Goal: Task Accomplishment & Management: Use online tool/utility

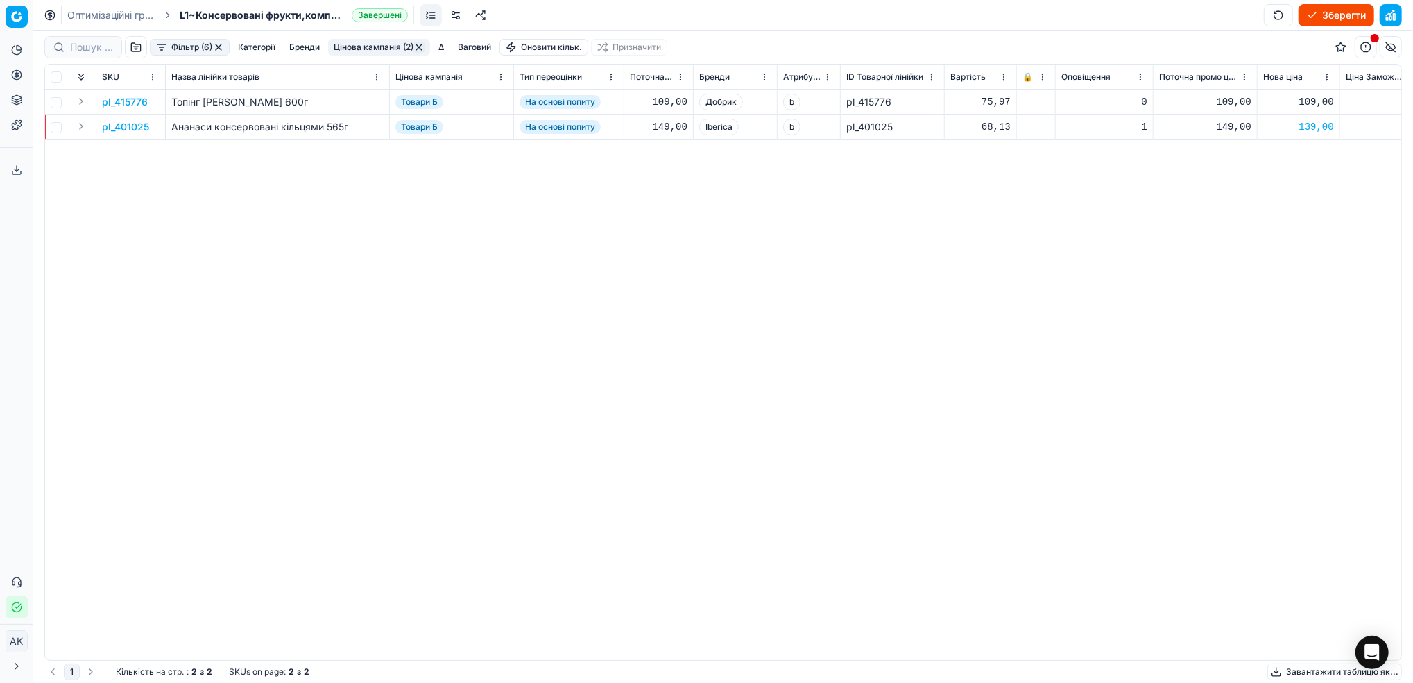
scroll to position [0, 344]
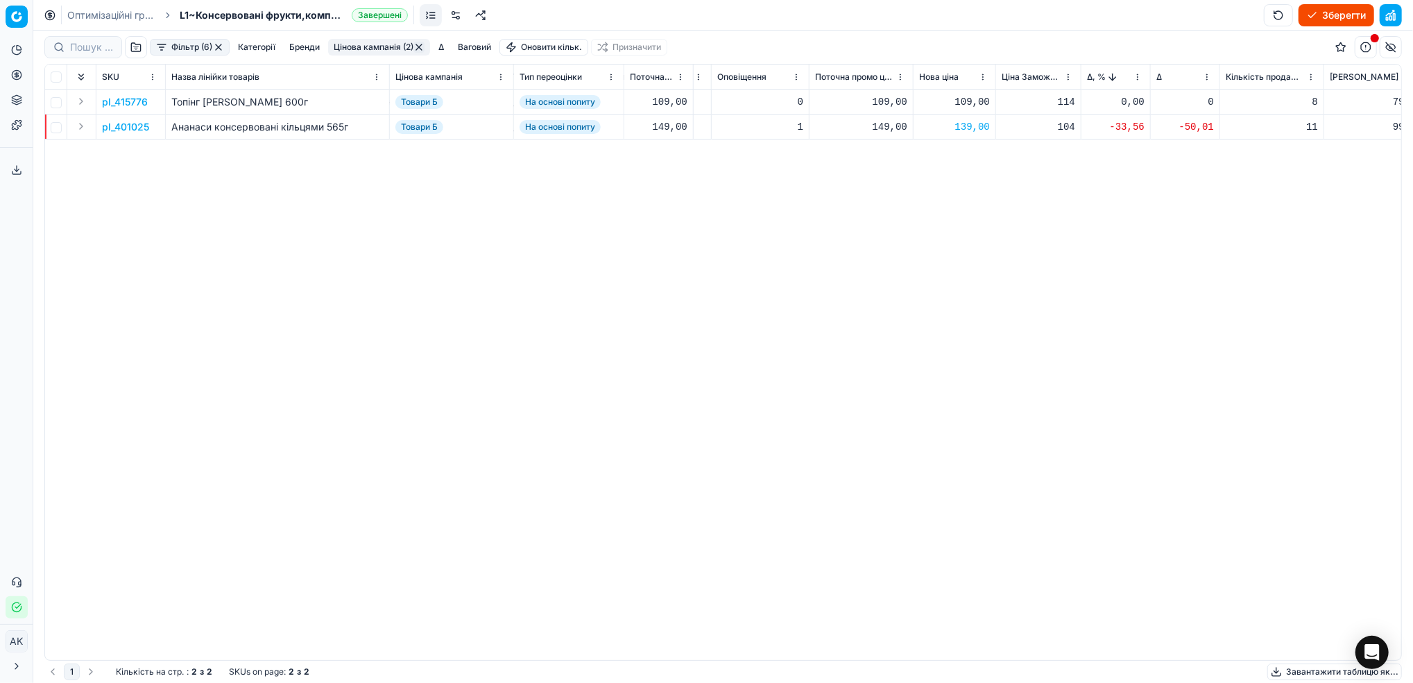
click at [217, 46] on button "button" at bounding box center [218, 47] width 11 height 11
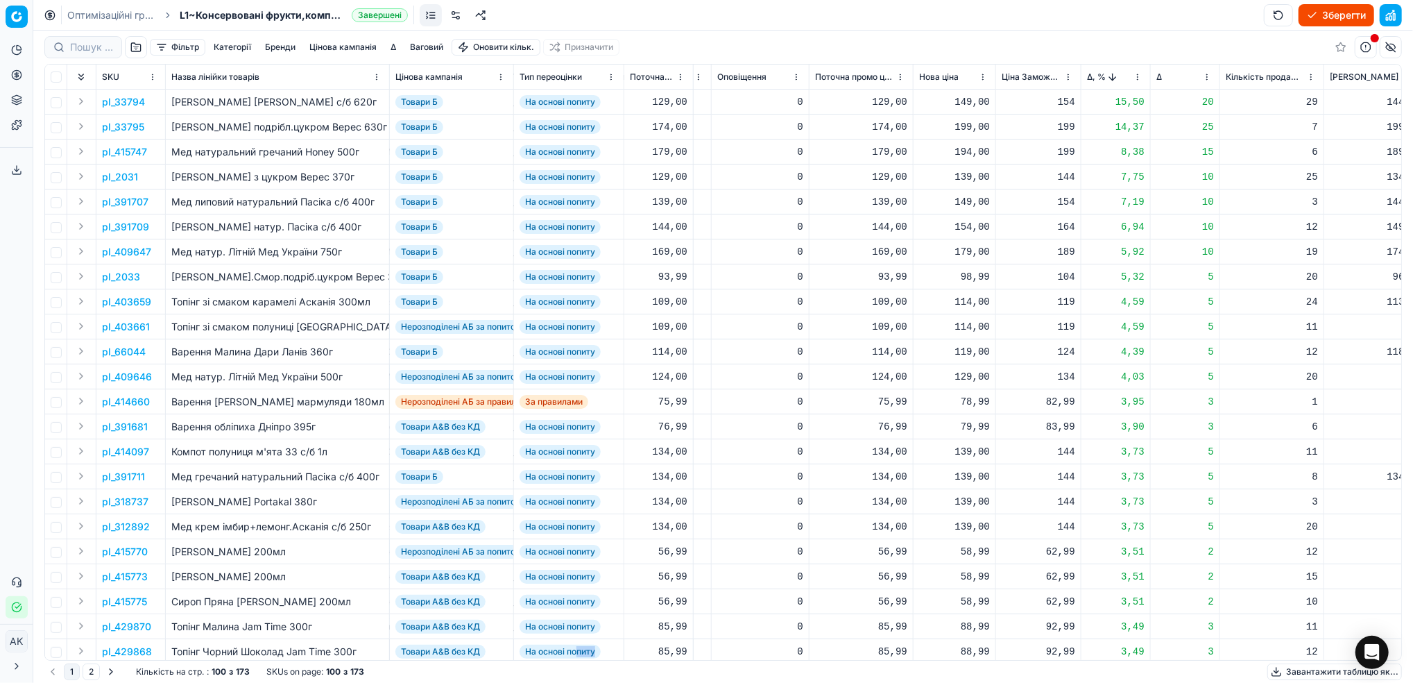
drag, startPoint x: 233, startPoint y: 661, endPoint x: 278, endPoint y: 661, distance: 44.4
click at [278, 661] on div "SKU Назва лінійки товарів Цінова кампанія Тип переоцінки Поточна ціна Бренди Ат…" at bounding box center [723, 362] width 1358 height 597
click at [348, 47] on button "Цінова кампанія" at bounding box center [343, 47] width 78 height 17
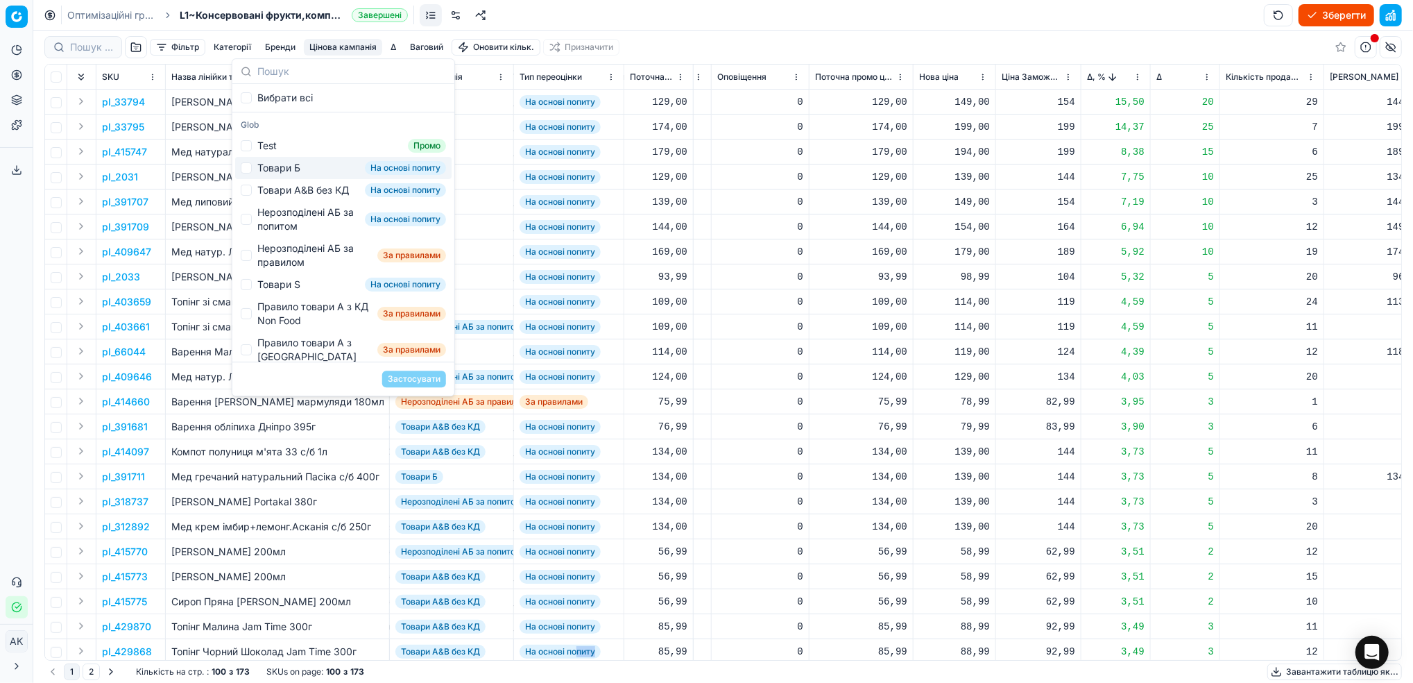
click at [262, 173] on div "Товари Б" at bounding box center [278, 168] width 43 height 14
checkbox input "true"
click at [416, 372] on button "Застосувати" at bounding box center [414, 379] width 64 height 17
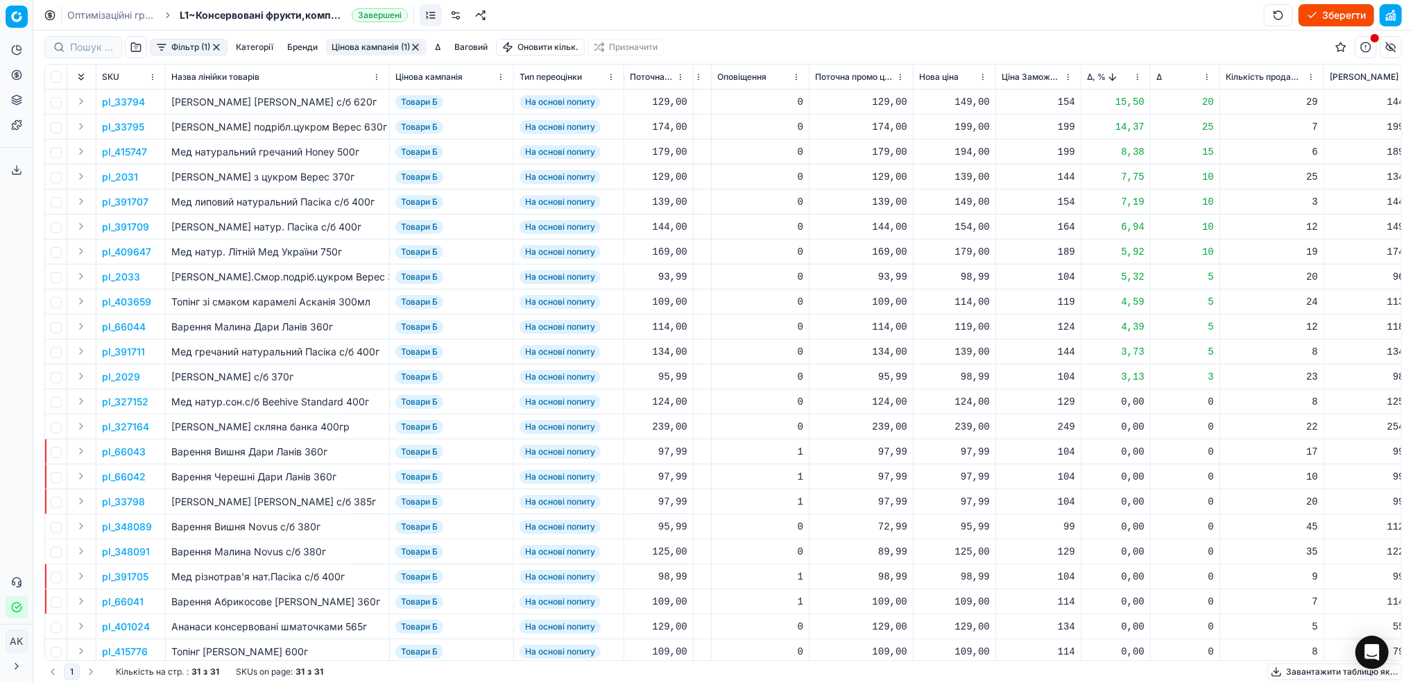
click at [193, 43] on button "Фільтр (1)" at bounding box center [189, 47] width 78 height 17
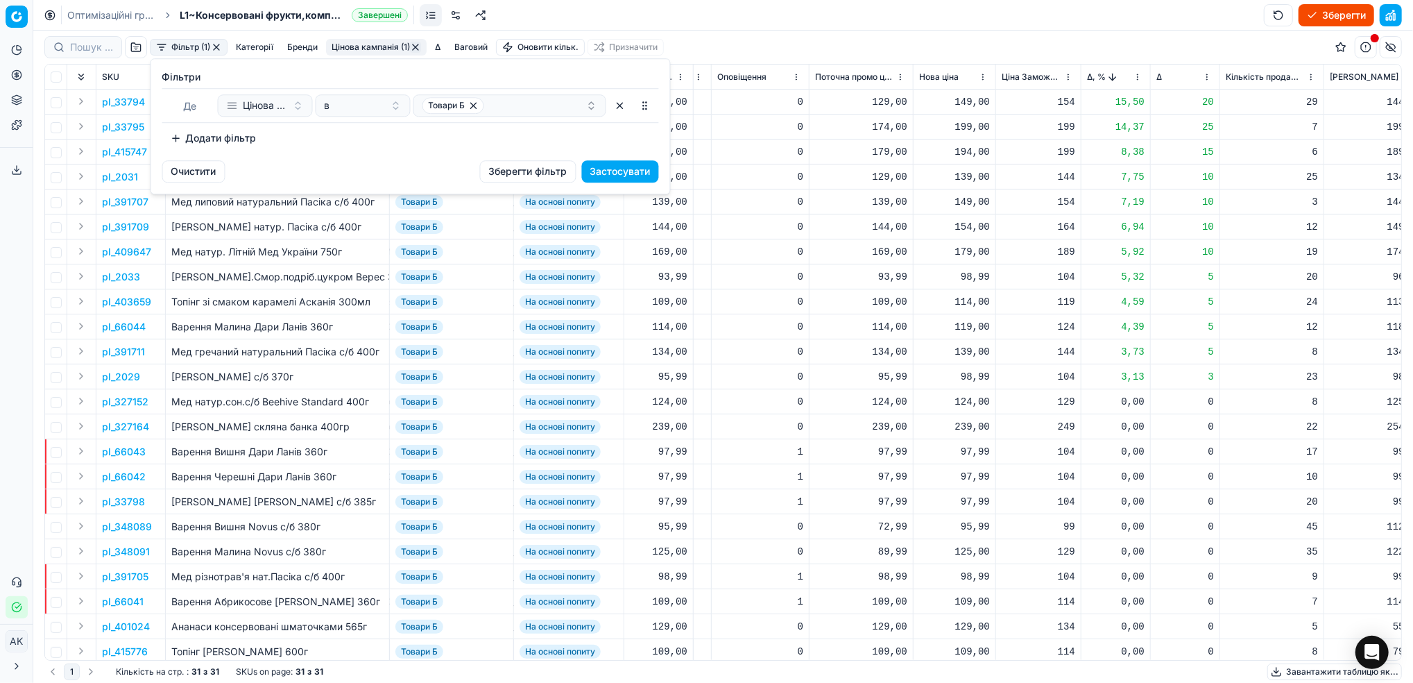
click at [216, 133] on button "Додати фільтр" at bounding box center [213, 138] width 103 height 22
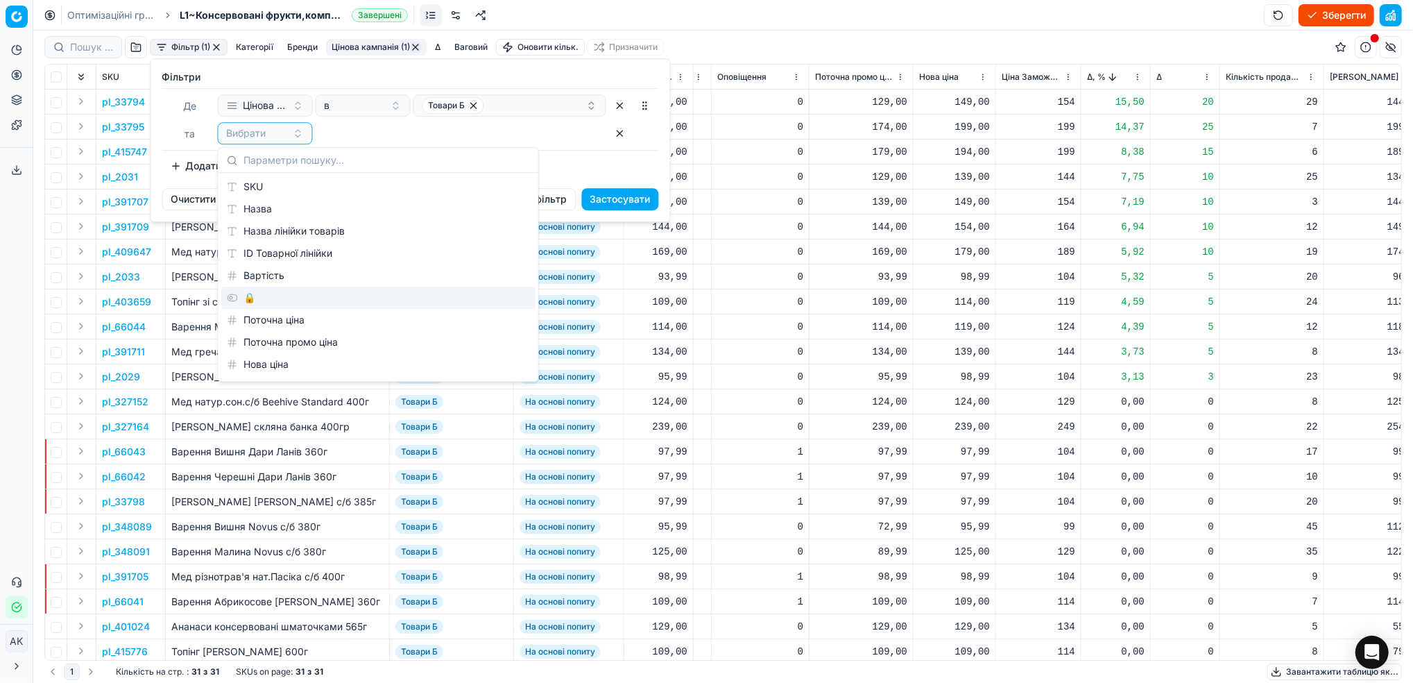
click at [311, 298] on div "🔒" at bounding box center [378, 298] width 314 height 22
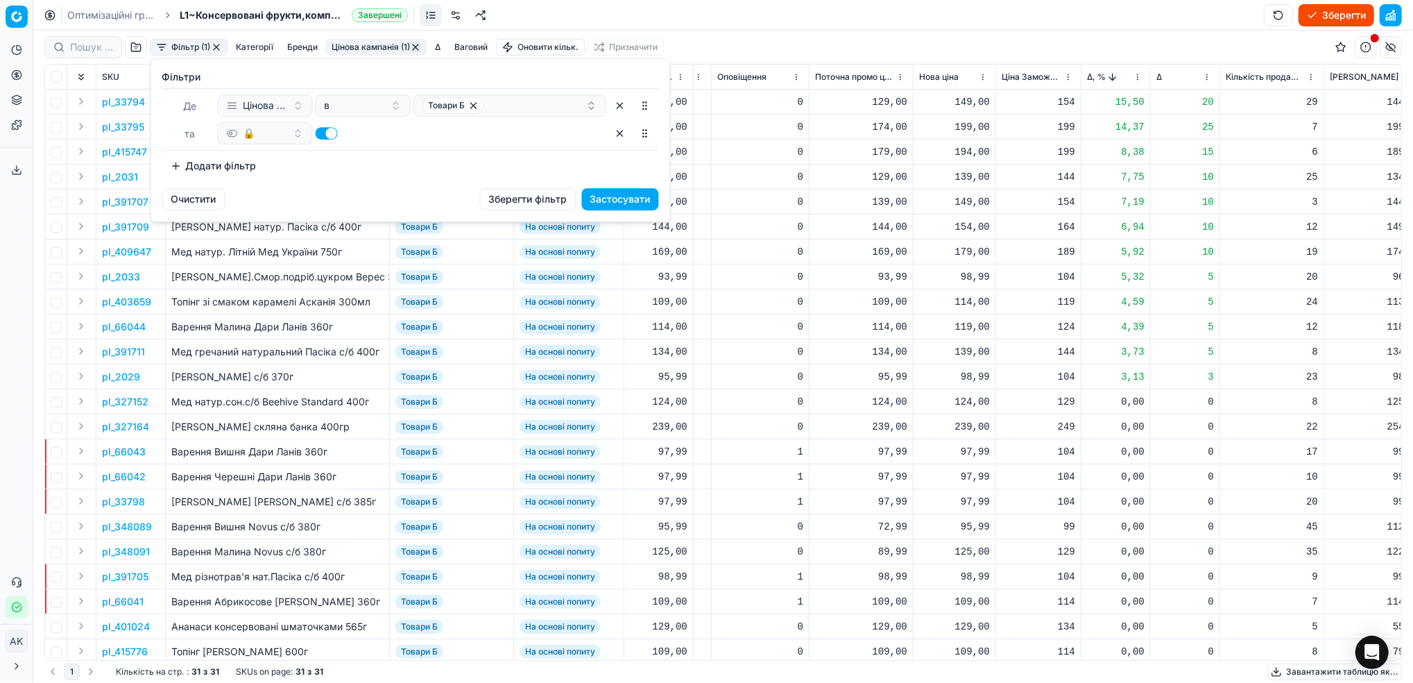
click at [327, 135] on button "button" at bounding box center [327, 133] width 22 height 12
checkbox input "false"
click at [606, 192] on button "Застосувати" at bounding box center [620, 199] width 77 height 22
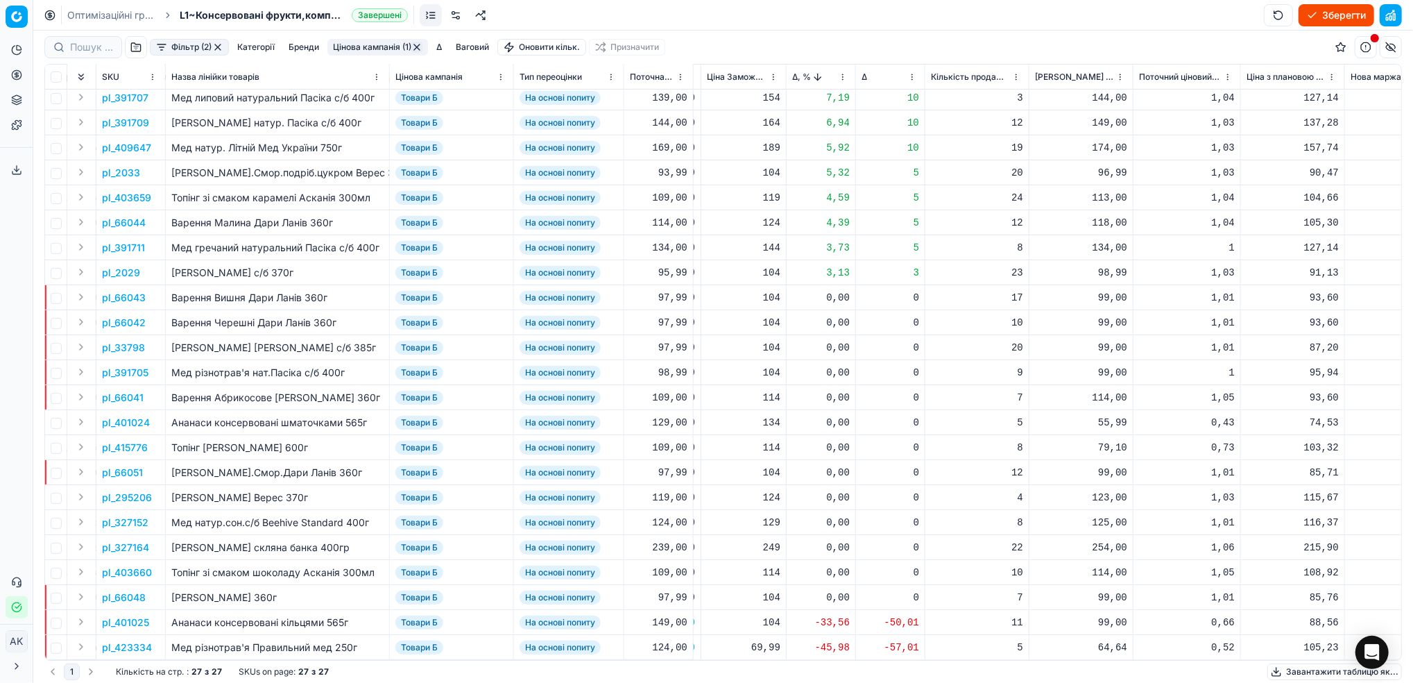
scroll to position [0, 639]
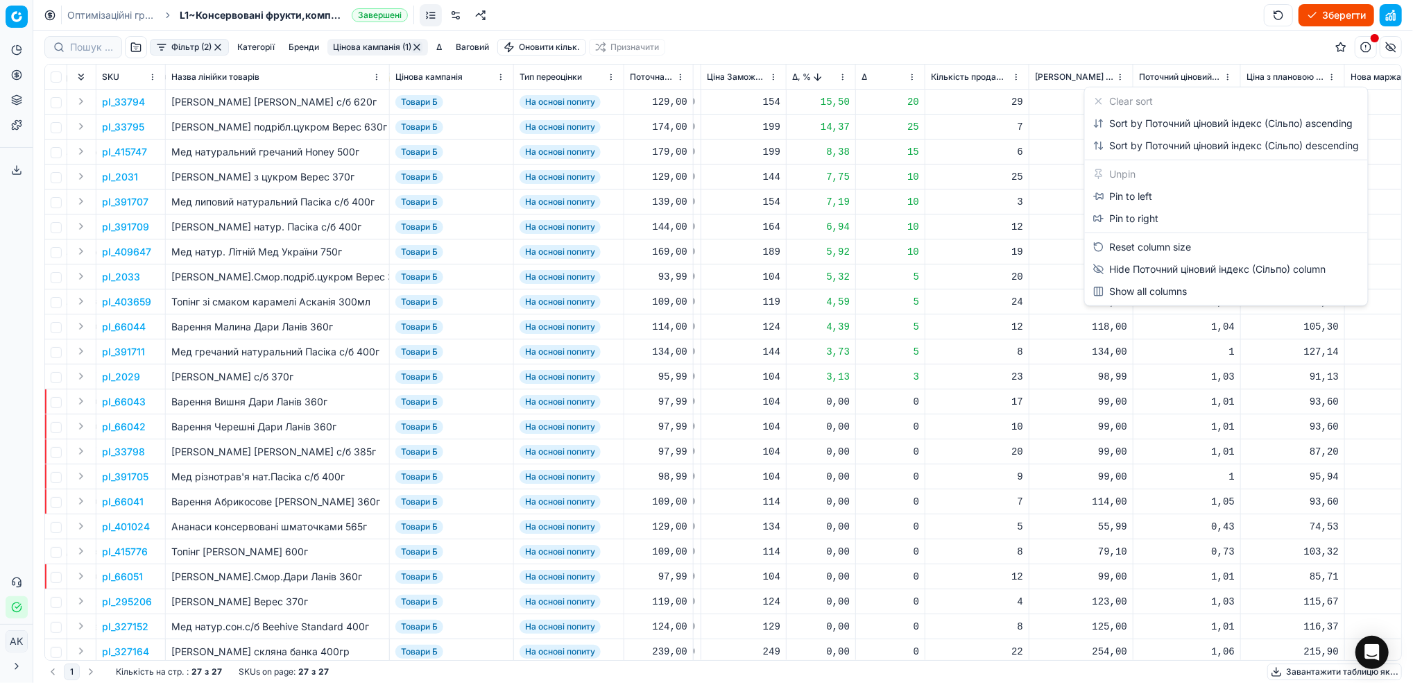
click at [1225, 76] on html "Pricing platform Аналітика Цінова оптимізація Асортимент продукції Шаблони Серв…" at bounding box center [706, 341] width 1413 height 683
click at [1134, 130] on div "Sort by Поточний ціновий індекс (Сільпо) ascending" at bounding box center [1224, 124] width 260 height 14
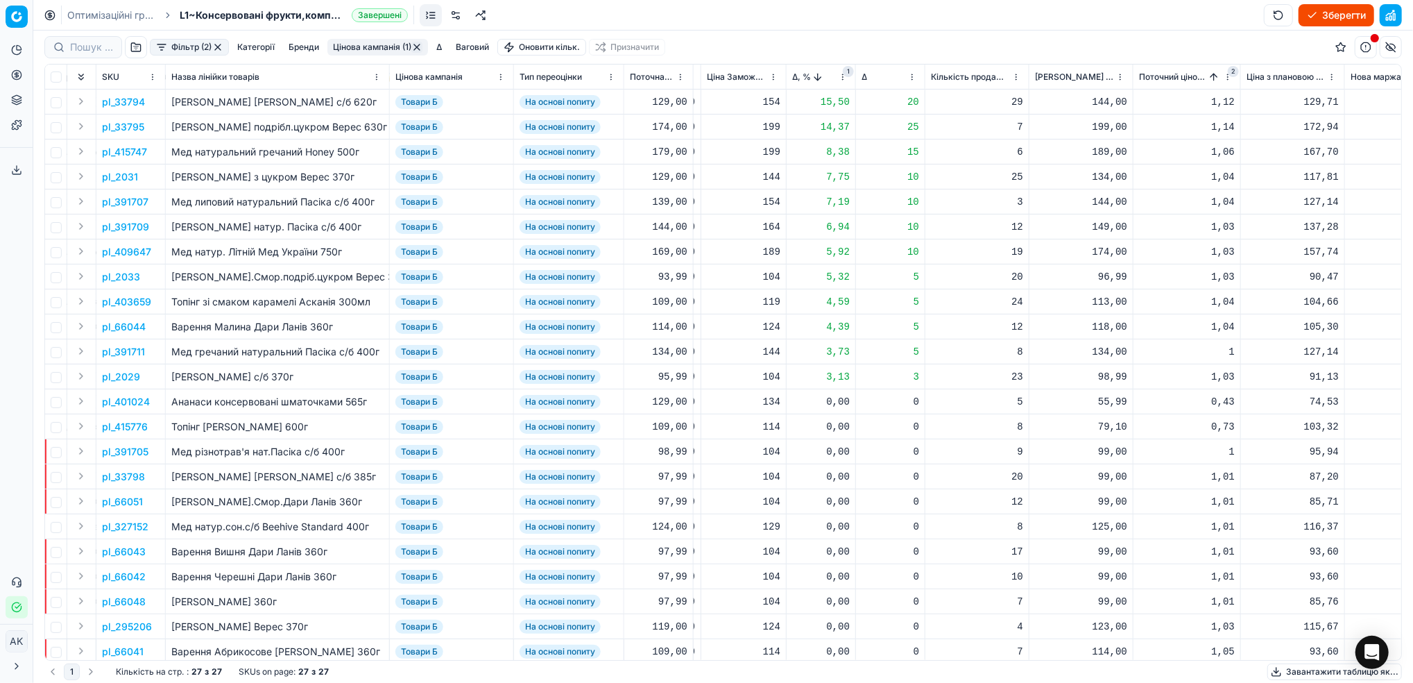
click at [849, 79] on th "Δ, % 1" at bounding box center [821, 77] width 69 height 25
click at [848, 72] on span "1" at bounding box center [848, 71] width 11 height 11
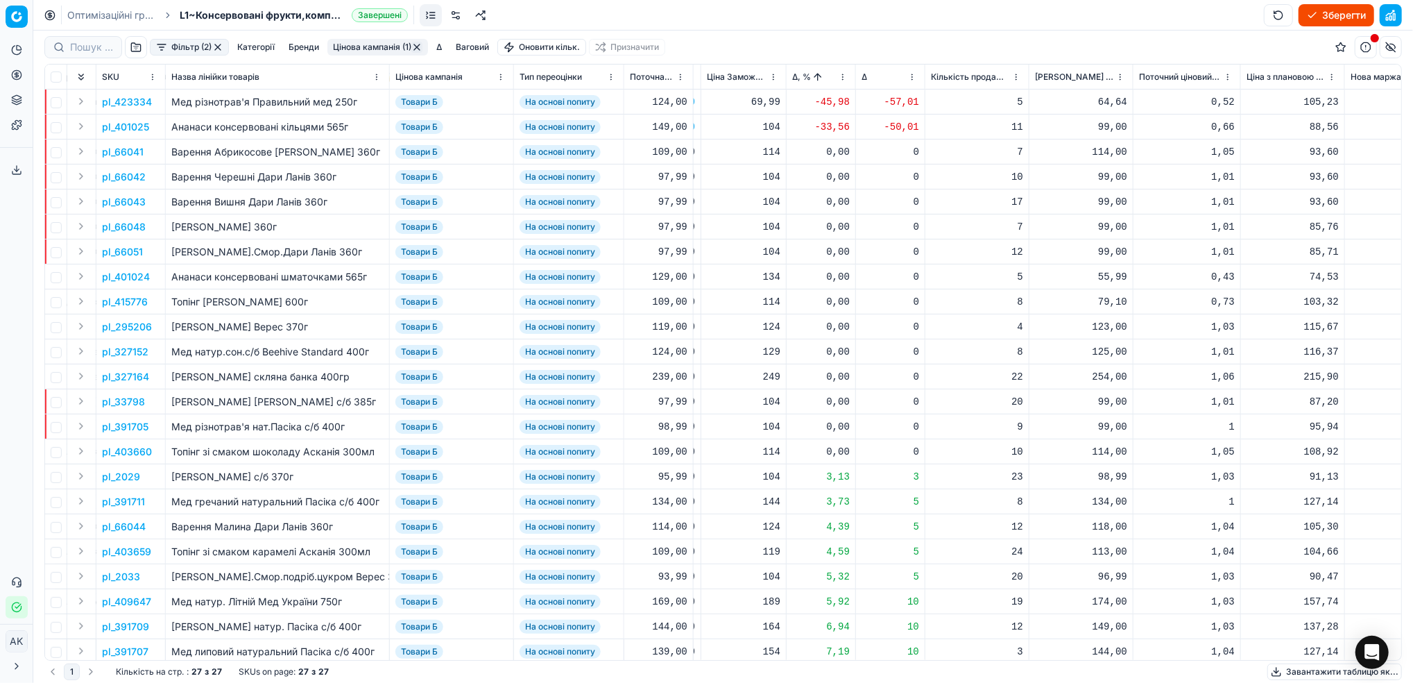
click at [1227, 80] on html "Pricing platform Аналітика Цінова оптимізація Асортимент продукції Шаблони Серв…" at bounding box center [706, 341] width 1413 height 683
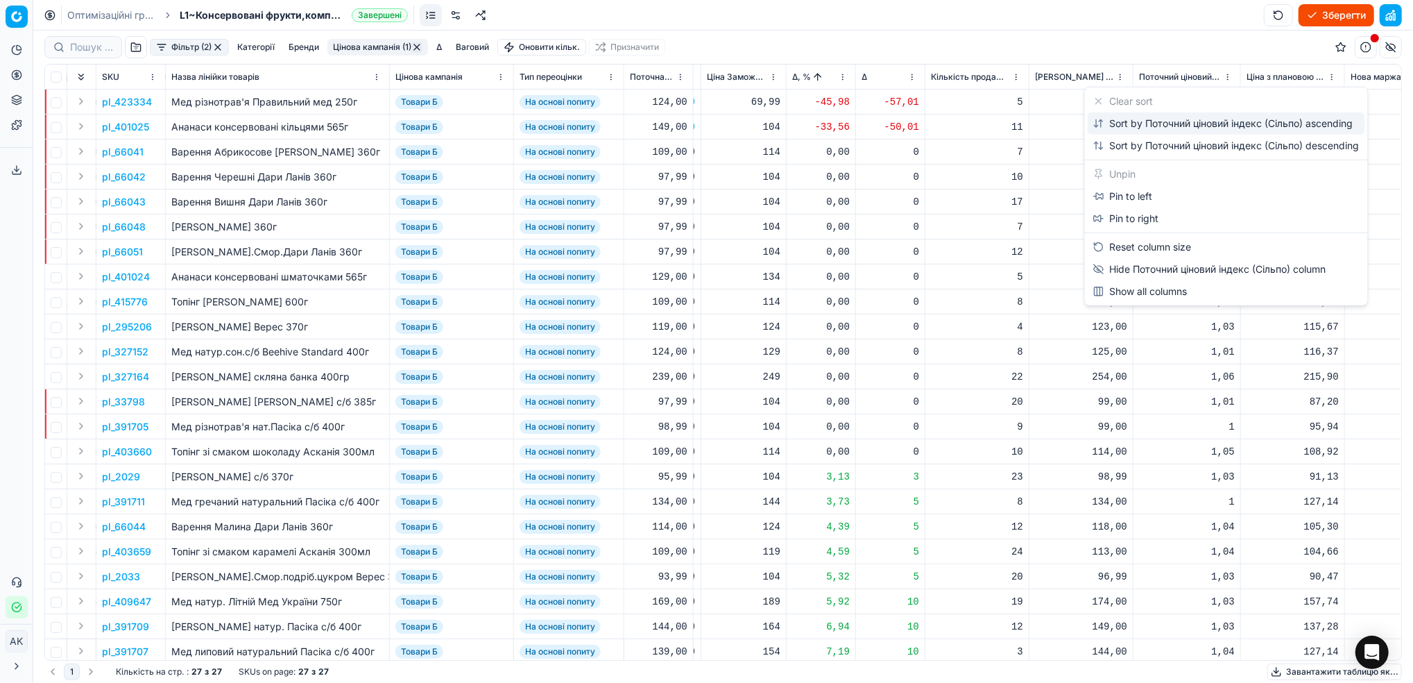
click at [1166, 121] on div "Sort by Поточний ціновий індекс (Сільпо) ascending" at bounding box center [1224, 124] width 260 height 14
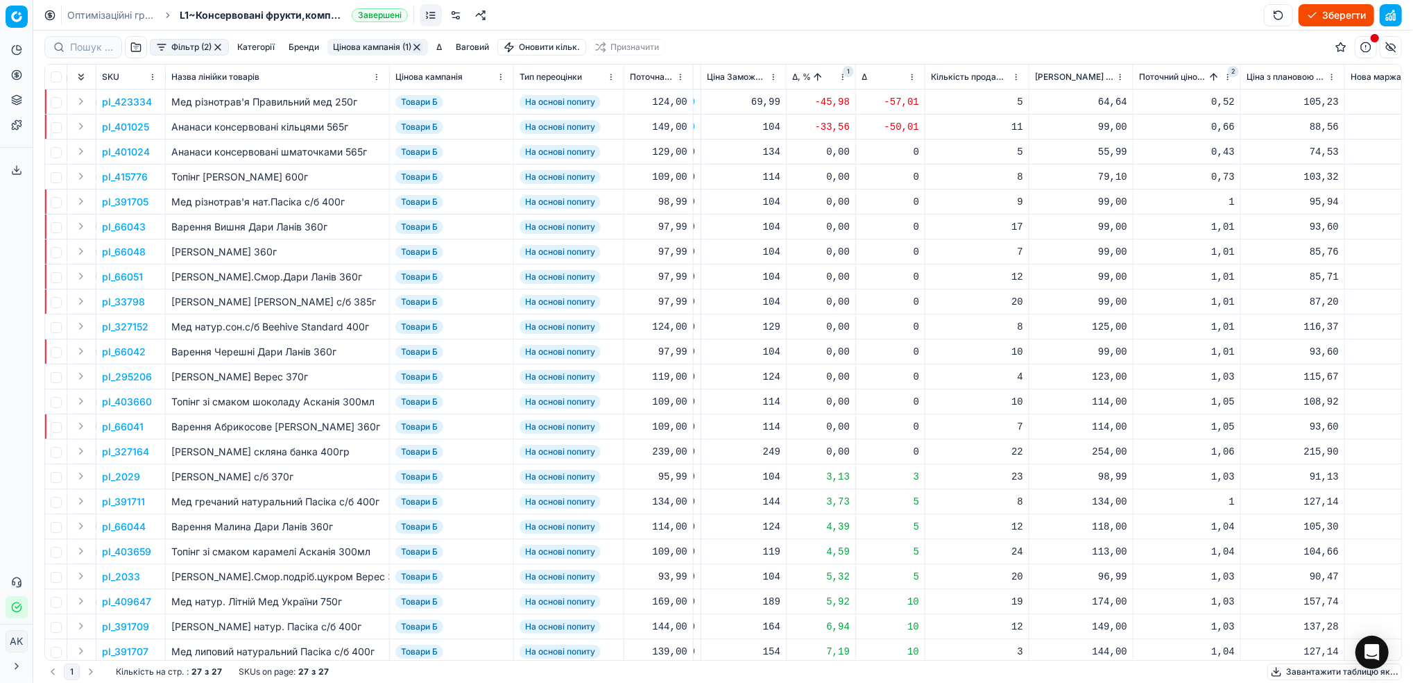
click at [135, 156] on p "pl_401024" at bounding box center [126, 152] width 48 height 14
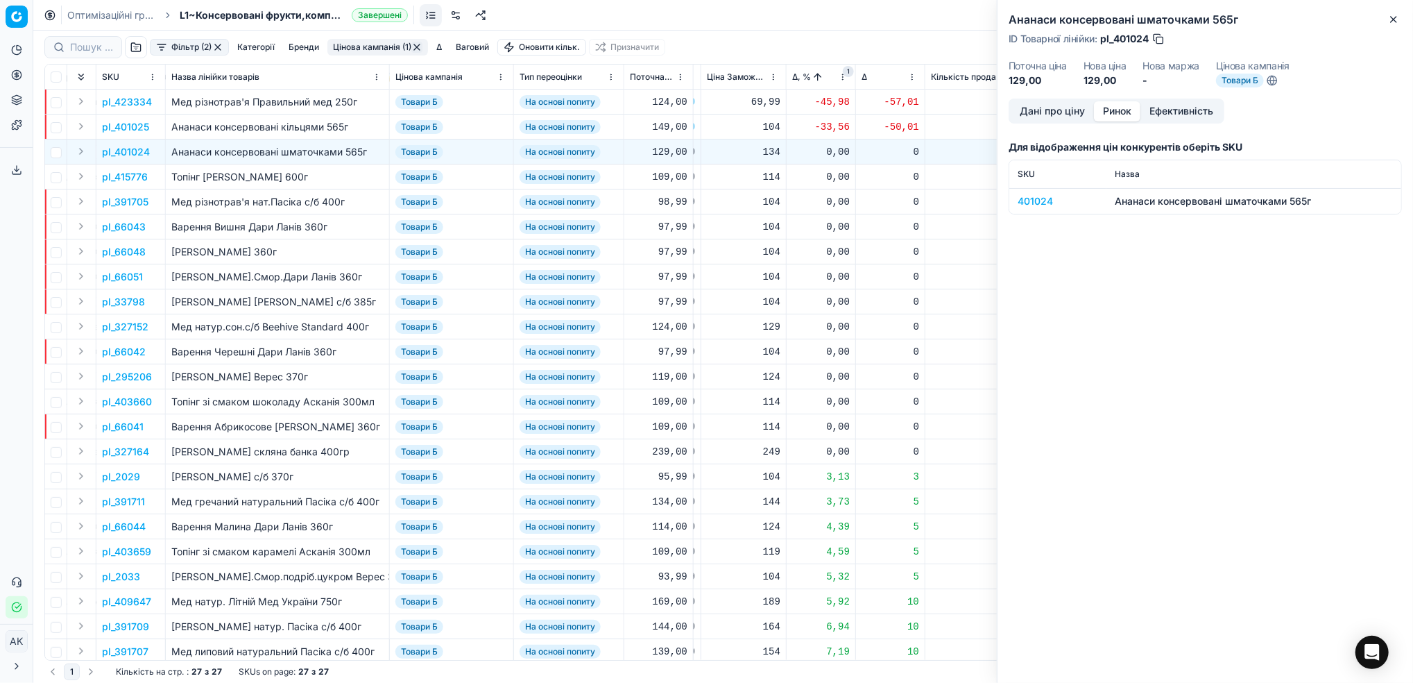
click at [1114, 114] on button "Ринок" at bounding box center [1117, 111] width 46 height 20
click at [1030, 201] on div "401024" at bounding box center [1058, 201] width 80 height 14
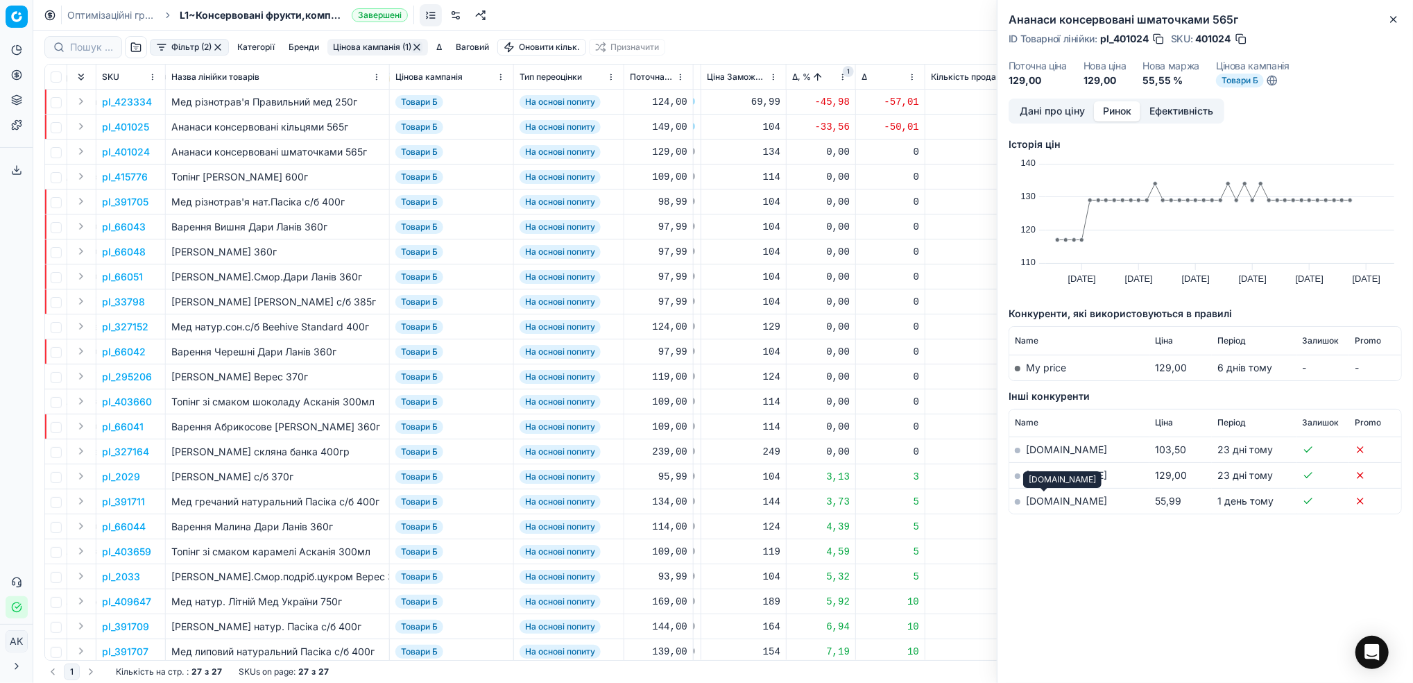
click at [1037, 500] on link "[DOMAIN_NAME]" at bounding box center [1066, 501] width 81 height 12
click at [1391, 24] on icon "button" at bounding box center [1394, 19] width 11 height 11
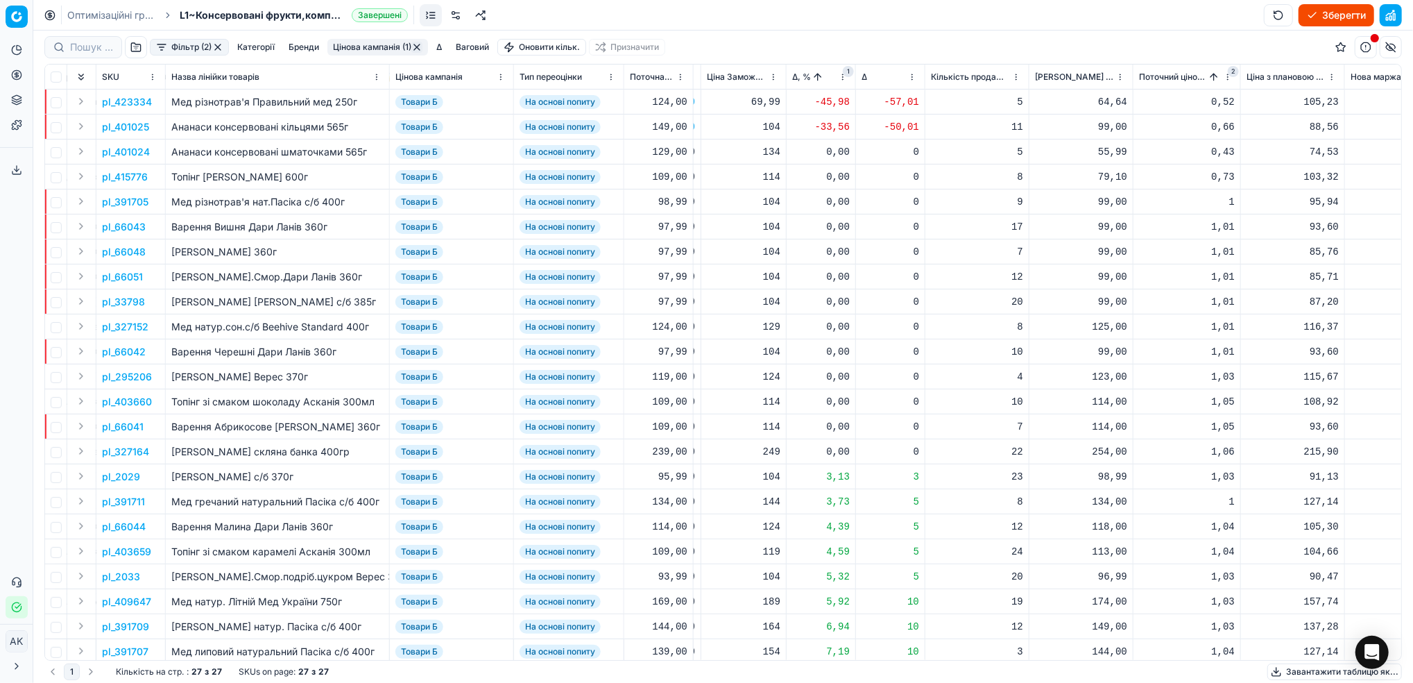
click at [130, 151] on p "pl_401024" at bounding box center [126, 152] width 48 height 14
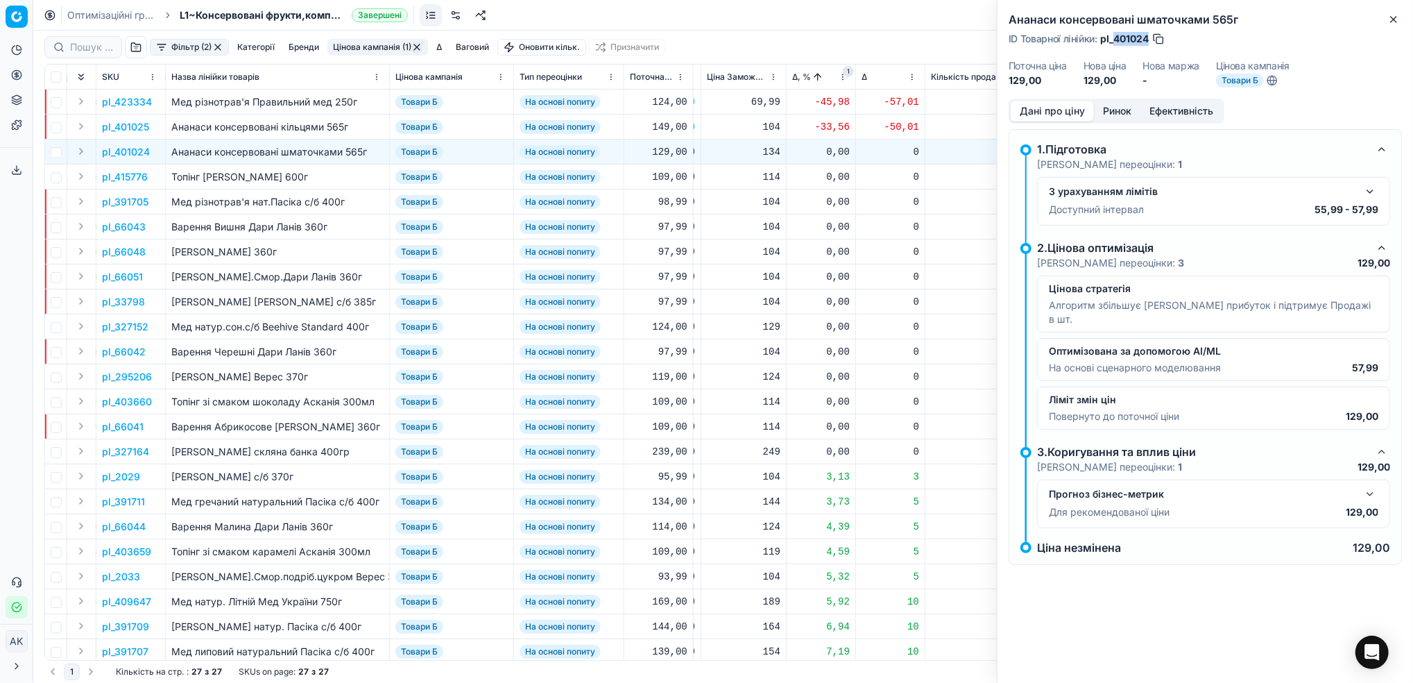
drag, startPoint x: 1150, startPoint y: 40, endPoint x: 1116, endPoint y: 39, distance: 34.0
click at [1116, 39] on span "pl_401024" at bounding box center [1125, 39] width 49 height 14
copy span "401024"
click at [1400, 17] on icon "button" at bounding box center [1394, 19] width 11 height 11
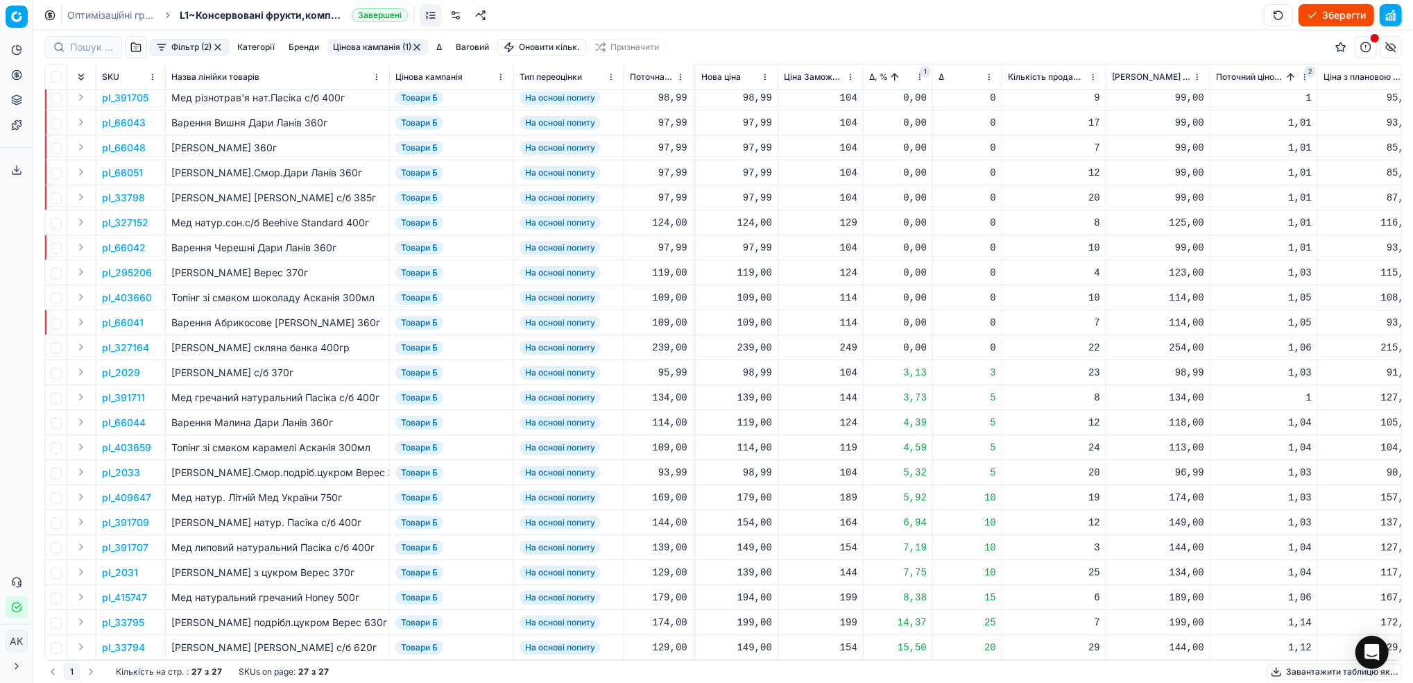
scroll to position [117, 574]
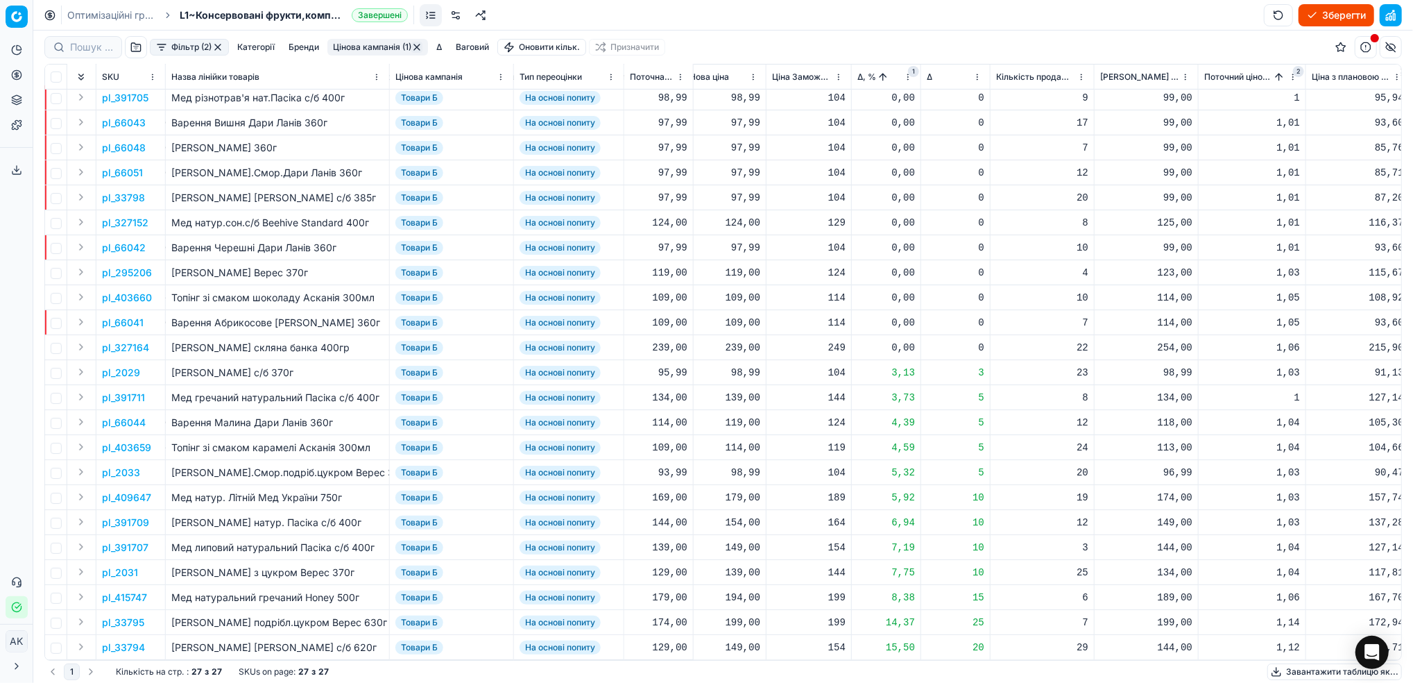
click at [114, 640] on p "pl_33794" at bounding box center [123, 647] width 43 height 14
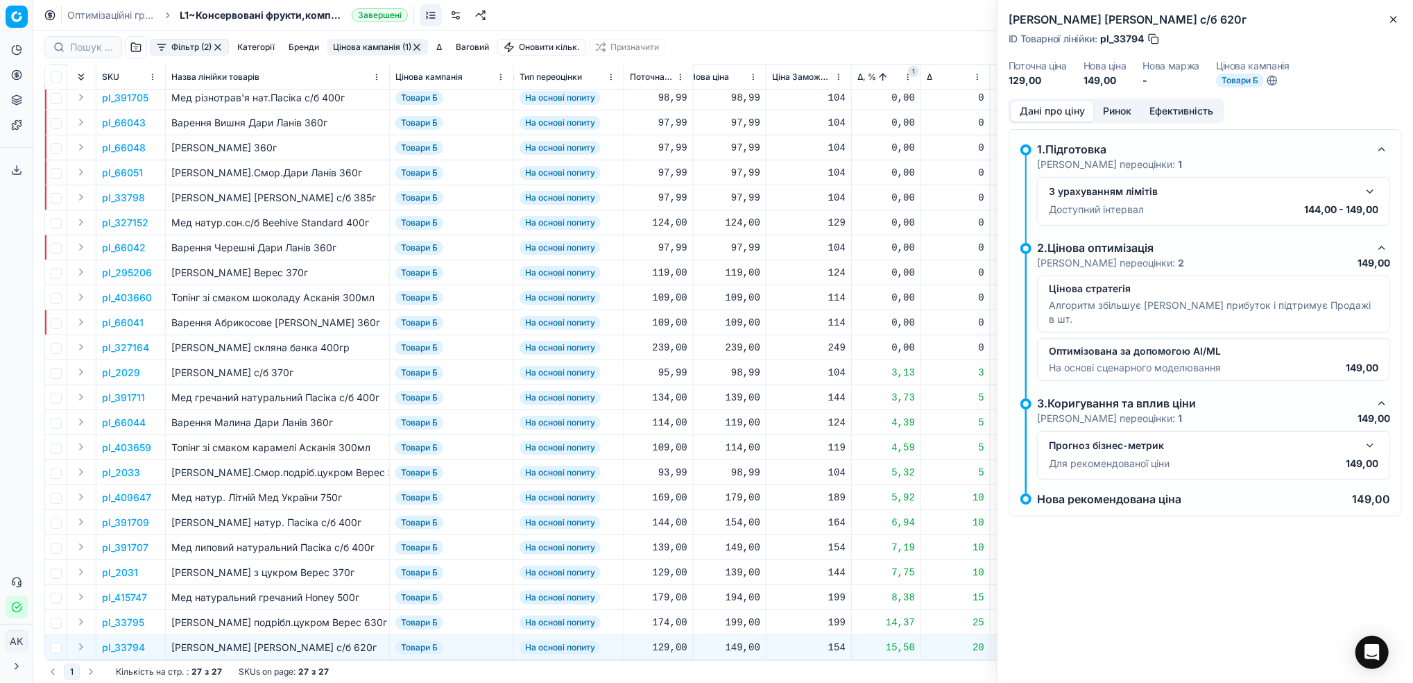
click at [1126, 108] on button "Ринок" at bounding box center [1117, 111] width 46 height 20
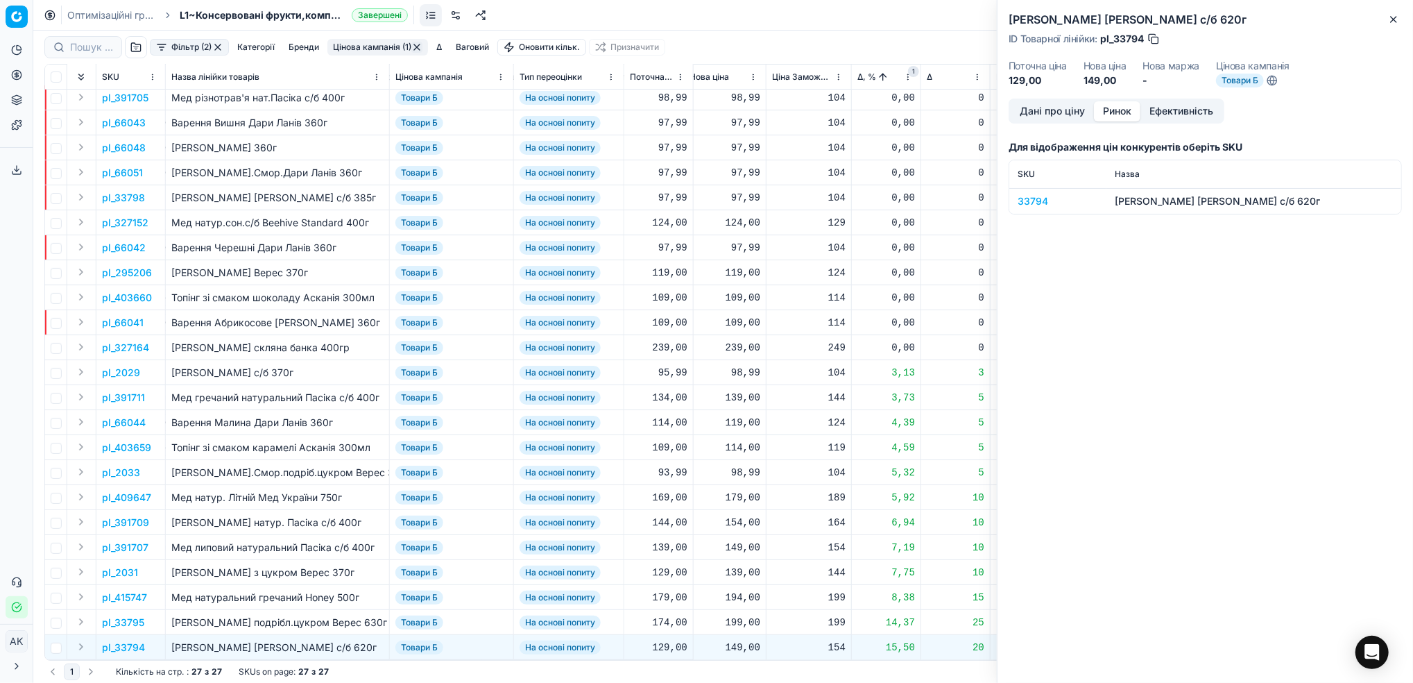
click at [1033, 202] on div "33794" at bounding box center [1058, 201] width 80 height 14
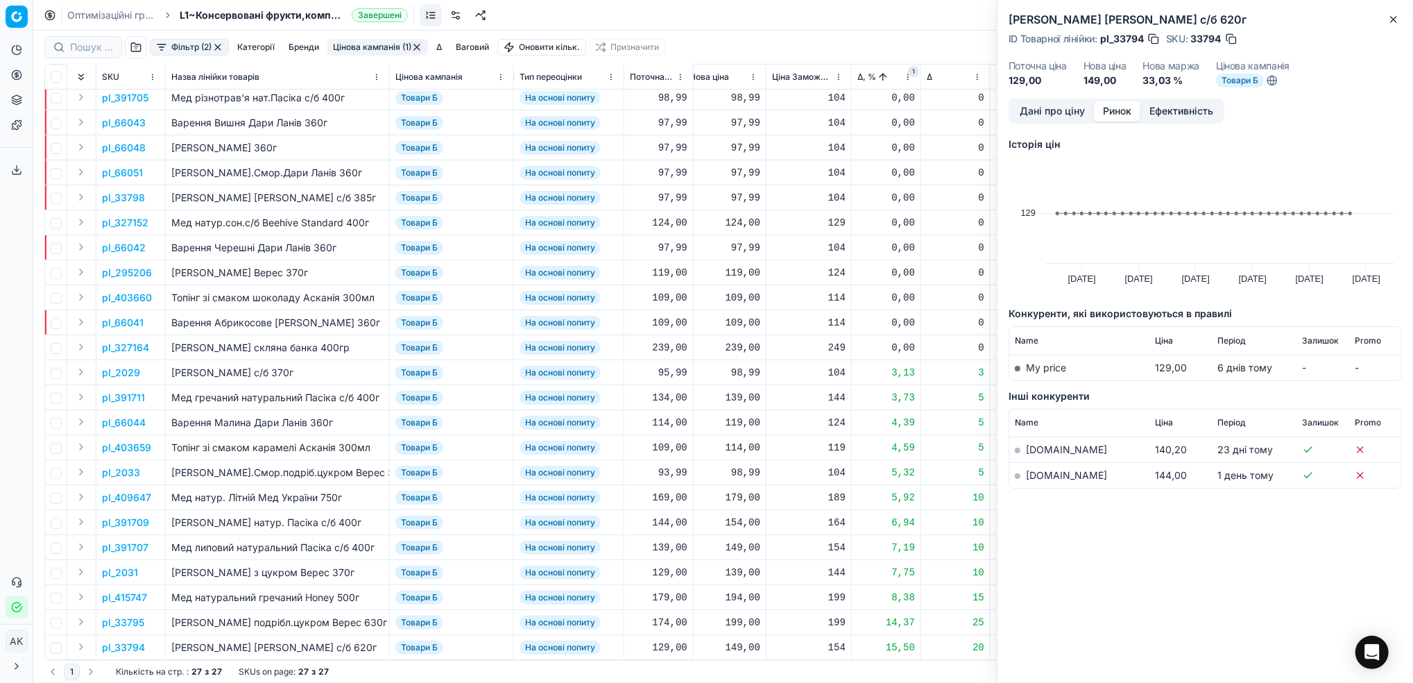
click at [1035, 112] on button "Дані про ціну" at bounding box center [1052, 111] width 83 height 20
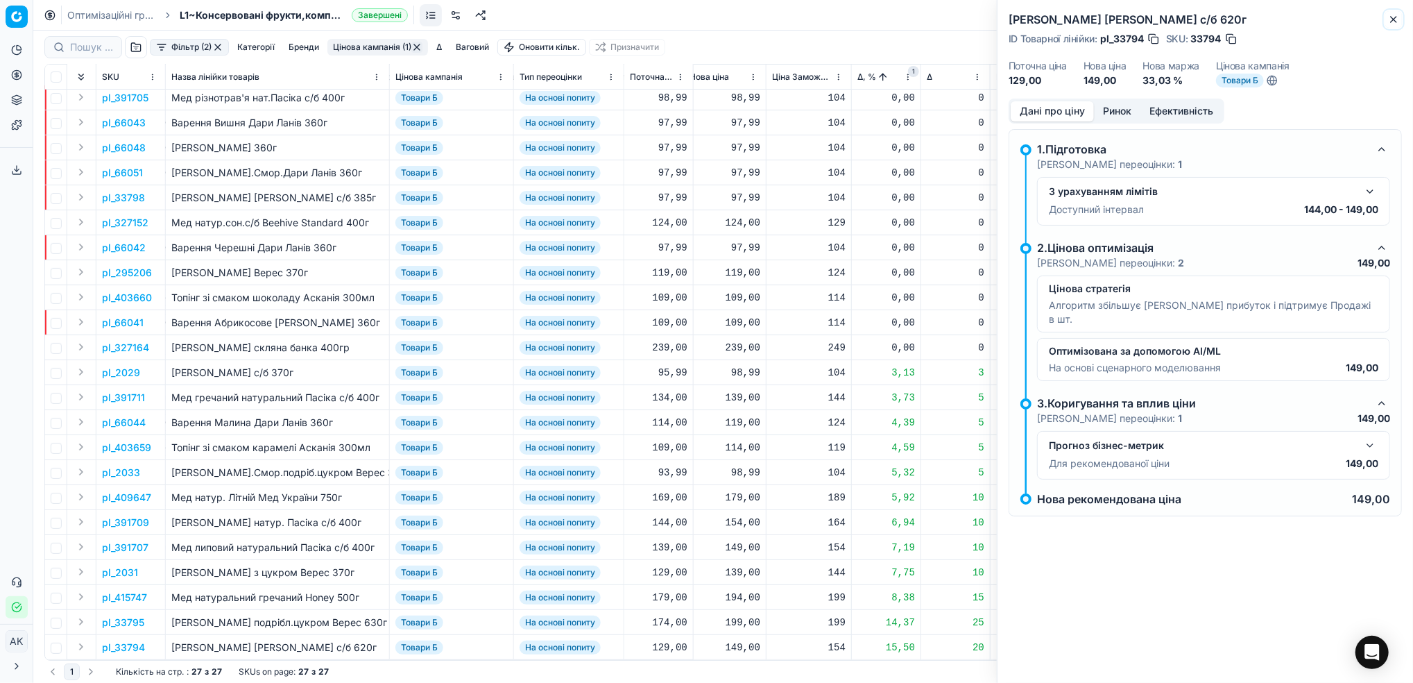
click at [1392, 23] on icon "button" at bounding box center [1394, 19] width 11 height 11
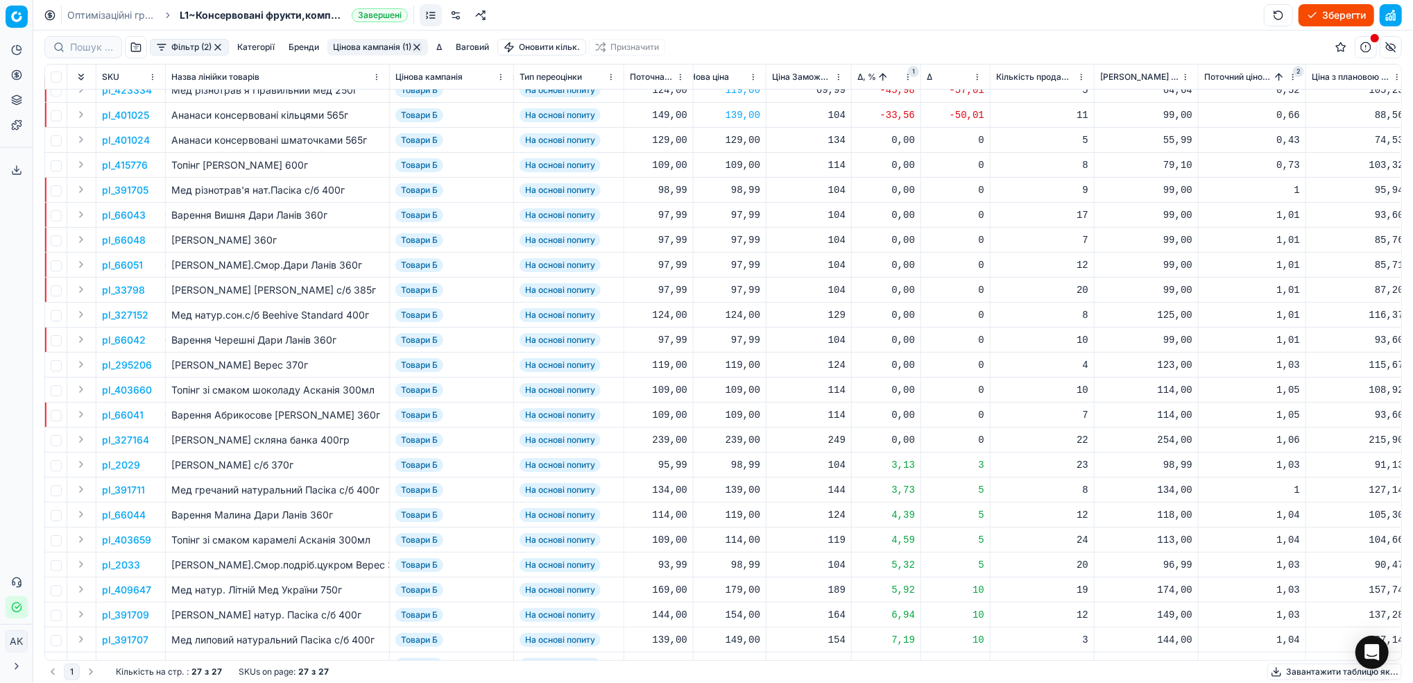
scroll to position [0, 574]
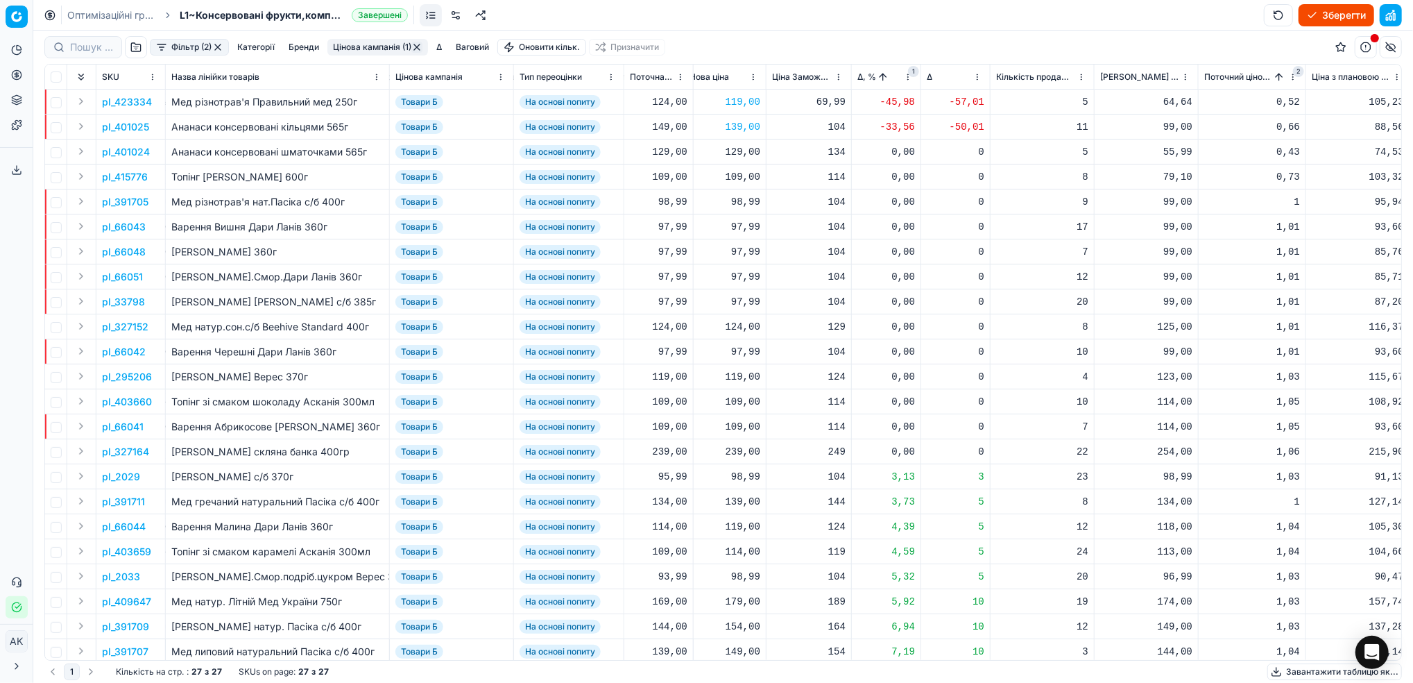
click at [381, 45] on button "Цінова кампанія (1)" at bounding box center [378, 47] width 101 height 17
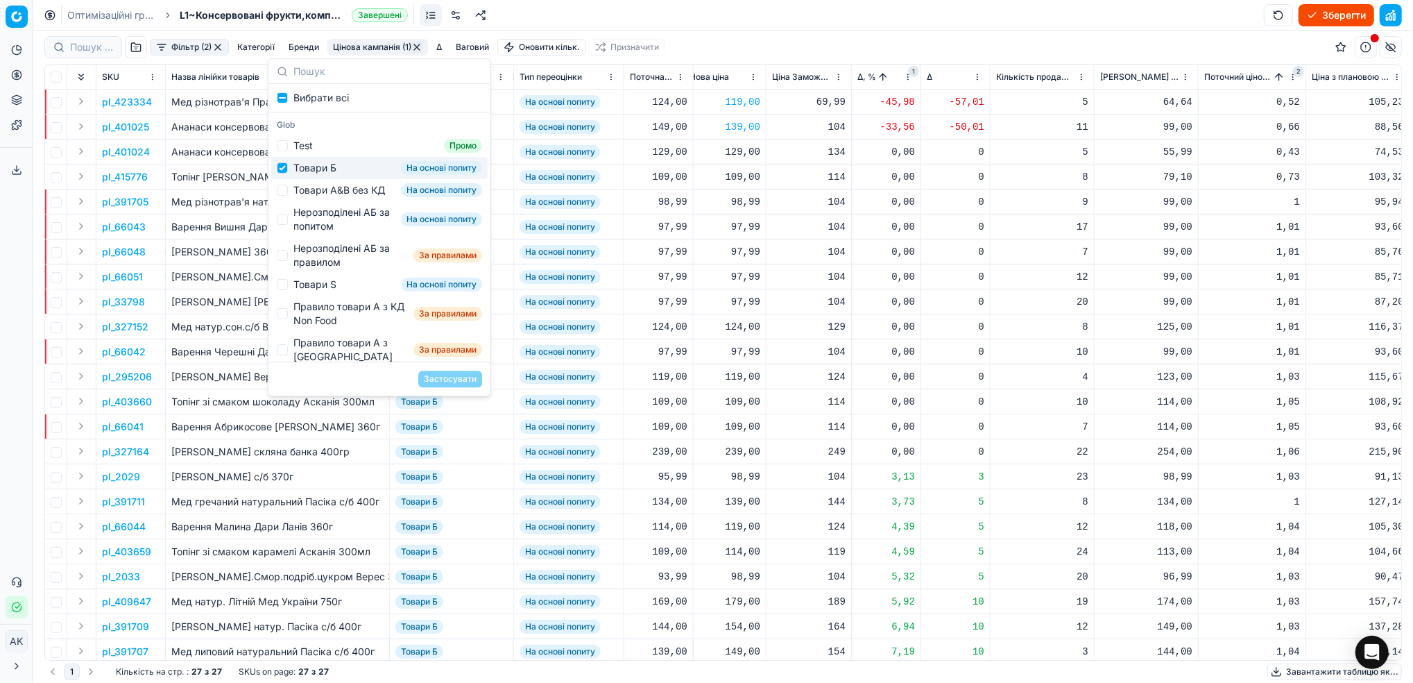
click at [278, 174] on div "Товари Б На основі попиту" at bounding box center [379, 168] width 216 height 22
checkbox input "false"
click at [282, 192] on input "Suggestions" at bounding box center [282, 190] width 11 height 11
checkbox input "true"
click at [466, 383] on button "Застосувати" at bounding box center [450, 379] width 64 height 17
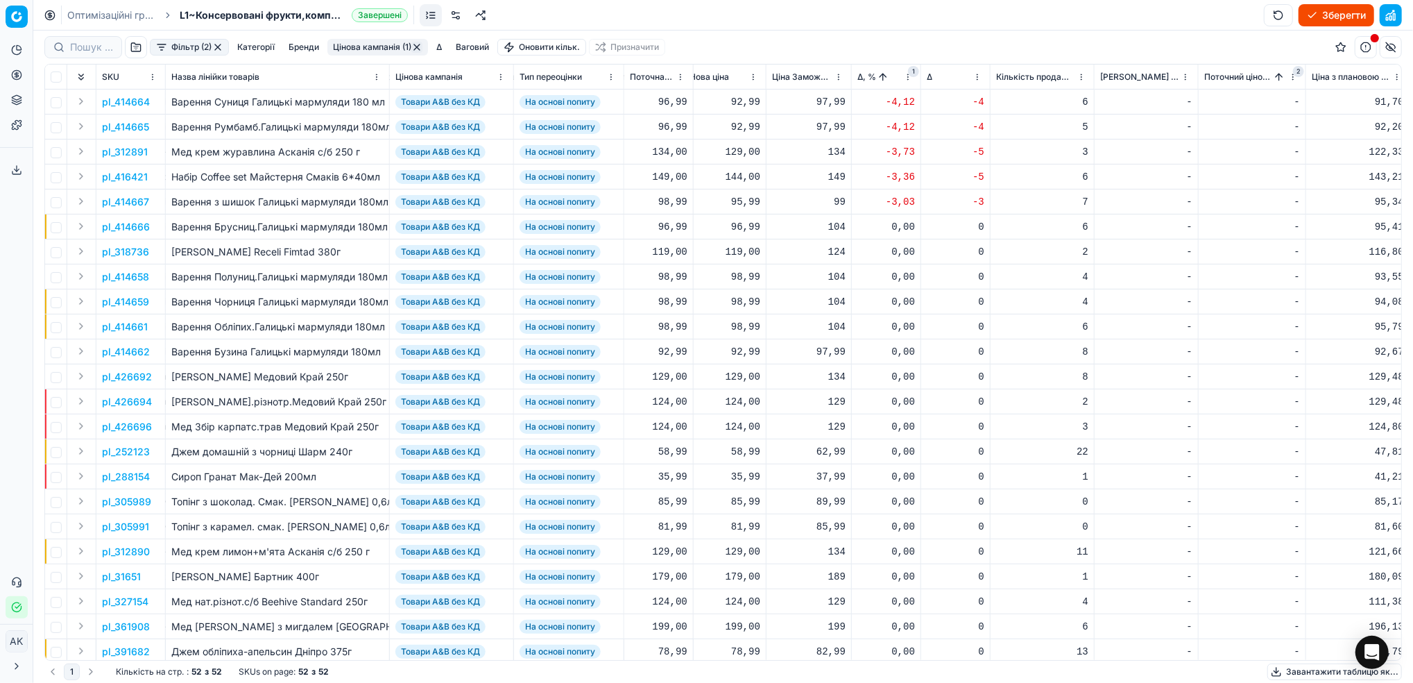
click at [116, 96] on p "pl_414664" at bounding box center [126, 102] width 48 height 14
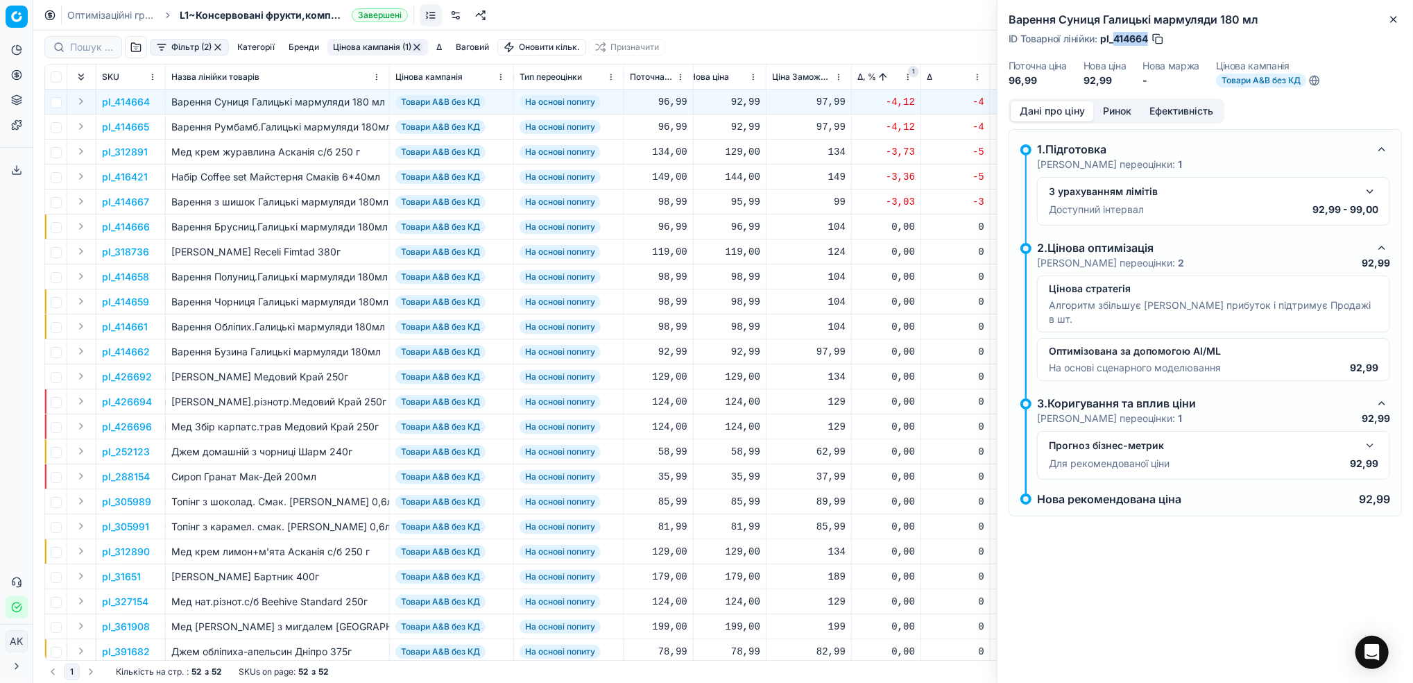
drag, startPoint x: 1151, startPoint y: 36, endPoint x: 1116, endPoint y: 36, distance: 34.7
click at [1116, 36] on div "ID Товарної лінійки : pl_414664" at bounding box center [1087, 39] width 156 height 14
copy span "414664"
click at [1393, 22] on icon "button" at bounding box center [1394, 19] width 11 height 11
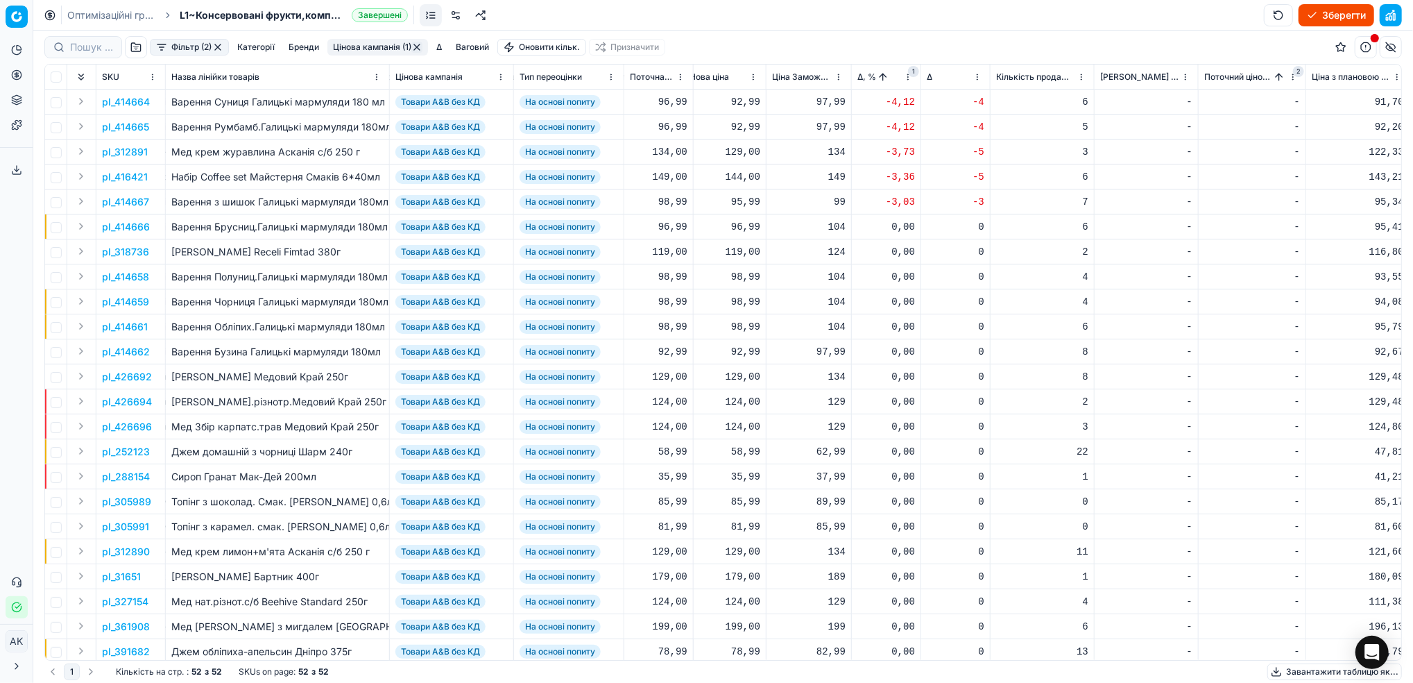
click at [1296, 72] on span "2" at bounding box center [1298, 71] width 11 height 11
click at [906, 76] on html "Pricing platform Аналітика Цінова оптимізація Асортимент продукції Шаблони Серв…" at bounding box center [706, 341] width 1413 height 683
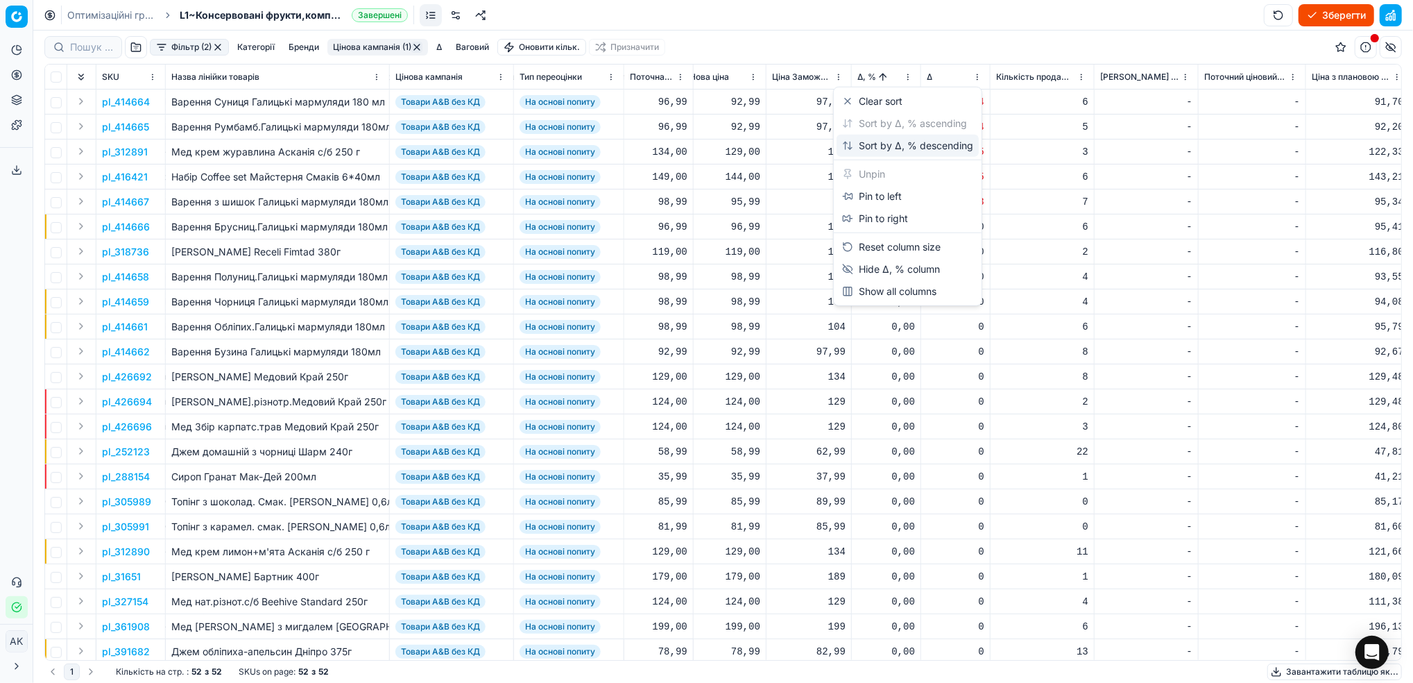
click at [893, 142] on div "Sort by Δ, % descending" at bounding box center [907, 146] width 131 height 14
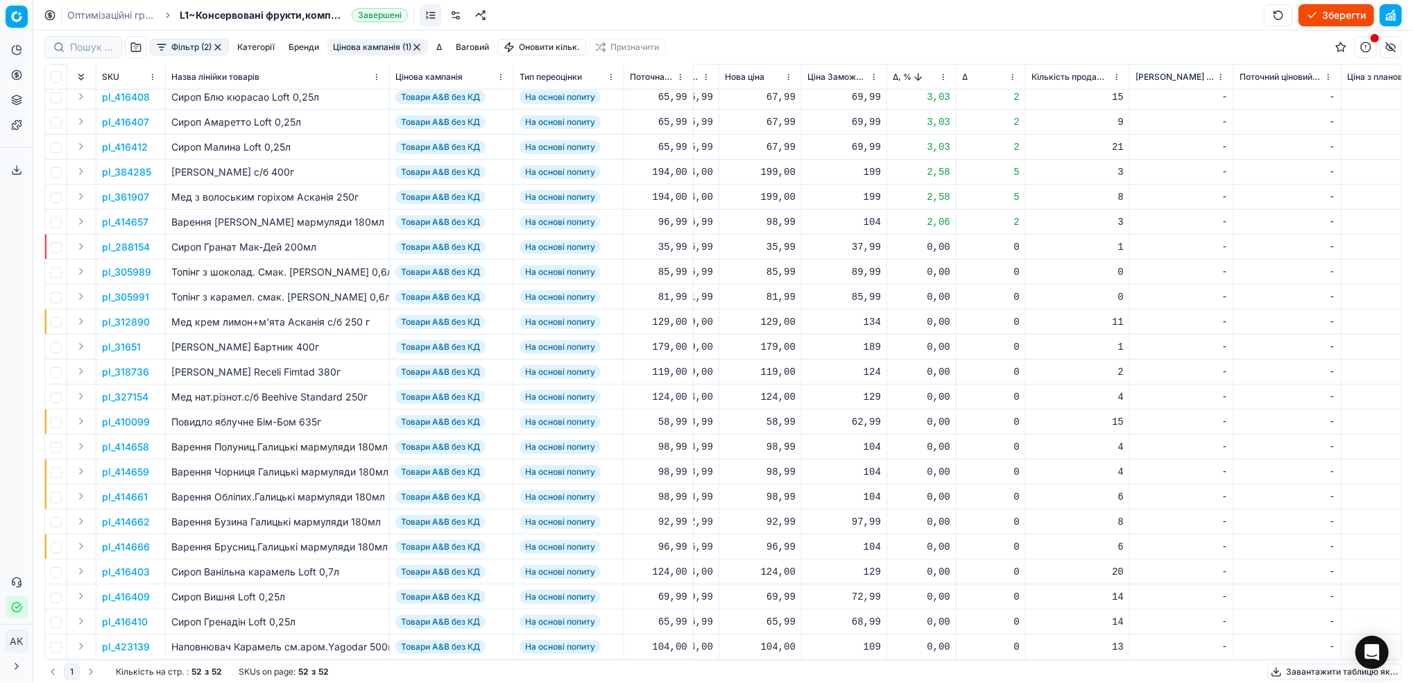
scroll to position [0, 538]
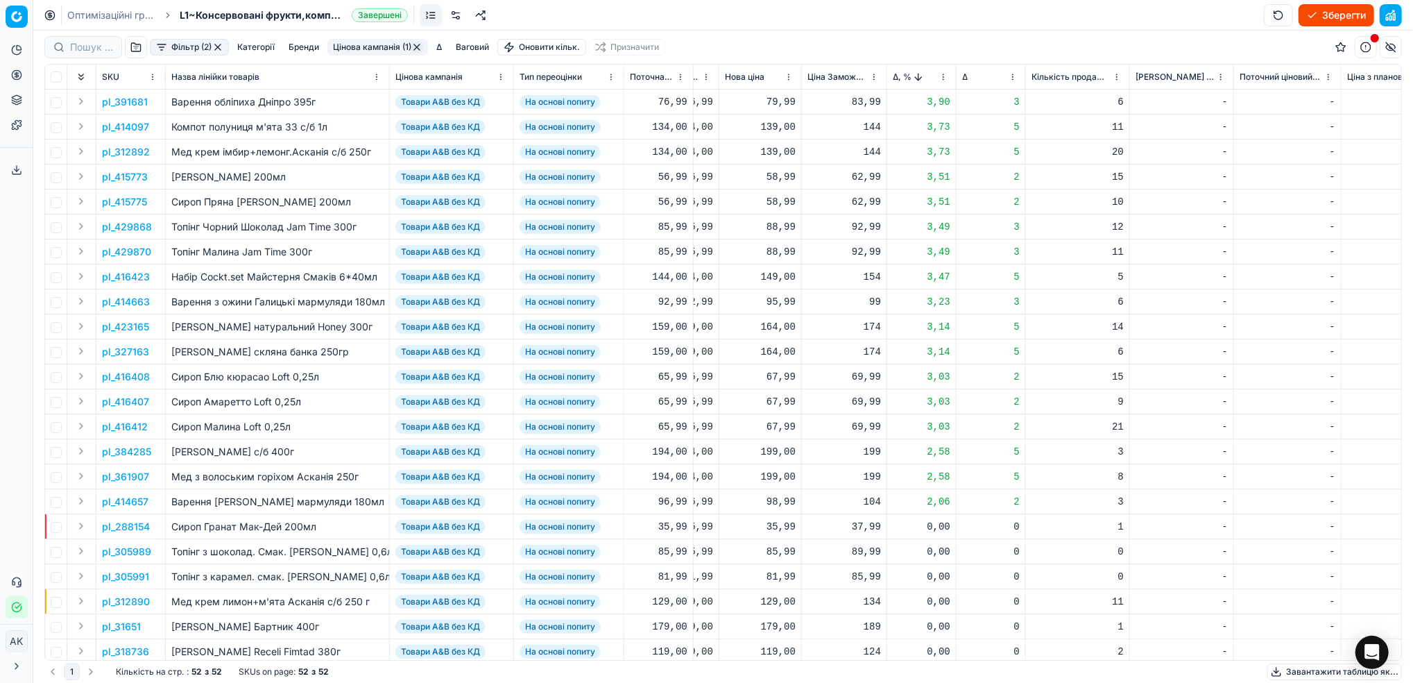
click at [376, 45] on button "Цінова кампанія (1)" at bounding box center [378, 47] width 101 height 17
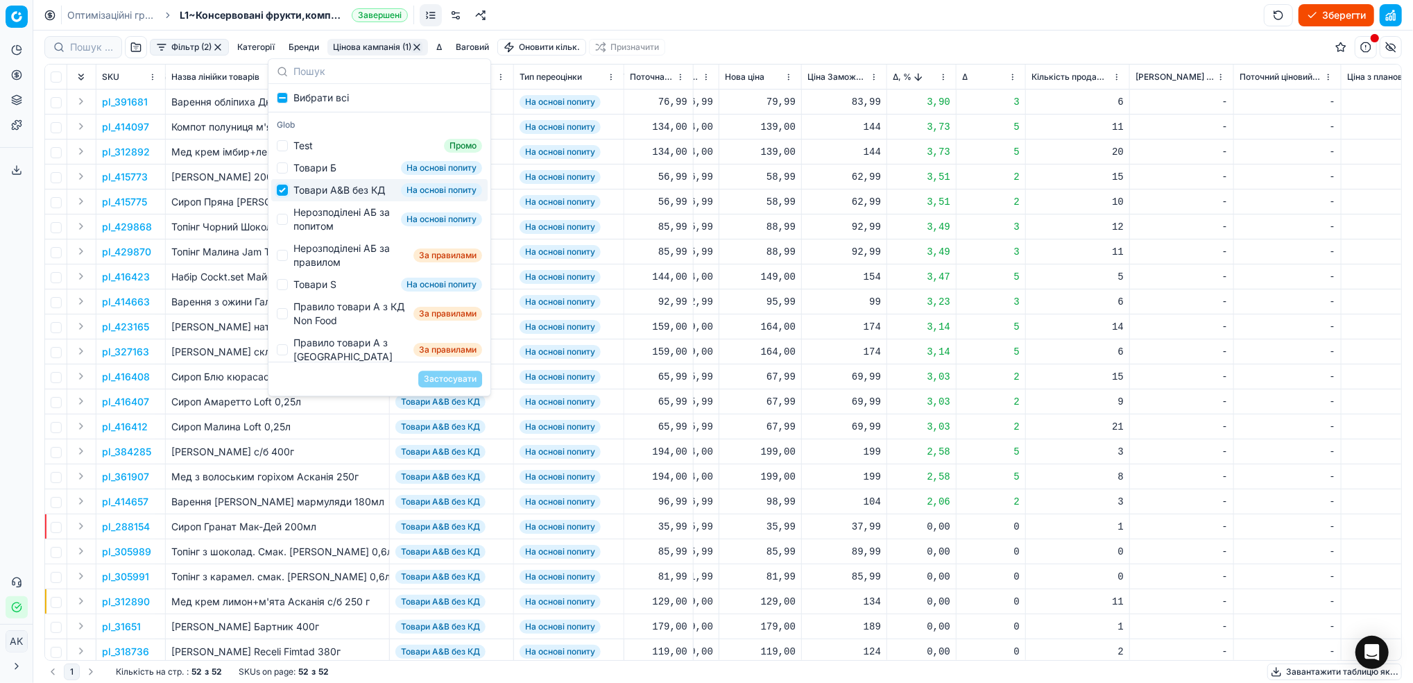
click at [281, 192] on input "Suggestions" at bounding box center [282, 190] width 11 height 11
checkbox input "false"
click at [282, 225] on input "Suggestions" at bounding box center [282, 219] width 11 height 11
checkbox input "true"
click at [457, 380] on button "Застосувати" at bounding box center [450, 379] width 64 height 17
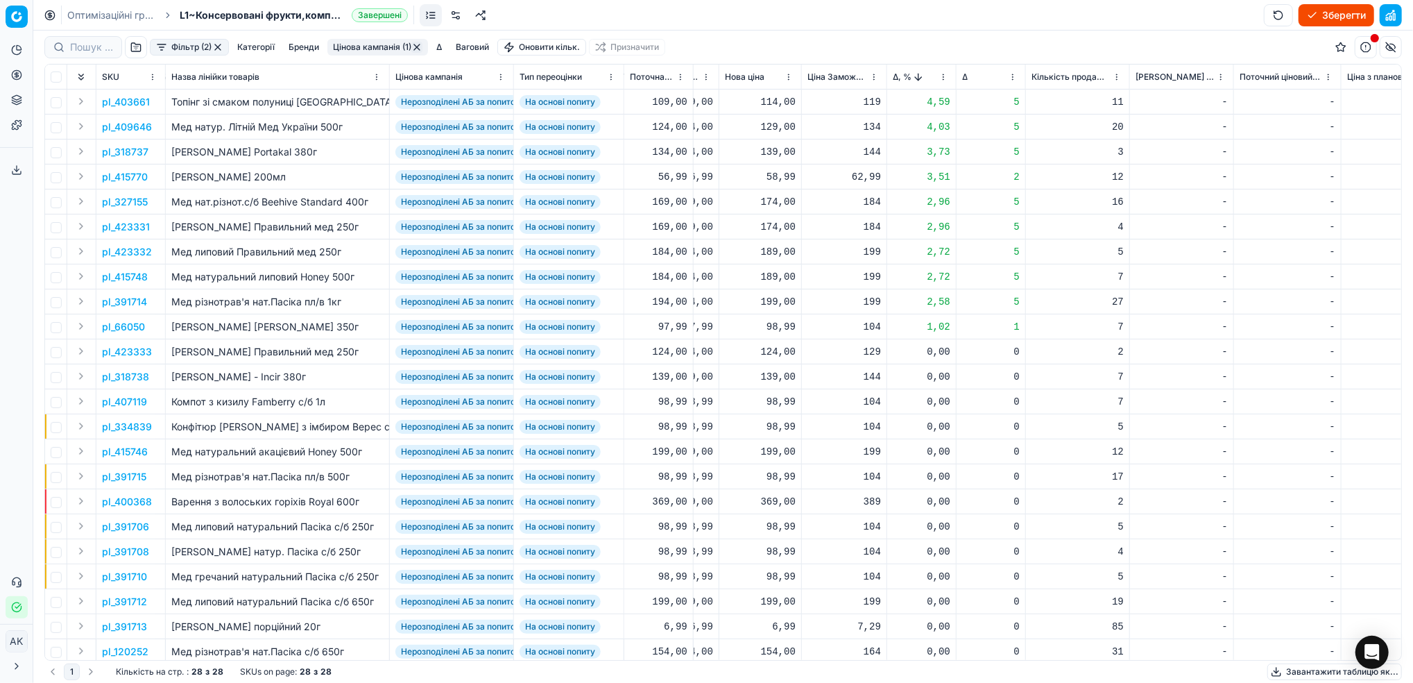
click at [128, 148] on p "pl_318737" at bounding box center [125, 152] width 46 height 14
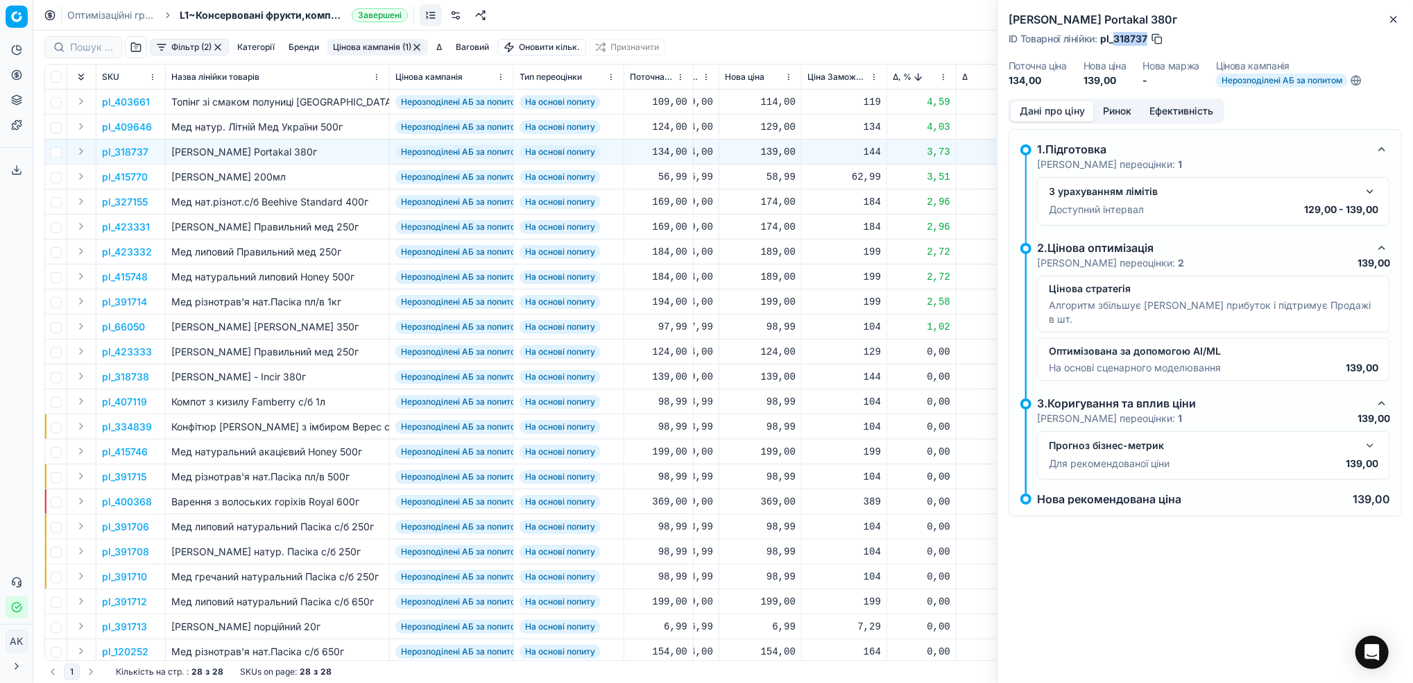
drag, startPoint x: 1146, startPoint y: 37, endPoint x: 1115, endPoint y: 37, distance: 31.2
click at [1115, 37] on span "pl_318737" at bounding box center [1124, 39] width 47 height 14
copy span "318737"
click at [1400, 18] on icon "button" at bounding box center [1394, 19] width 11 height 11
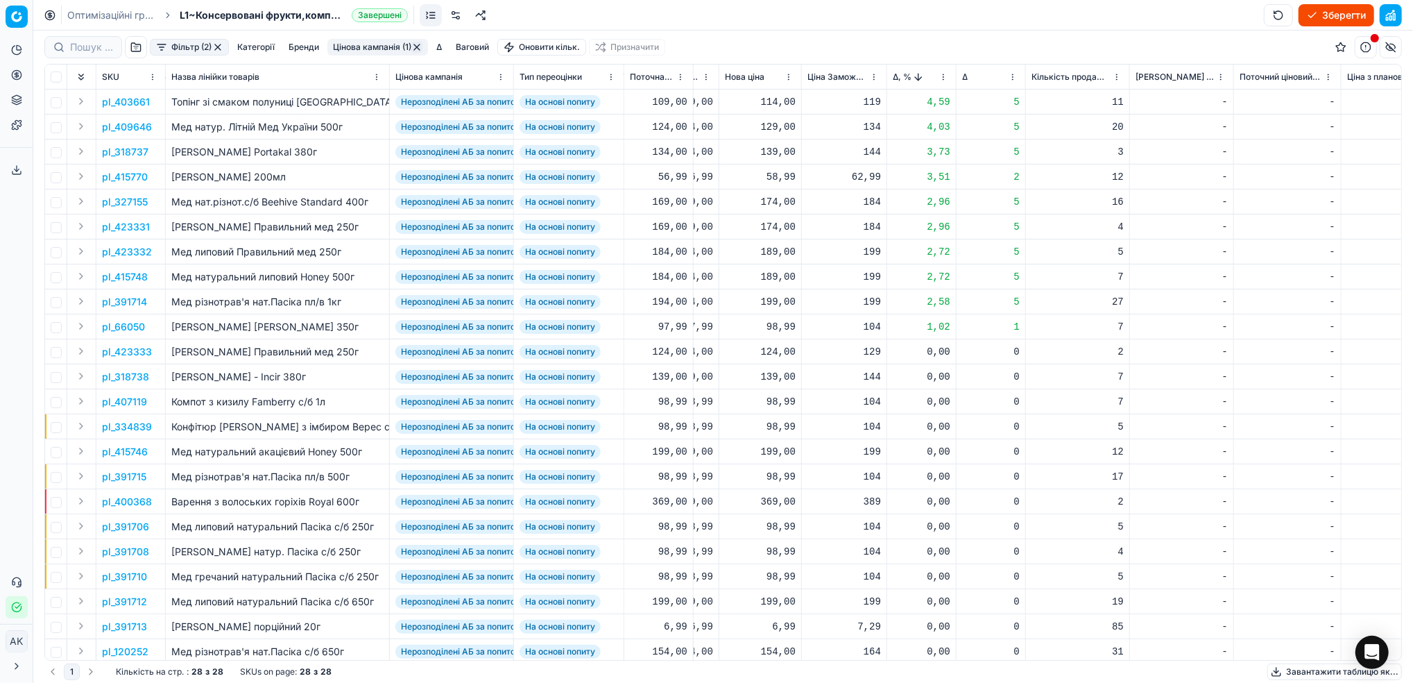
click at [942, 76] on html "Pricing platform Аналітика Цінова оптимізація Асортимент продукції Шаблони Серв…" at bounding box center [706, 341] width 1413 height 683
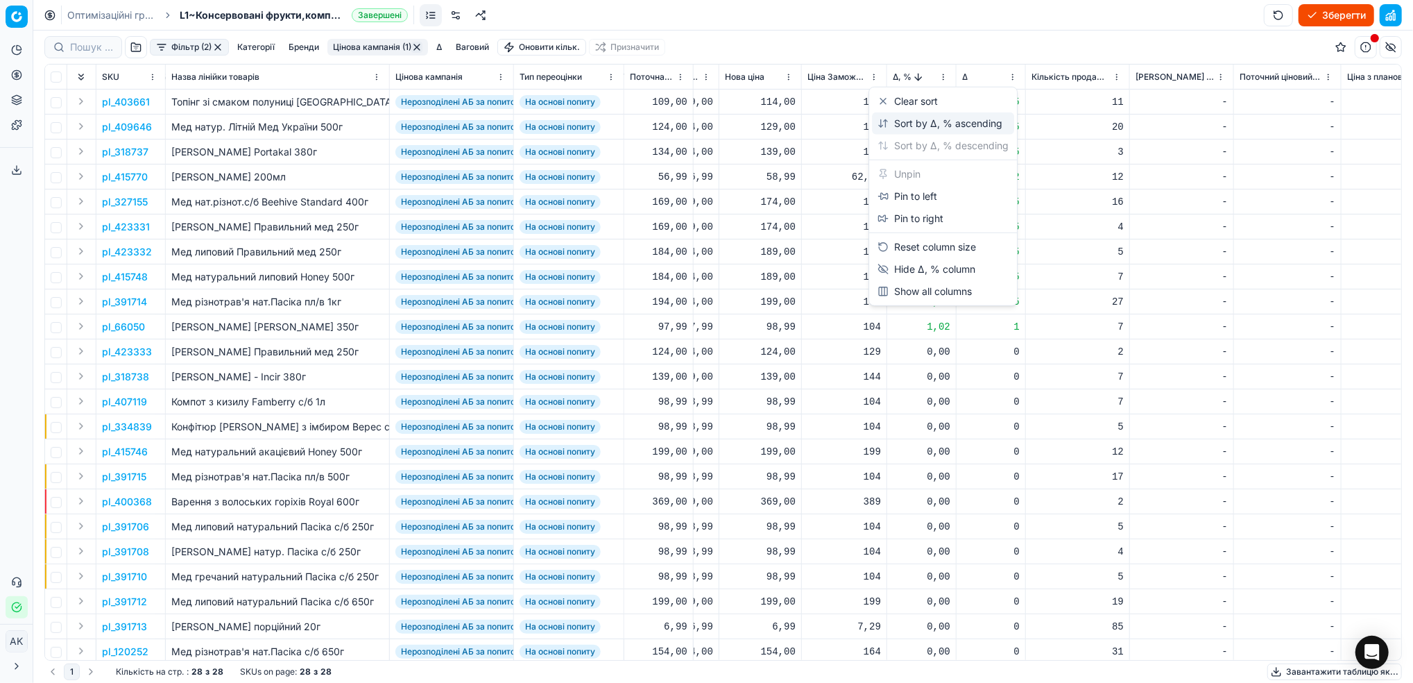
click at [937, 122] on div "Sort by Δ, % ascending" at bounding box center [940, 124] width 125 height 14
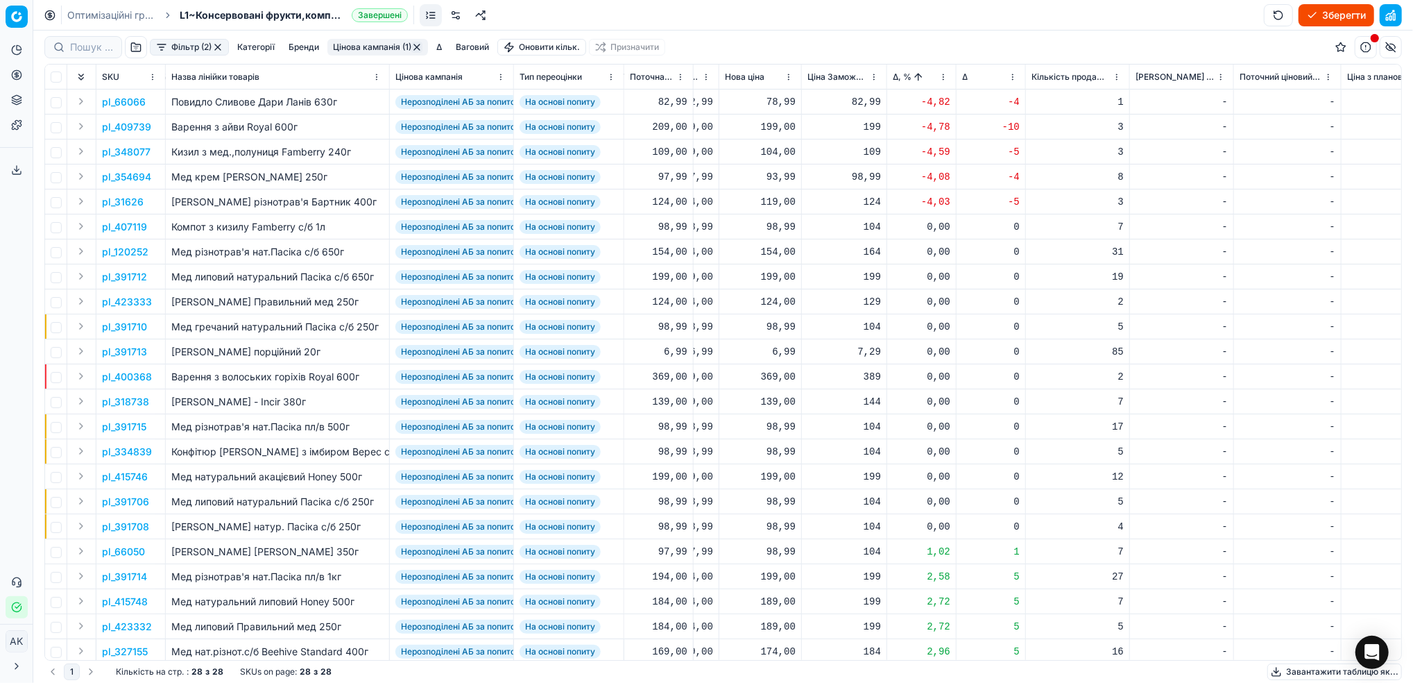
click at [110, 101] on p "pl_66066" at bounding box center [124, 102] width 44 height 14
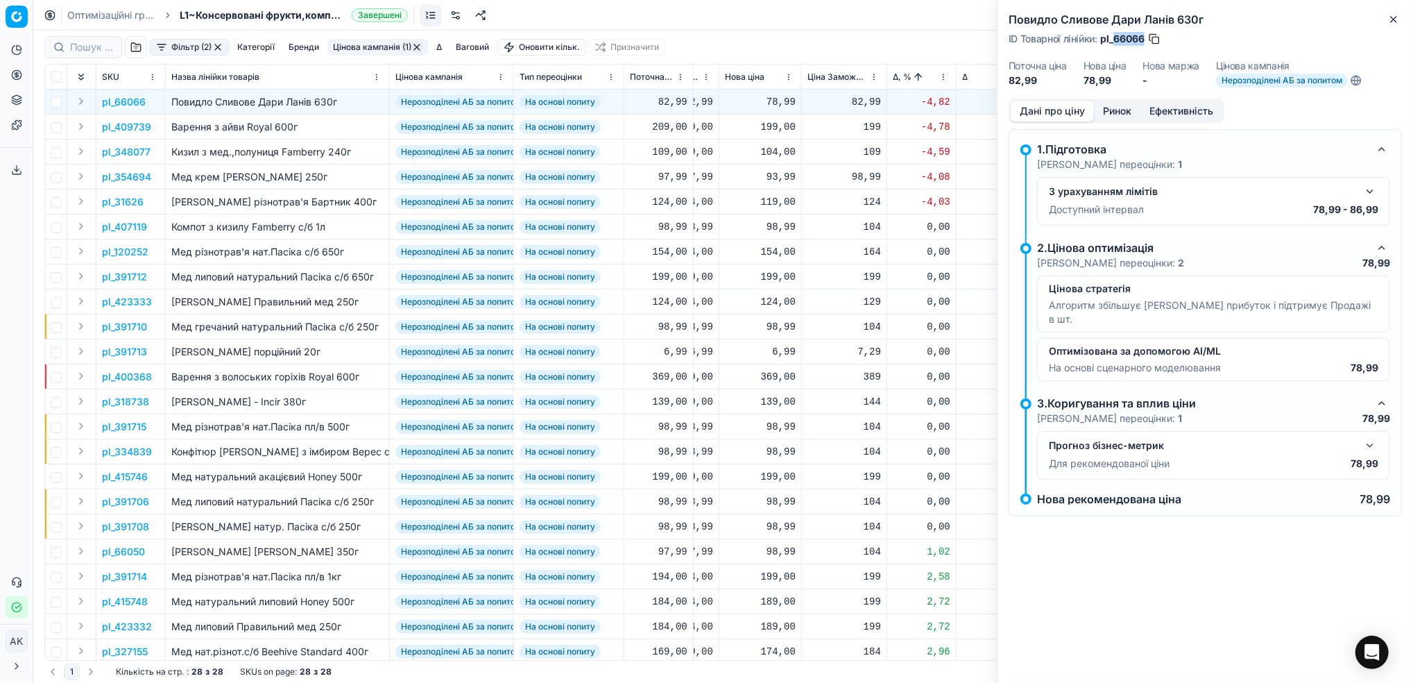
drag, startPoint x: 1146, startPoint y: 36, endPoint x: 1114, endPoint y: 40, distance: 32.8
click at [1114, 40] on div "ID Товарної лінійки : pl_66066" at bounding box center [1085, 39] width 153 height 14
copy span "66066"
click at [1393, 21] on icon "button" at bounding box center [1394, 20] width 6 height 6
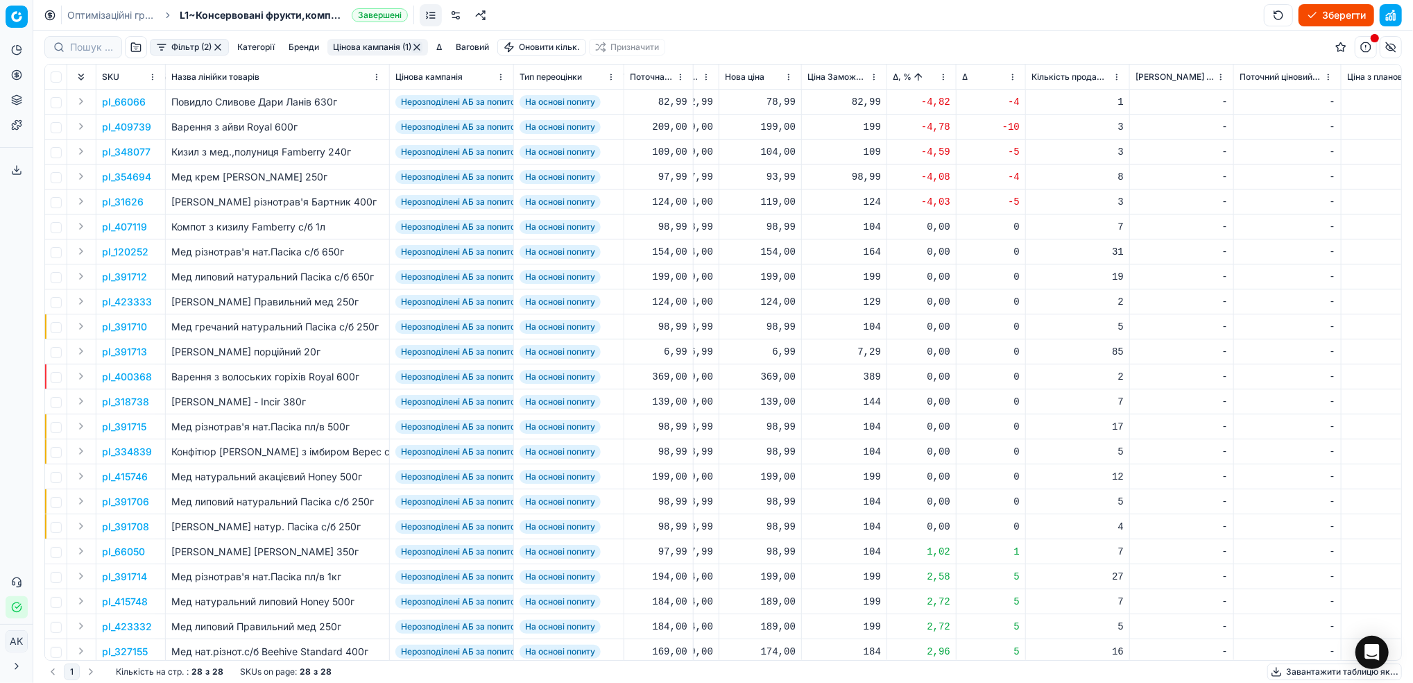
click at [774, 99] on div "78,99" at bounding box center [760, 102] width 71 height 14
drag, startPoint x: 780, startPoint y: 226, endPoint x: 758, endPoint y: 224, distance: 22.3
click at [758, 224] on dl "Поточна: 82,99 Оптимум: 78,99 Вручну: 78.99" at bounding box center [760, 196] width 200 height 90
type input "82.99"
click at [137, 128] on p "pl_409739" at bounding box center [126, 127] width 49 height 14
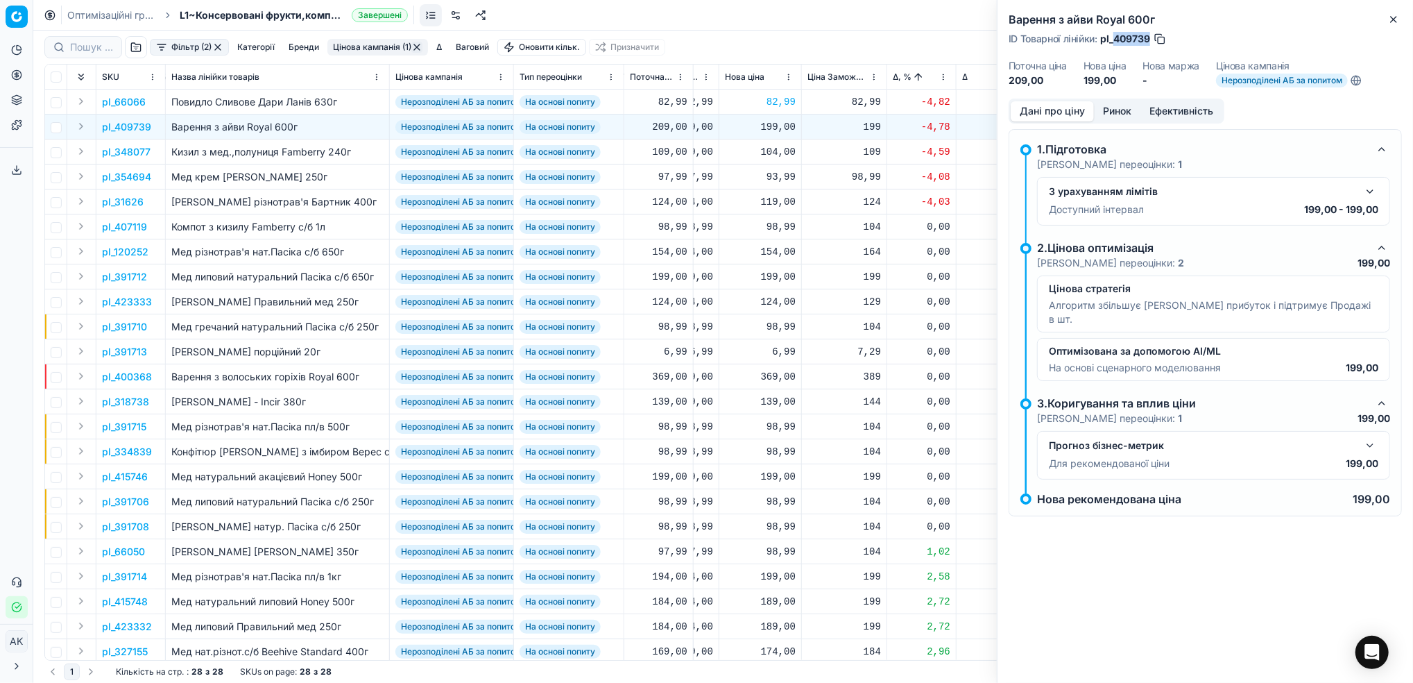
drag, startPoint x: 1151, startPoint y: 34, endPoint x: 1114, endPoint y: 37, distance: 36.2
click at [1114, 37] on span "pl_409739" at bounding box center [1126, 39] width 50 height 14
copy span "409739"
click at [1400, 19] on icon "button" at bounding box center [1394, 19] width 11 height 11
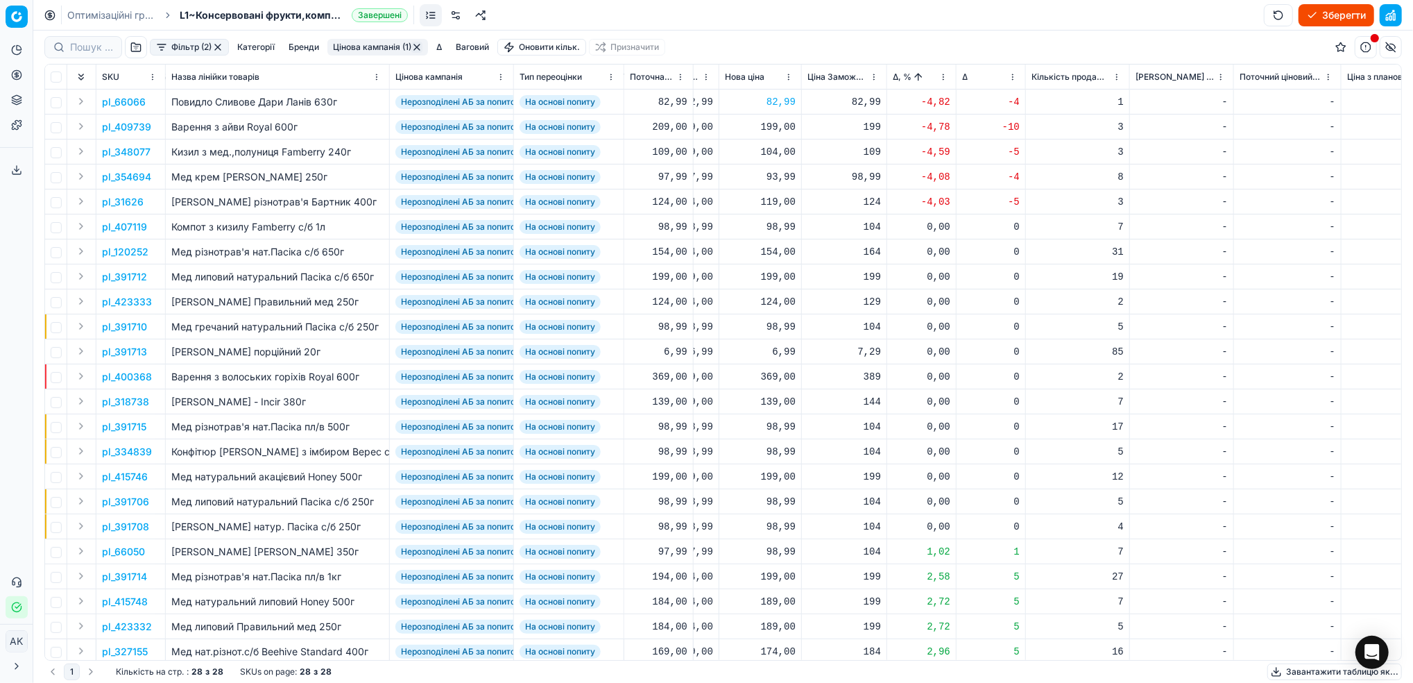
click at [771, 128] on div "199,00" at bounding box center [760, 127] width 71 height 14
drag, startPoint x: 783, startPoint y: 252, endPoint x: 757, endPoint y: 252, distance: 26.4
click at [757, 252] on dl "Поточна: 209,00 Оптимум: 199,00 Вручну: 199.00" at bounding box center [760, 221] width 200 height 90
type input "219.00"
click at [129, 153] on p "pl_348077" at bounding box center [126, 152] width 49 height 14
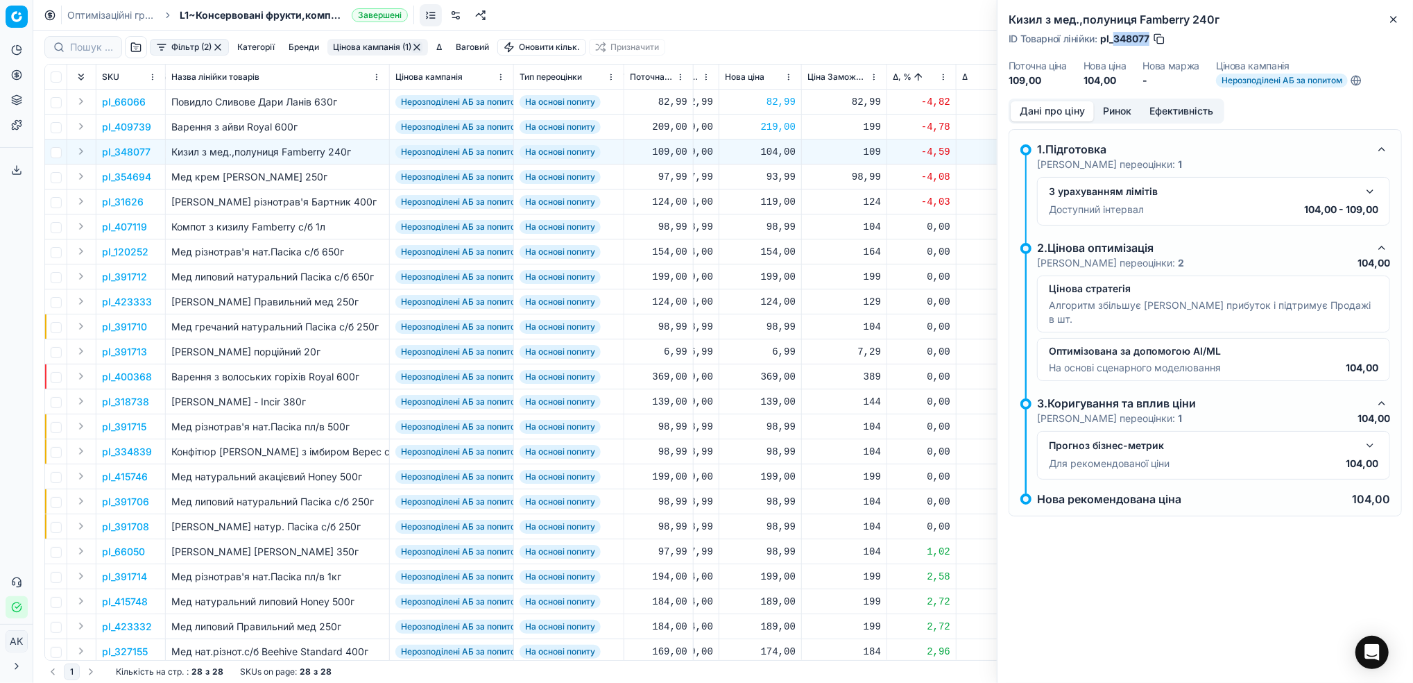
drag, startPoint x: 1151, startPoint y: 36, endPoint x: 1115, endPoint y: 36, distance: 35.4
click at [1115, 36] on span "pl_348077" at bounding box center [1125, 39] width 49 height 14
copy span "348077"
click at [1393, 17] on icon "button" at bounding box center [1394, 19] width 11 height 11
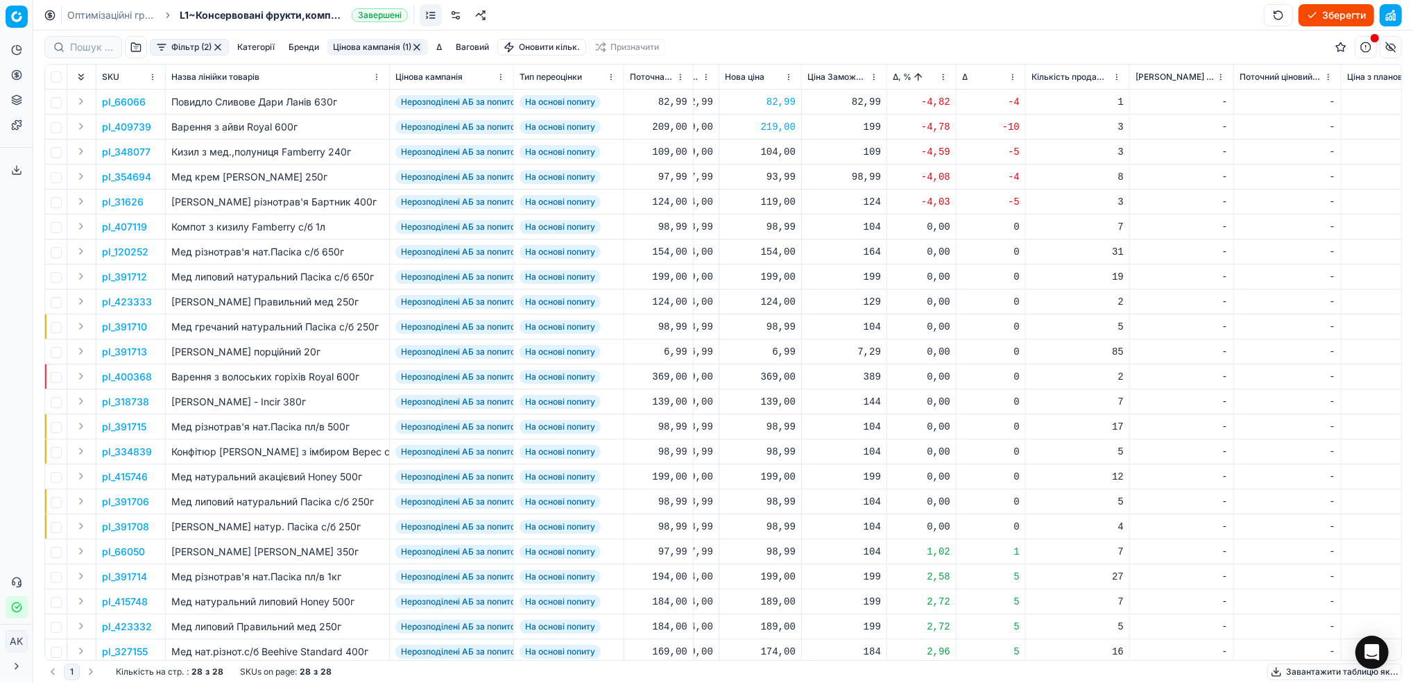
click at [770, 155] on div "104,00" at bounding box center [760, 152] width 71 height 14
click at [781, 273] on input "104.00" at bounding box center [810, 274] width 100 height 22
type input "109.00"
click at [135, 178] on p "pl_354694" at bounding box center [126, 177] width 49 height 14
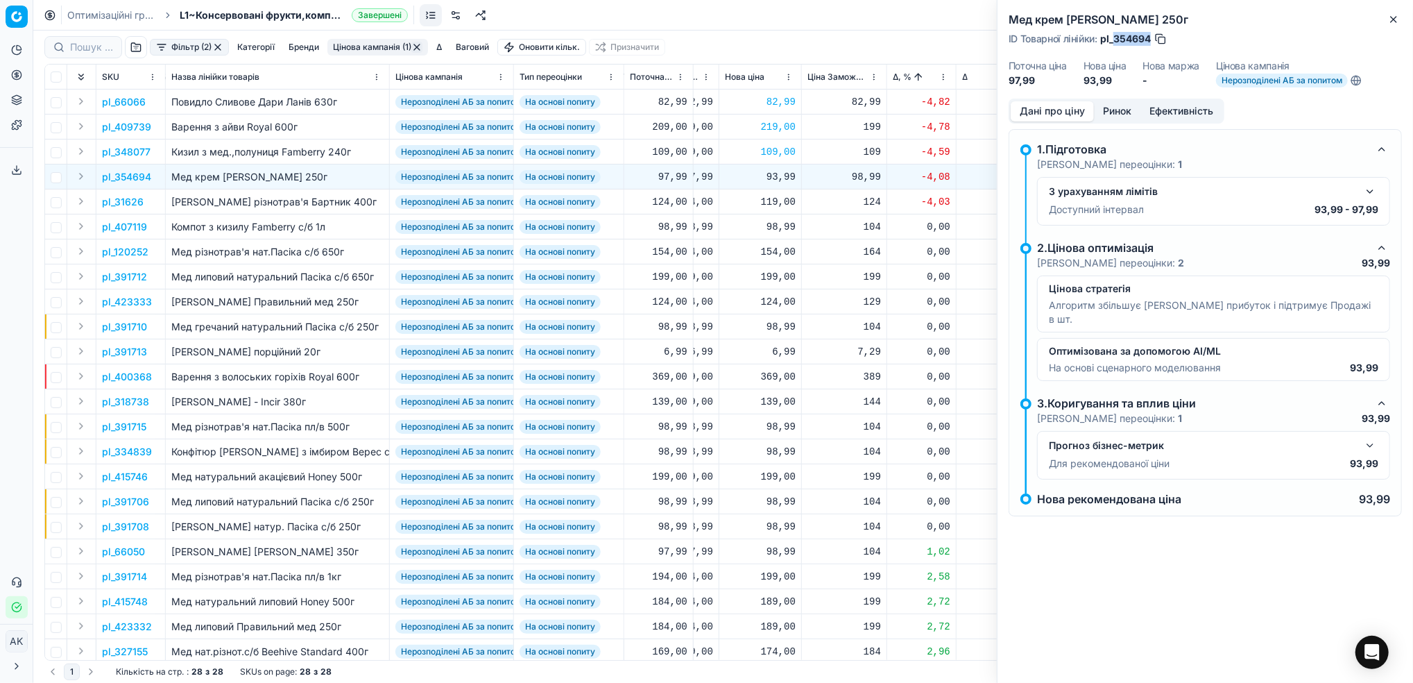
drag, startPoint x: 1153, startPoint y: 36, endPoint x: 1116, endPoint y: 37, distance: 36.8
click at [1116, 37] on div "ID Товарної лінійки : pl_354694" at bounding box center [1088, 39] width 159 height 14
copy span "354694"
click at [775, 181] on div "93,99" at bounding box center [760, 177] width 71 height 14
click at [775, 303] on input "93.99" at bounding box center [810, 299] width 100 height 22
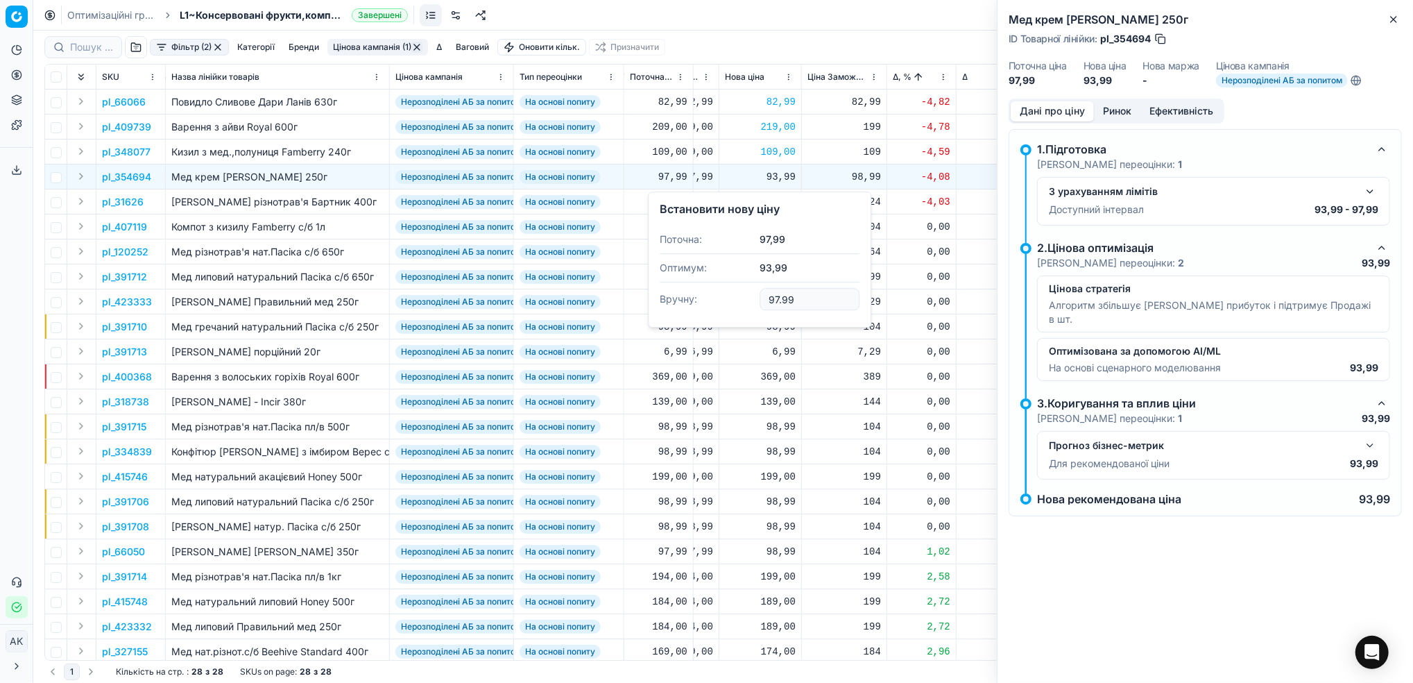
type input "97.99"
click at [1400, 15] on icon "button" at bounding box center [1394, 19] width 11 height 11
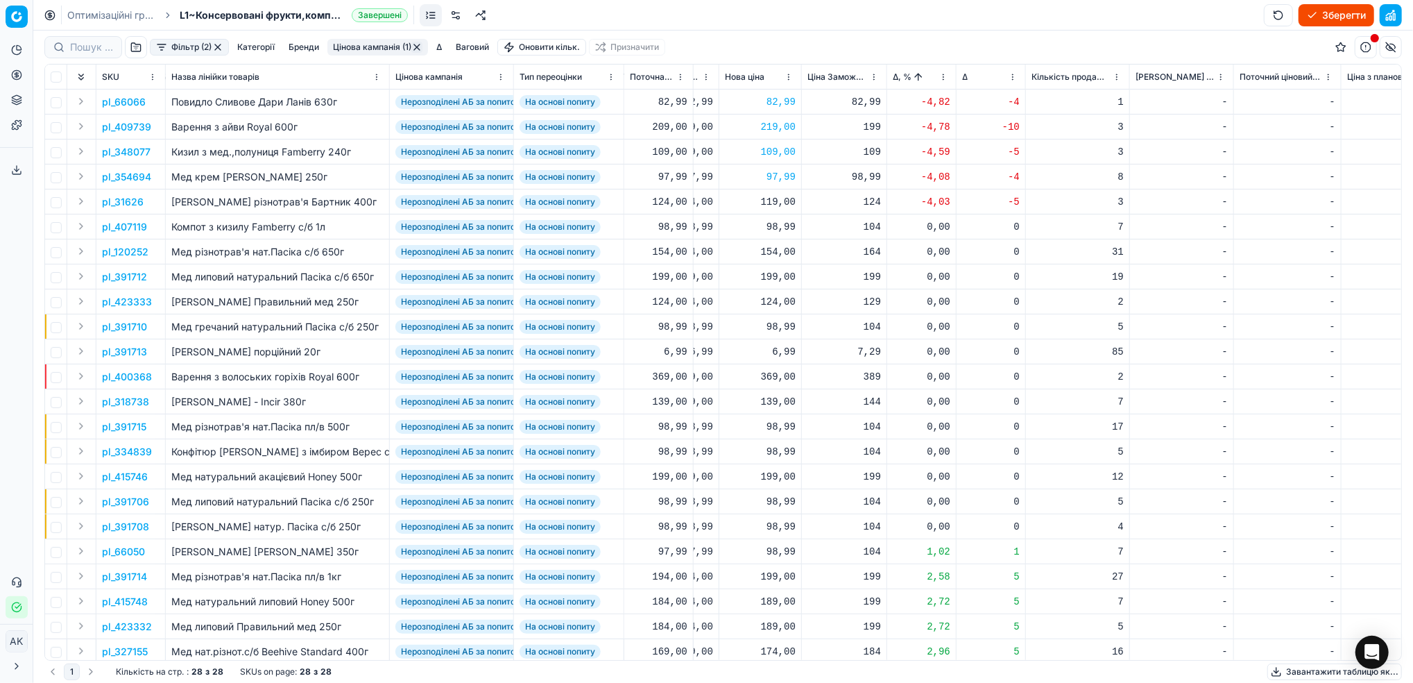
click at [116, 200] on p "pl_31626" at bounding box center [123, 202] width 42 height 14
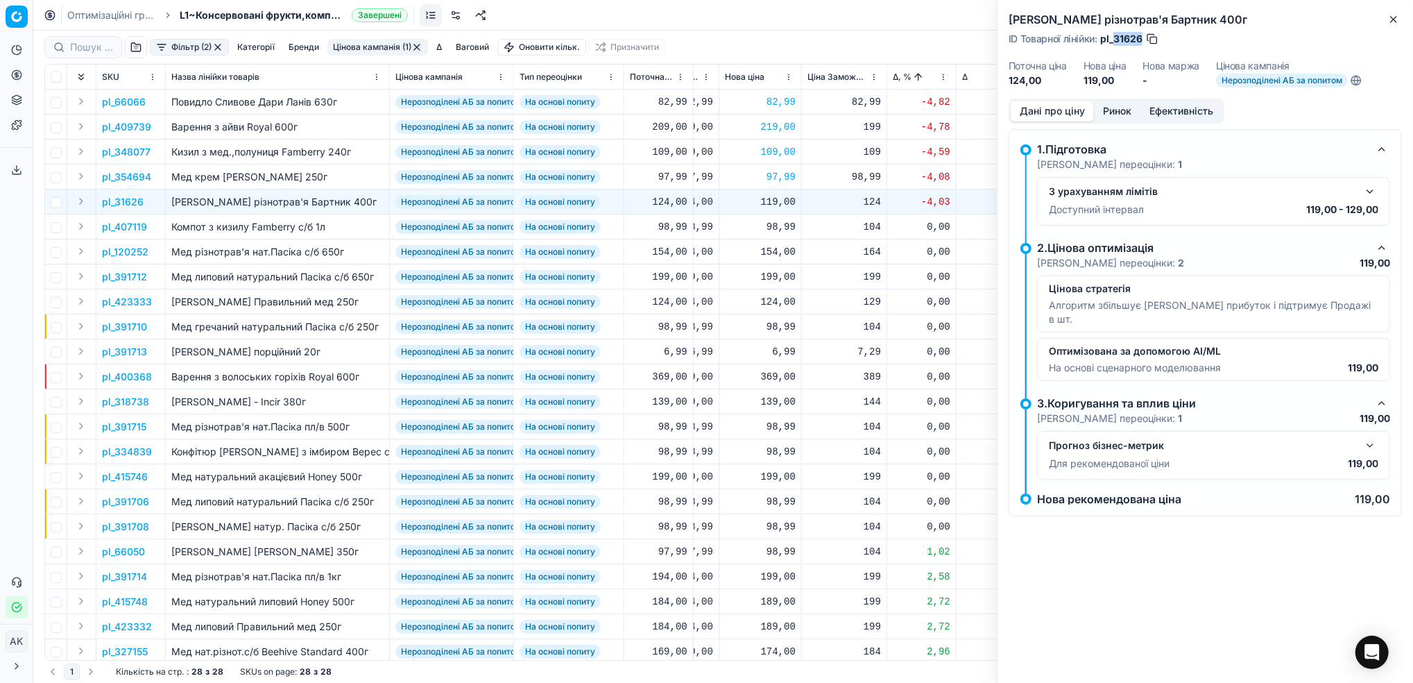
drag, startPoint x: 1141, startPoint y: 36, endPoint x: 1116, endPoint y: 36, distance: 25.0
click at [1116, 36] on span "pl_31626" at bounding box center [1122, 39] width 42 height 14
copy span "31626"
click at [1389, 19] on icon "button" at bounding box center [1394, 19] width 11 height 11
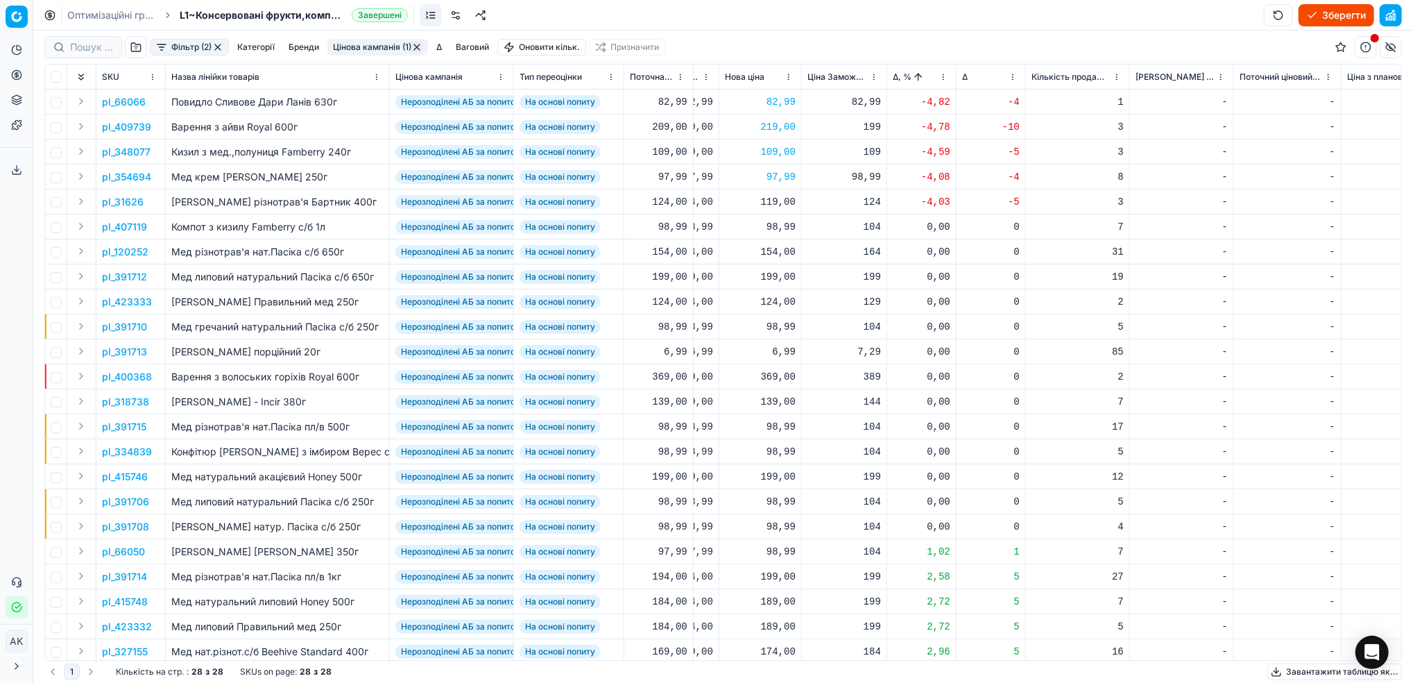
scroll to position [142, 538]
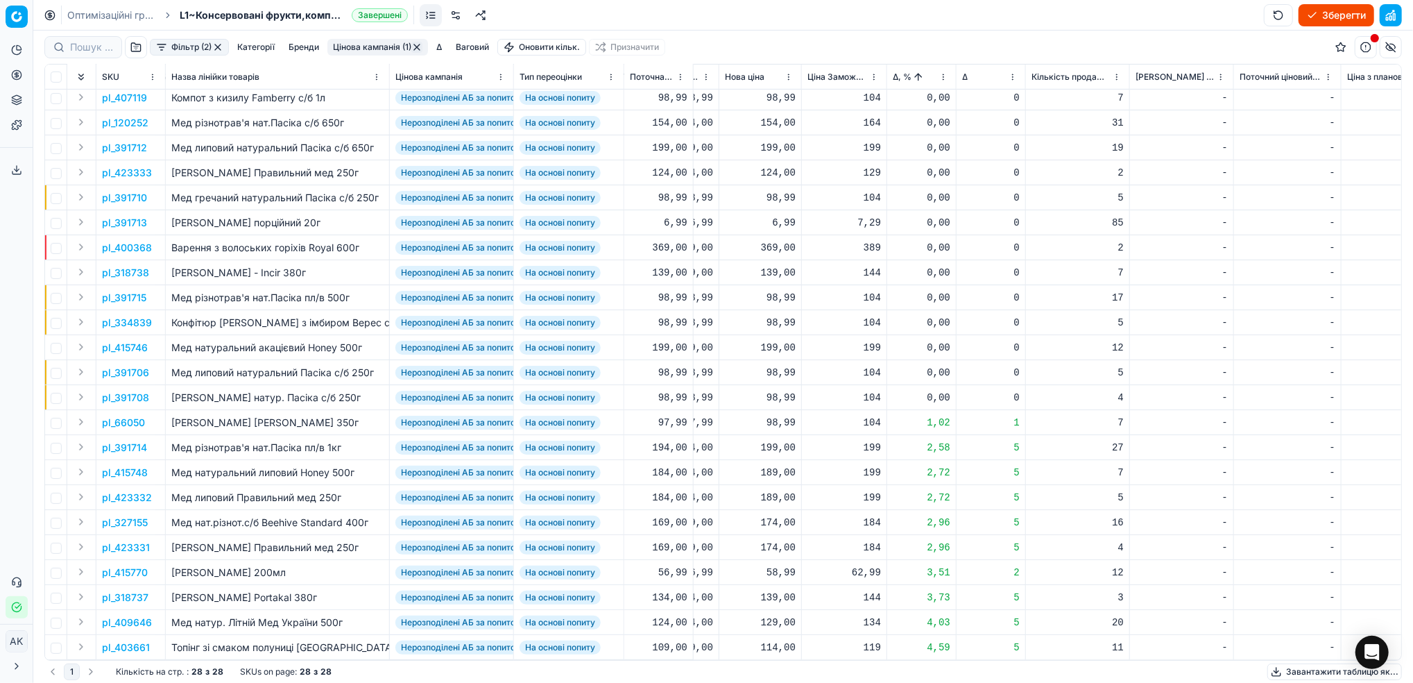
click at [114, 541] on p "pl_423331" at bounding box center [126, 548] width 48 height 14
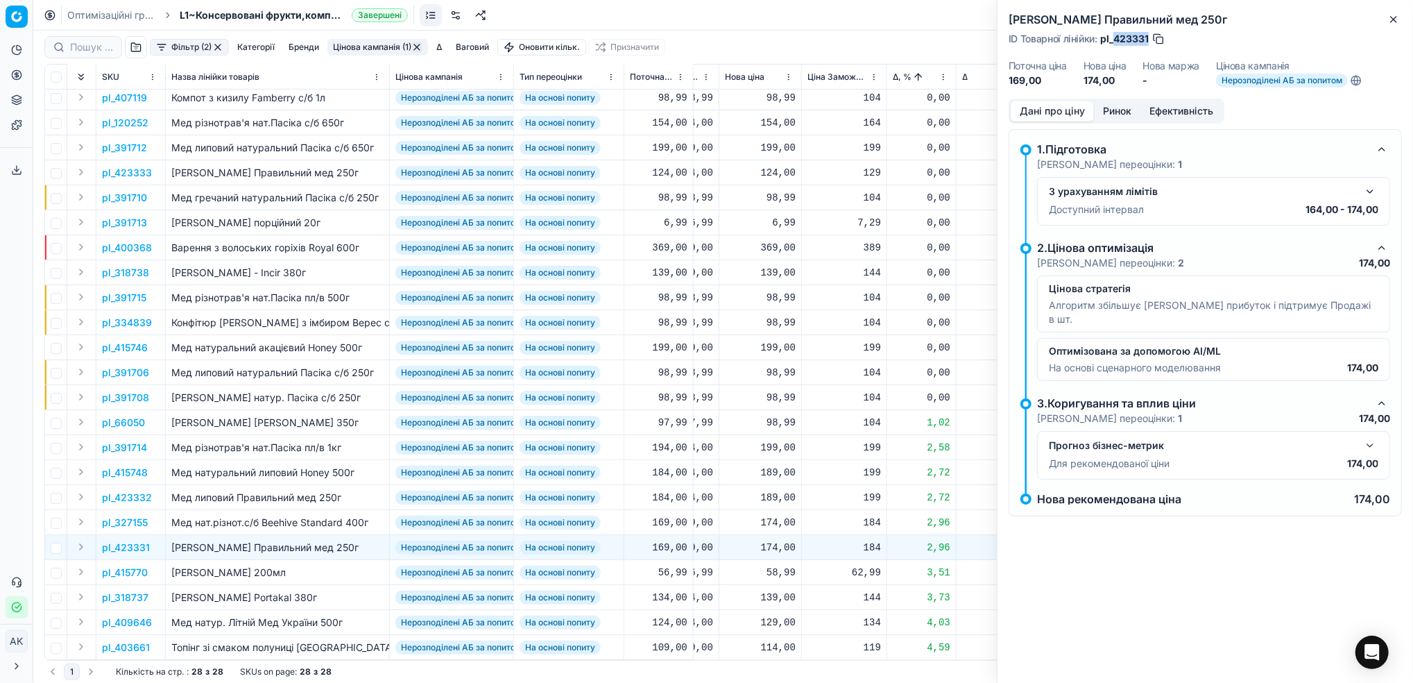
drag, startPoint x: 1148, startPoint y: 40, endPoint x: 1114, endPoint y: 36, distance: 34.9
click at [1114, 36] on span "pl_423331" at bounding box center [1125, 39] width 49 height 14
copy span "423331"
click at [1402, 21] on div "Мед акацієвий Правильний мед 250г ID Товарної лінійки : pl_423331 Поточна ціна …" at bounding box center [1206, 49] width 416 height 99
click at [1393, 20] on icon "button" at bounding box center [1394, 20] width 6 height 6
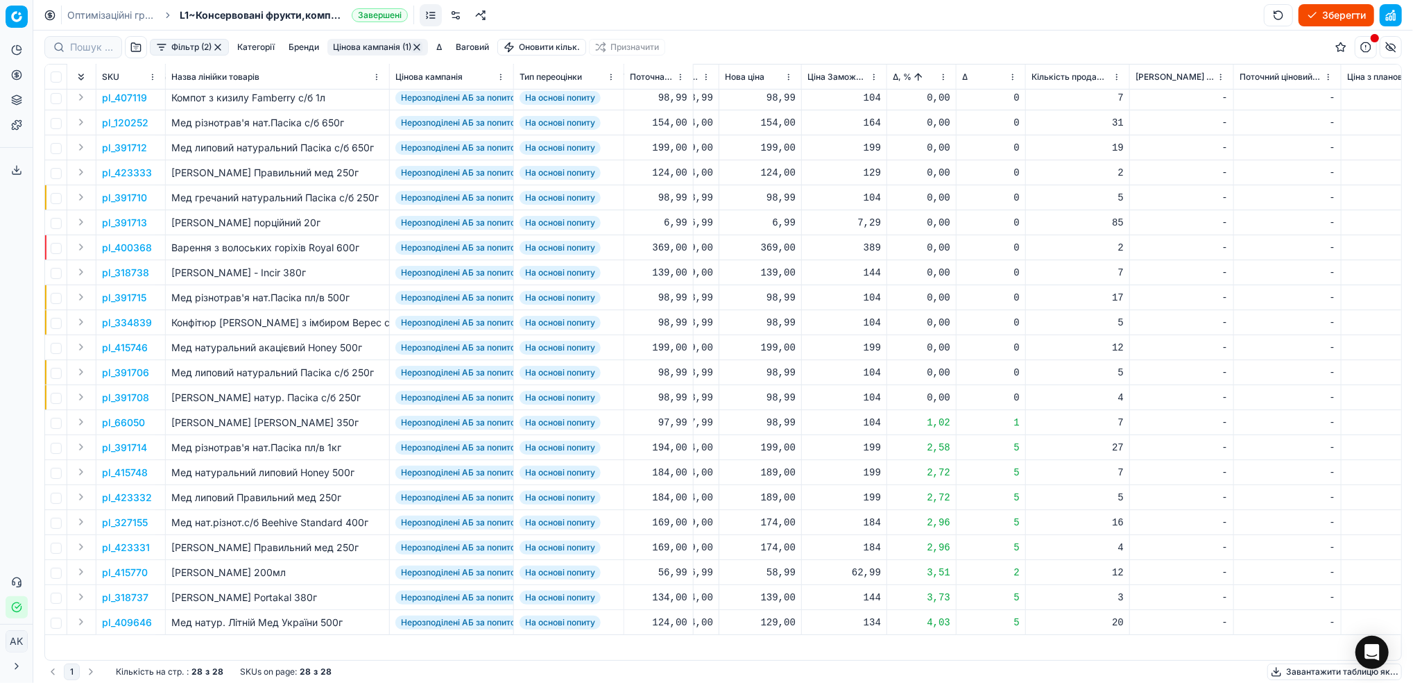
scroll to position [0, 538]
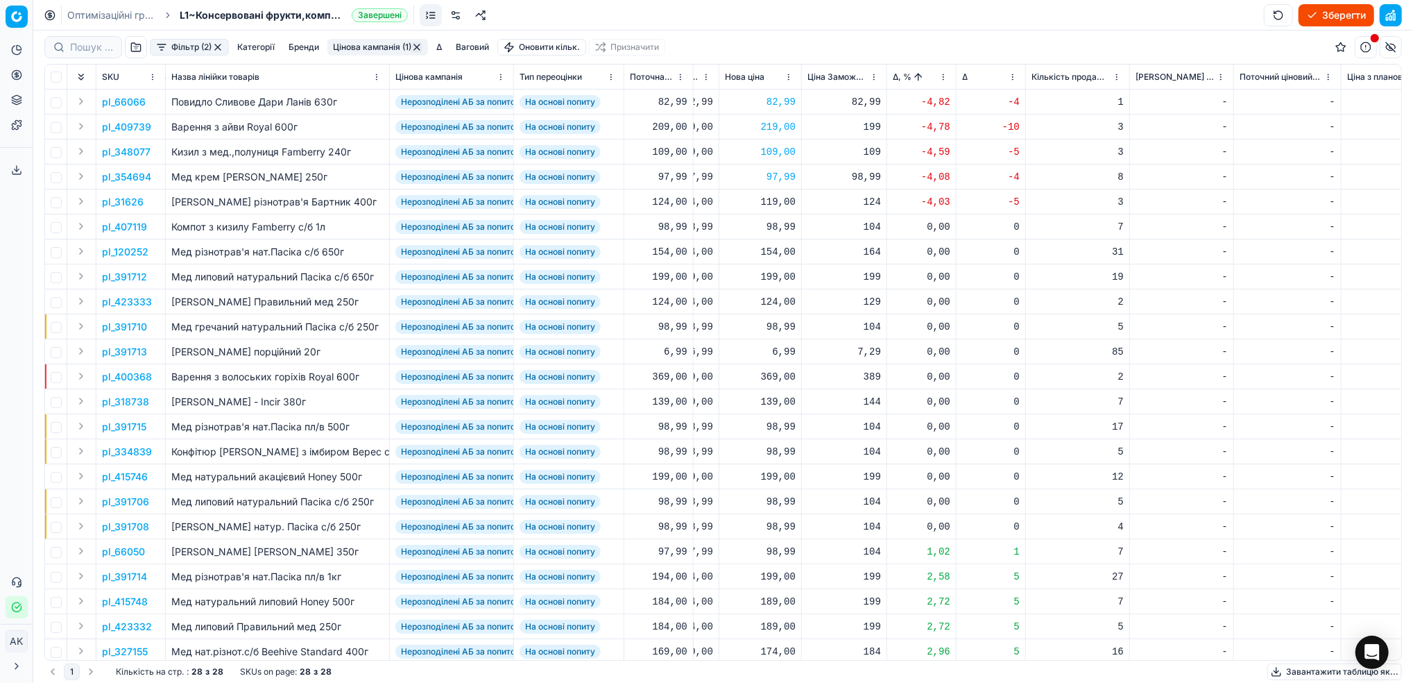
click at [372, 43] on button "Цінова кампанія (1)" at bounding box center [378, 47] width 101 height 17
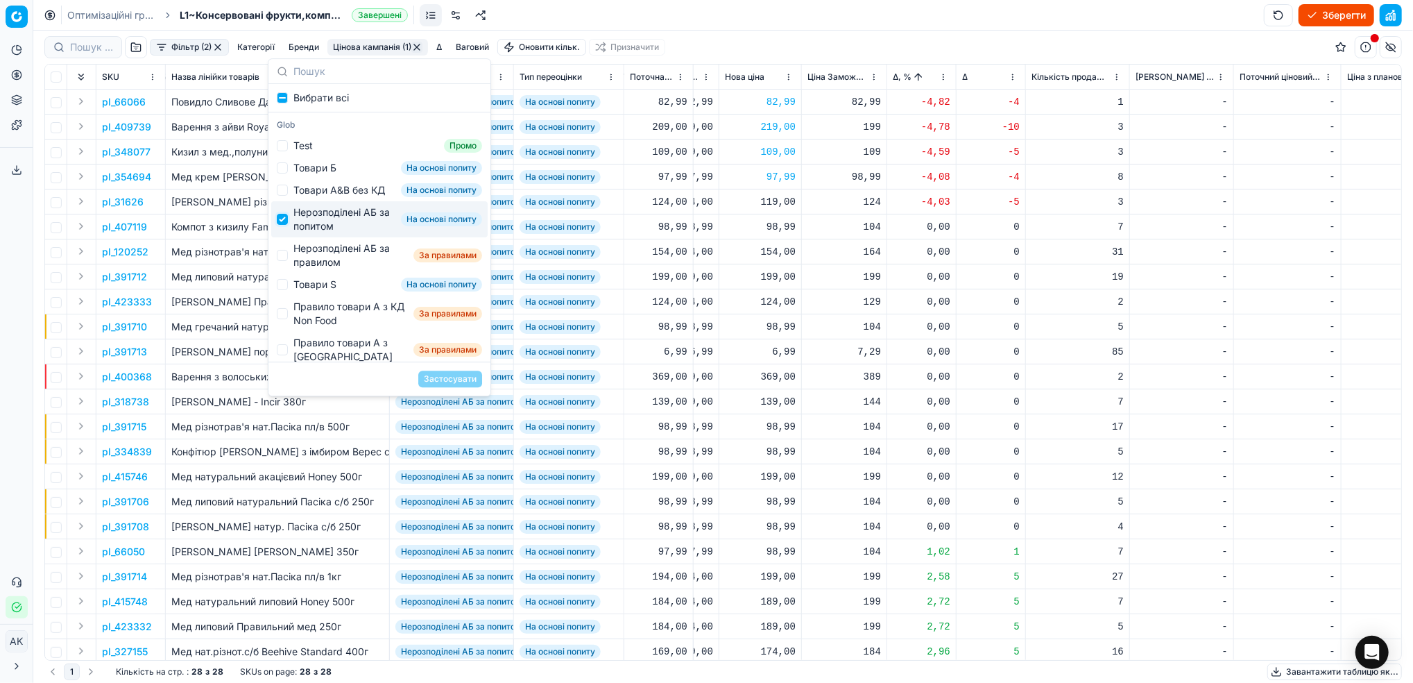
click at [287, 225] on input "Suggestions" at bounding box center [282, 219] width 11 height 11
checkbox input "false"
click at [286, 261] on input "Suggestions" at bounding box center [282, 255] width 11 height 11
checkbox input "true"
click at [439, 375] on button "Застосувати" at bounding box center [450, 379] width 64 height 17
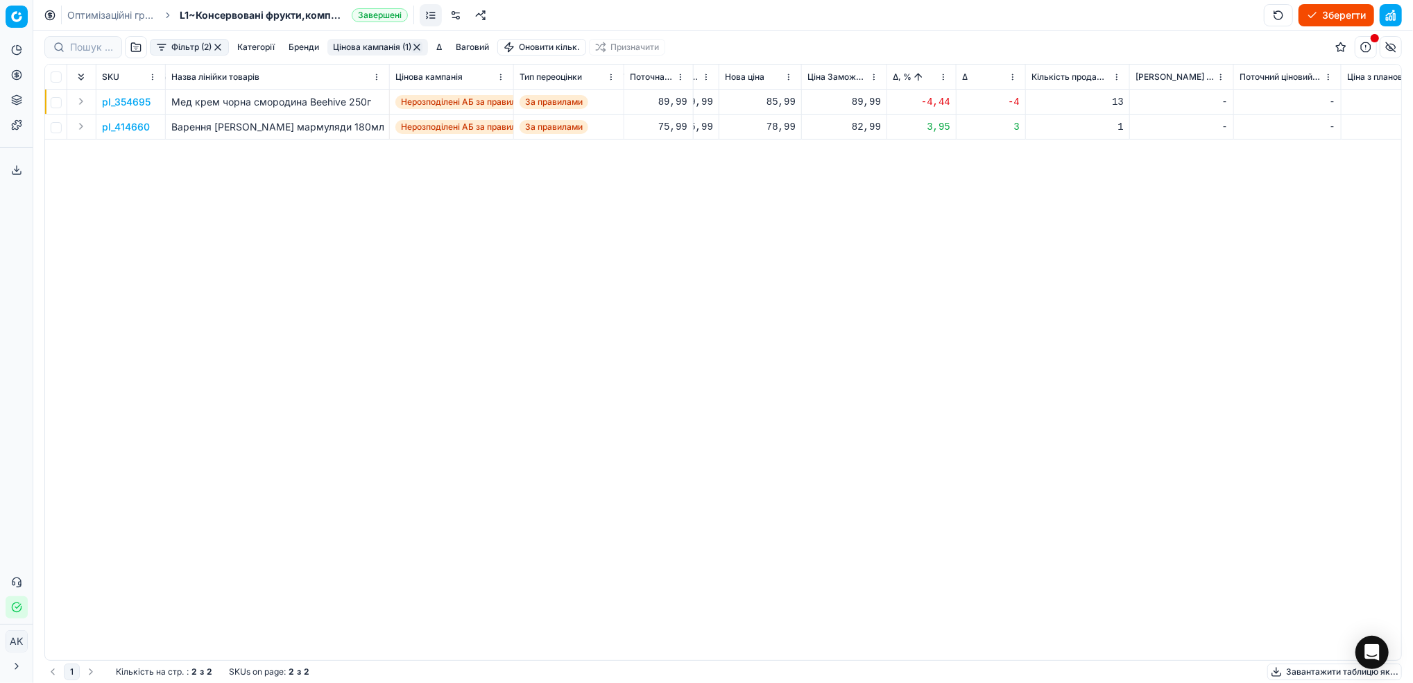
click at [138, 103] on p "pl_354695" at bounding box center [126, 102] width 49 height 14
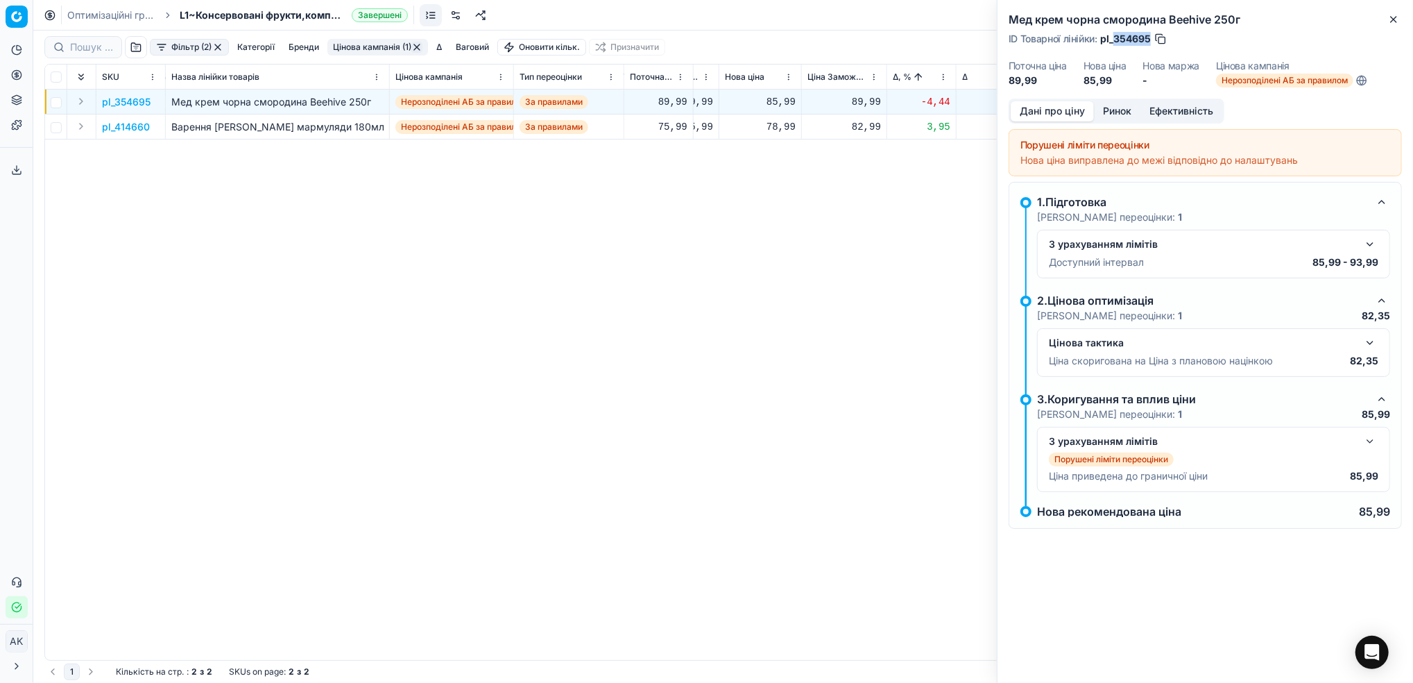
drag, startPoint x: 1151, startPoint y: 39, endPoint x: 1115, endPoint y: 39, distance: 35.4
click at [1115, 39] on span "pl_354695" at bounding box center [1126, 39] width 51 height 14
copy span "354695"
click at [1400, 22] on icon "button" at bounding box center [1394, 19] width 11 height 11
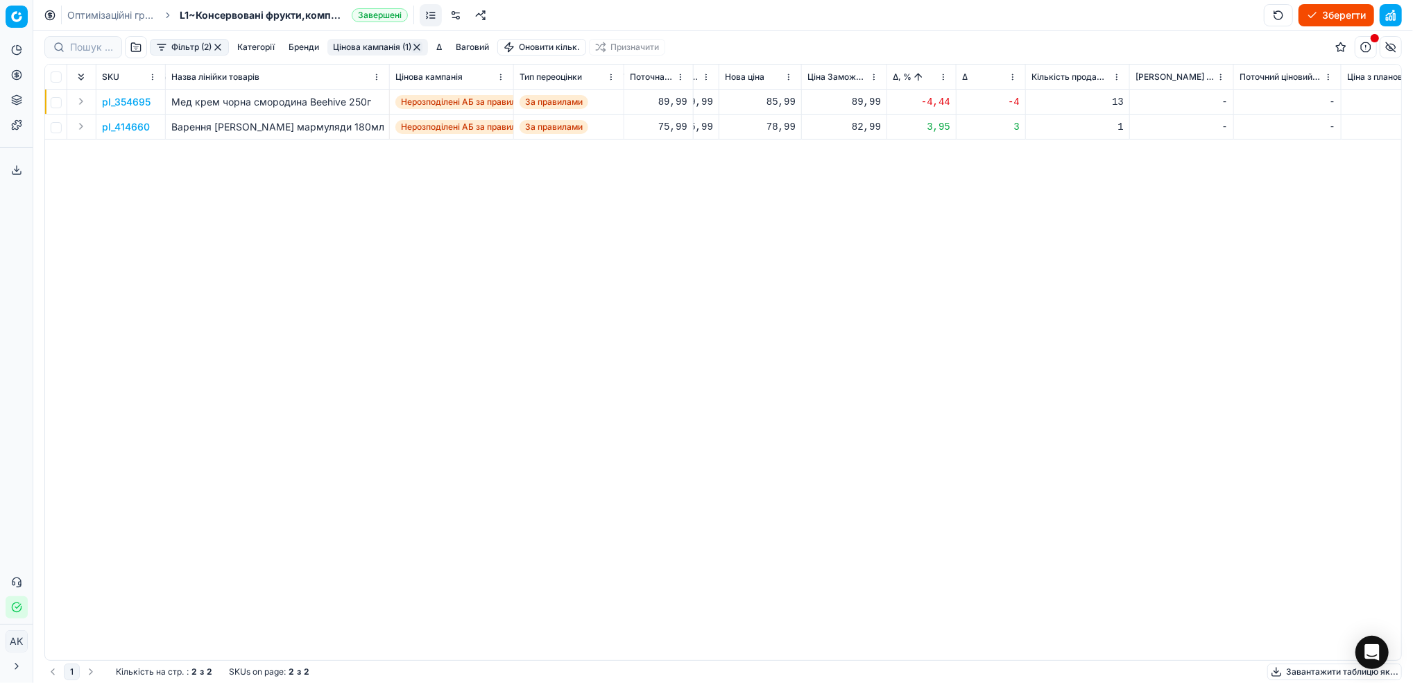
click at [778, 104] on div "85,99" at bounding box center [760, 102] width 71 height 14
click at [777, 230] on input "85.99" at bounding box center [810, 225] width 100 height 22
type input "89.99"
click at [126, 124] on p "pl_414660" at bounding box center [126, 127] width 48 height 14
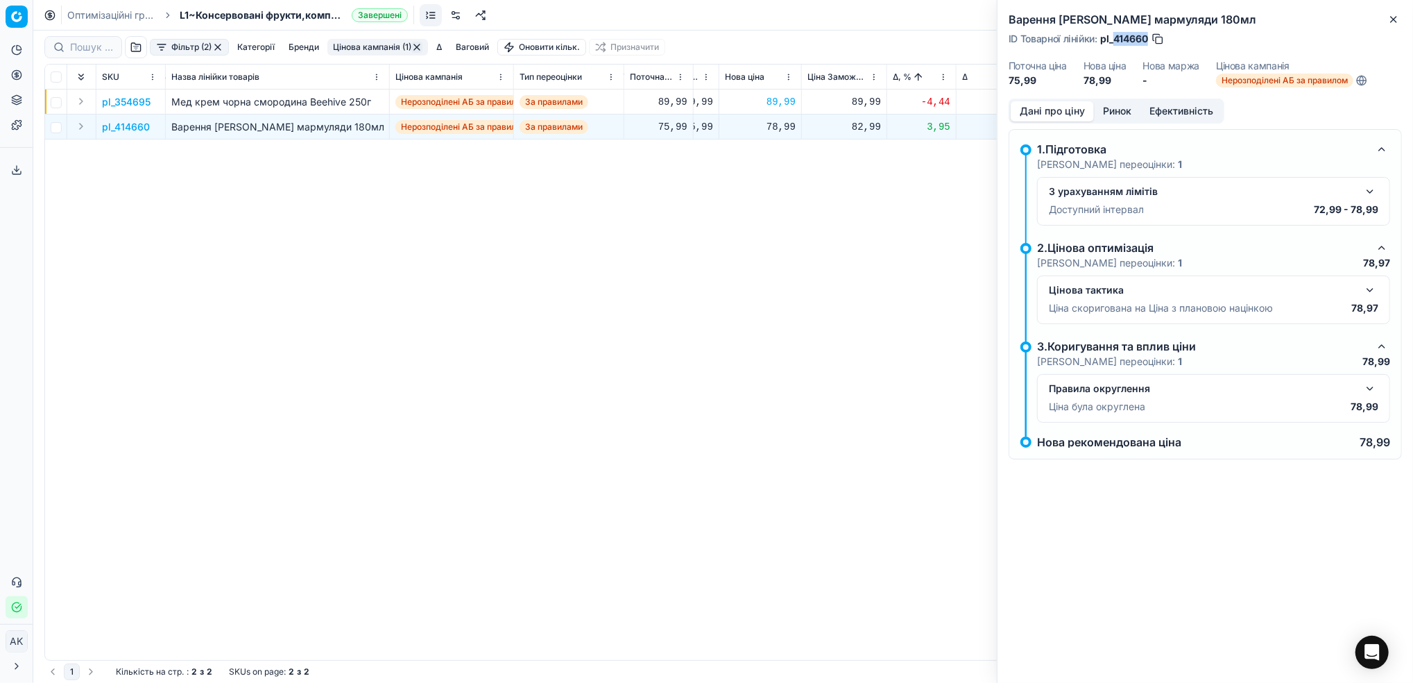
drag, startPoint x: 1148, startPoint y: 37, endPoint x: 1115, endPoint y: 40, distance: 33.4
click at [1115, 40] on span "pl_414660" at bounding box center [1125, 39] width 48 height 14
click at [782, 126] on div "78,99" at bounding box center [760, 127] width 71 height 14
click at [775, 253] on input "78.99" at bounding box center [810, 249] width 100 height 22
type input "75.99"
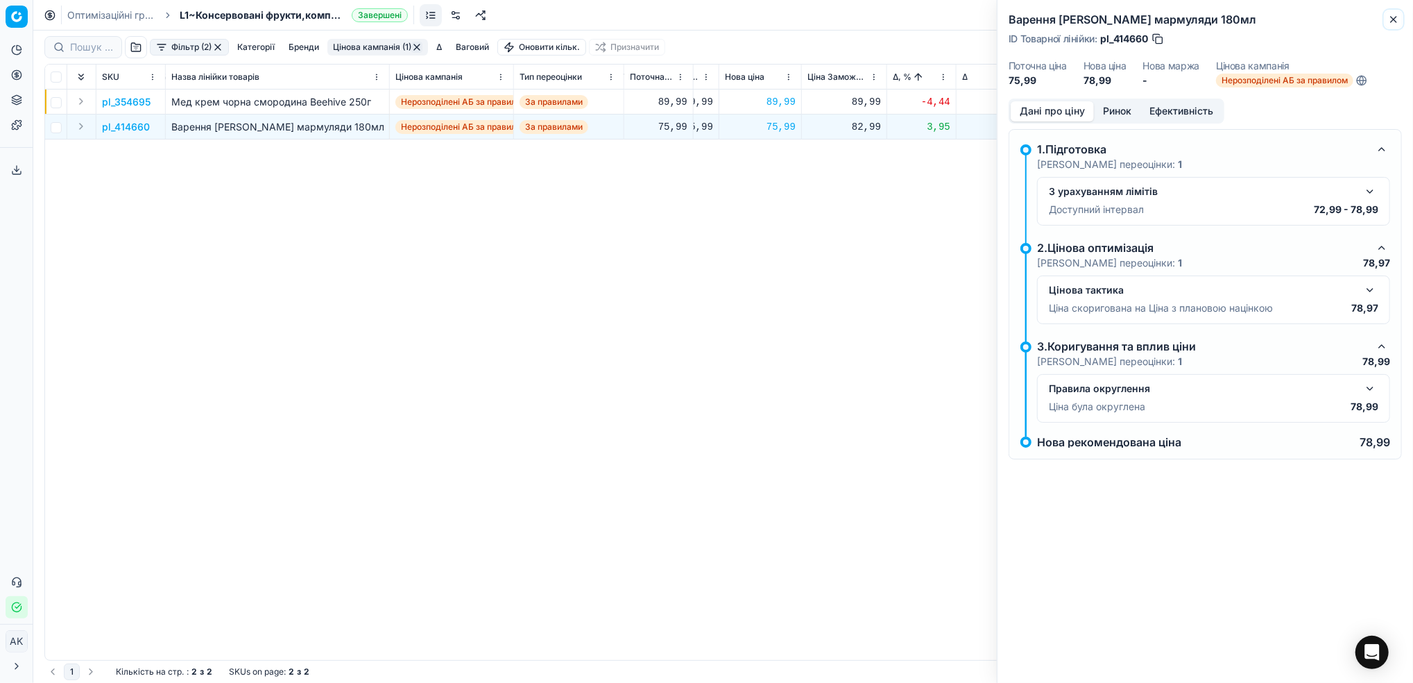
click at [1396, 22] on icon "button" at bounding box center [1394, 19] width 11 height 11
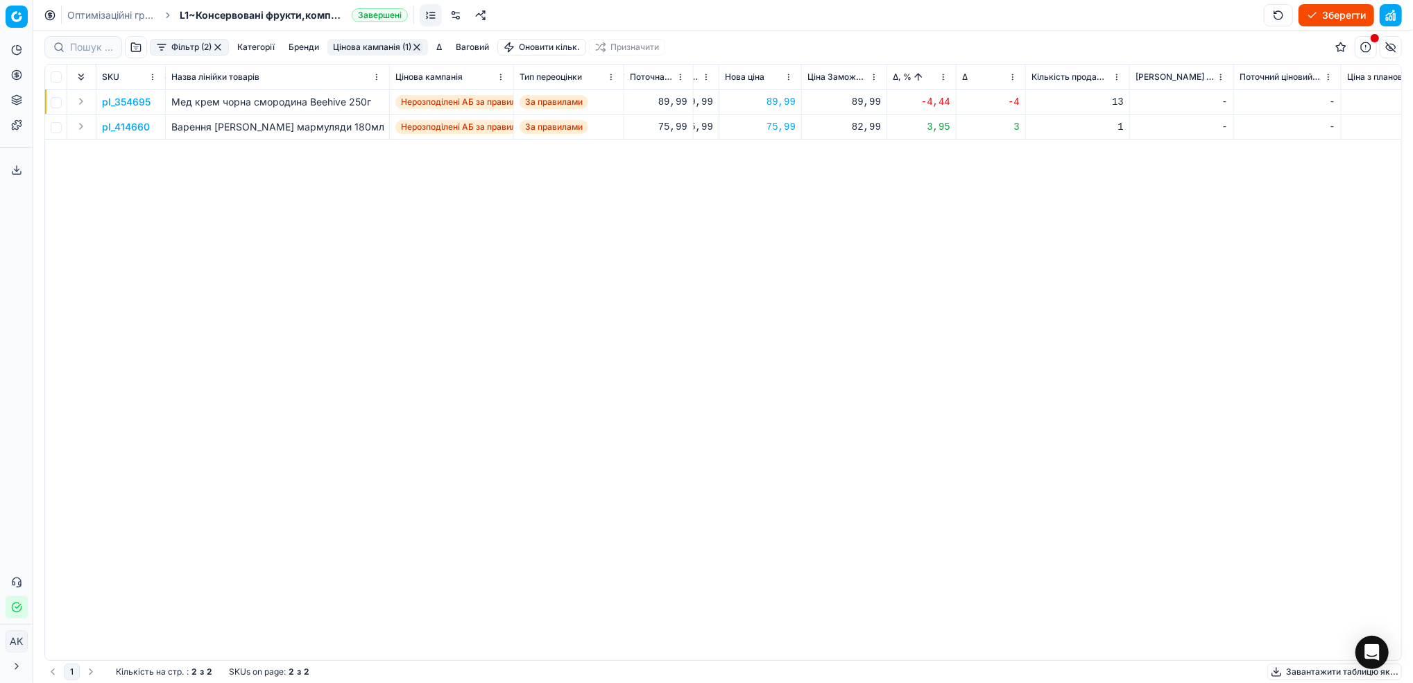
click at [1332, 17] on button "Зберегти" at bounding box center [1337, 15] width 76 height 22
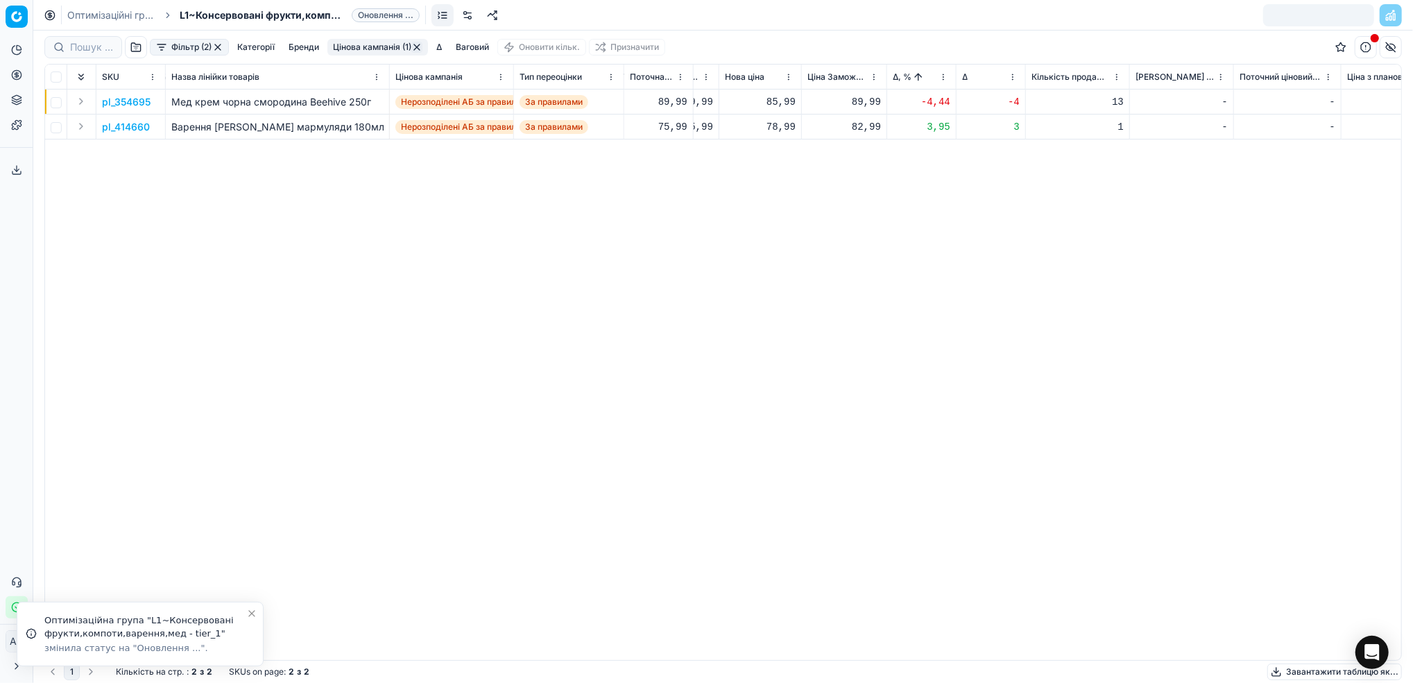
click at [90, 11] on link "Оптимізаційні групи" at bounding box center [111, 15] width 89 height 14
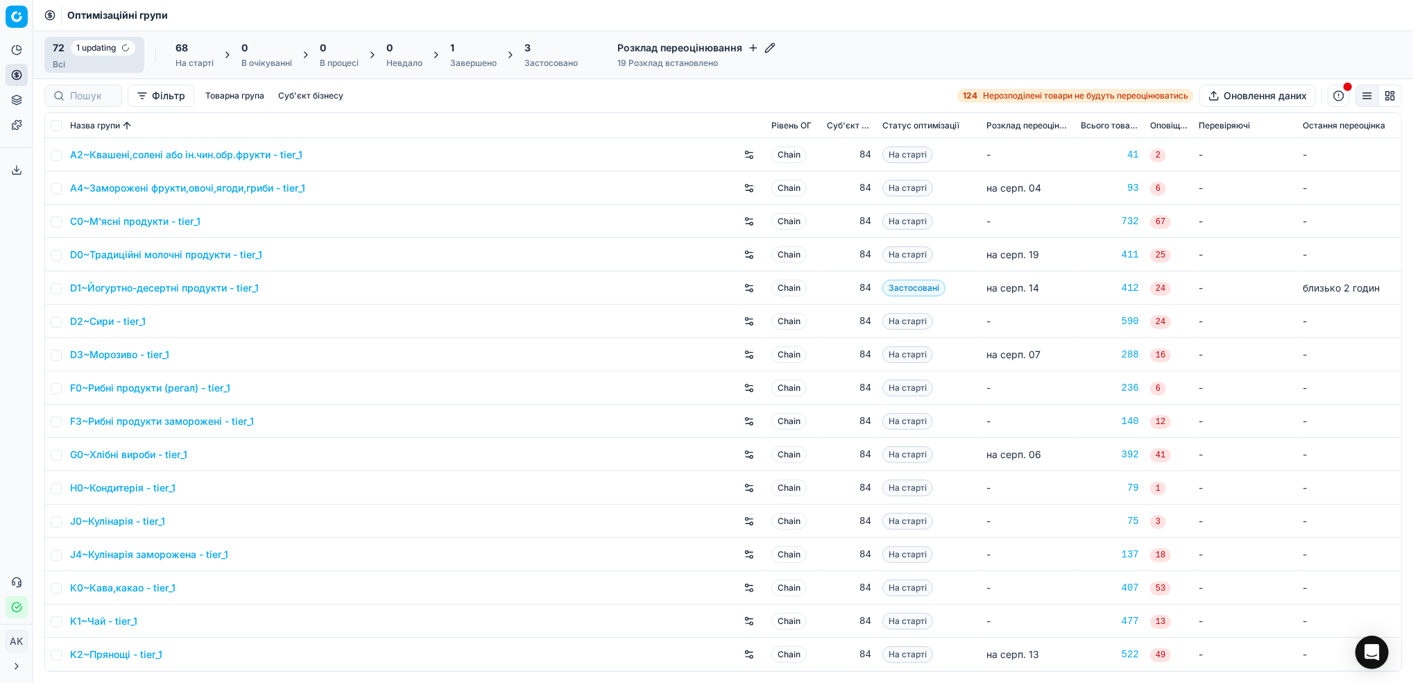
click at [467, 60] on div "Завершено" at bounding box center [473, 63] width 46 height 11
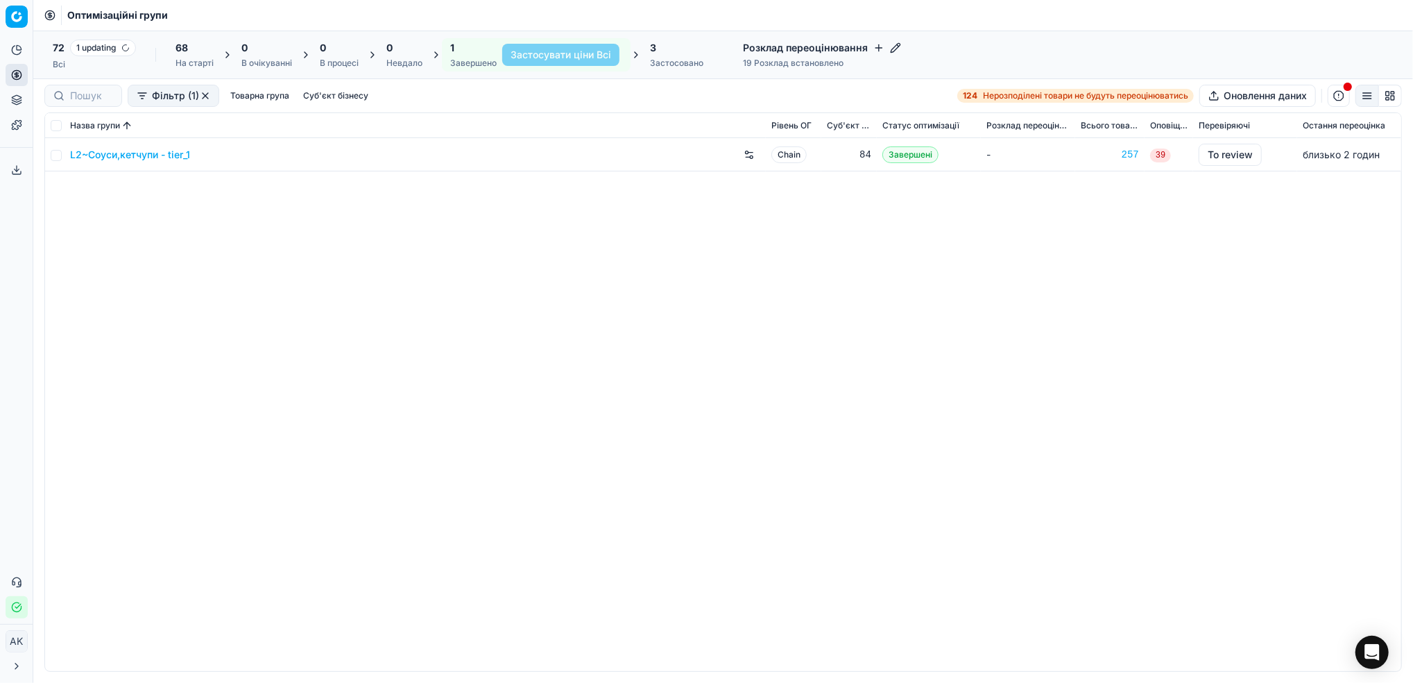
click at [109, 152] on link "L2~Соуси,кетчупи - tier_1" at bounding box center [130, 155] width 120 height 14
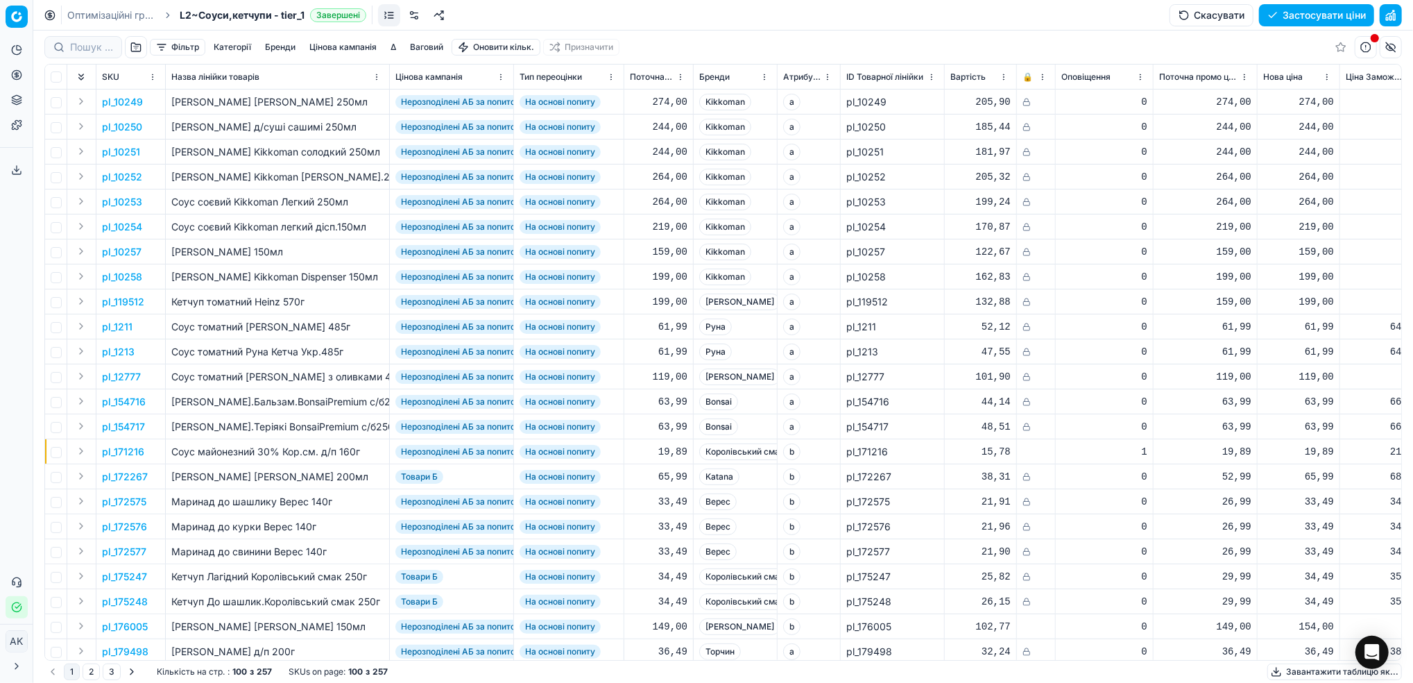
click at [1393, 10] on button "button" at bounding box center [1391, 15] width 22 height 22
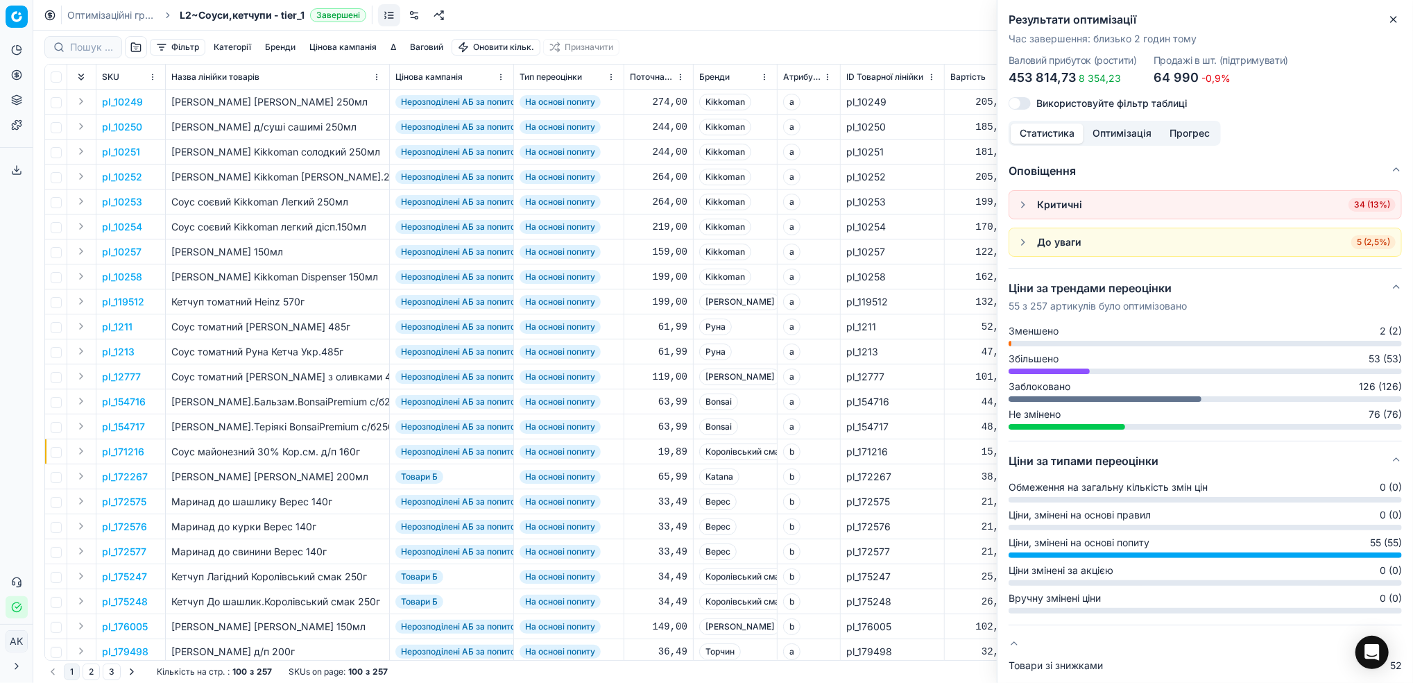
click at [1105, 134] on button "Оптимізація" at bounding box center [1122, 134] width 77 height 20
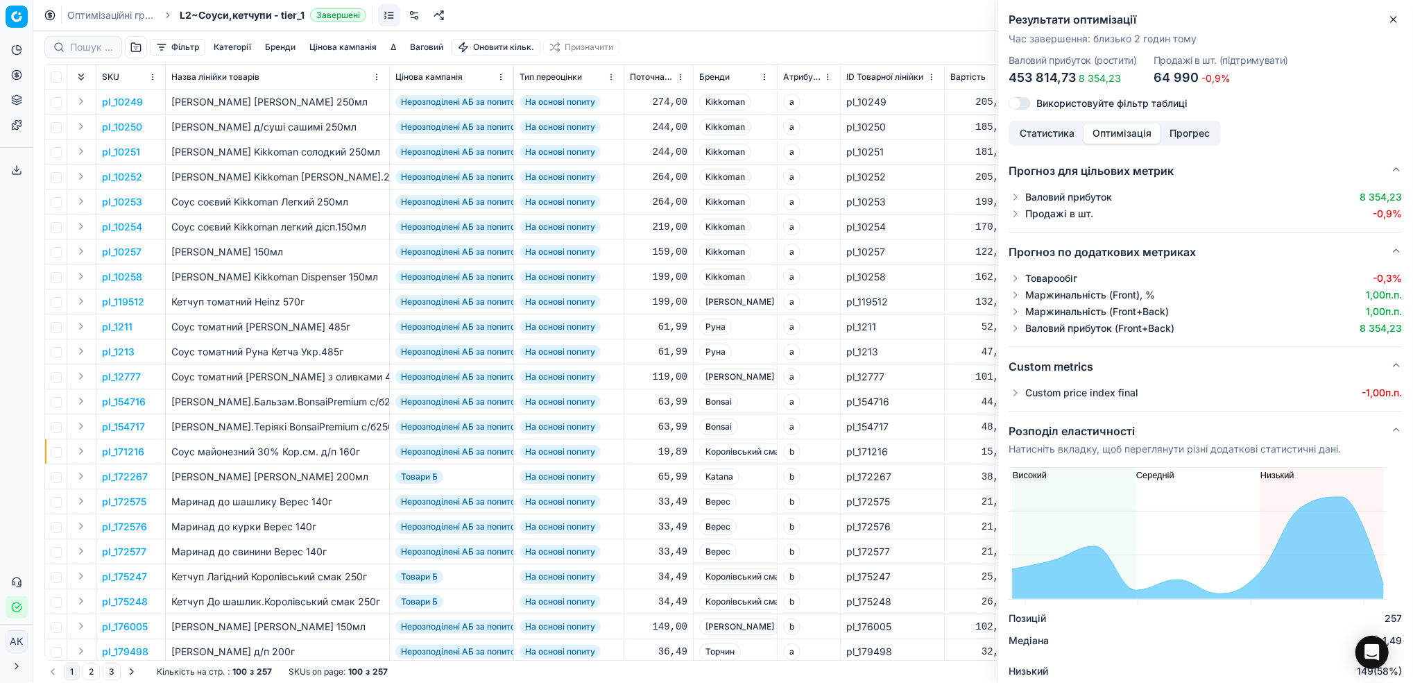
click at [1018, 398] on button "button" at bounding box center [1016, 393] width 14 height 14
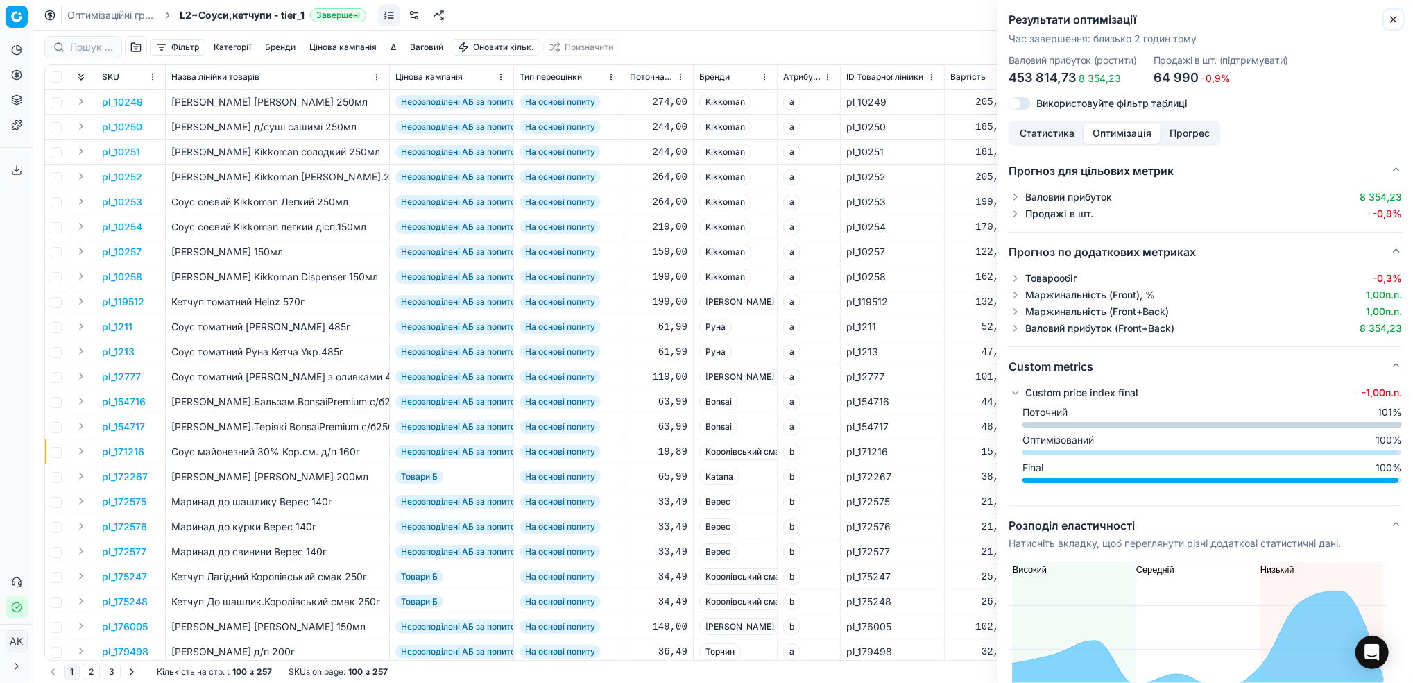
click at [1391, 23] on icon "button" at bounding box center [1394, 19] width 11 height 11
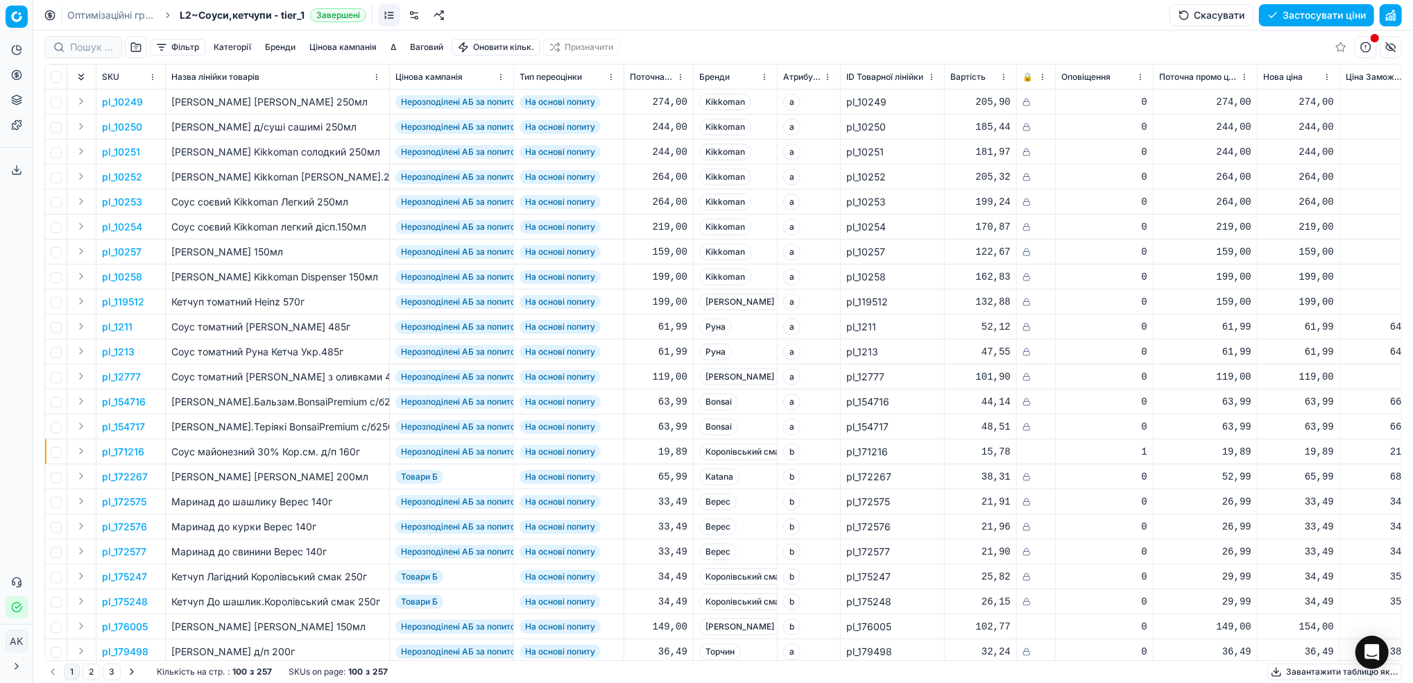
click at [337, 48] on button "Цінова кампанія" at bounding box center [343, 47] width 78 height 17
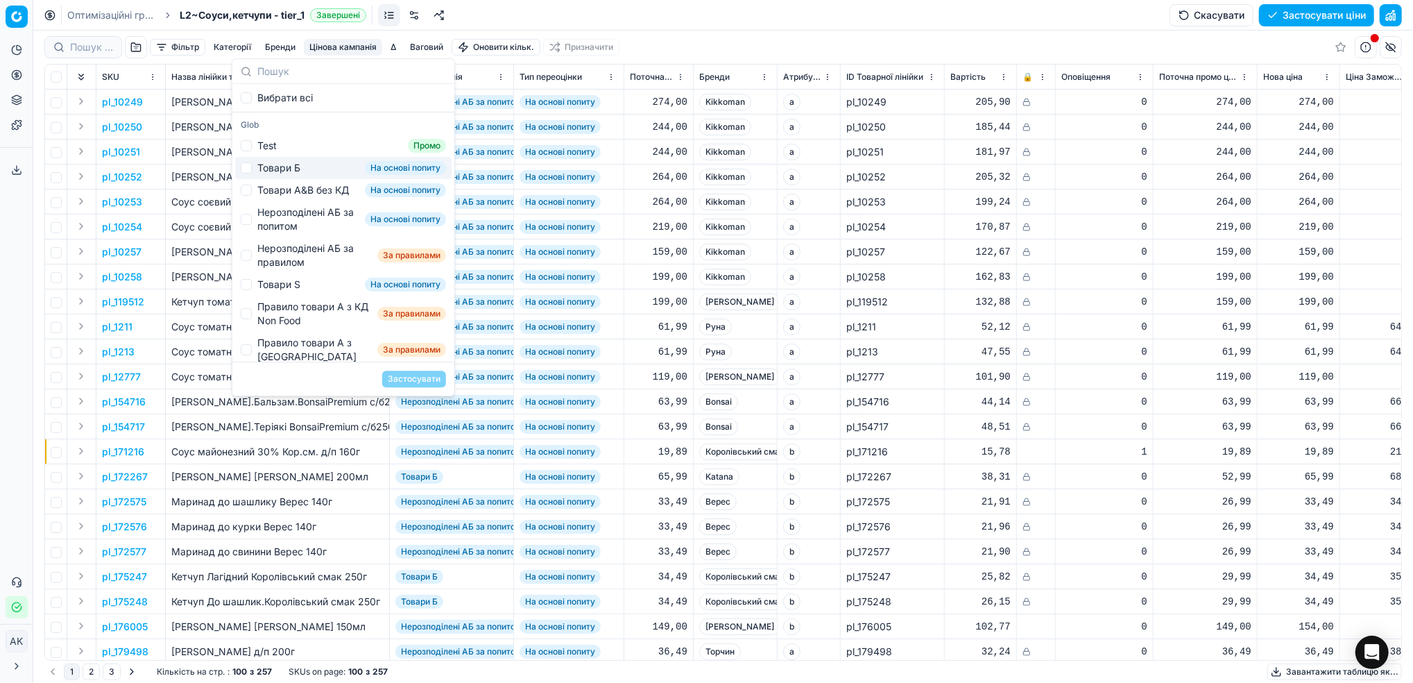
click at [256, 173] on div "Товари Б На основі попиту" at bounding box center [343, 168] width 216 height 22
checkbox input "true"
click at [422, 381] on button "Застосувати" at bounding box center [414, 379] width 64 height 17
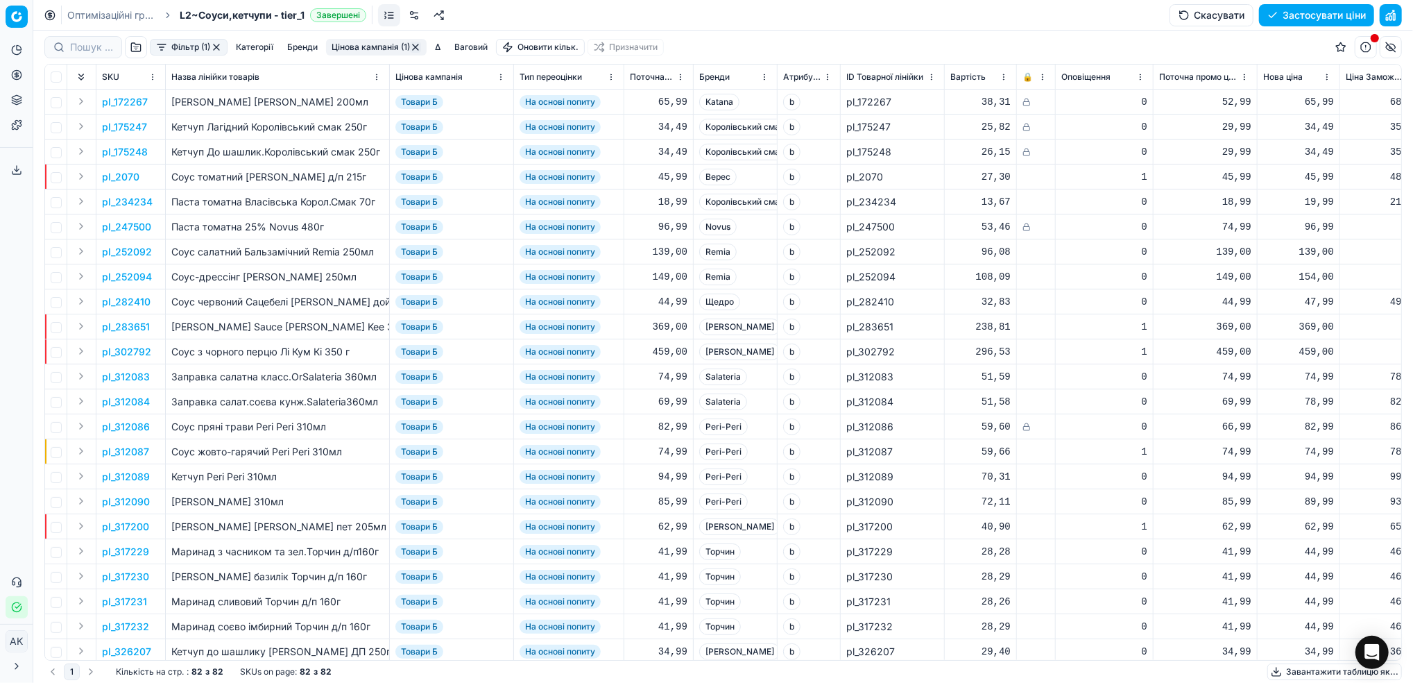
click at [200, 51] on button "Фільтр (1)" at bounding box center [189, 47] width 78 height 17
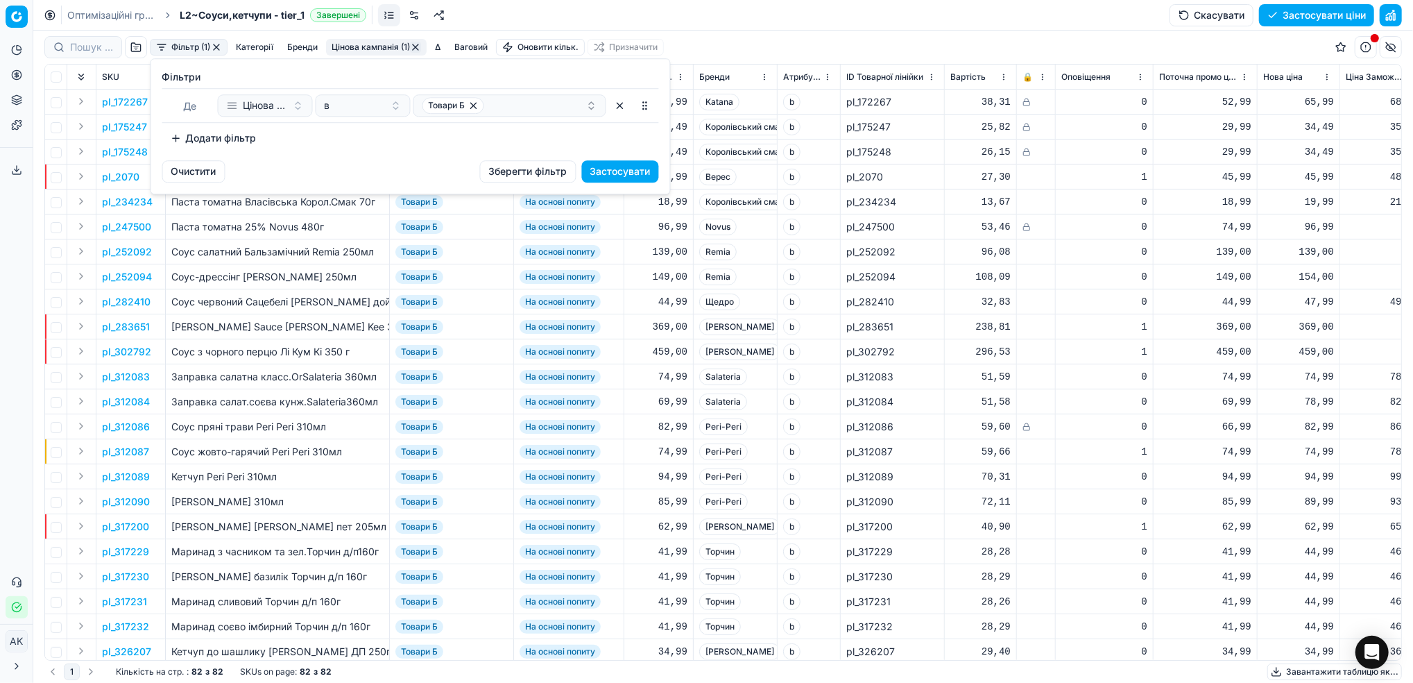
click at [207, 135] on button "Додати фільтр" at bounding box center [213, 138] width 103 height 22
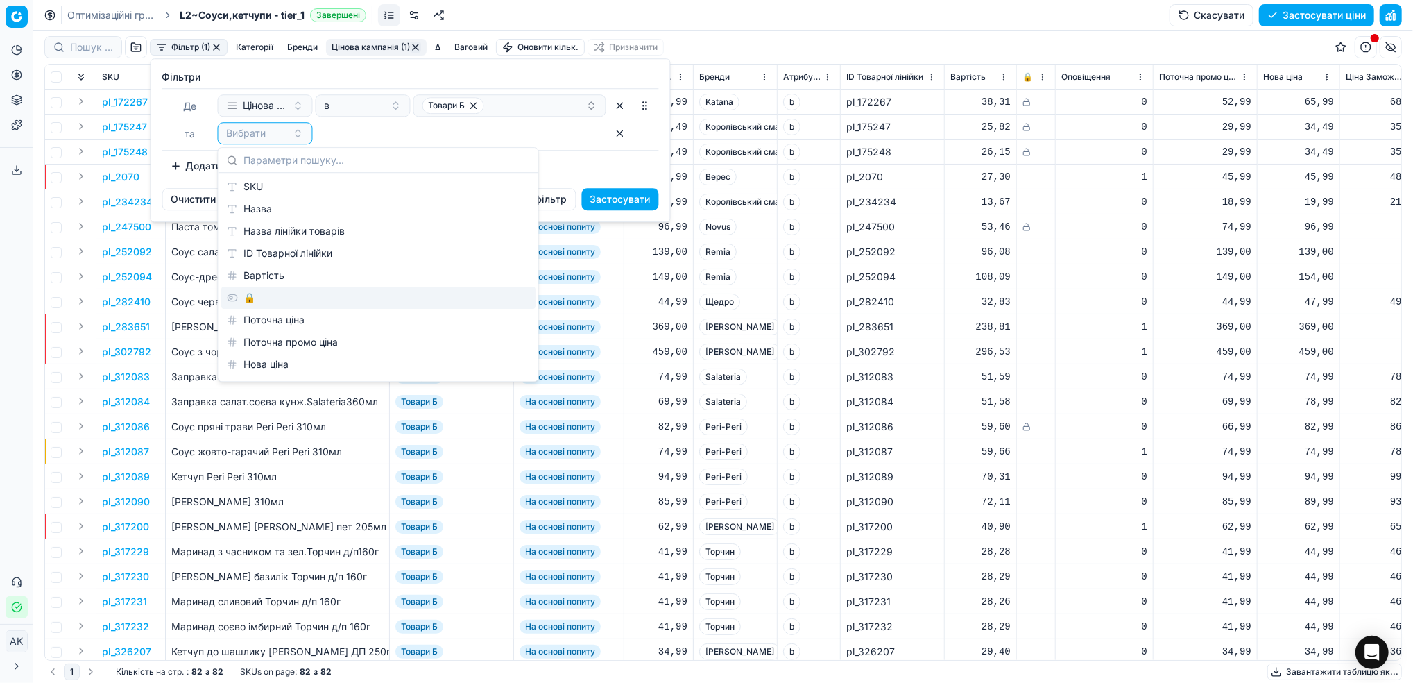
click at [246, 294] on div "🔒" at bounding box center [378, 298] width 314 height 22
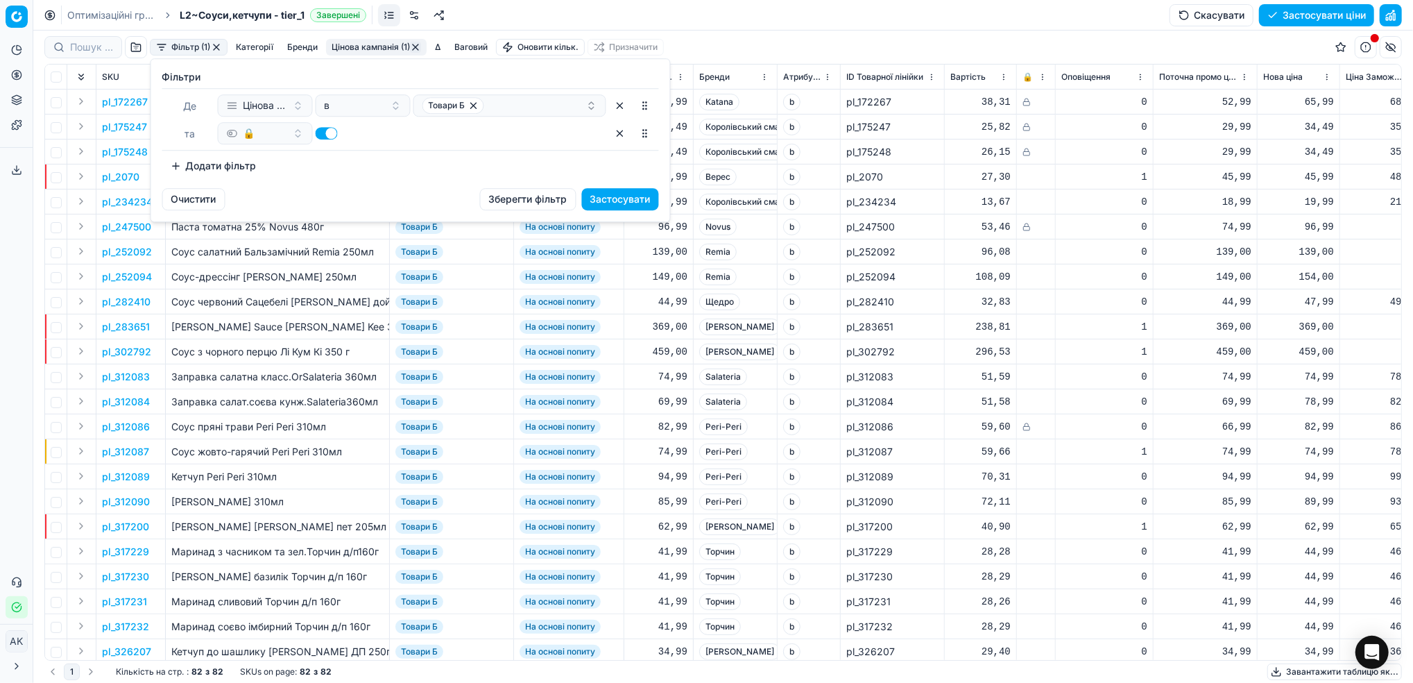
click at [334, 137] on button "button" at bounding box center [327, 133] width 22 height 12
checkbox input "false"
click at [608, 206] on button "Застосувати" at bounding box center [620, 199] width 77 height 22
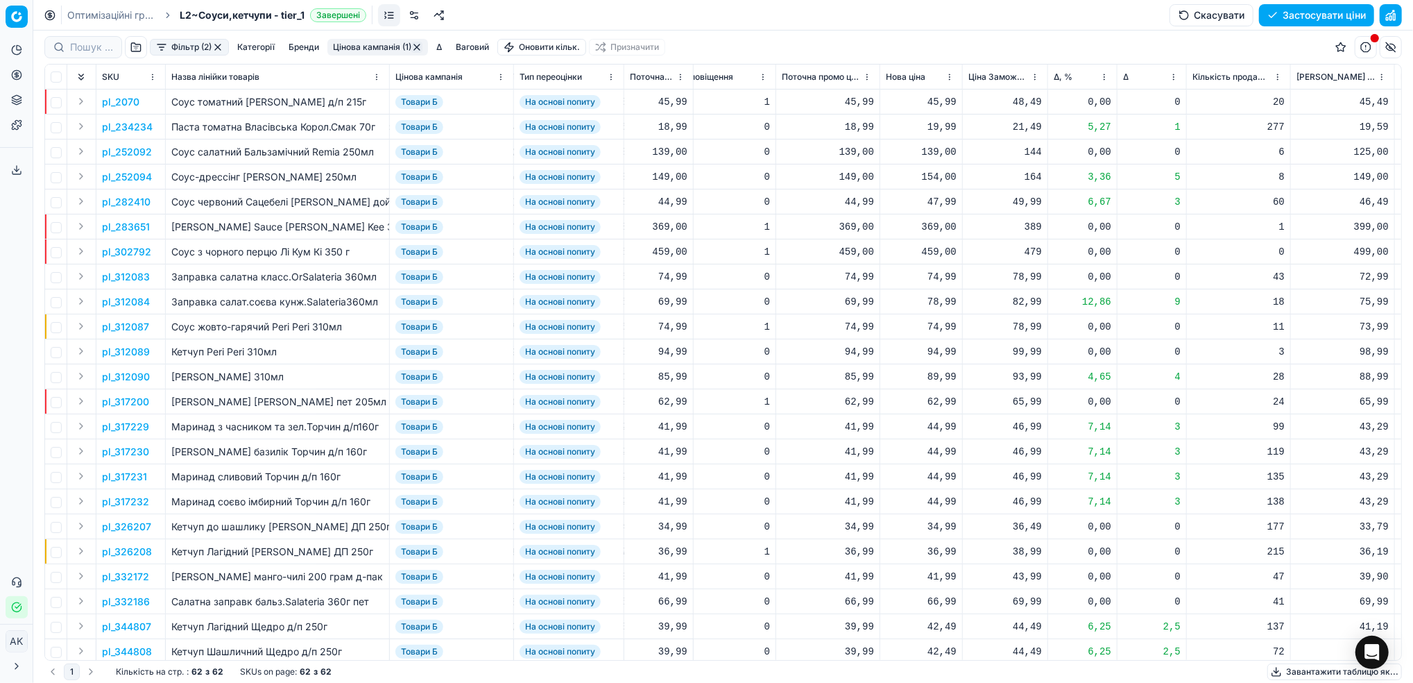
scroll to position [0, 442]
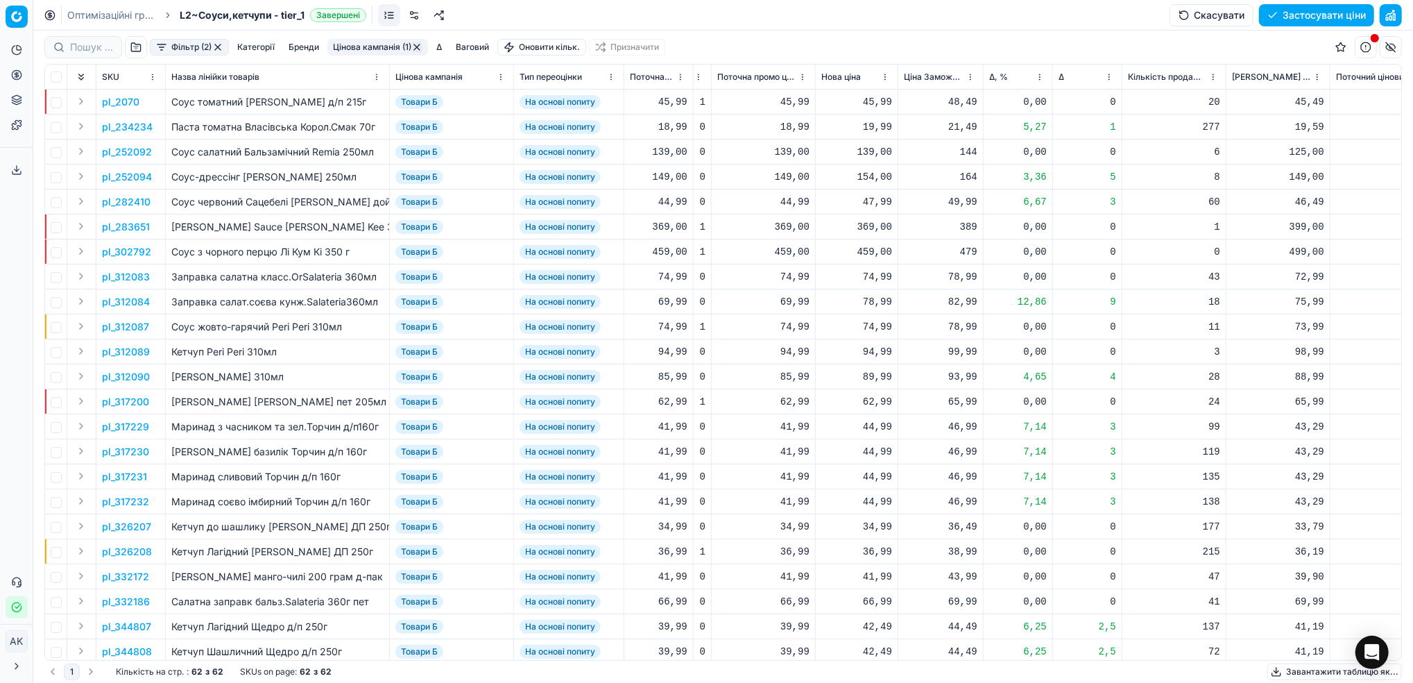
click at [1037, 74] on html "Pricing platform Аналітика Цінова оптимізація Асортимент продукції Шаблони Серв…" at bounding box center [706, 341] width 1413 height 683
click at [1009, 124] on div "Sort by Δ, % ascending" at bounding box center [1036, 124] width 125 height 14
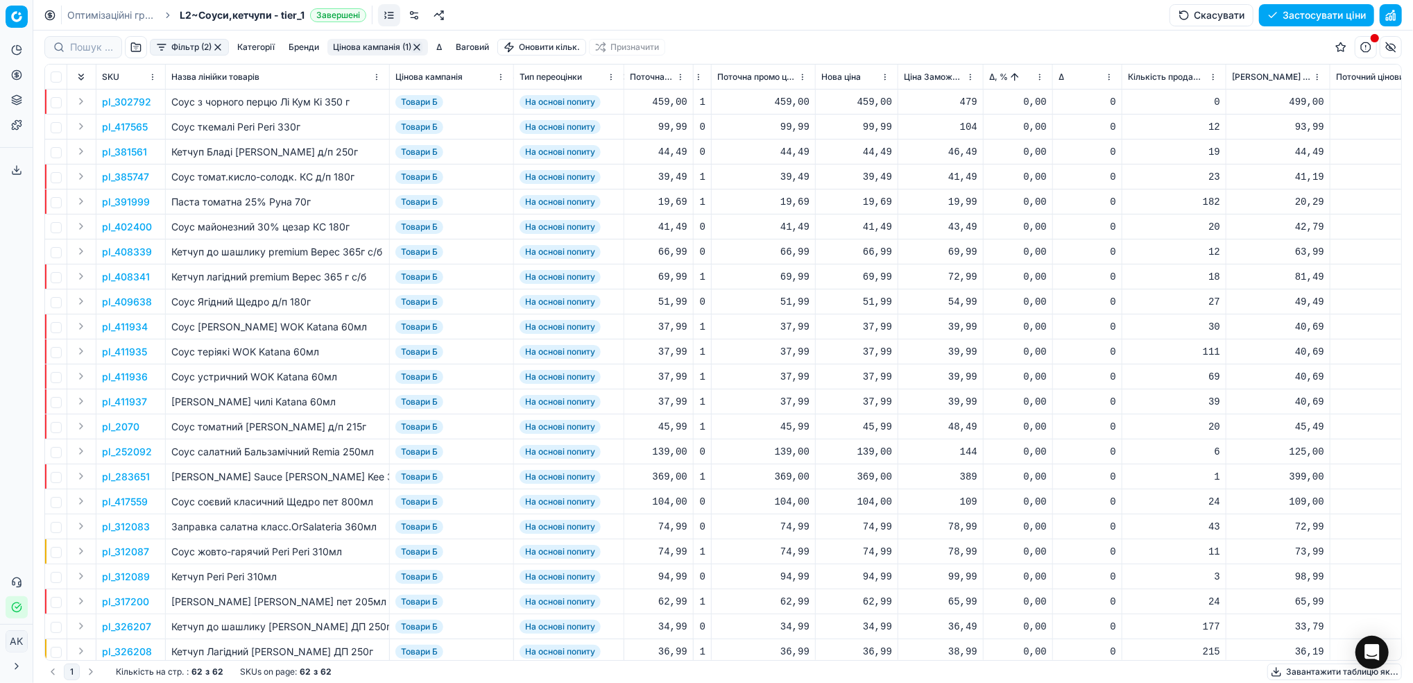
click at [1035, 80] on html "Pricing platform Аналітика Цінова оптимізація Асортимент продукції Шаблони Серв…" at bounding box center [706, 341] width 1413 height 683
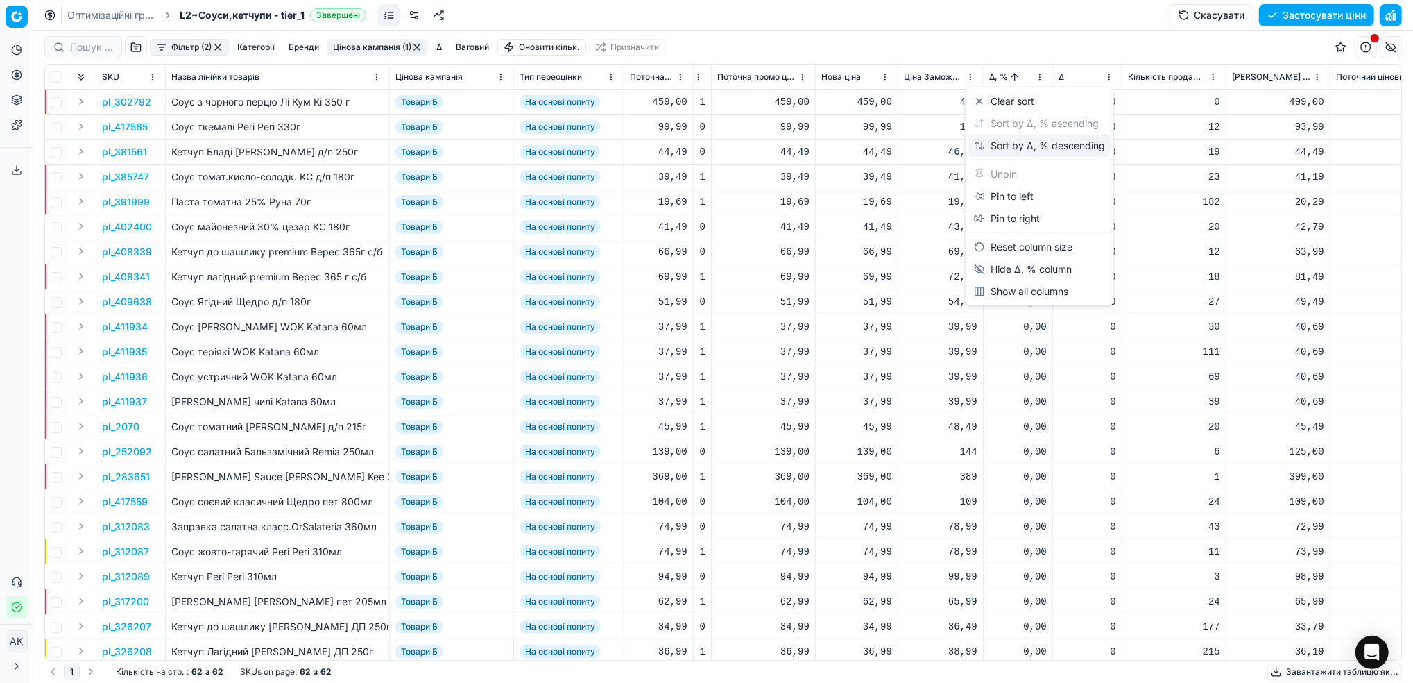
click at [1003, 146] on div "Sort by Δ, % descending" at bounding box center [1039, 146] width 131 height 14
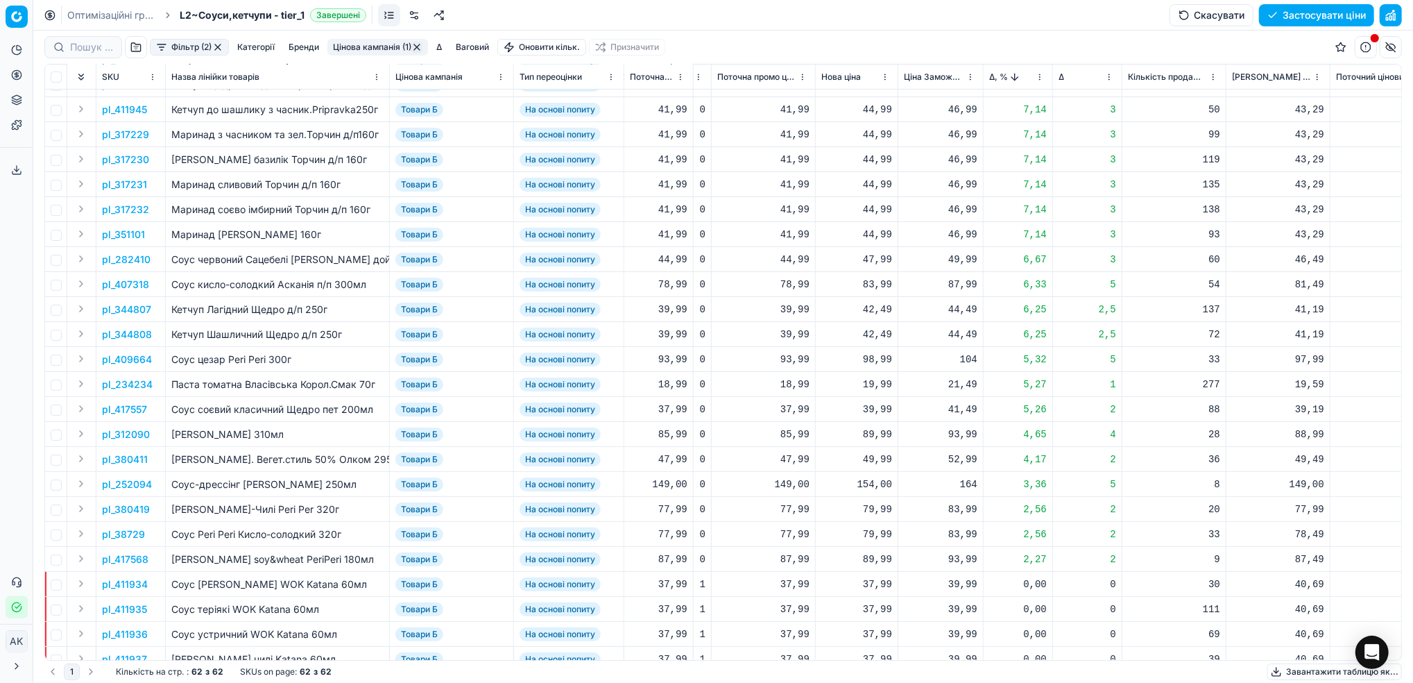
scroll to position [0, 442]
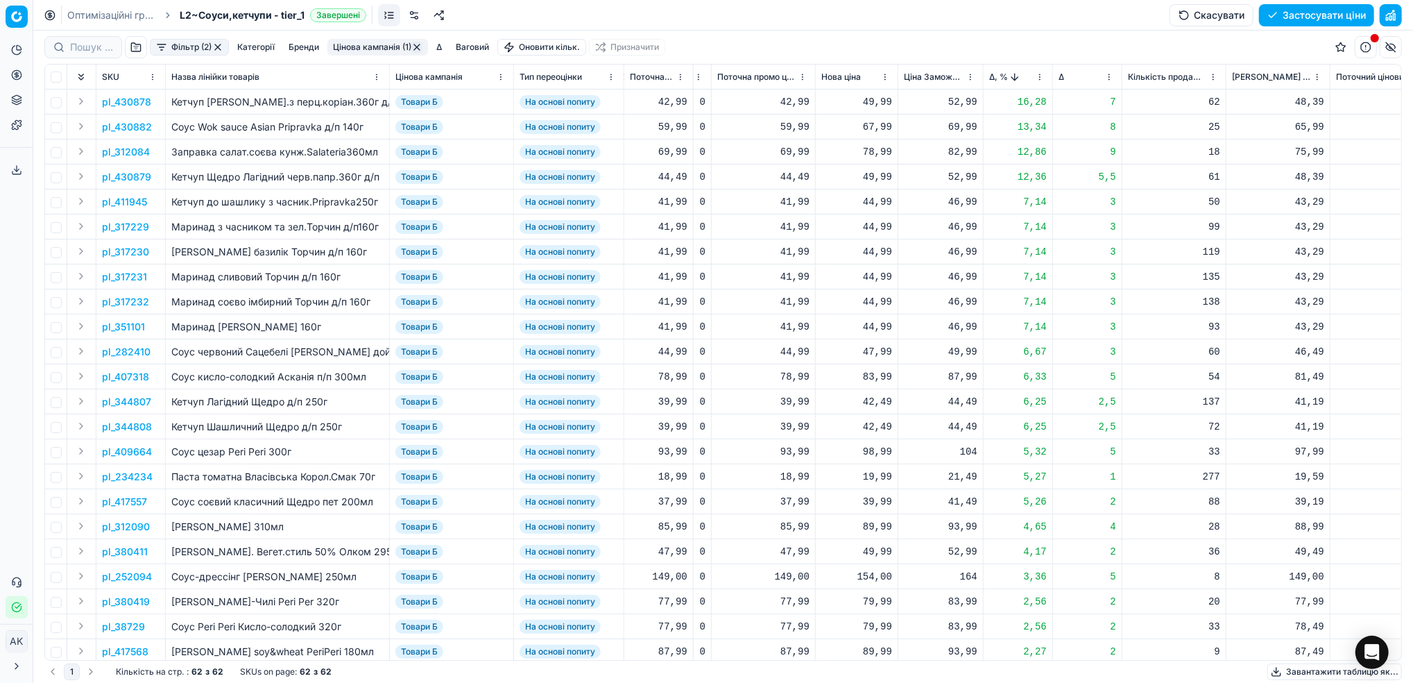
click at [127, 106] on p "pl_430878" at bounding box center [126, 102] width 49 height 14
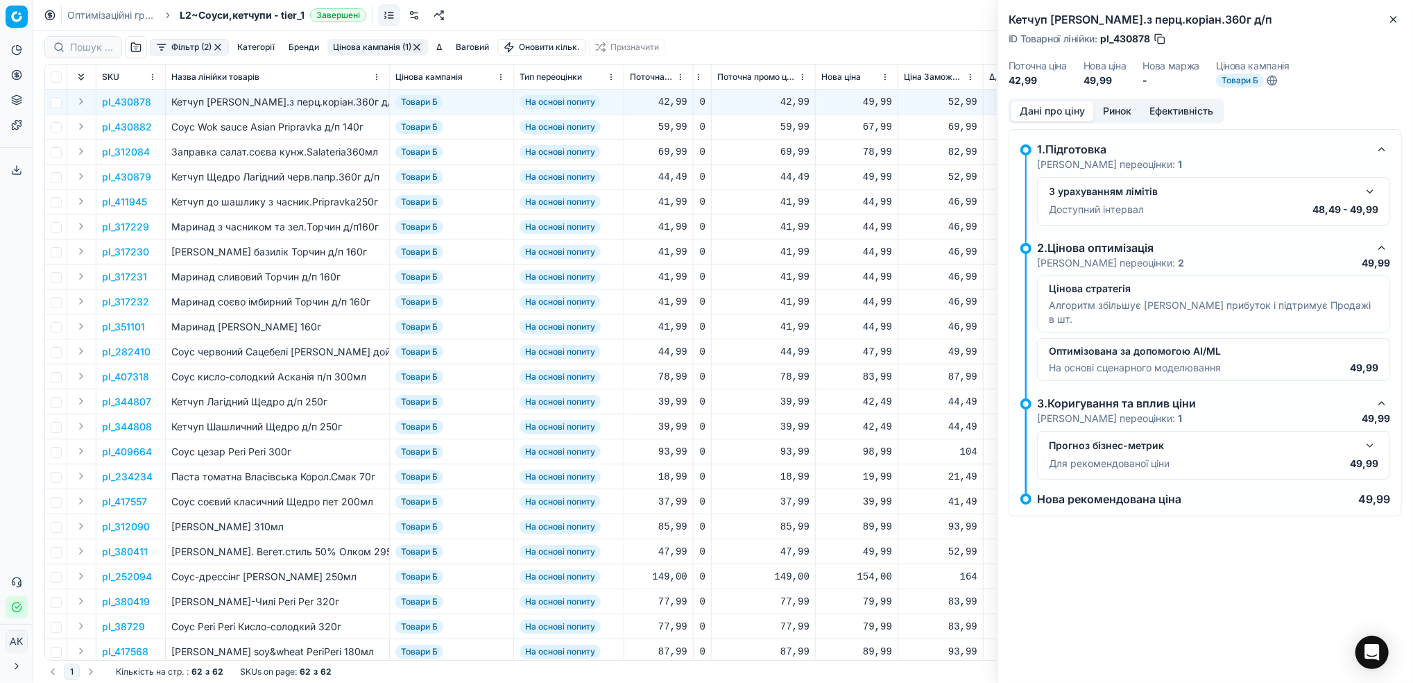
click at [1116, 106] on button "Ринок" at bounding box center [1117, 111] width 46 height 20
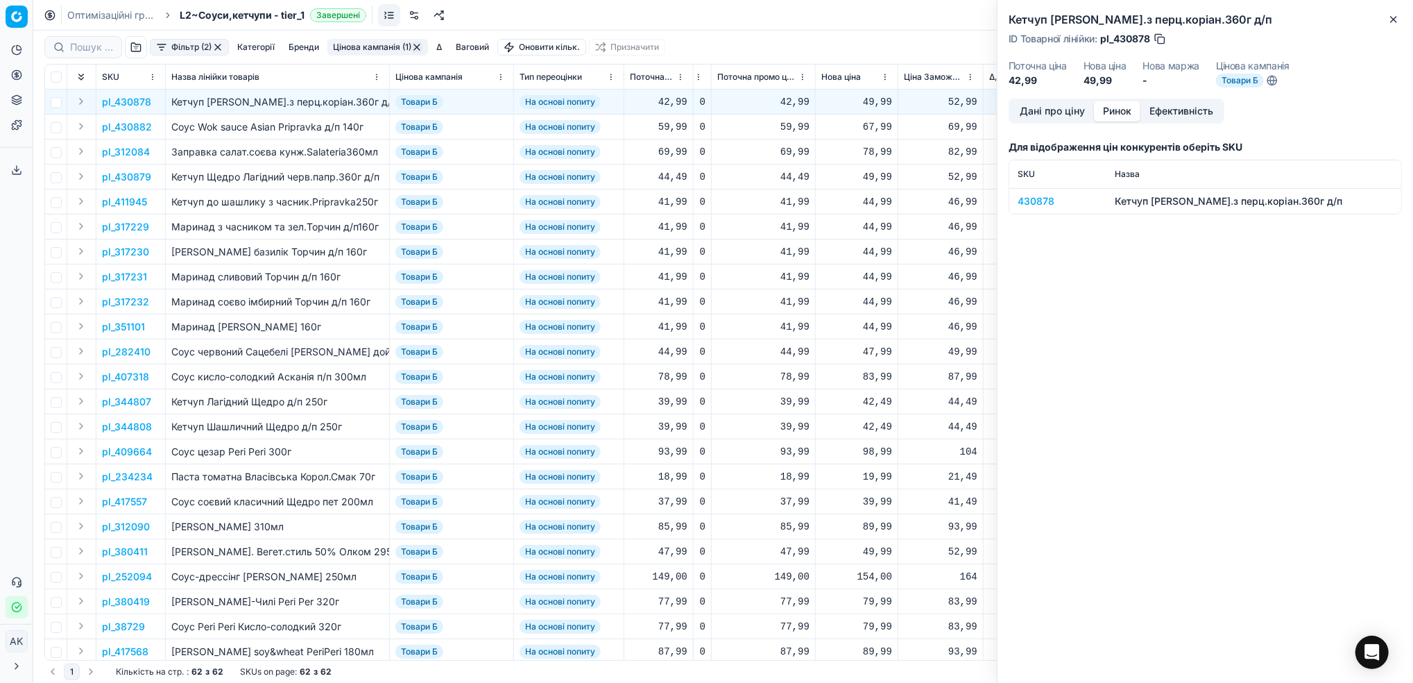
click at [1028, 206] on div "430878" at bounding box center [1058, 201] width 80 height 14
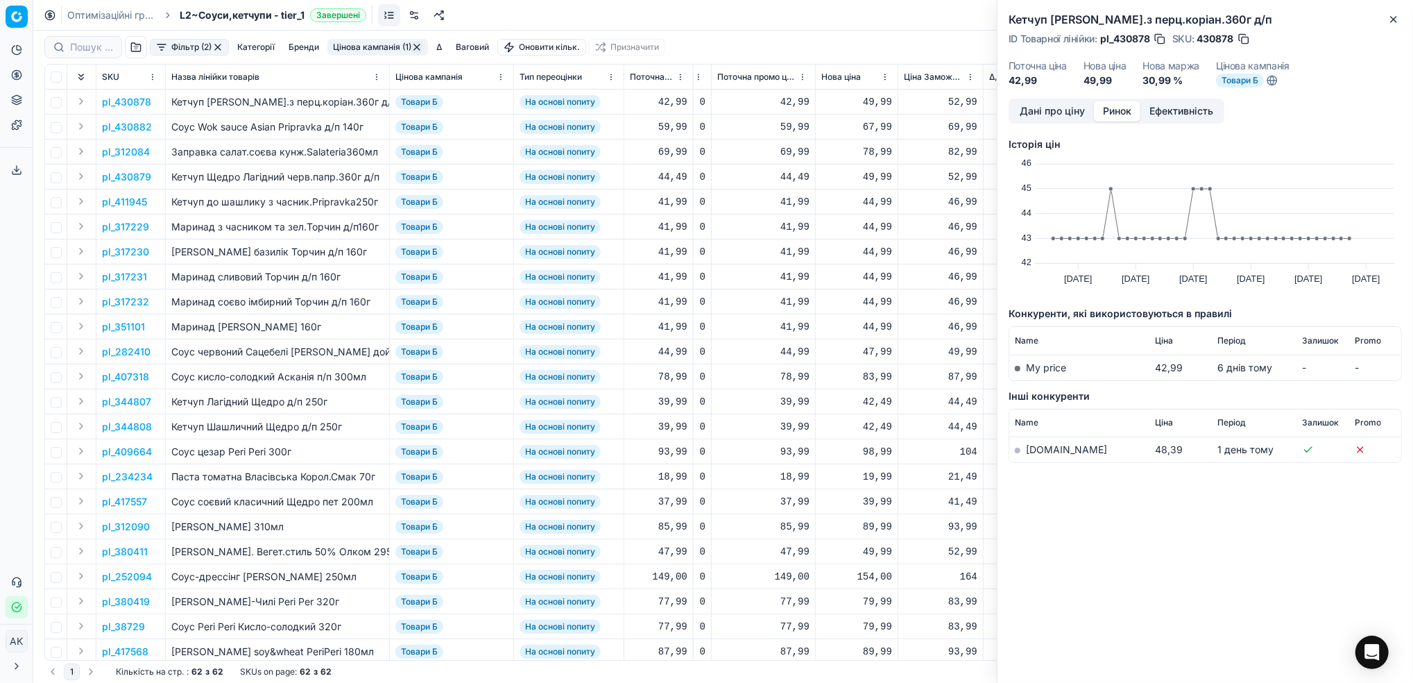
click at [1046, 450] on link "[DOMAIN_NAME]" at bounding box center [1066, 449] width 81 height 12
click at [1395, 17] on icon "button" at bounding box center [1394, 19] width 11 height 11
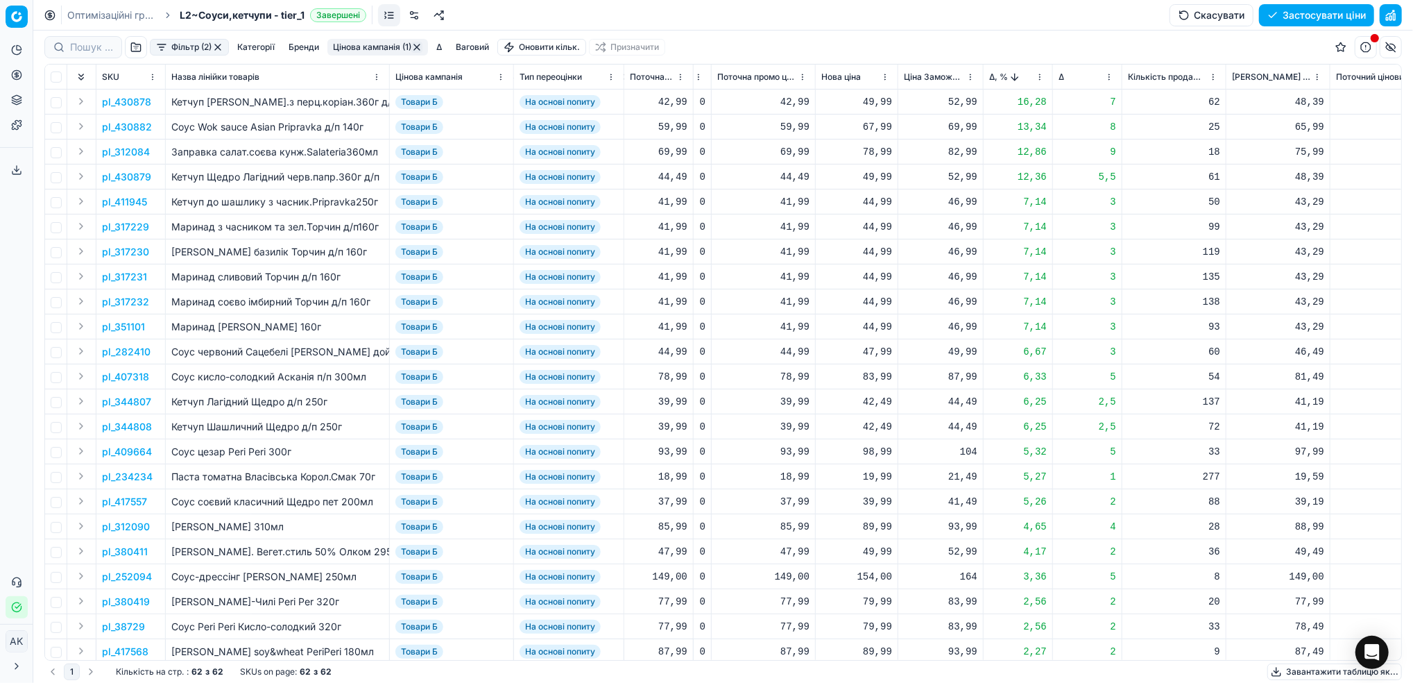
click at [117, 101] on p "pl_430878" at bounding box center [126, 102] width 49 height 14
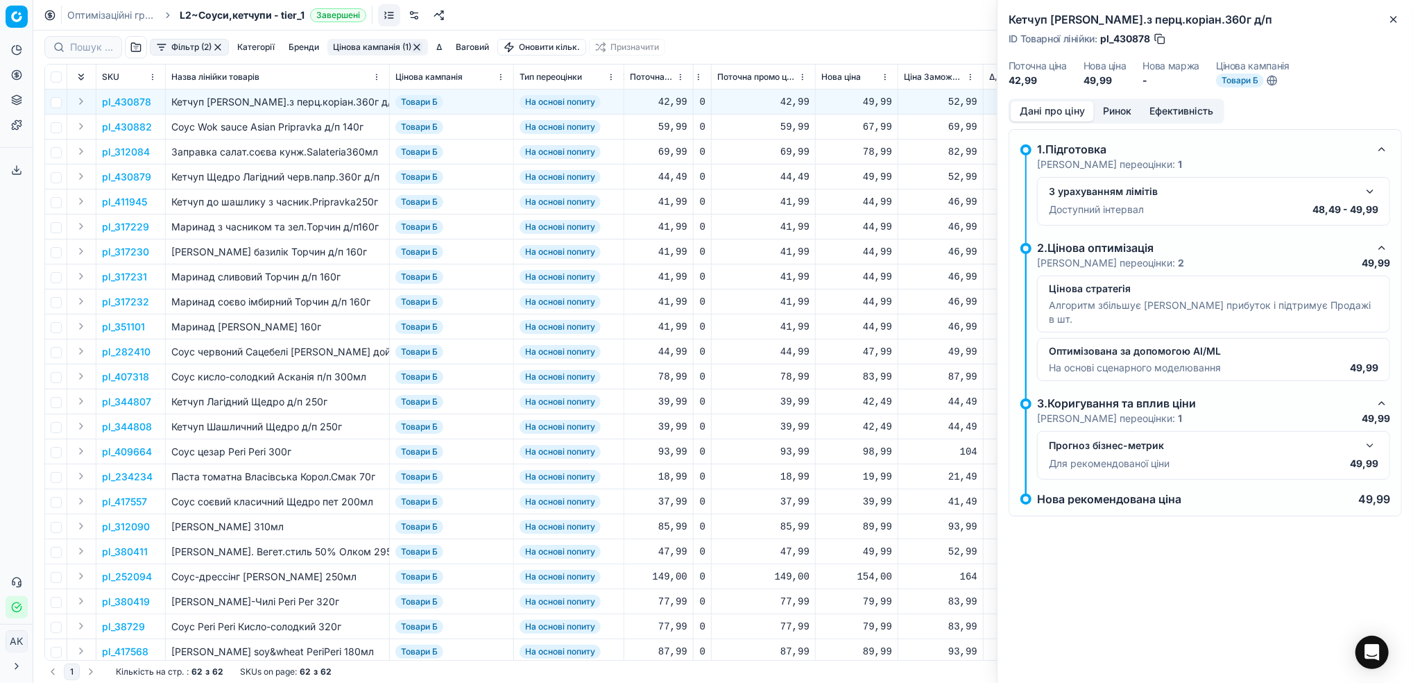
click at [1109, 113] on button "Ринок" at bounding box center [1117, 111] width 46 height 20
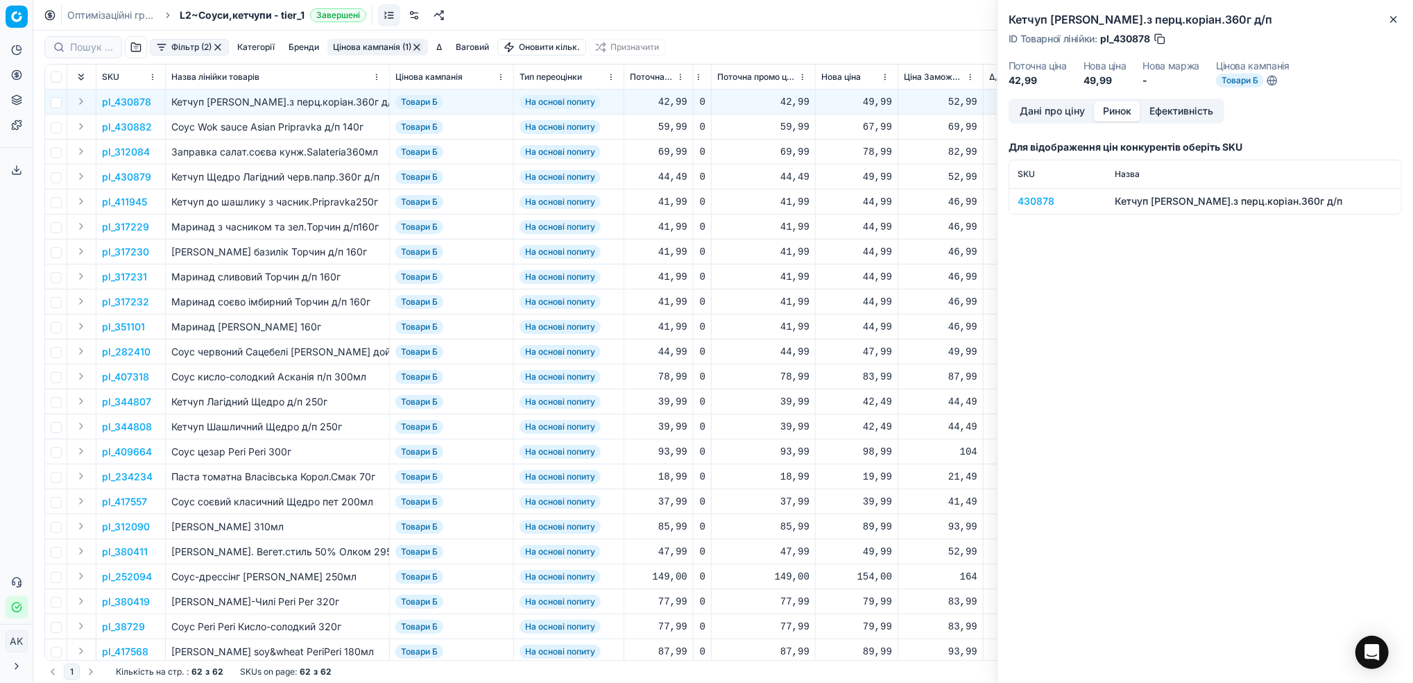
click at [1031, 203] on div "430878" at bounding box center [1058, 201] width 80 height 14
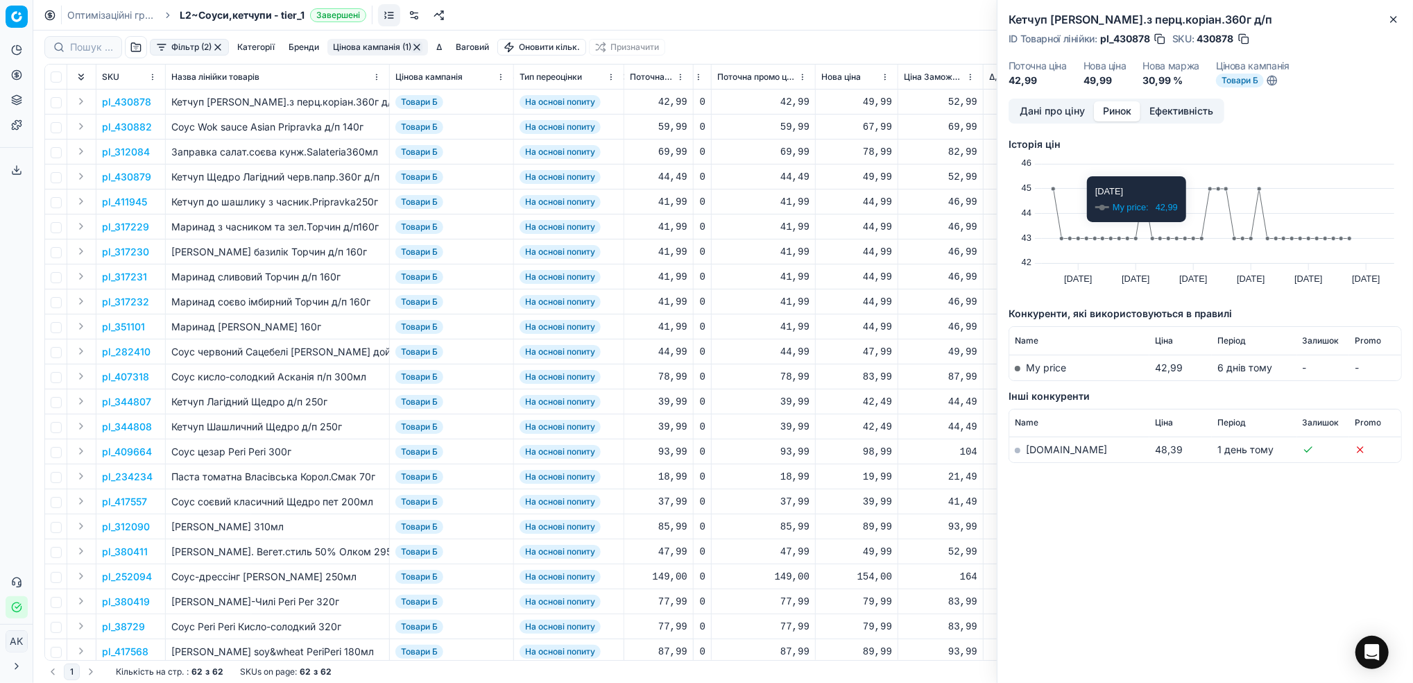
click at [1046, 118] on button "Дані про ціну" at bounding box center [1052, 111] width 83 height 20
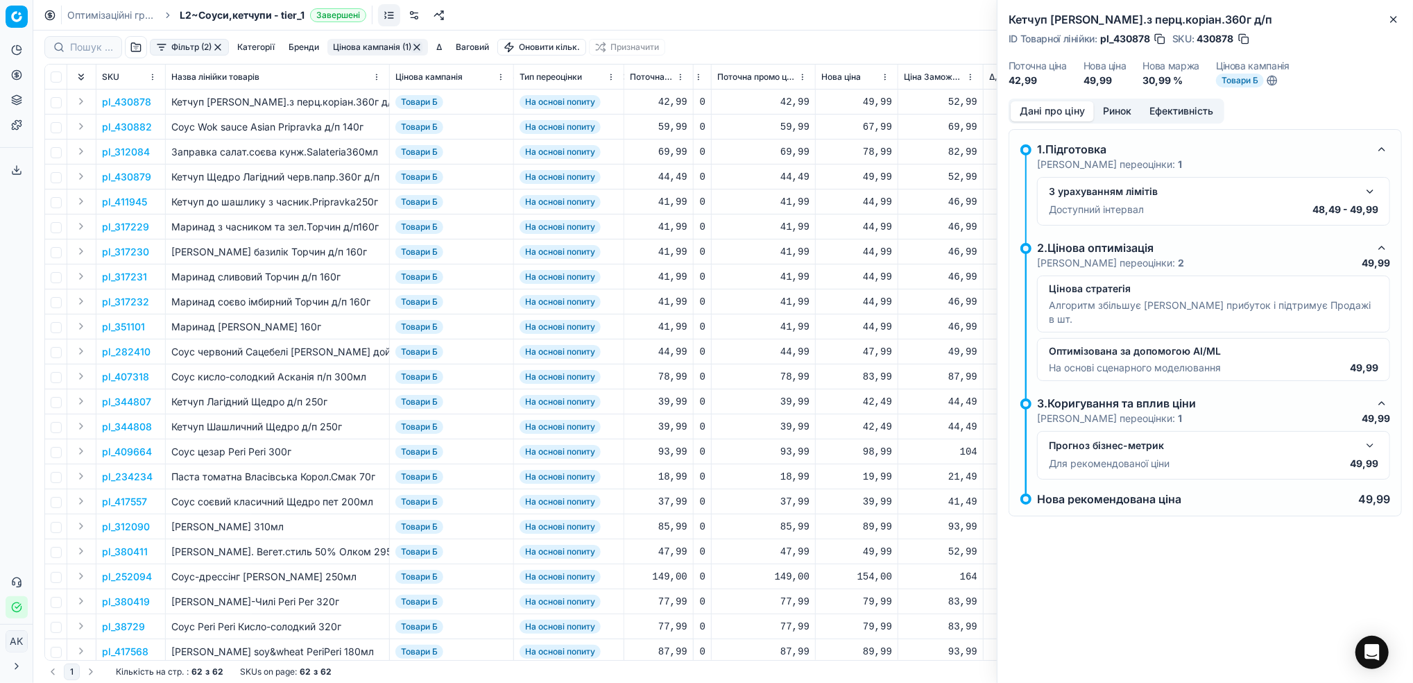
click at [1372, 195] on button "button" at bounding box center [1370, 191] width 17 height 17
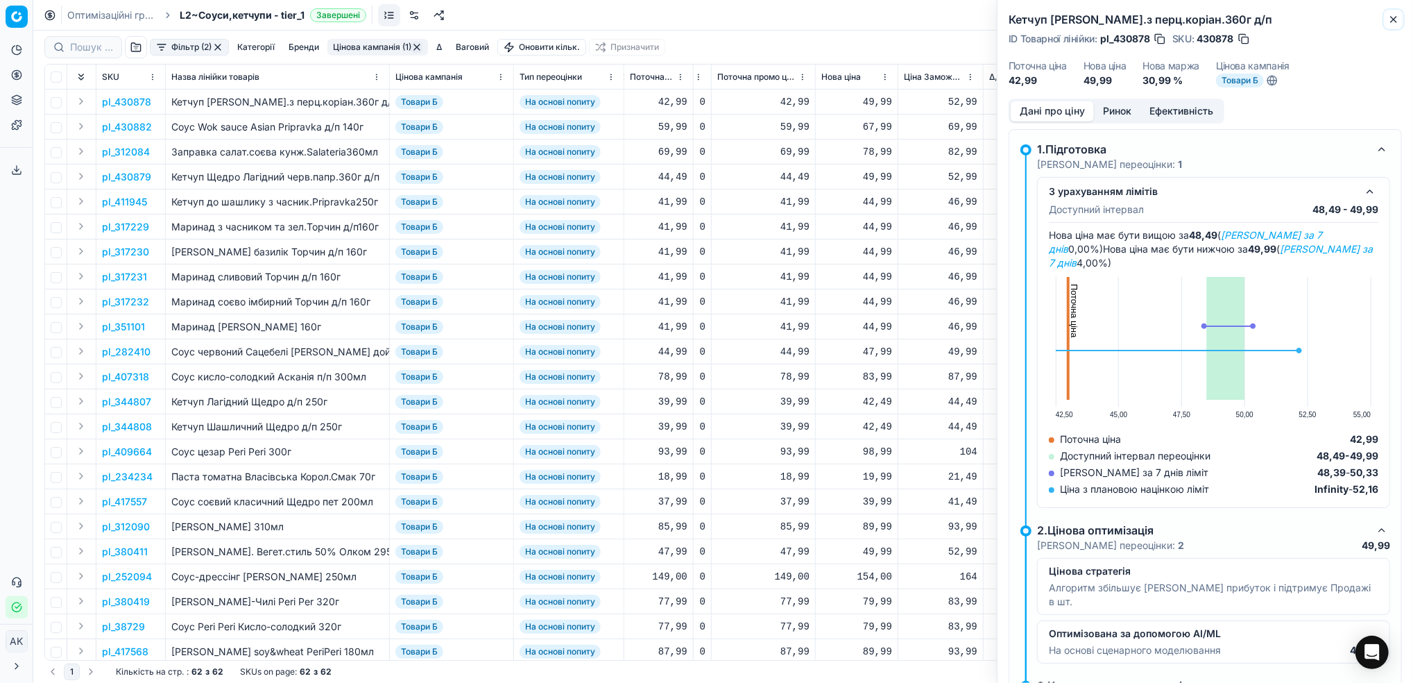
click at [1391, 23] on icon "button" at bounding box center [1394, 19] width 11 height 11
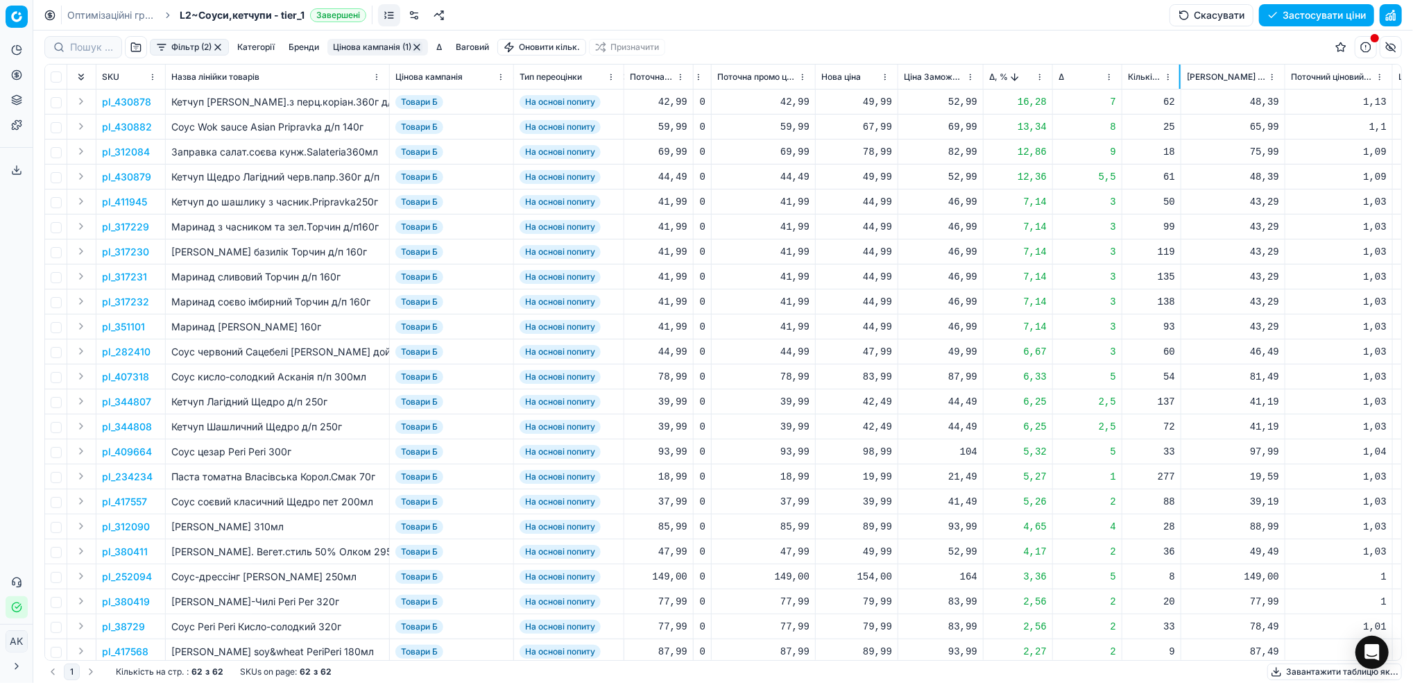
drag, startPoint x: 1224, startPoint y: 78, endPoint x: 1179, endPoint y: 85, distance: 45.7
click at [1180, 85] on div at bounding box center [1180, 77] width 1 height 24
click at [132, 51] on button "button" at bounding box center [136, 47] width 22 height 22
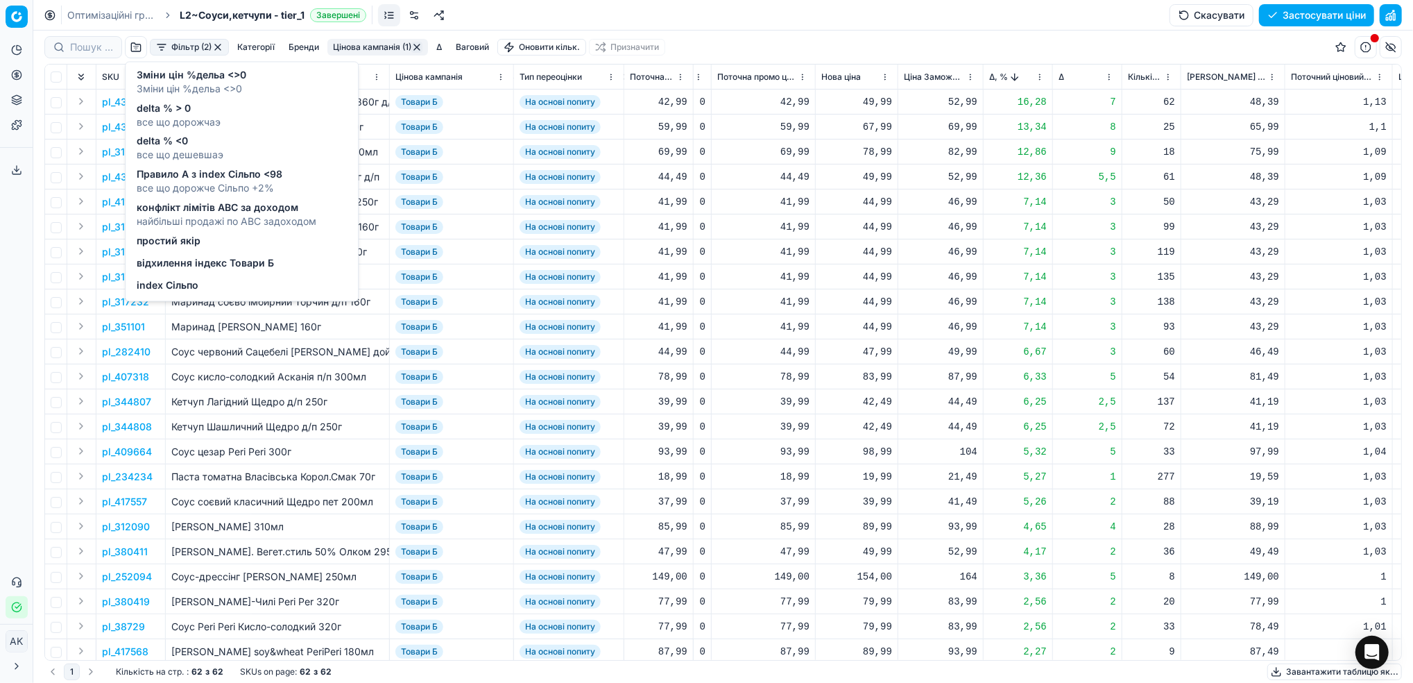
click at [174, 269] on span "відхилення індекс Товари Б" at bounding box center [205, 264] width 137 height 14
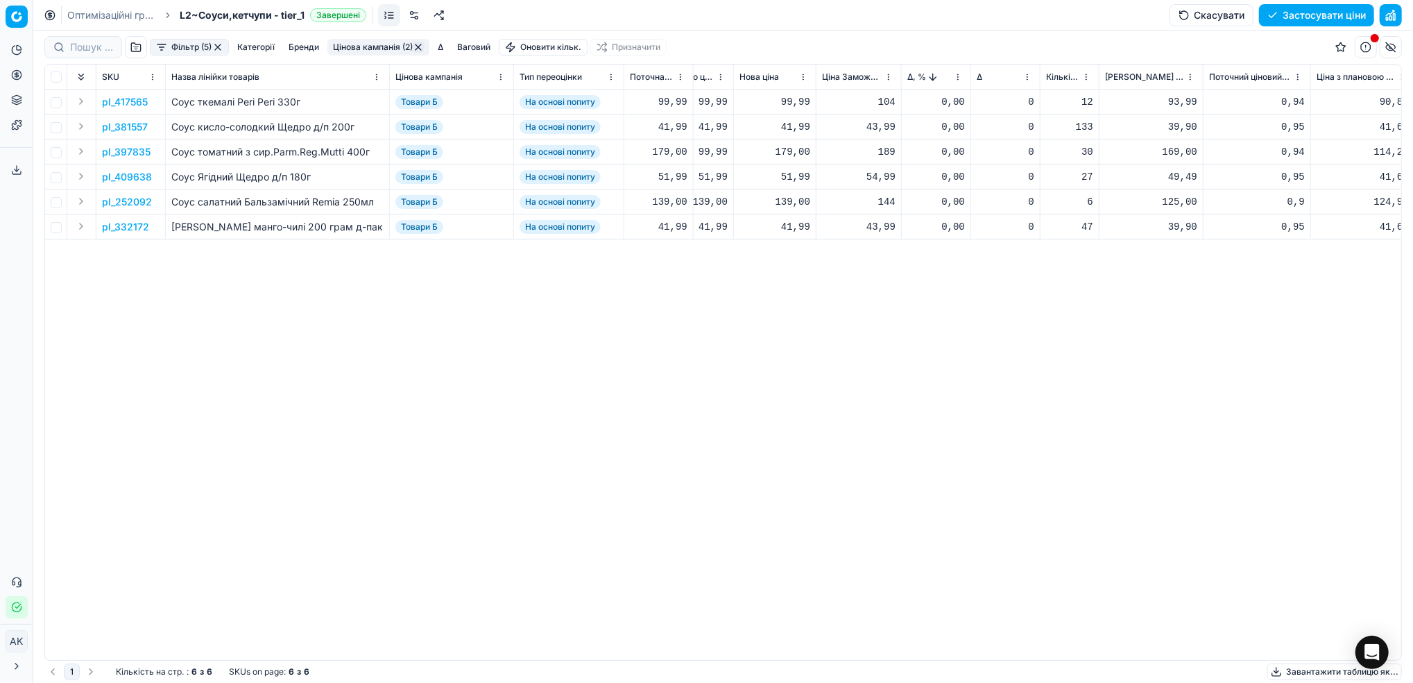
scroll to position [0, 518]
click at [125, 96] on p "pl_417565" at bounding box center [125, 102] width 46 height 14
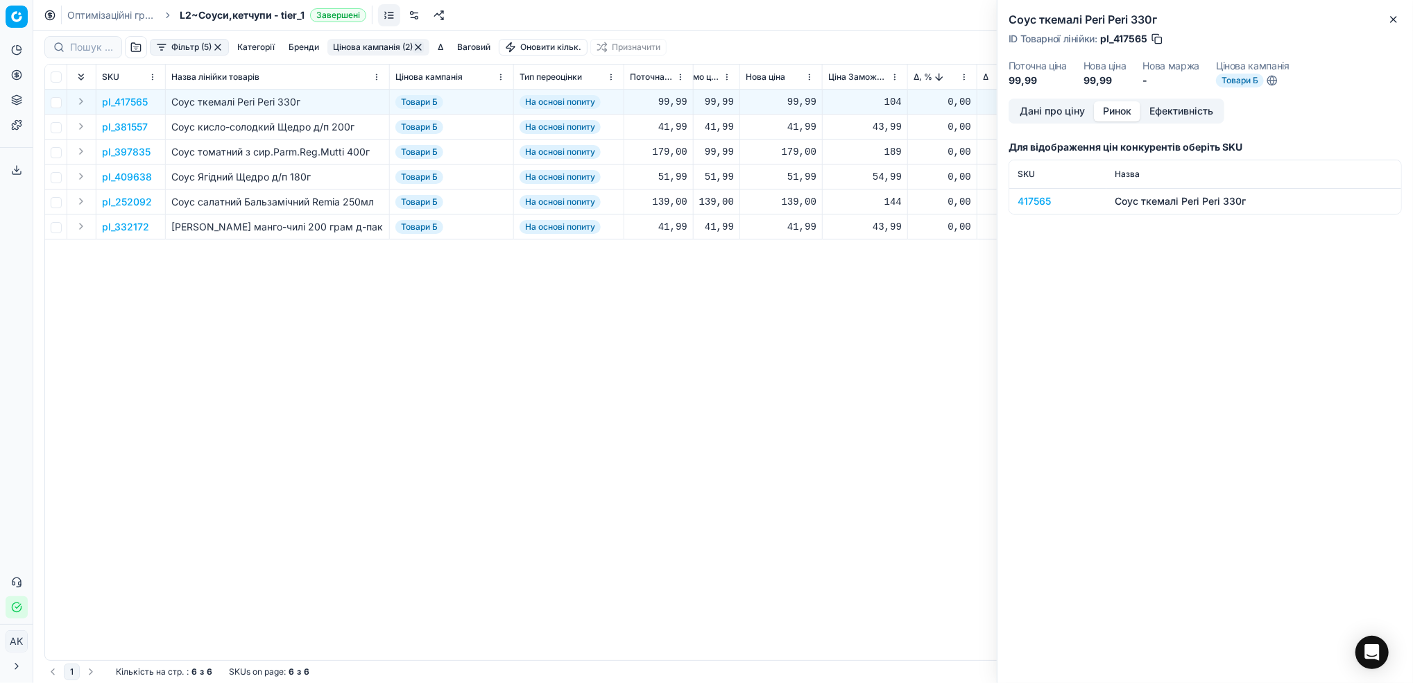
click at [1123, 111] on button "Ринок" at bounding box center [1117, 111] width 46 height 20
click at [1039, 198] on div "417565" at bounding box center [1058, 201] width 80 height 14
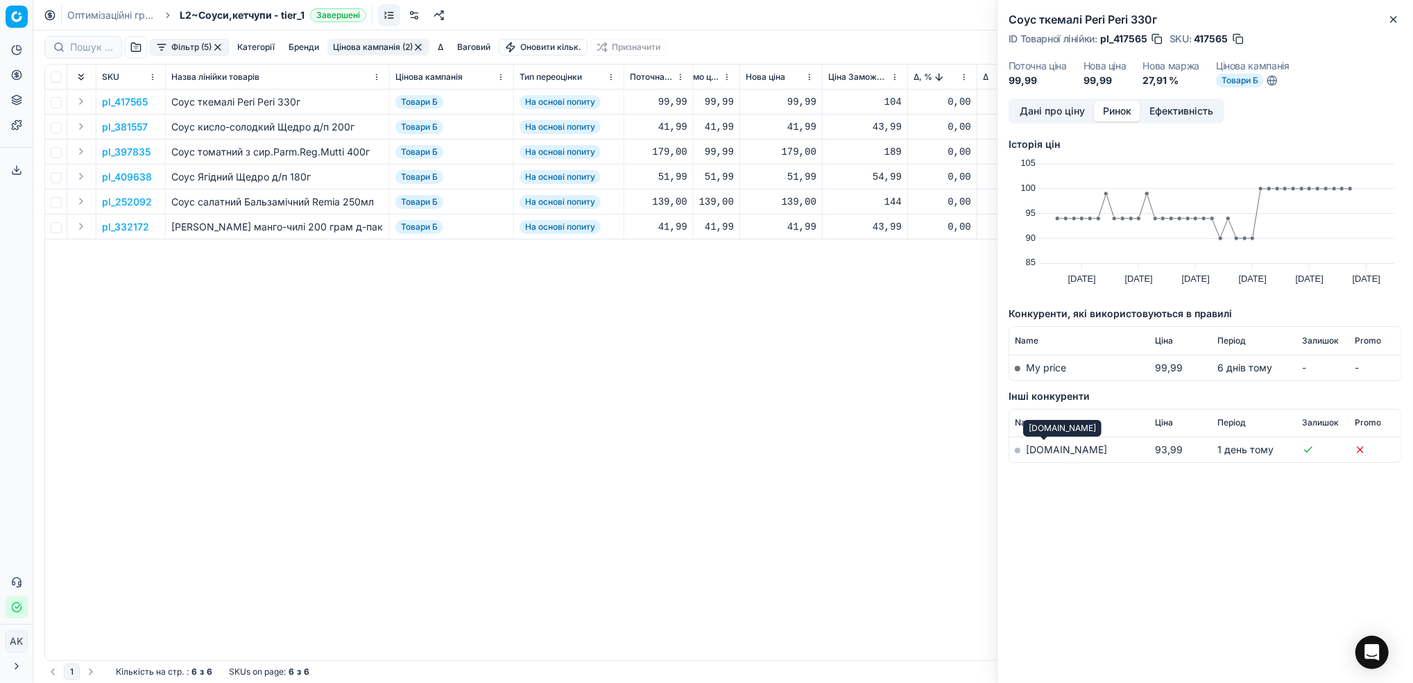
click at [1036, 454] on link "[DOMAIN_NAME]" at bounding box center [1066, 449] width 81 height 12
click at [1053, 118] on button "Дані про ціну" at bounding box center [1052, 111] width 83 height 20
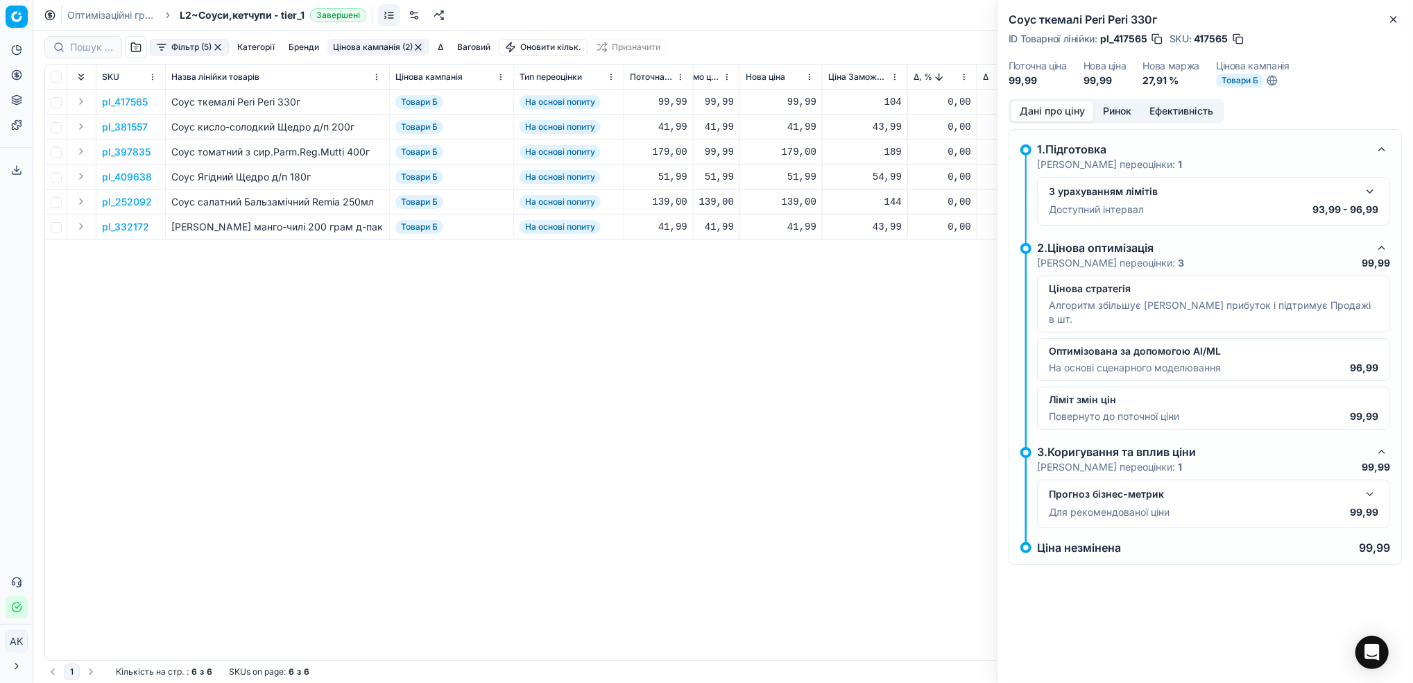
click at [1377, 196] on button "button" at bounding box center [1370, 191] width 17 height 17
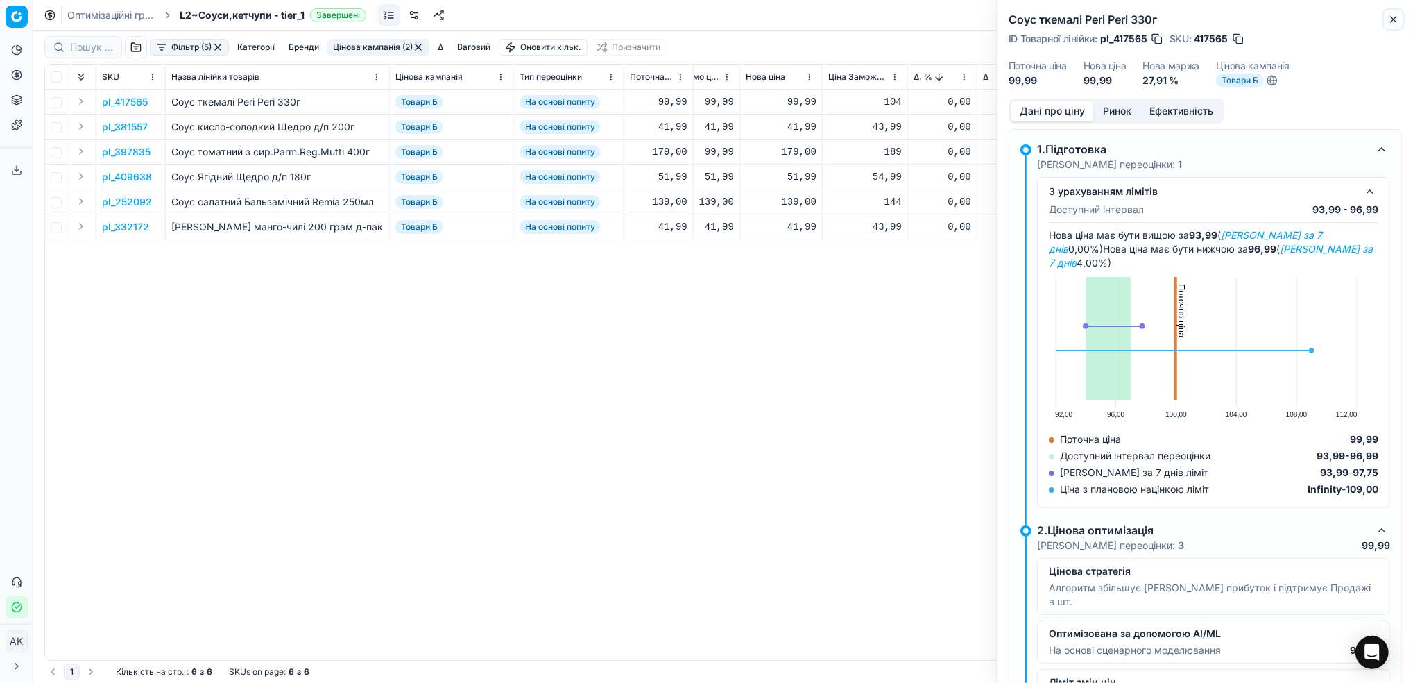
click at [1394, 18] on icon "button" at bounding box center [1394, 19] width 11 height 11
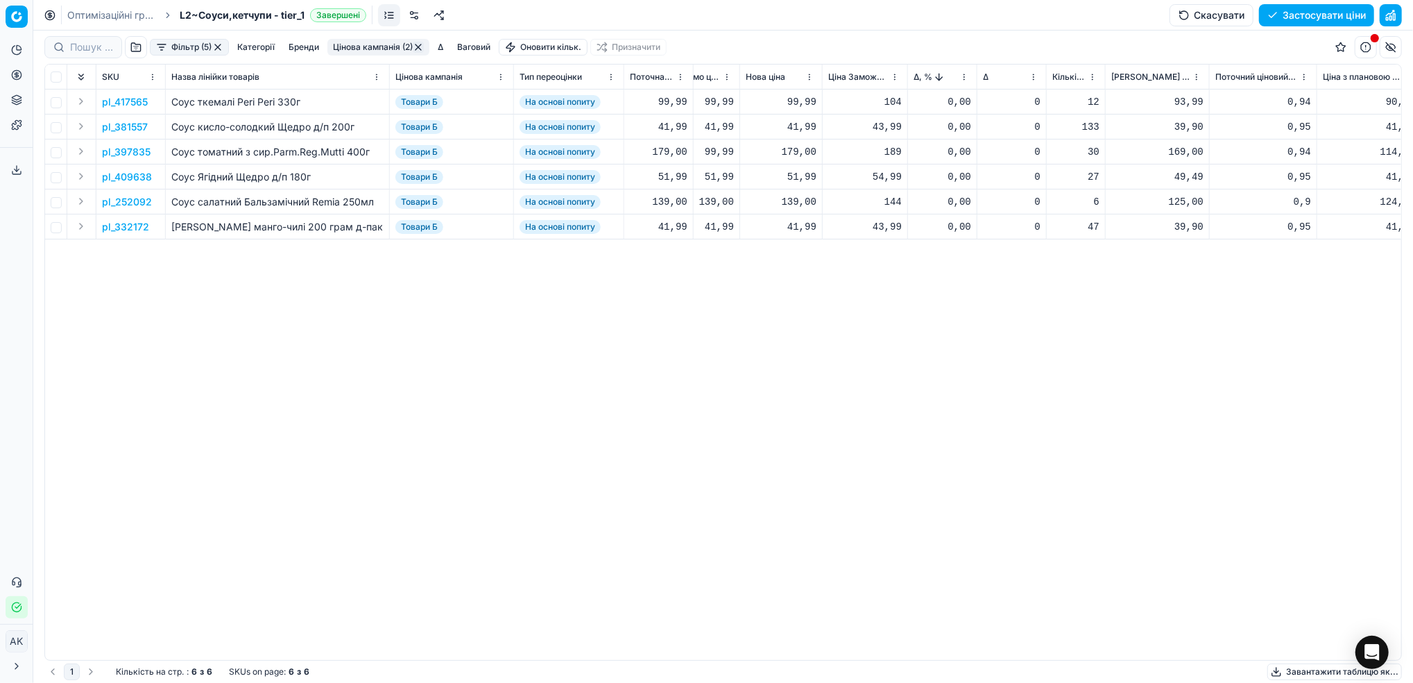
click at [790, 102] on div "99,99" at bounding box center [781, 102] width 71 height 14
click at [800, 226] on input "99.99" at bounding box center [831, 225] width 100 height 22
type input "96.99"
click at [123, 133] on p "pl_381557" at bounding box center [125, 127] width 46 height 14
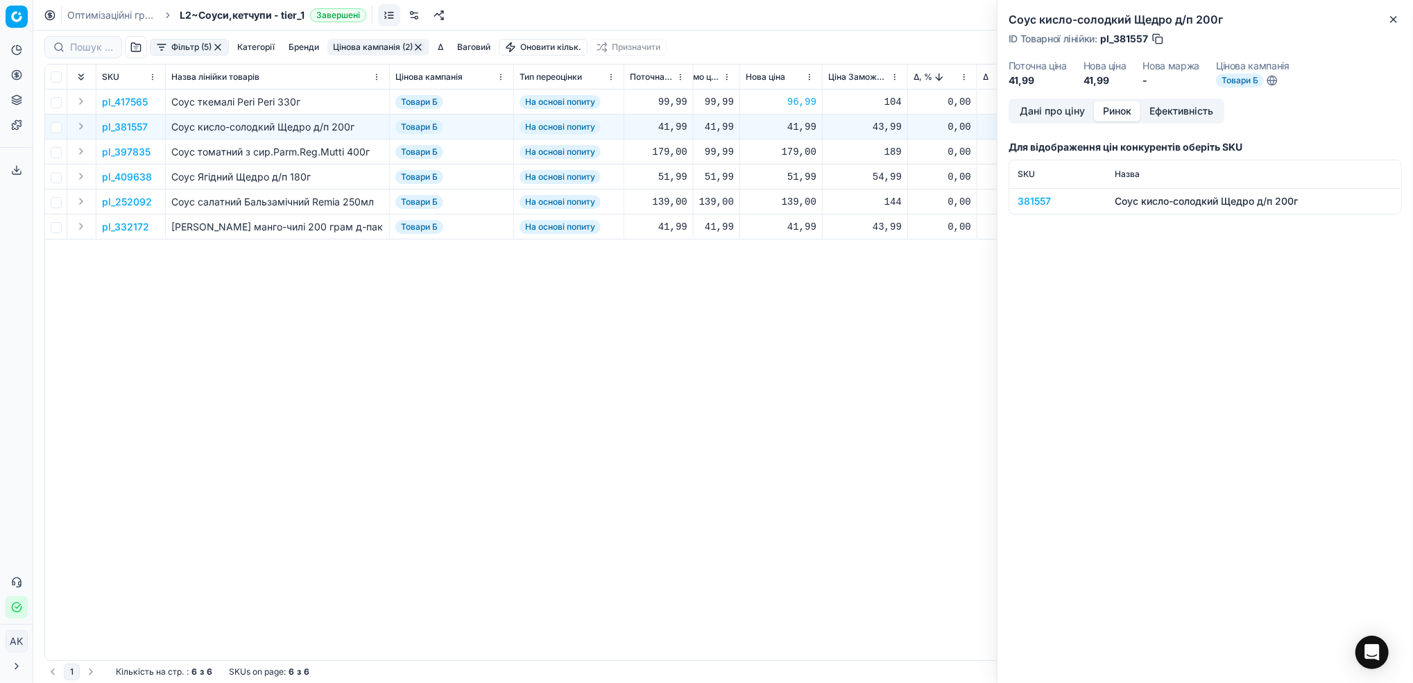
click at [1119, 114] on button "Ринок" at bounding box center [1117, 111] width 46 height 20
click at [1041, 201] on div "381557" at bounding box center [1058, 201] width 80 height 14
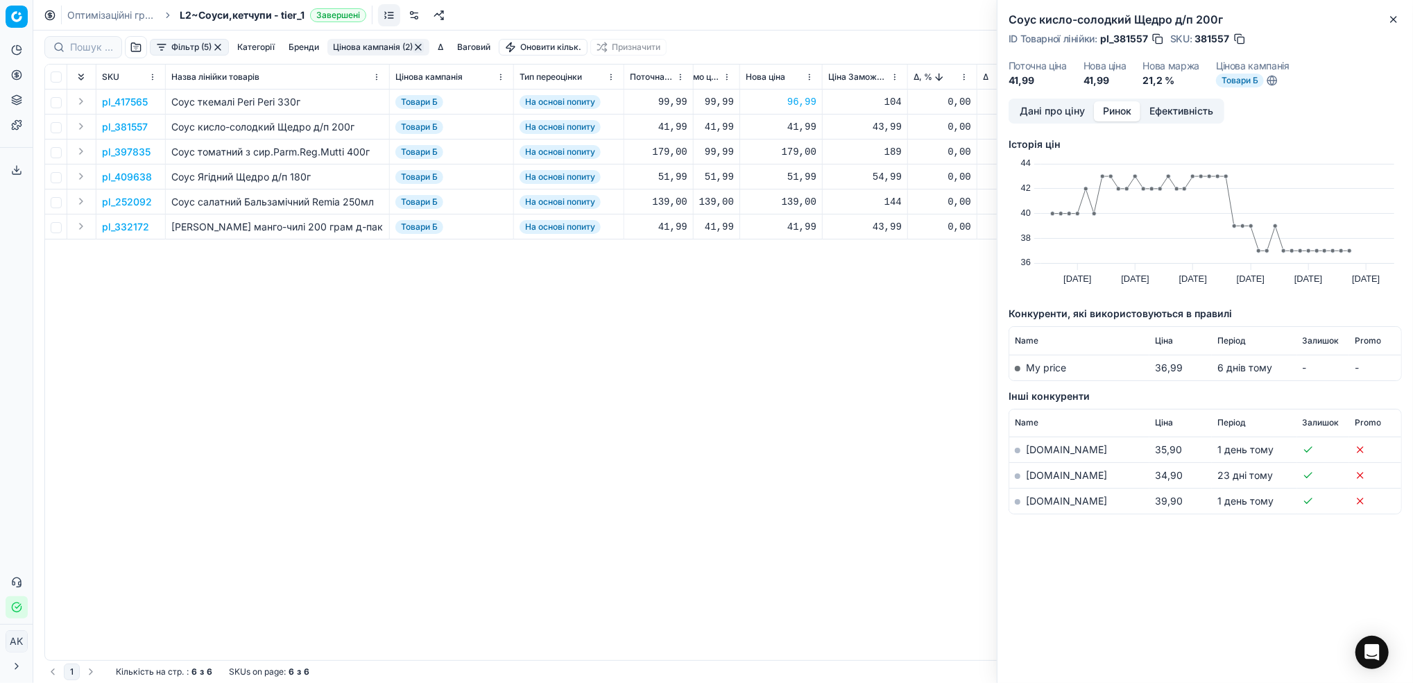
click at [1059, 104] on button "Дані про ціну" at bounding box center [1052, 111] width 83 height 20
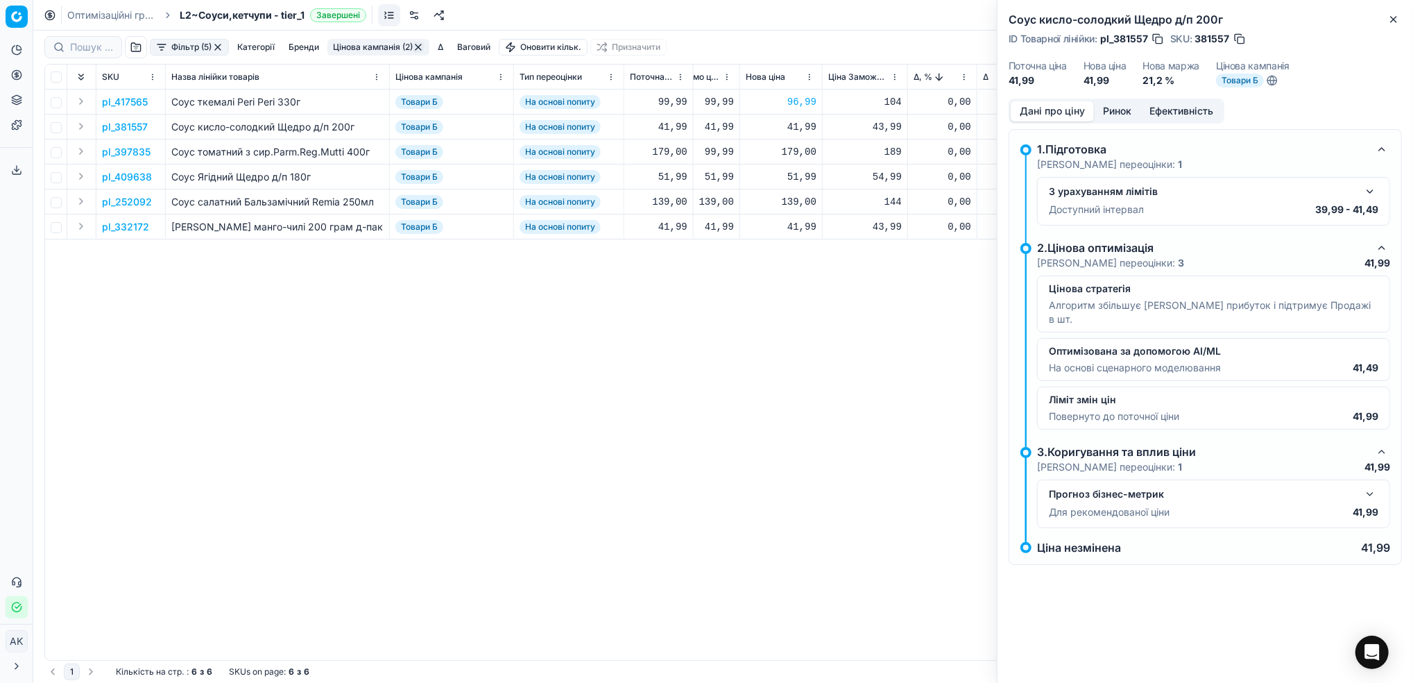
click at [1373, 191] on button "button" at bounding box center [1370, 191] width 17 height 17
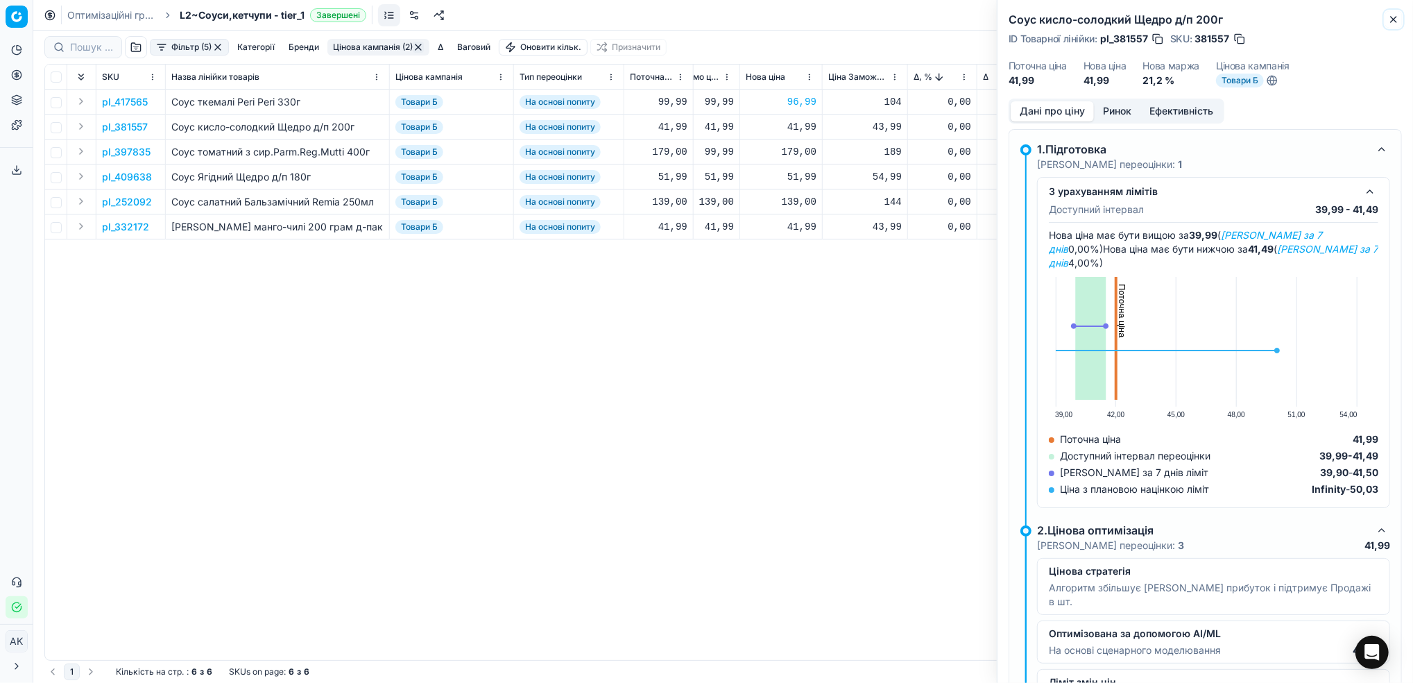
click at [1392, 22] on icon "button" at bounding box center [1394, 19] width 11 height 11
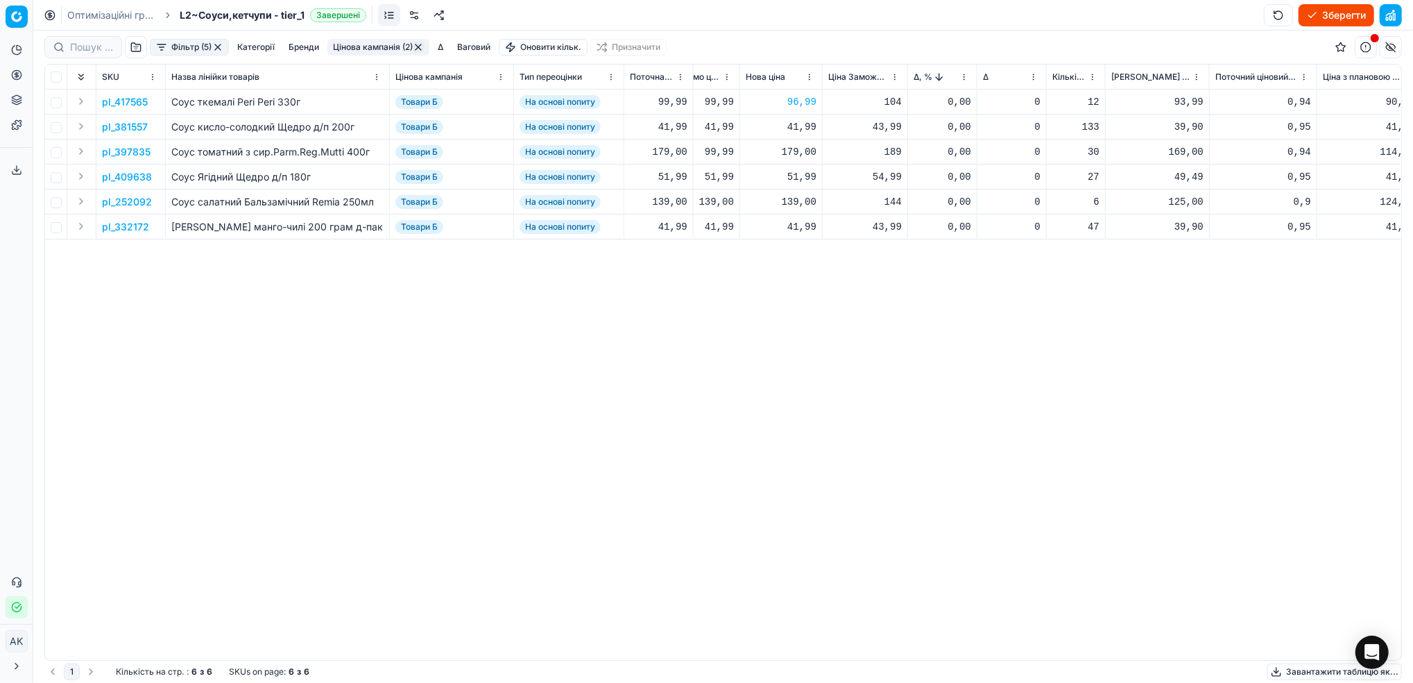
click at [797, 128] on div "41,99" at bounding box center [781, 127] width 71 height 14
click at [883, 314] on div "SKU Назва лінійки товарів Цінова кампанія Тип переоцінки Поточна ціна Бренди Ат…" at bounding box center [723, 362] width 1357 height 595
click at [121, 153] on p "pl_397835" at bounding box center [126, 152] width 49 height 14
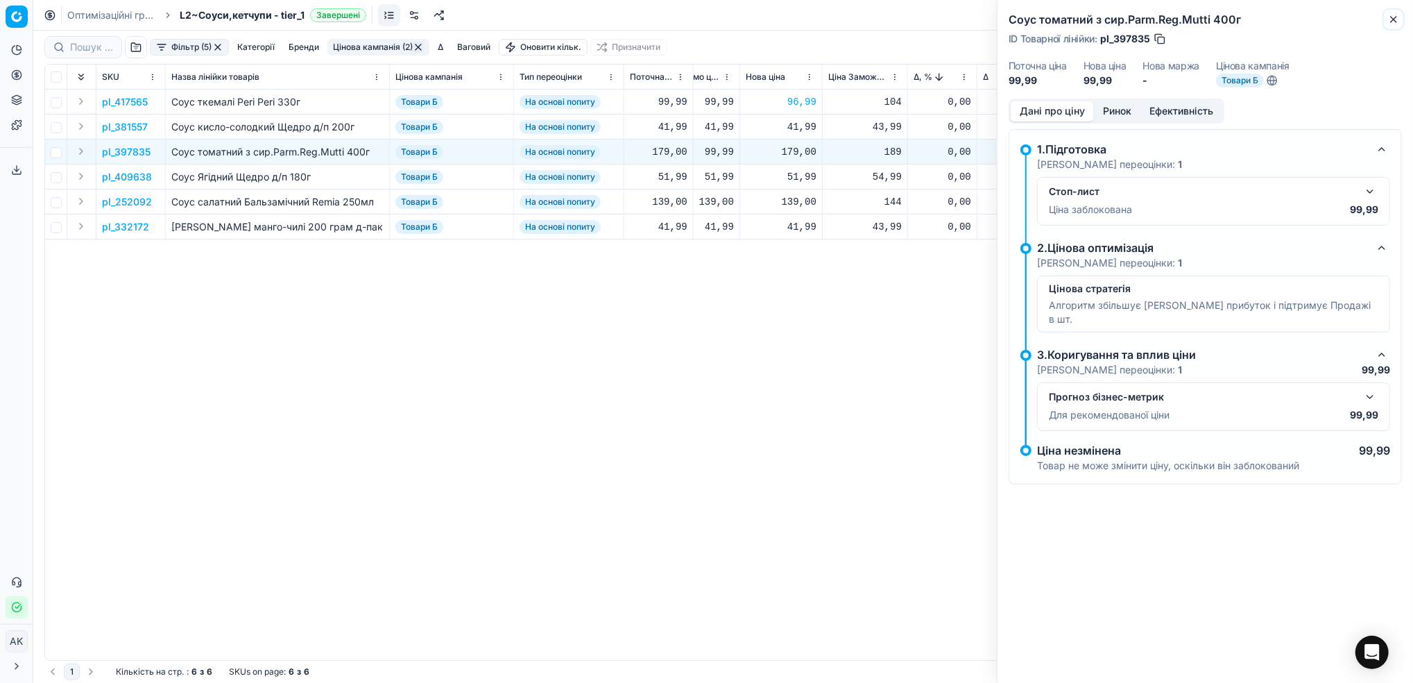
click at [1393, 17] on icon "button" at bounding box center [1394, 19] width 11 height 11
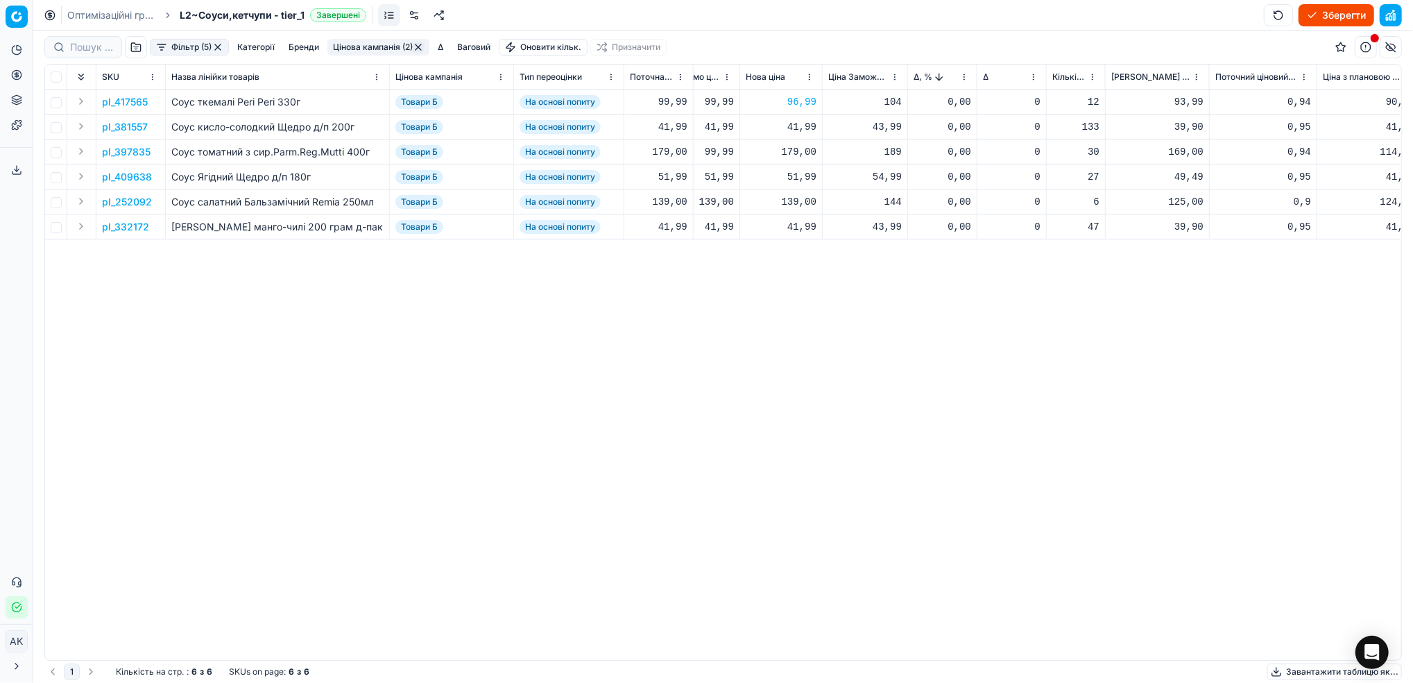
click at [135, 52] on button "button" at bounding box center [136, 47] width 22 height 22
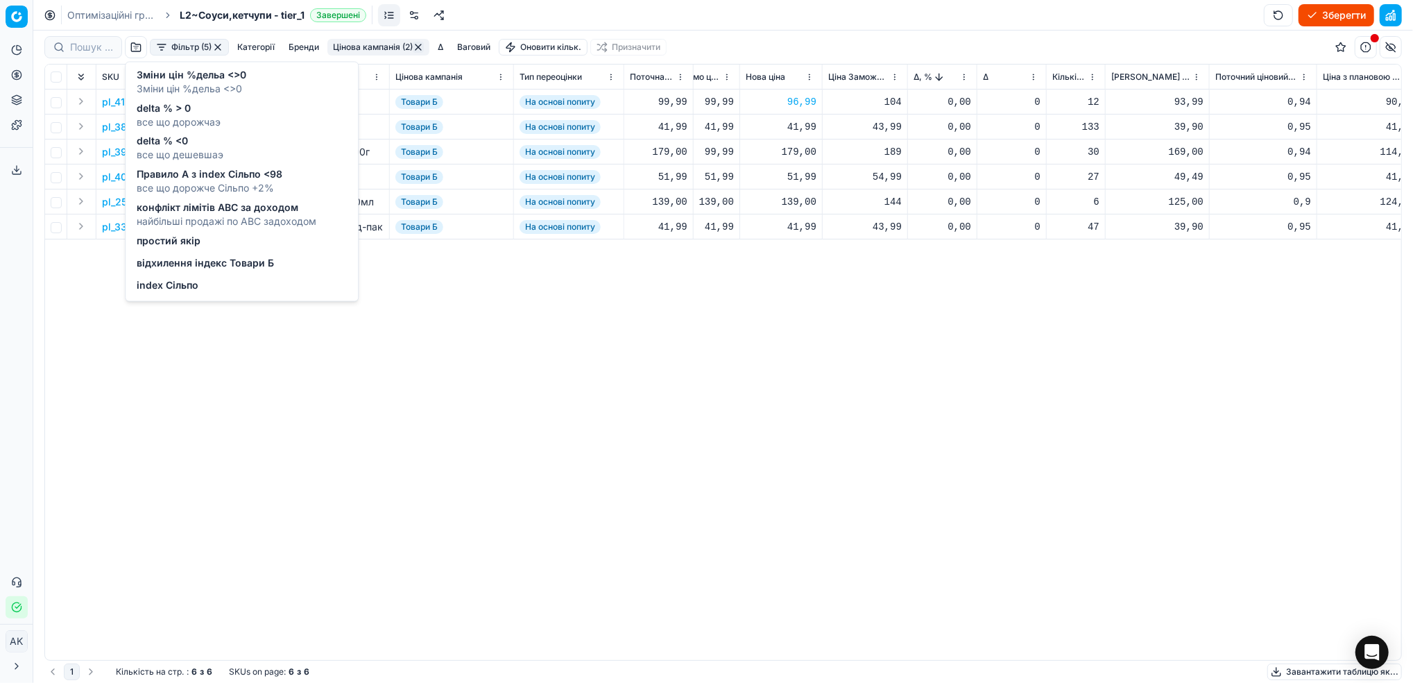
click at [185, 44] on button "Фільтр (5)" at bounding box center [189, 47] width 79 height 17
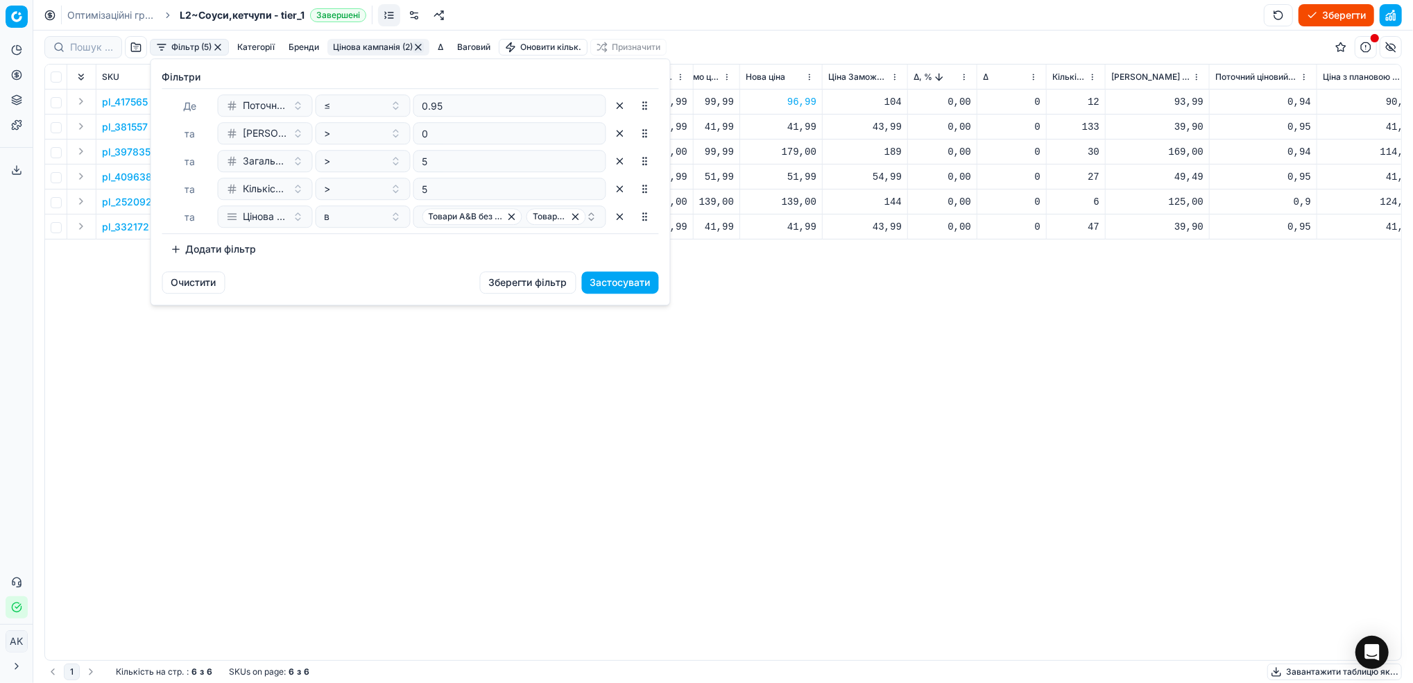
click at [201, 251] on button "Додати фільтр" at bounding box center [213, 249] width 103 height 22
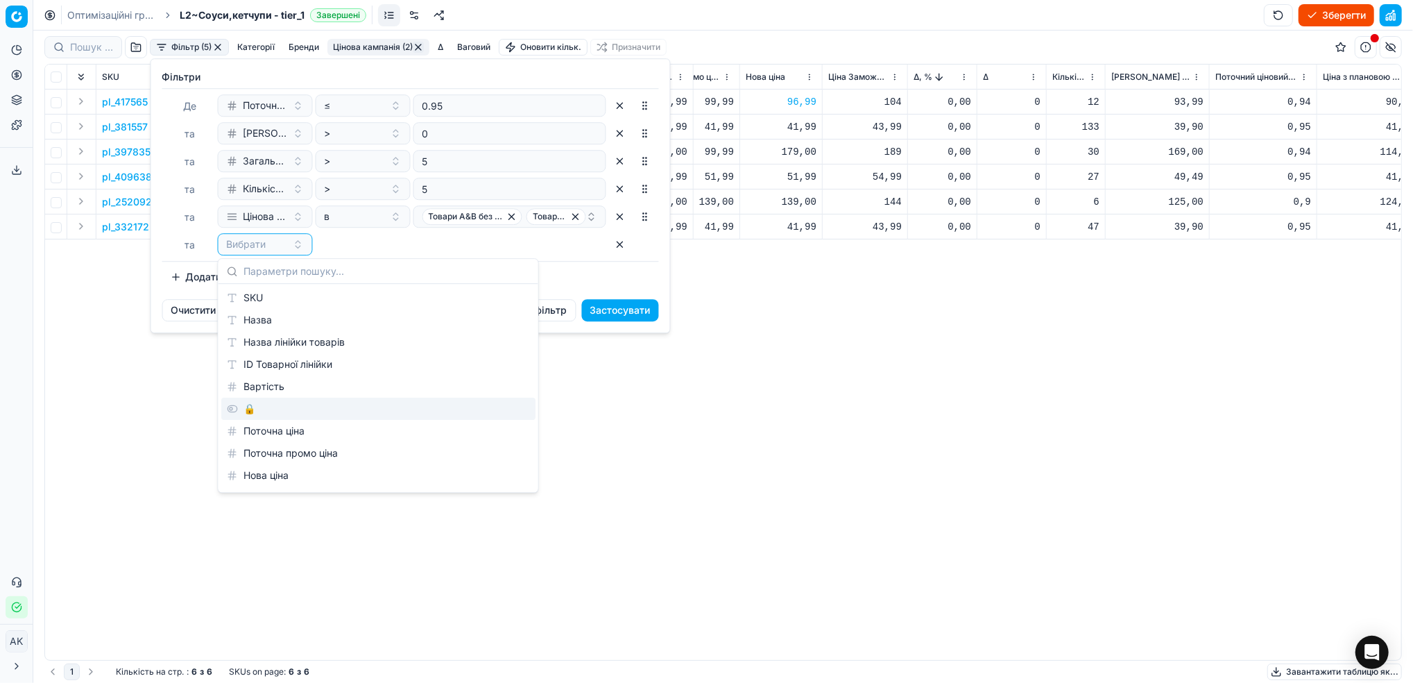
click at [257, 408] on div "🔒" at bounding box center [378, 409] width 314 height 22
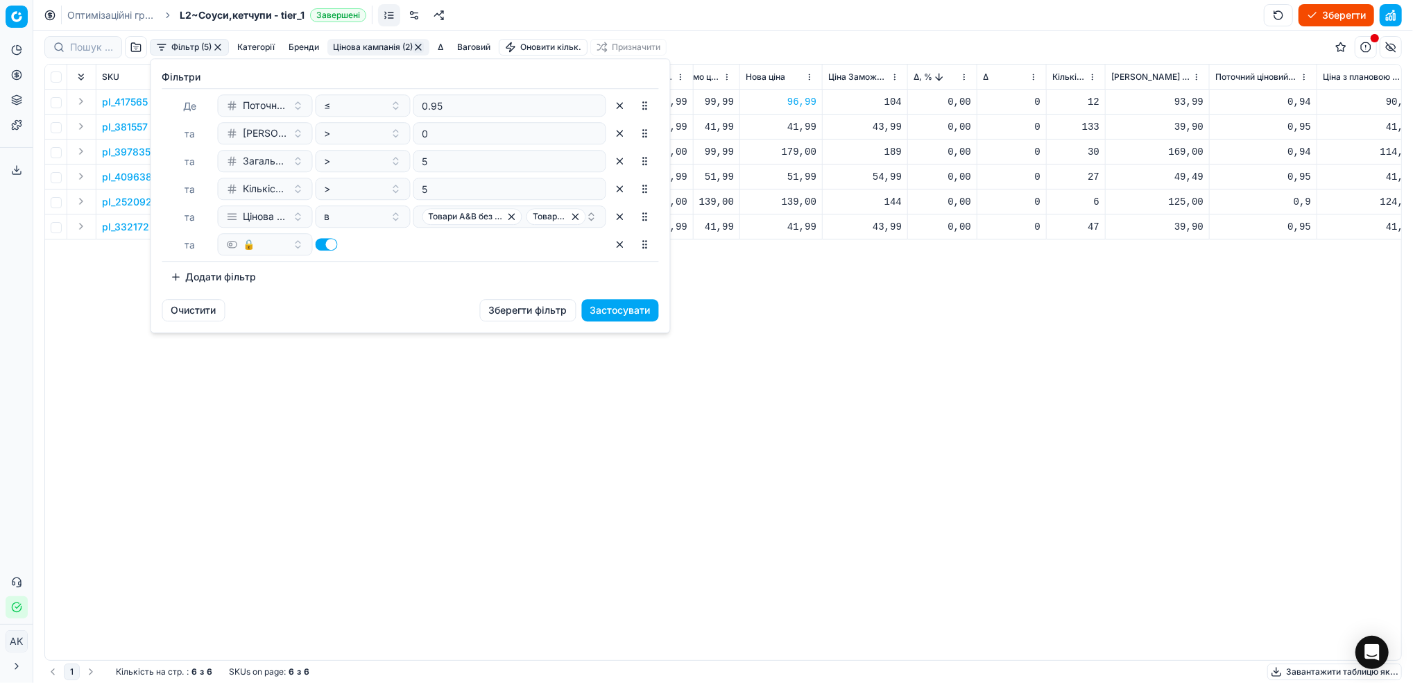
click at [318, 246] on button "button" at bounding box center [327, 244] width 22 height 12
checkbox input "false"
click at [622, 310] on button "Застосувати" at bounding box center [620, 310] width 77 height 22
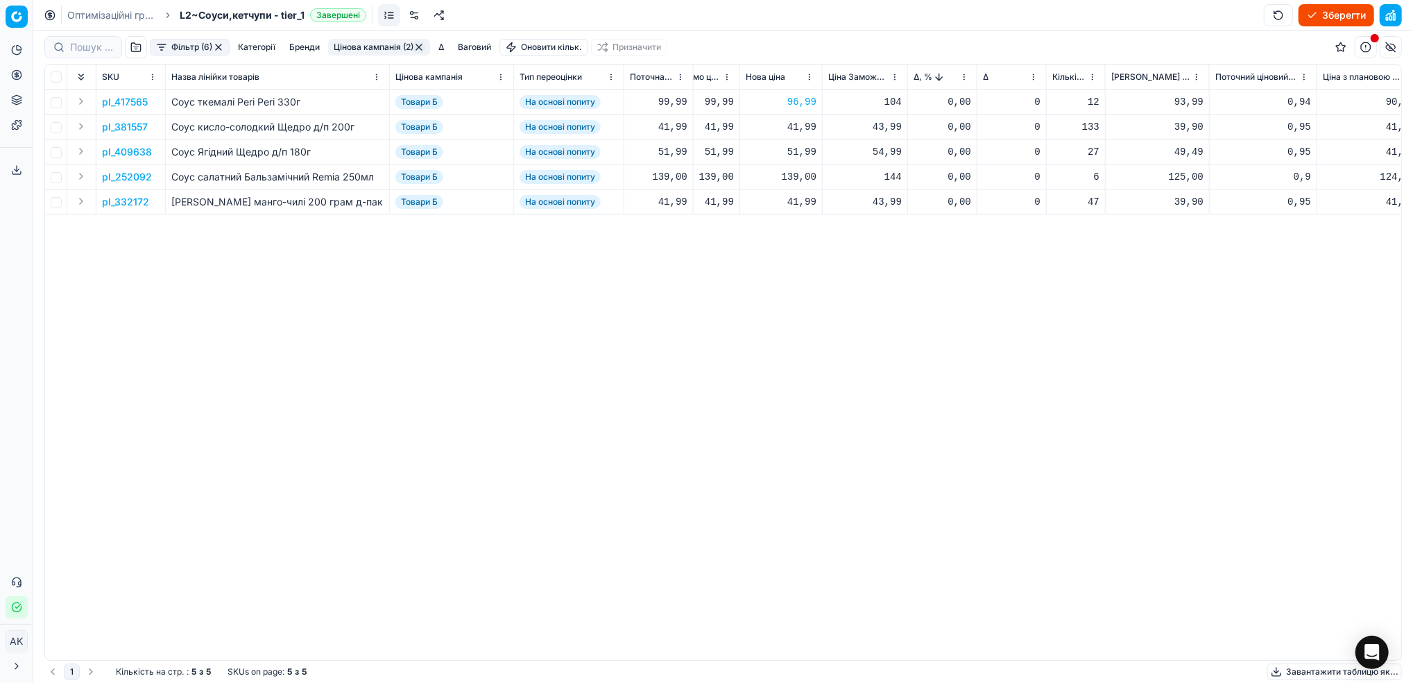
click at [797, 126] on div "41,99" at bounding box center [781, 127] width 71 height 14
drag, startPoint x: 798, startPoint y: 246, endPoint x: 784, endPoint y: 248, distance: 13.9
click at [784, 248] on input "41.99" at bounding box center [831, 249] width 100 height 22
type input "39.99"
click at [107, 151] on p "pl_409638" at bounding box center [127, 152] width 50 height 14
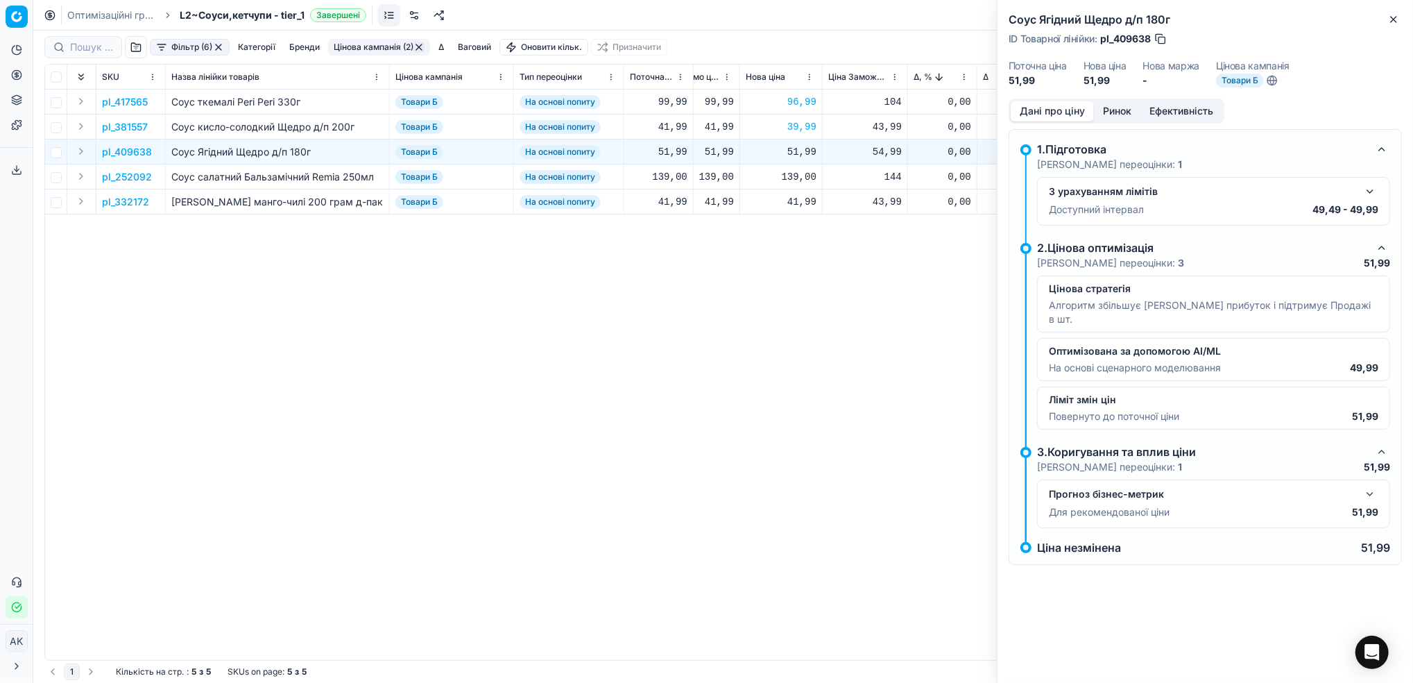
click at [1116, 108] on button "Ринок" at bounding box center [1117, 111] width 46 height 20
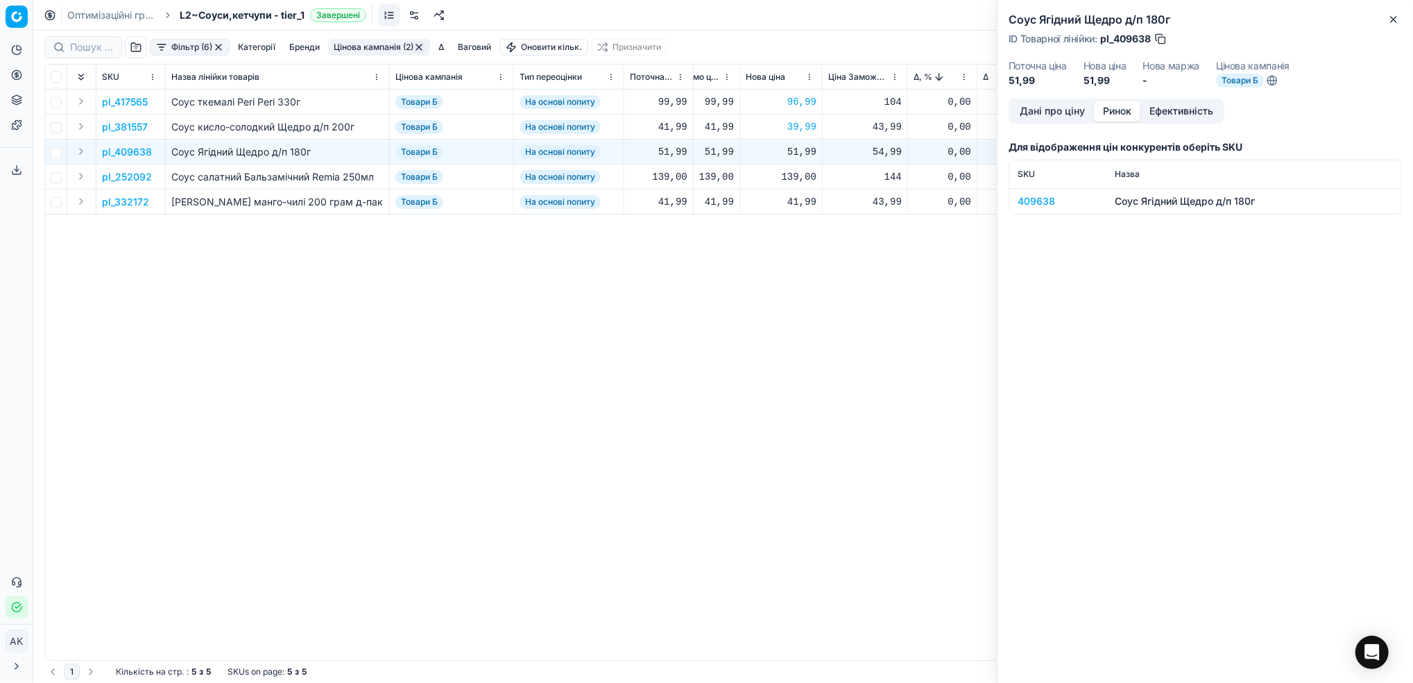
click at [1030, 201] on div "409638" at bounding box center [1058, 201] width 80 height 14
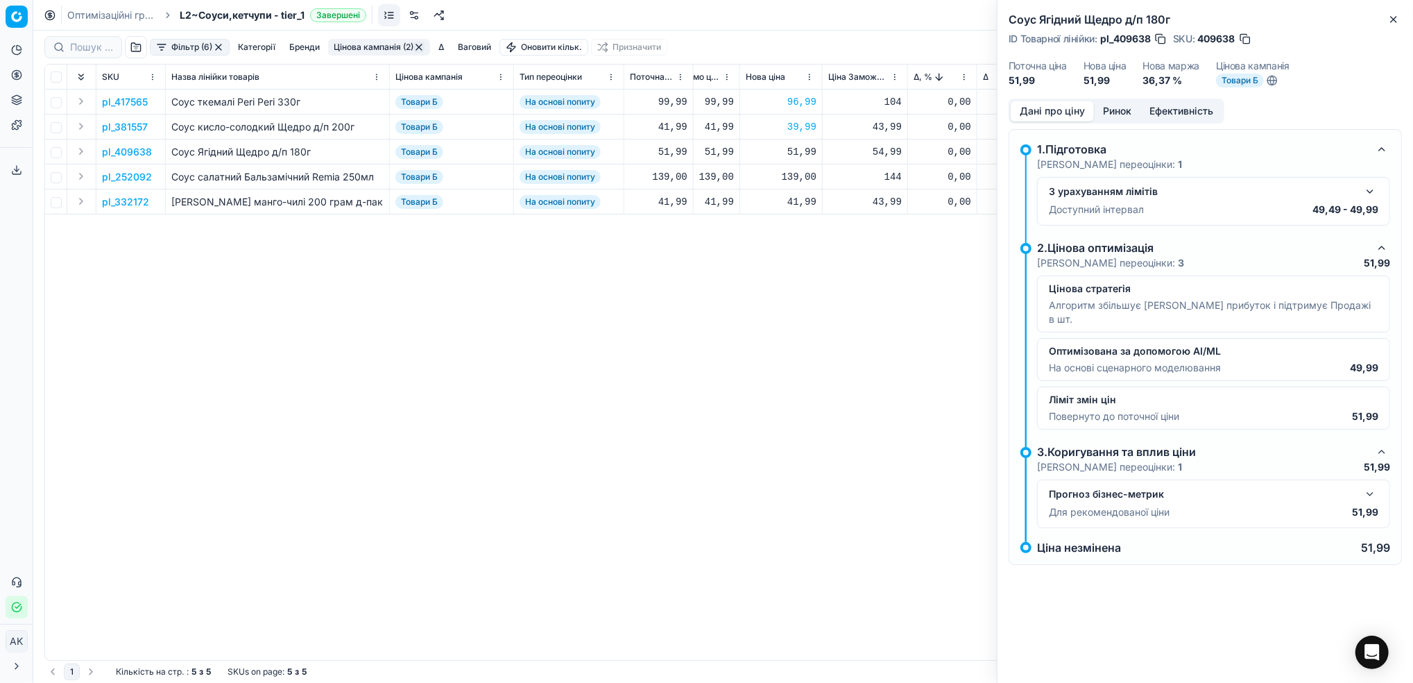
click at [1055, 112] on button "Дані про ціну" at bounding box center [1052, 111] width 83 height 20
click at [1399, 24] on icon "button" at bounding box center [1394, 19] width 11 height 11
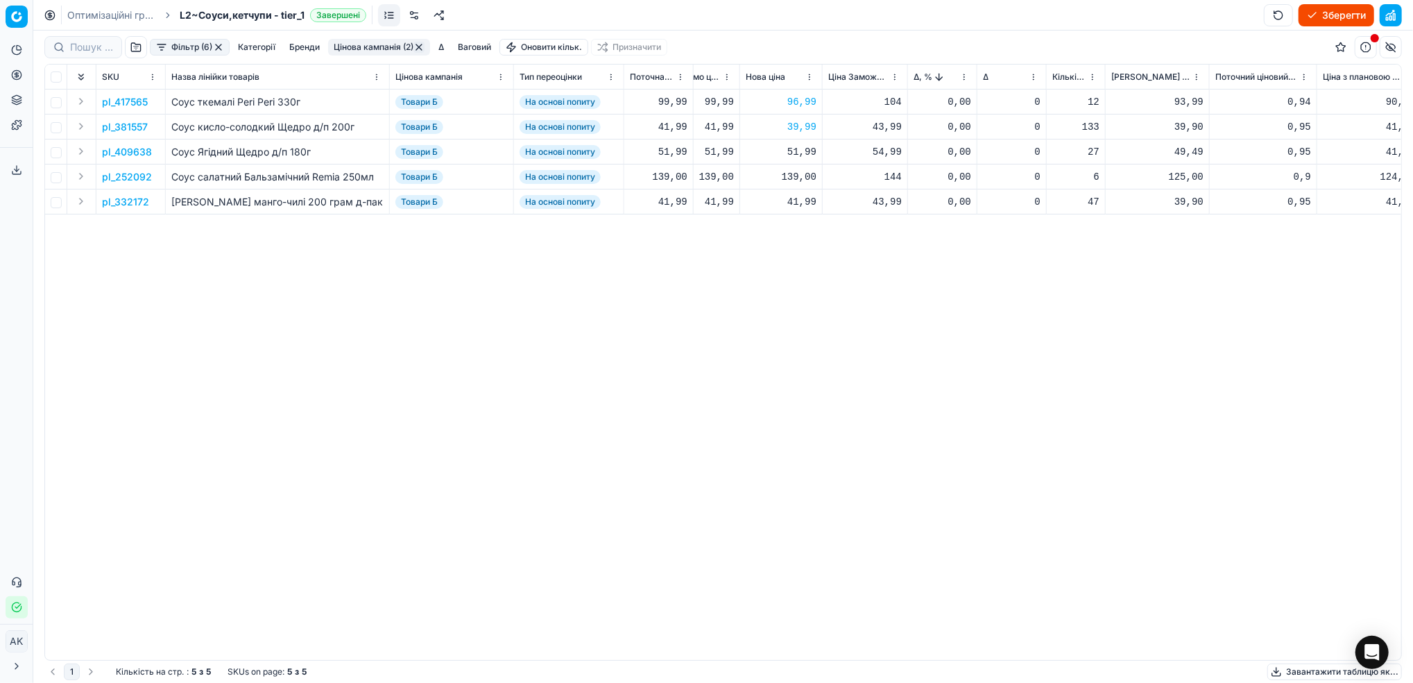
click at [799, 153] on div "51,99" at bounding box center [781, 152] width 71 height 14
drag, startPoint x: 799, startPoint y: 273, endPoint x: 790, endPoint y: 273, distance: 9.7
click at [790, 273] on input "51.99" at bounding box center [831, 274] width 100 height 22
type input "49.99"
click at [113, 179] on p "pl_252092" at bounding box center [127, 177] width 50 height 14
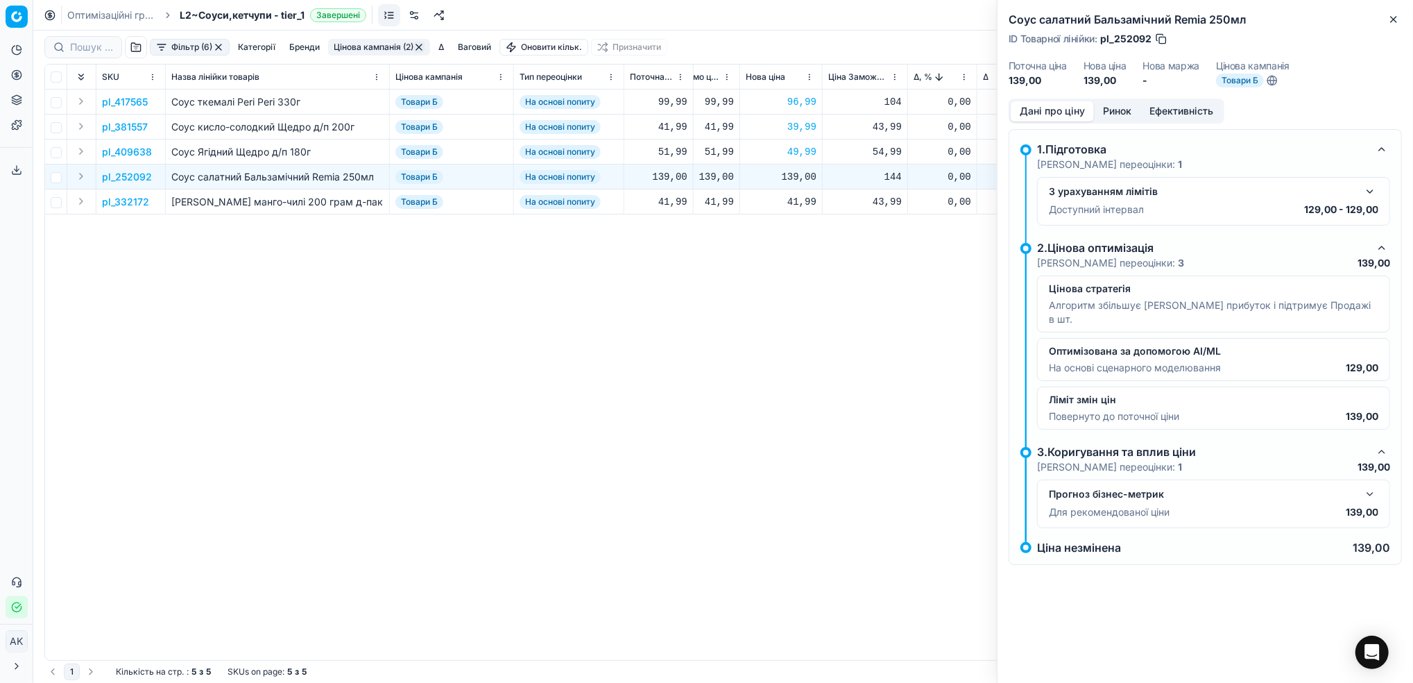
click at [1117, 115] on button "Ринок" at bounding box center [1117, 111] width 46 height 20
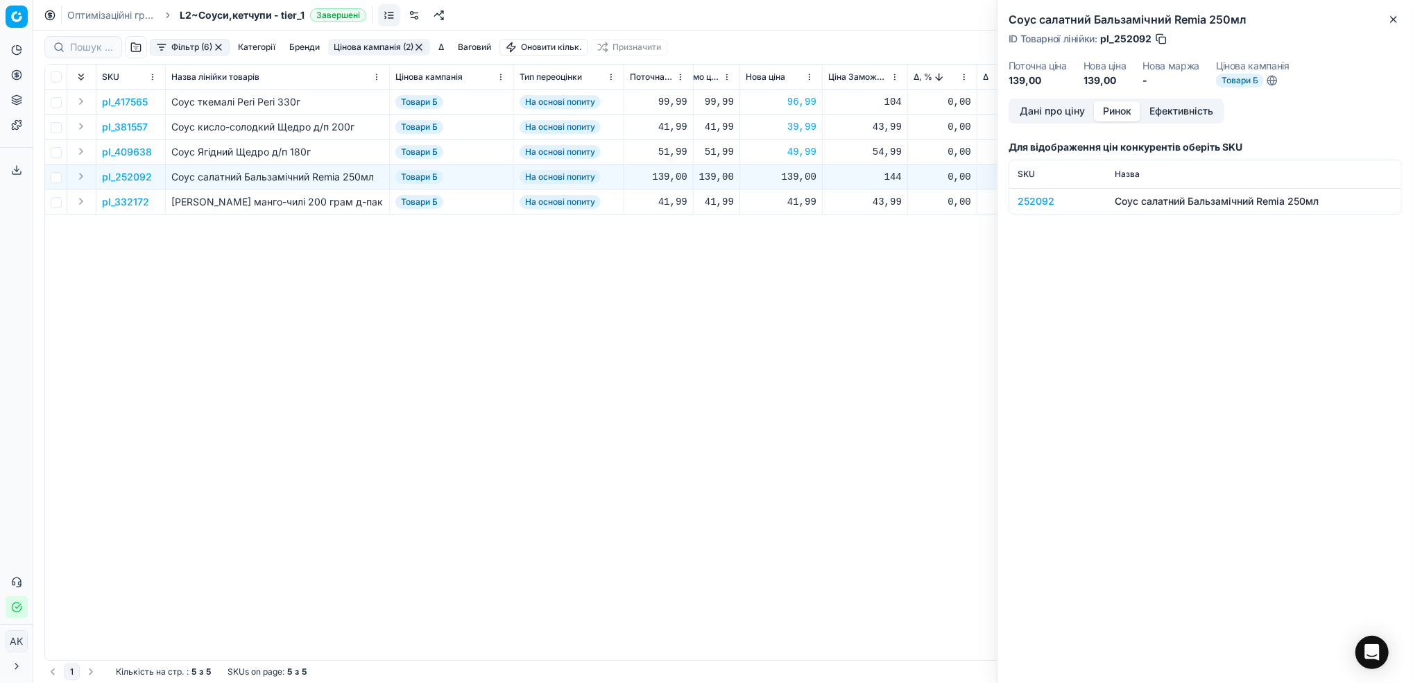
click at [1031, 194] on div "252092" at bounding box center [1058, 201] width 80 height 14
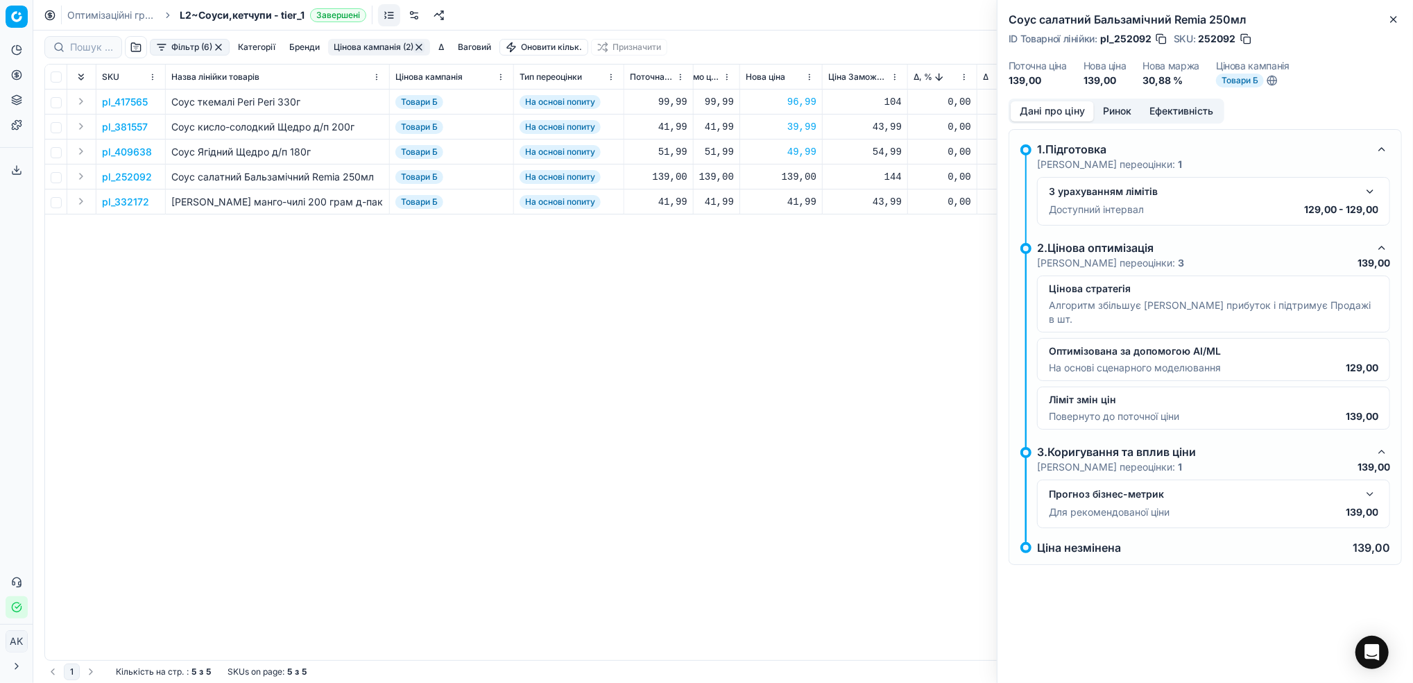
click at [1059, 114] on button "Дані про ціну" at bounding box center [1052, 111] width 83 height 20
click at [1395, 25] on button "Close" at bounding box center [1394, 19] width 17 height 17
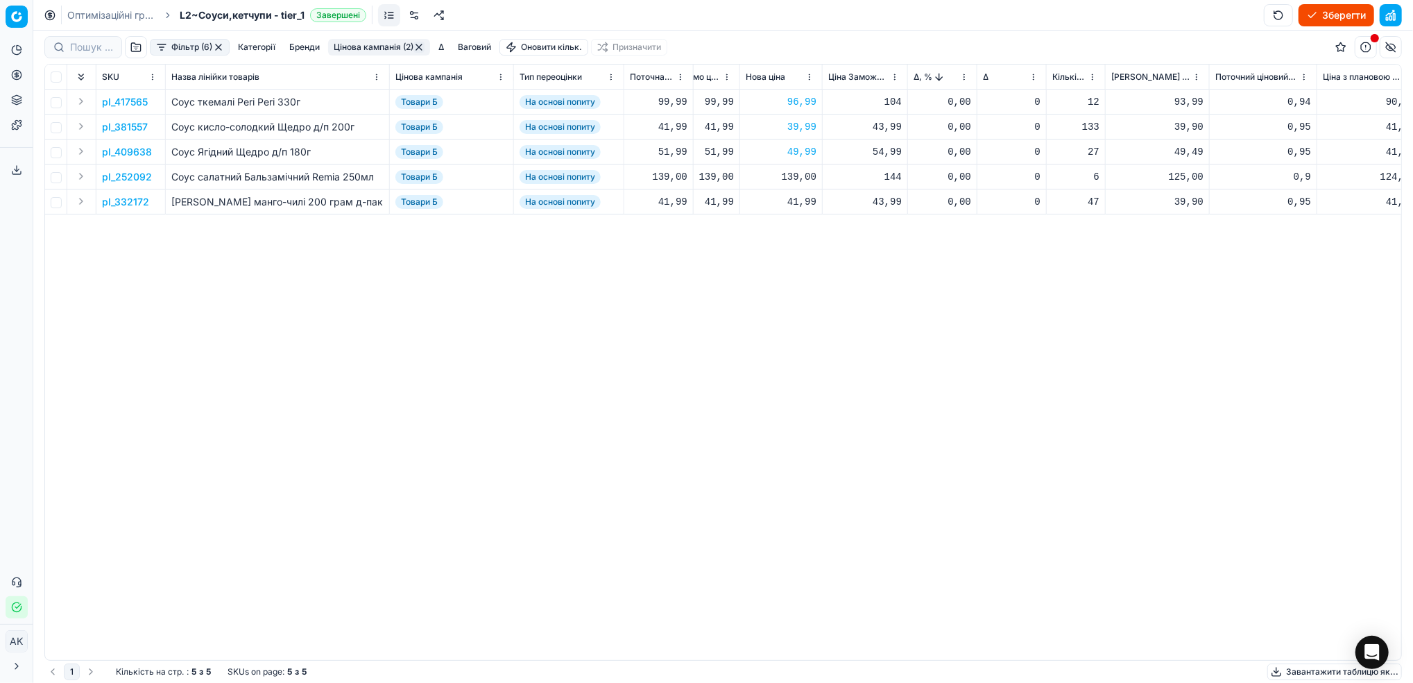
click at [792, 176] on div "139,00" at bounding box center [781, 177] width 71 height 14
click at [795, 305] on input "139.00" at bounding box center [831, 299] width 100 height 22
type input "129.00"
click at [797, 203] on div "41,99" at bounding box center [781, 202] width 71 height 14
drag, startPoint x: 799, startPoint y: 325, endPoint x: 781, endPoint y: 325, distance: 18.0
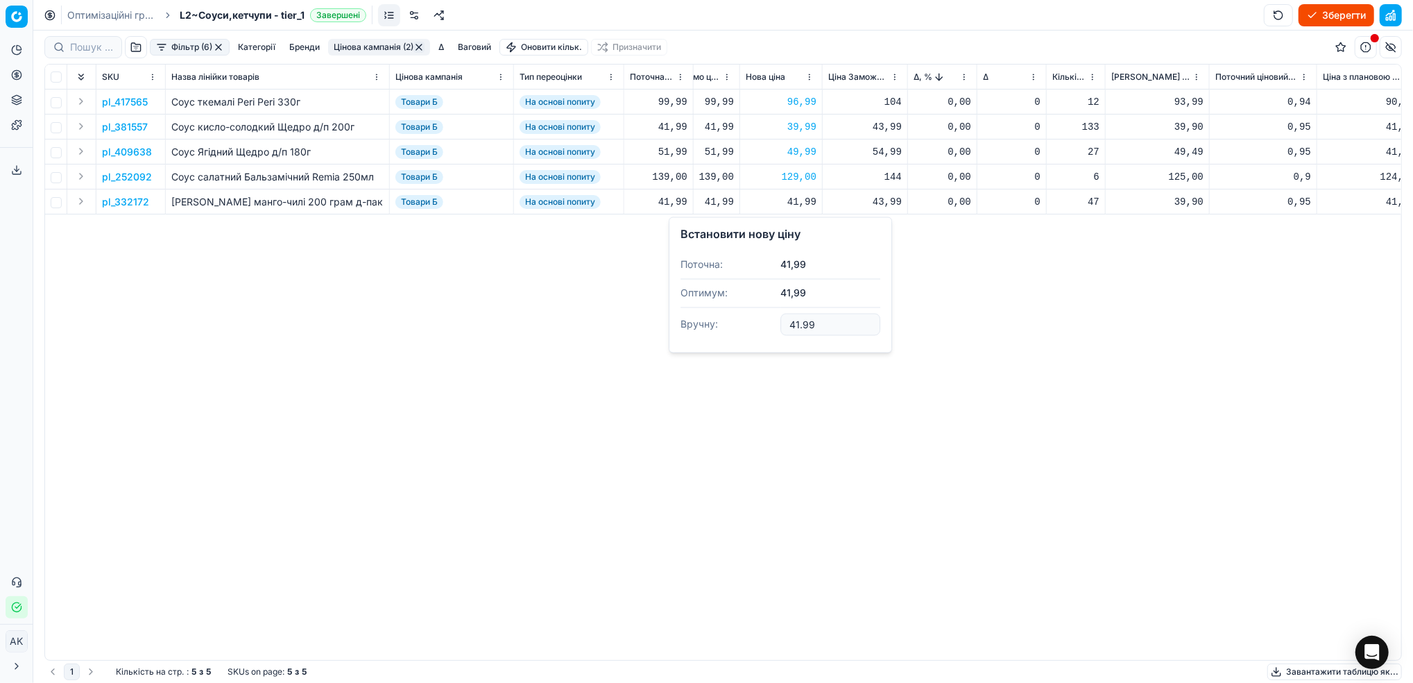
click at [781, 325] on input "41.99" at bounding box center [831, 325] width 100 height 22
type input "39.99"
click at [418, 47] on button "button" at bounding box center [419, 47] width 11 height 11
click at [219, 51] on button "button" at bounding box center [217, 47] width 11 height 11
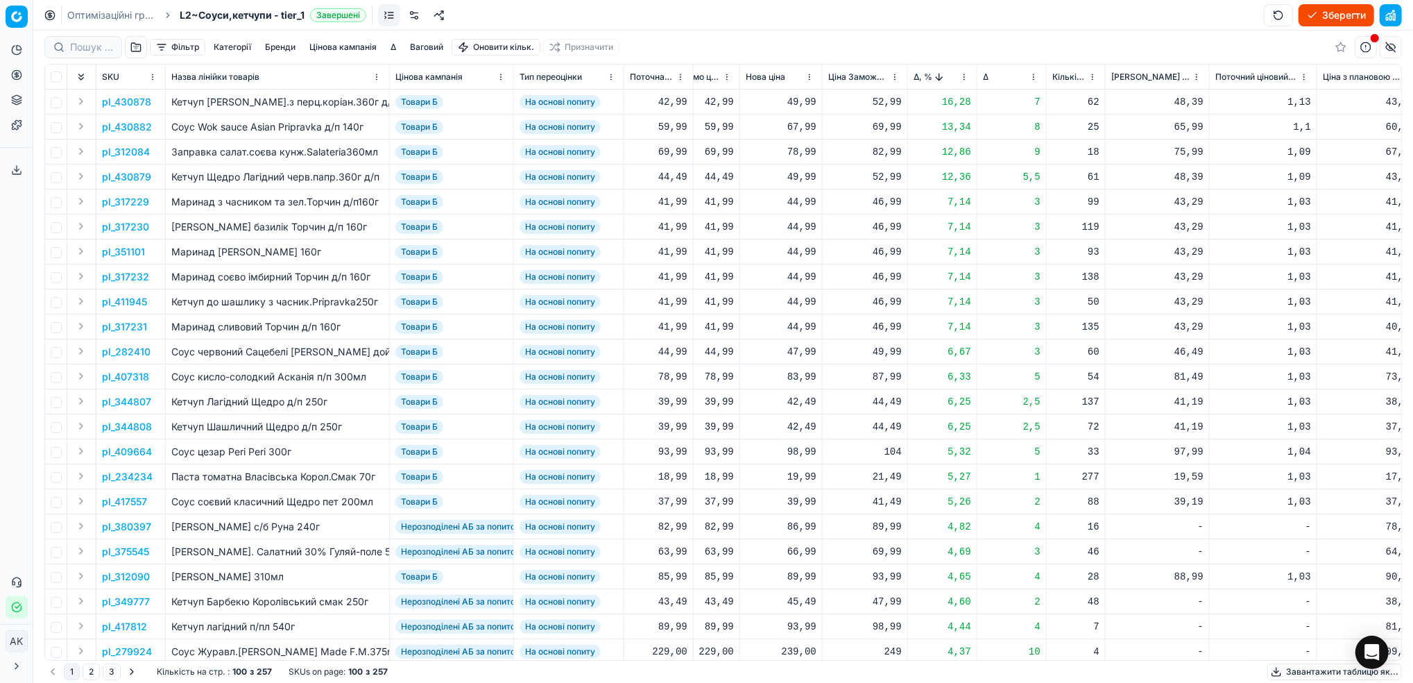
click at [347, 50] on button "Цінова кампанія" at bounding box center [343, 47] width 78 height 17
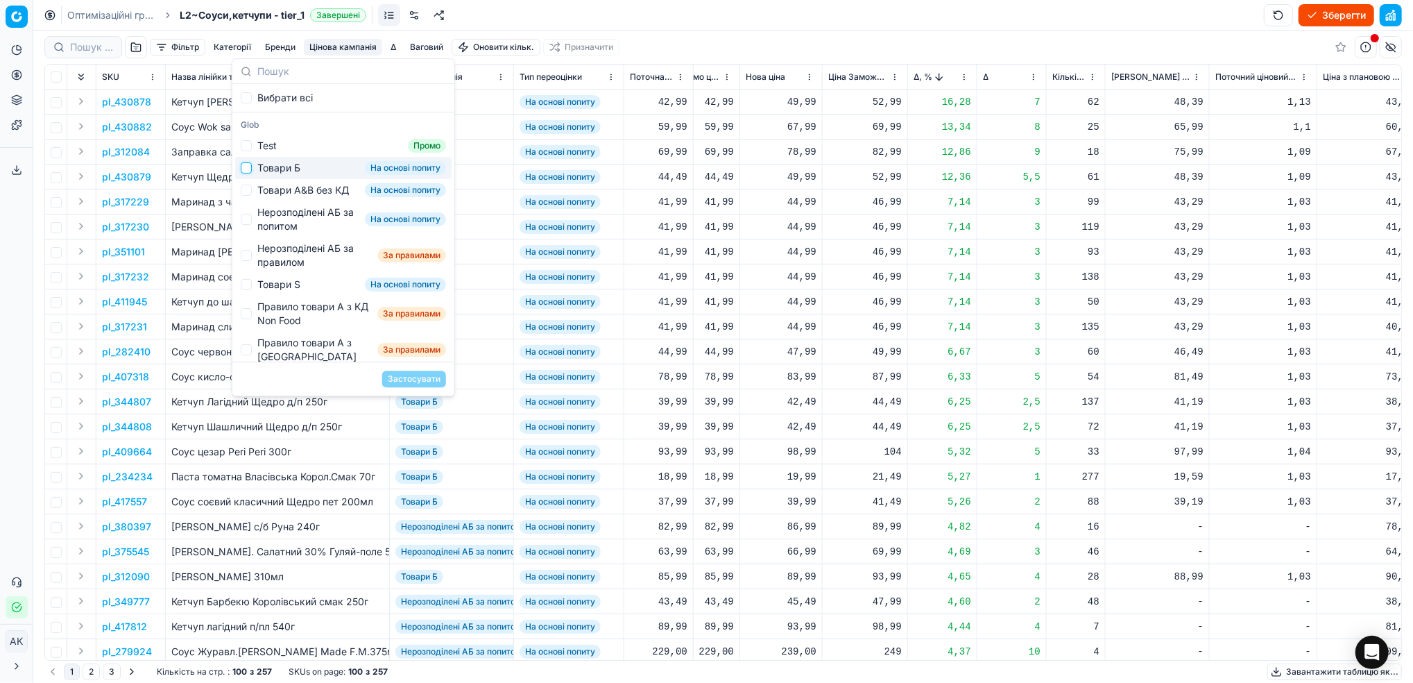
click at [246, 173] on input "Suggestions" at bounding box center [246, 167] width 11 height 11
checkbox input "true"
click at [406, 373] on button "Застосувати" at bounding box center [414, 379] width 64 height 17
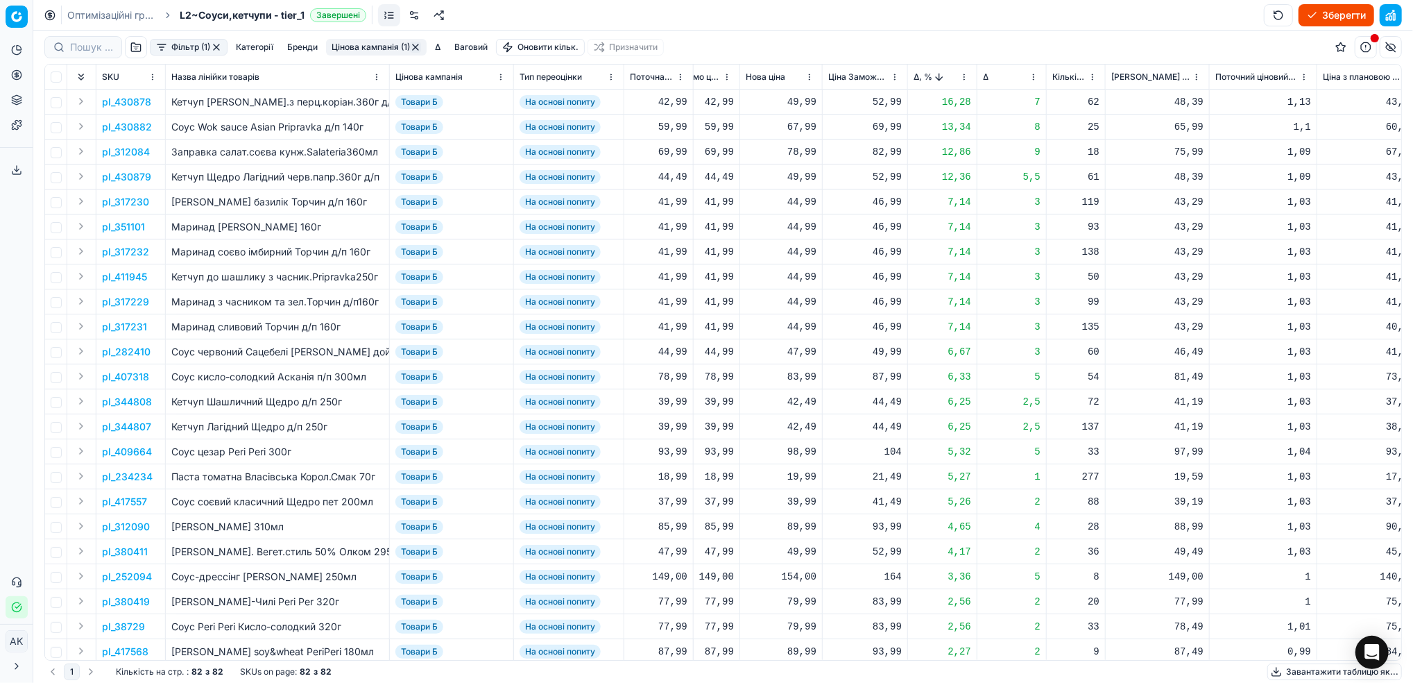
click at [961, 76] on html "Pricing platform Аналітика Цінова оптимізація Асортимент продукції Шаблони Серв…" at bounding box center [706, 341] width 1413 height 683
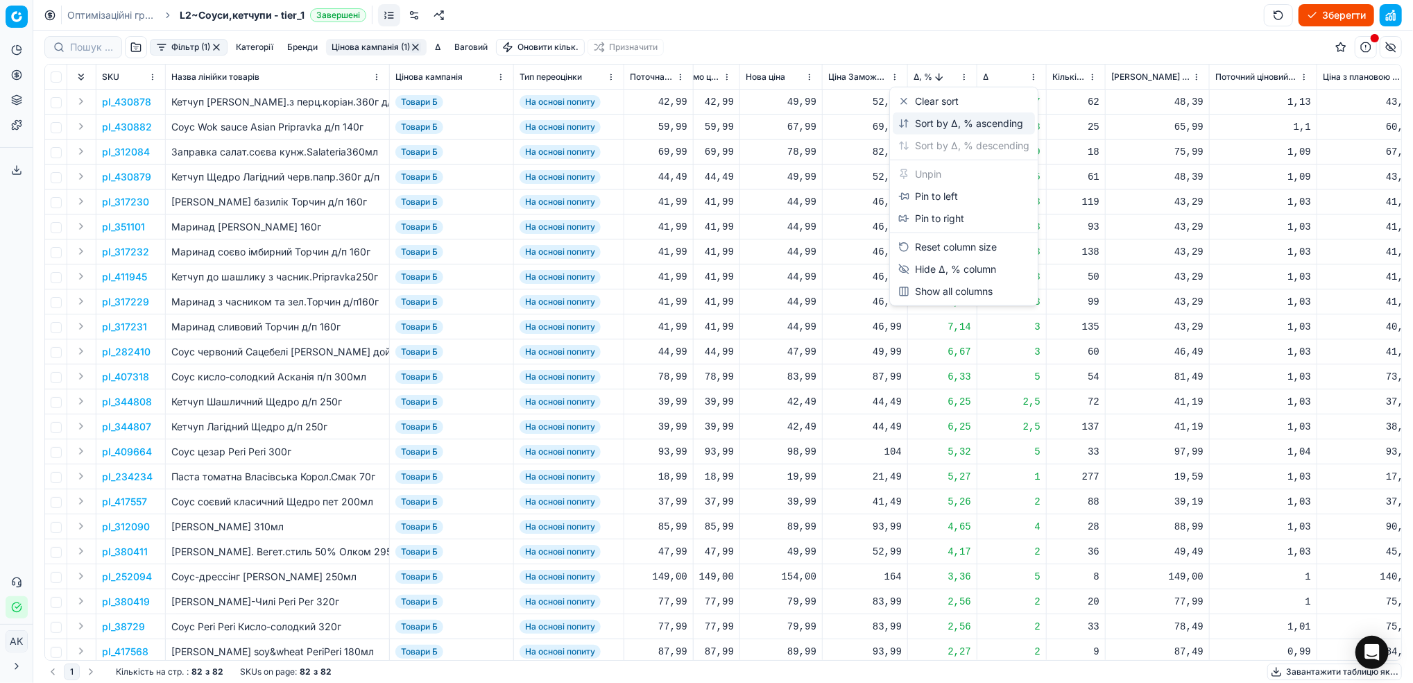
click at [917, 121] on div "Sort by Δ, % ascending" at bounding box center [961, 124] width 125 height 14
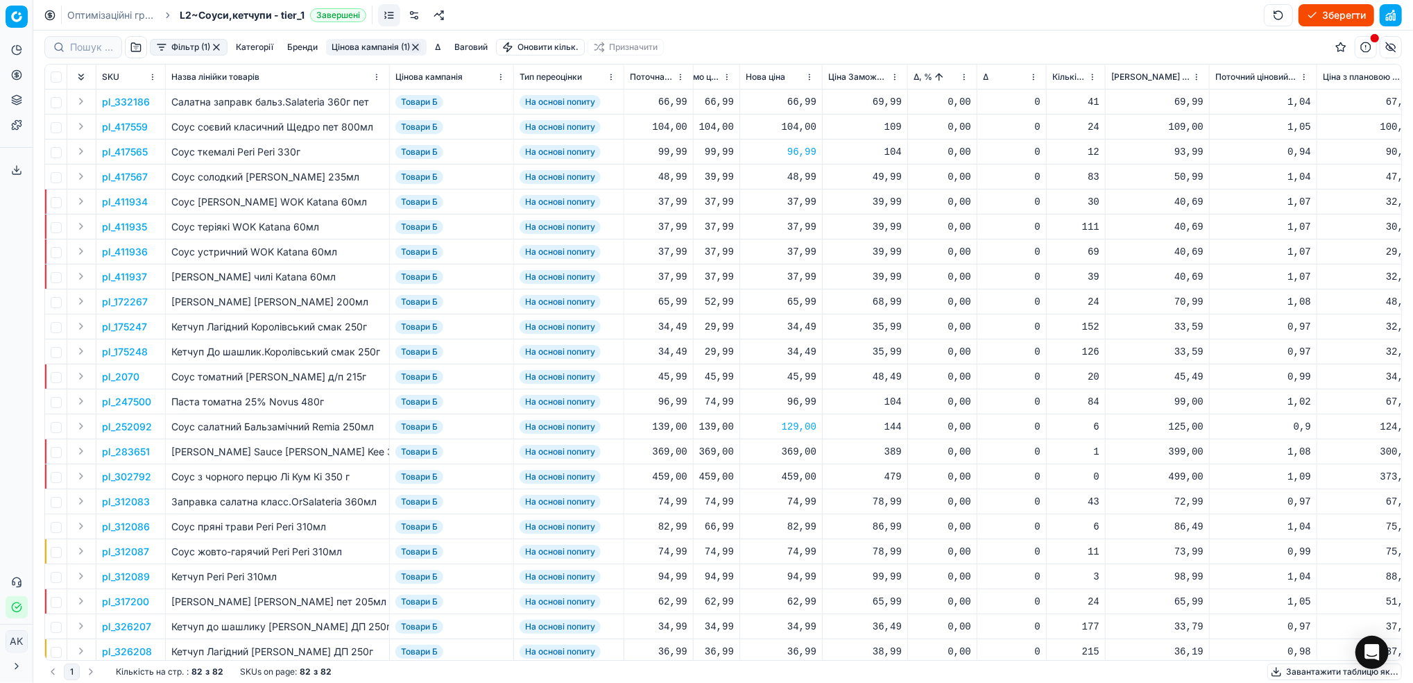
click at [362, 48] on button "Цінова кампанія (1)" at bounding box center [376, 47] width 101 height 17
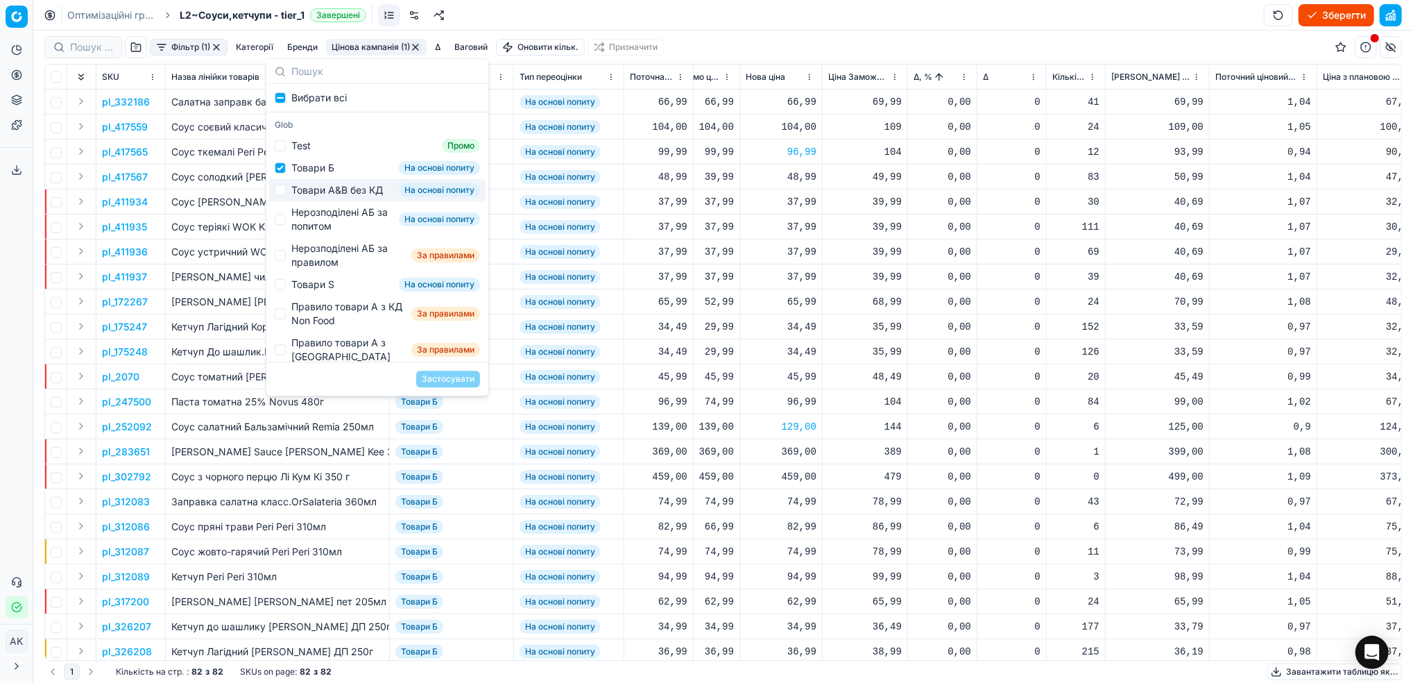
click at [300, 197] on div "Товари А&B без КД" at bounding box center [337, 190] width 92 height 14
checkbox input "true"
click at [289, 173] on div "Товари Б На основі попиту" at bounding box center [377, 168] width 216 height 22
checkbox input "false"
click at [450, 382] on button "Застосувати" at bounding box center [448, 379] width 64 height 17
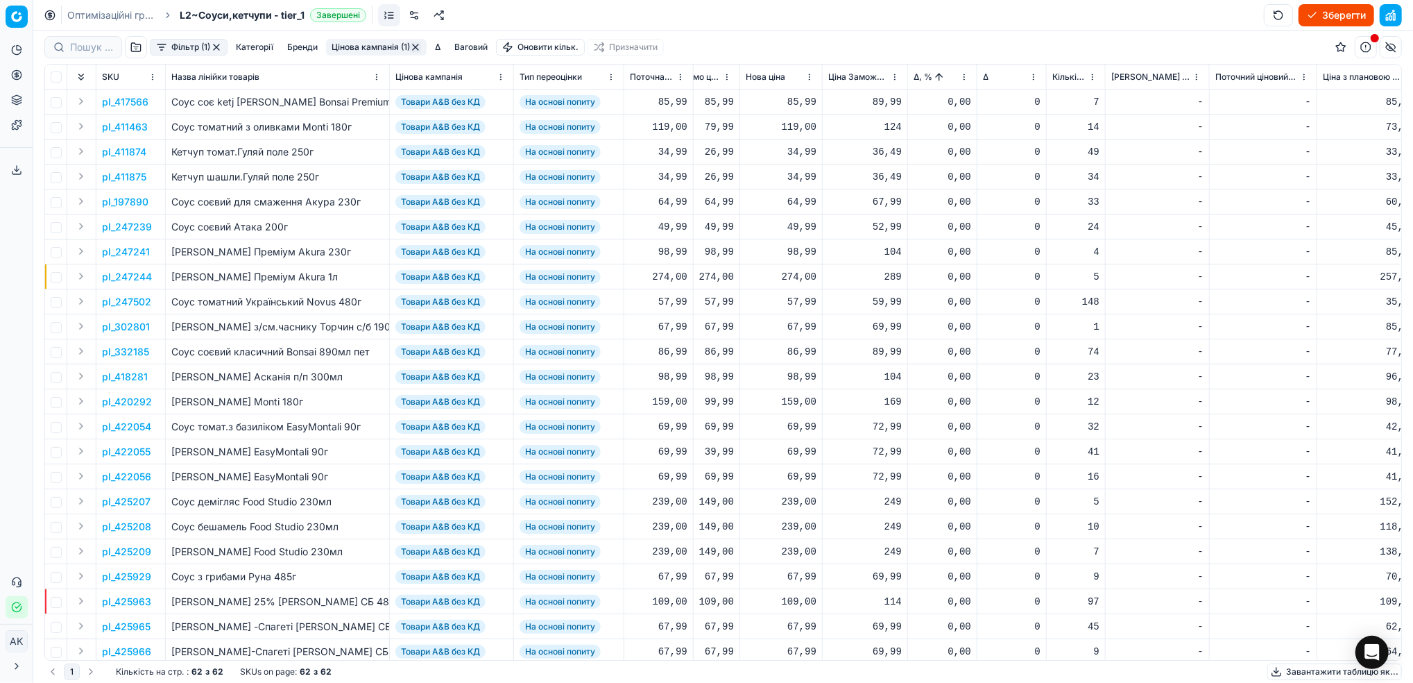
click at [971, 75] on th "Δ, %" at bounding box center [942, 77] width 69 height 25
click at [962, 78] on html "Pricing platform Аналітика Цінова оптимізація Асортимент продукції Шаблони Серв…" at bounding box center [706, 341] width 1413 height 683
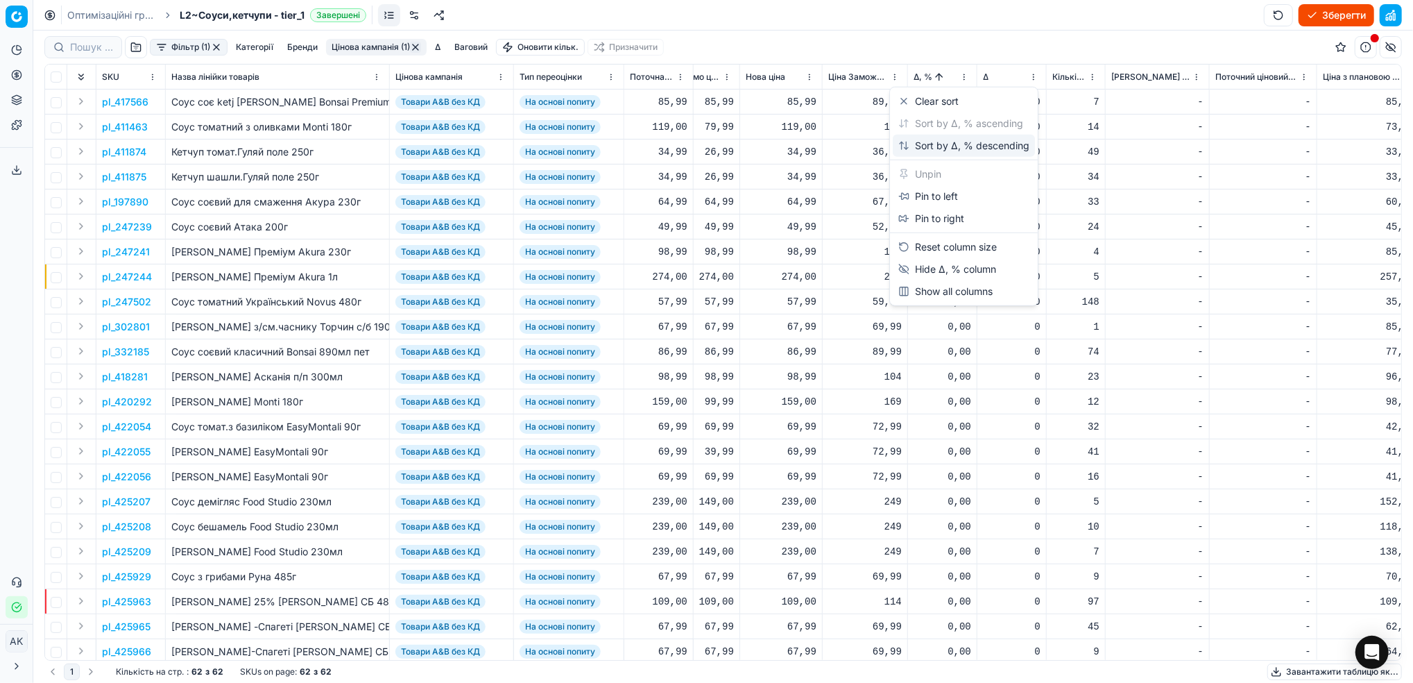
click at [913, 144] on div "Sort by Δ, % descending" at bounding box center [964, 146] width 131 height 14
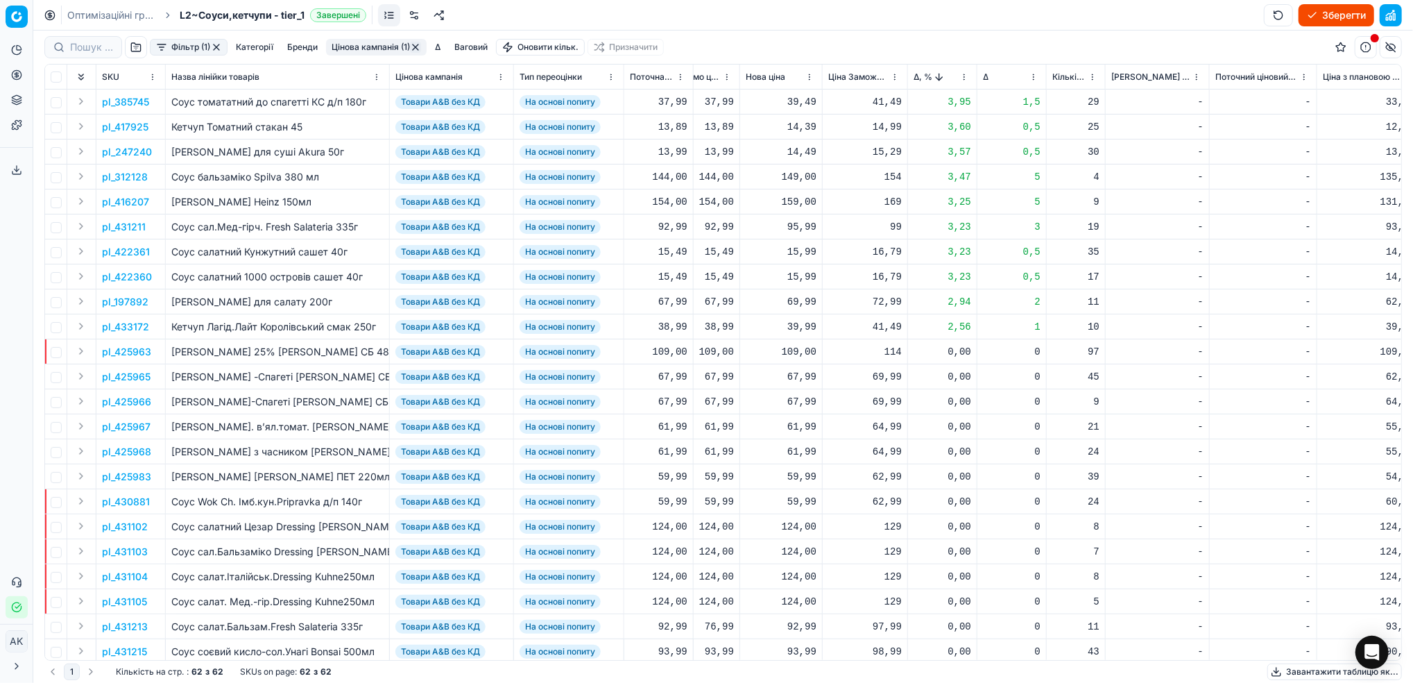
click at [130, 178] on p "pl_312128" at bounding box center [125, 177] width 46 height 14
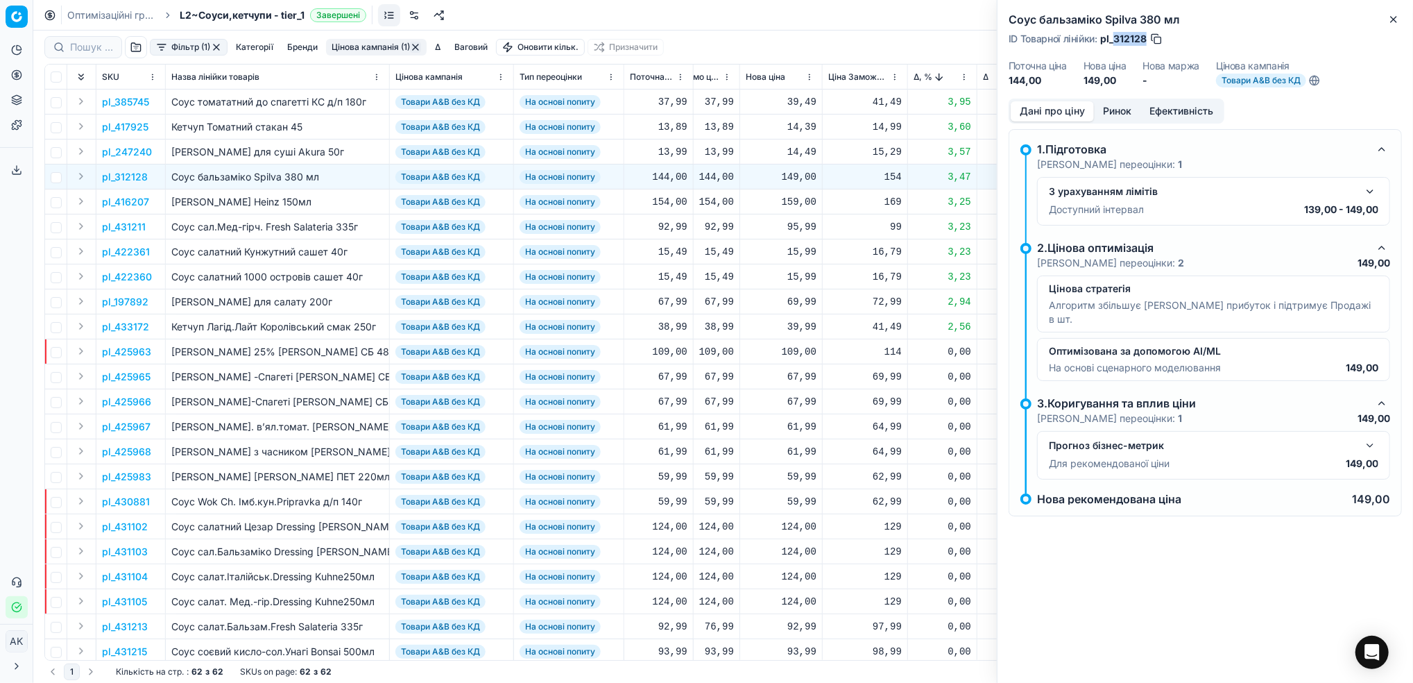
drag, startPoint x: 1148, startPoint y: 39, endPoint x: 1116, endPoint y: 39, distance: 31.2
click at [1116, 39] on div "ID Товарної лінійки : pl_312128" at bounding box center [1086, 39] width 155 height 14
click at [1391, 24] on icon "button" at bounding box center [1394, 19] width 11 height 11
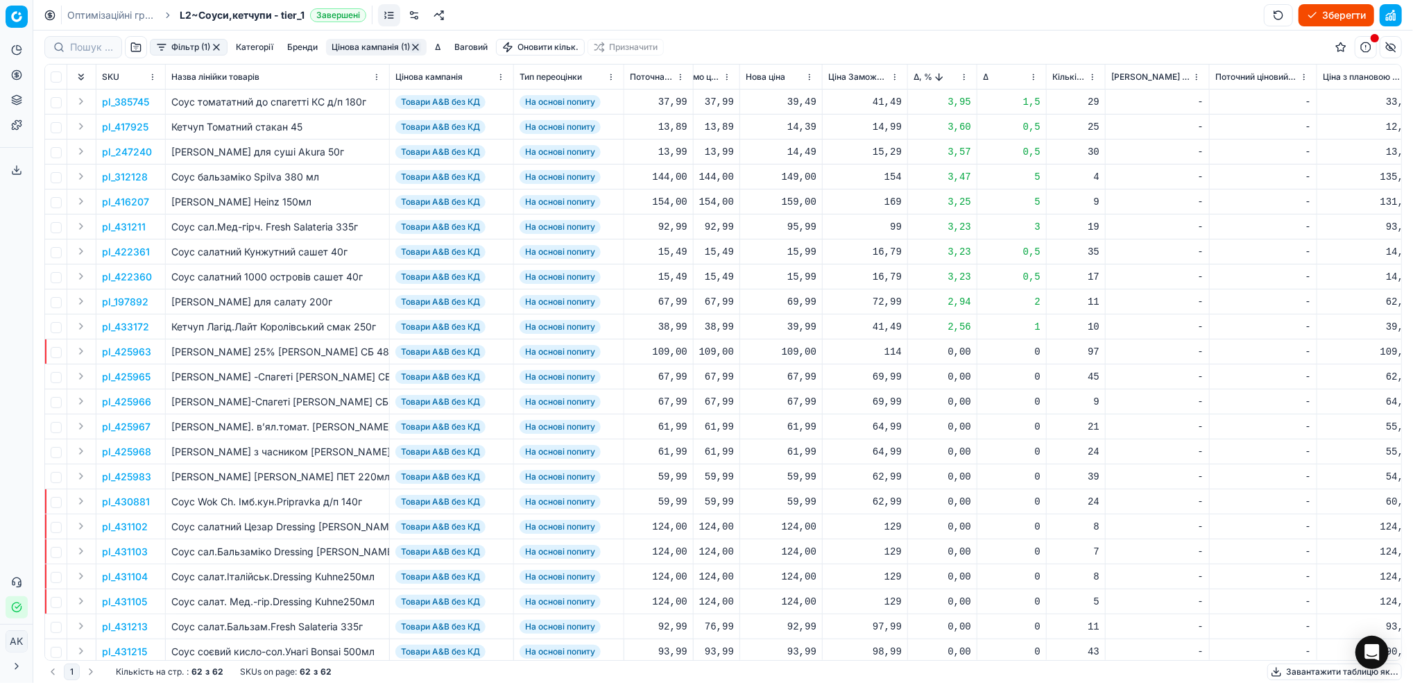
click at [362, 37] on div "Фільтр (1) Категорії [PERSON_NAME] кампанія (1) Δ Ваговий Оновити кільк. Призна…" at bounding box center [723, 47] width 1358 height 33
click at [962, 76] on html "Pricing platform Аналітика Цінова оптимізація Асортимент продукції Шаблони Серв…" at bounding box center [706, 341] width 1413 height 683
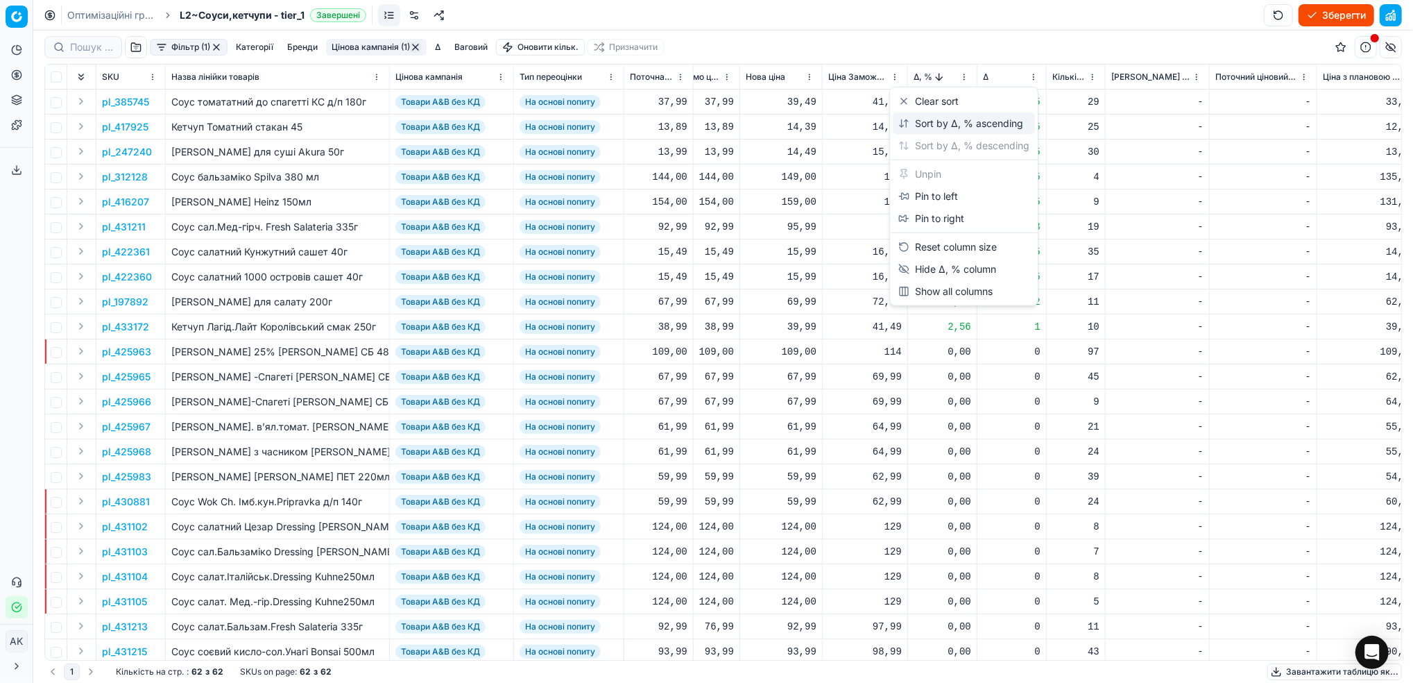
click at [940, 121] on div "Sort by Δ, % ascending" at bounding box center [961, 124] width 125 height 14
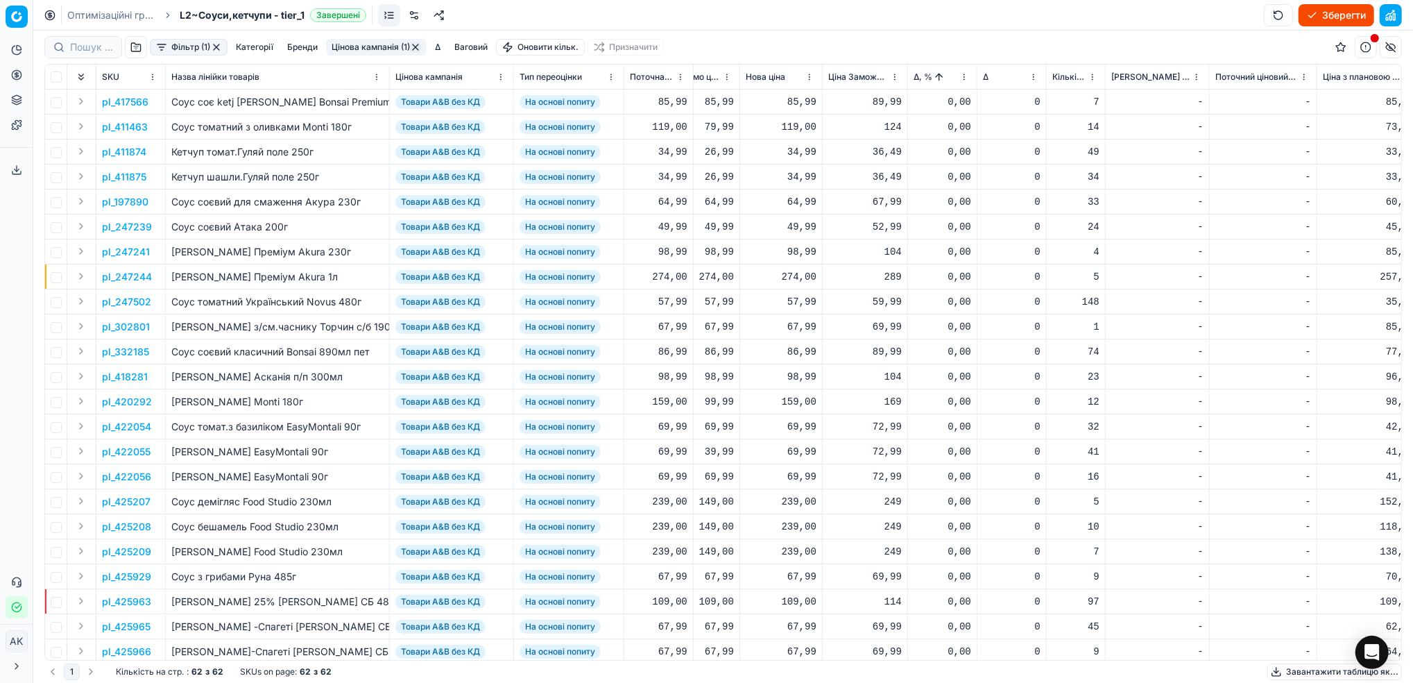
click at [389, 40] on button "Цінова кампанія (1)" at bounding box center [376, 47] width 101 height 17
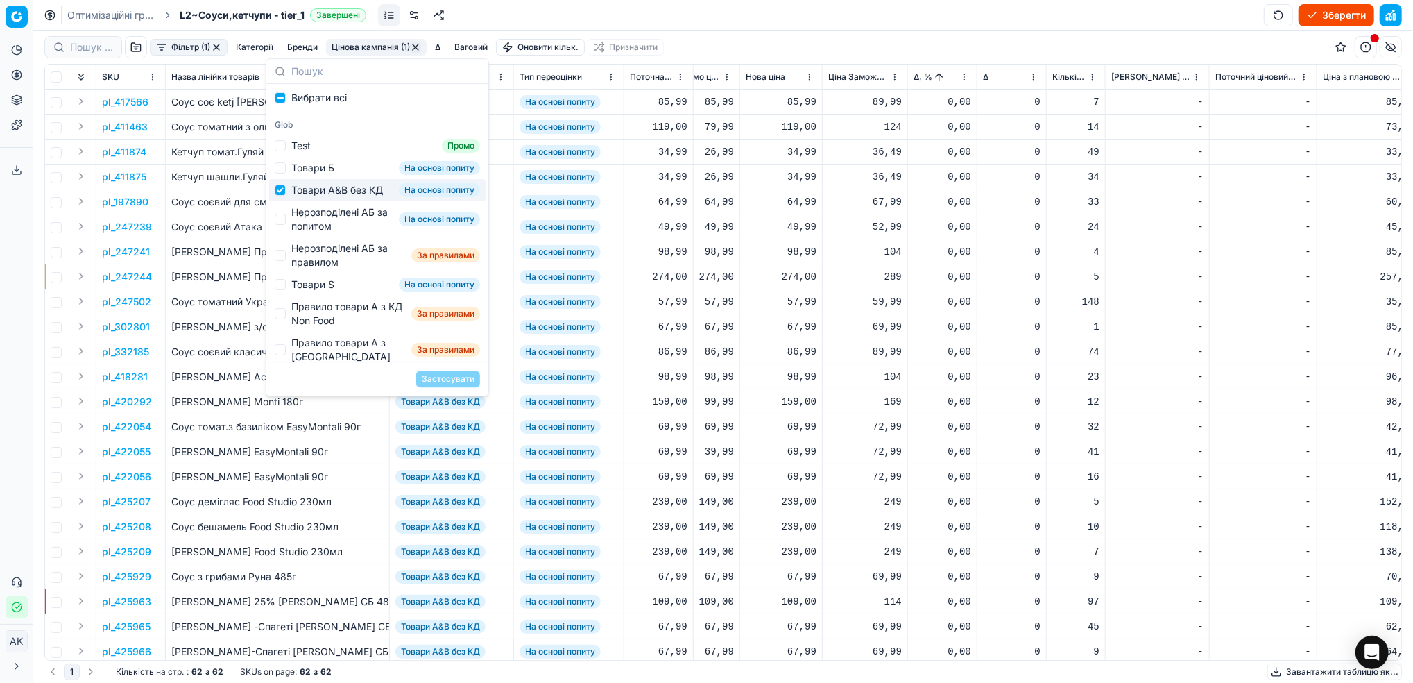
click at [286, 200] on div "Товари А&B без КД На основі попиту" at bounding box center [377, 190] width 216 height 22
checkbox input "false"
click at [281, 225] on input "Suggestions" at bounding box center [280, 219] width 11 height 11
checkbox input "true"
click at [452, 377] on button "Застосувати" at bounding box center [448, 379] width 64 height 17
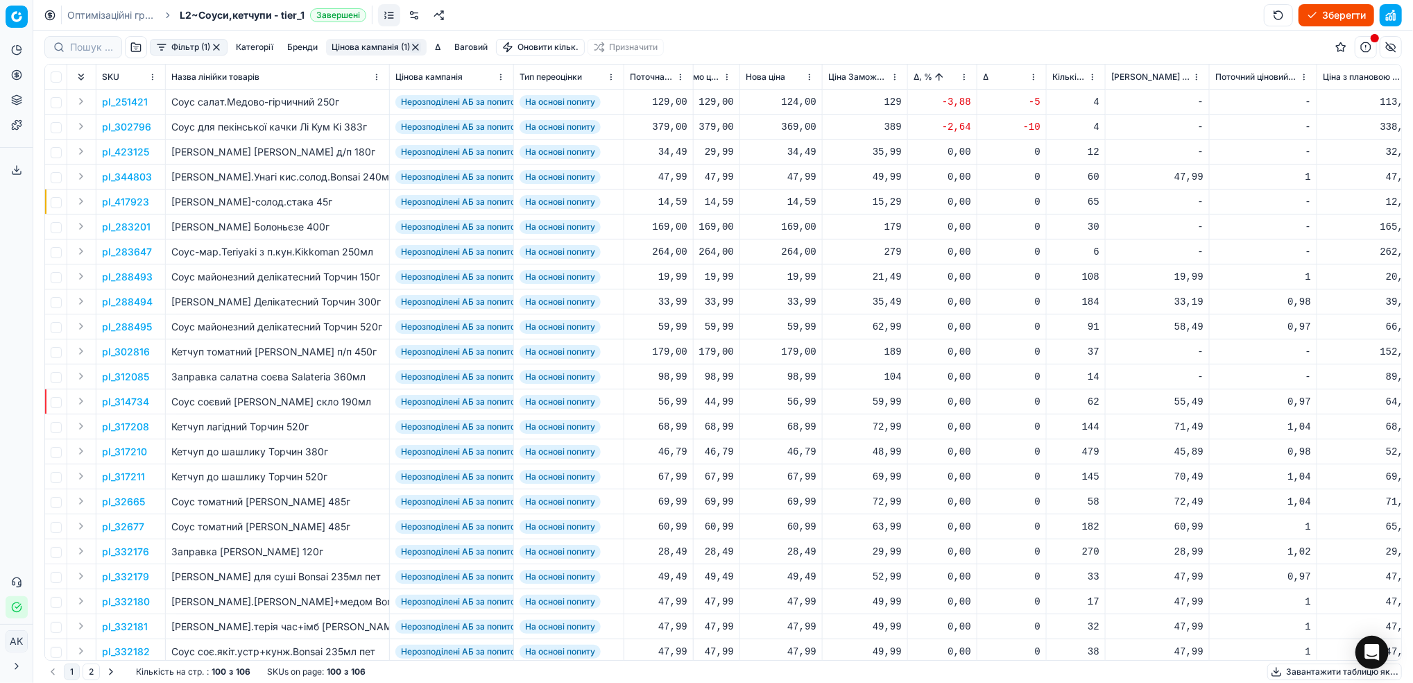
click at [118, 101] on p "pl_251421" at bounding box center [125, 102] width 46 height 14
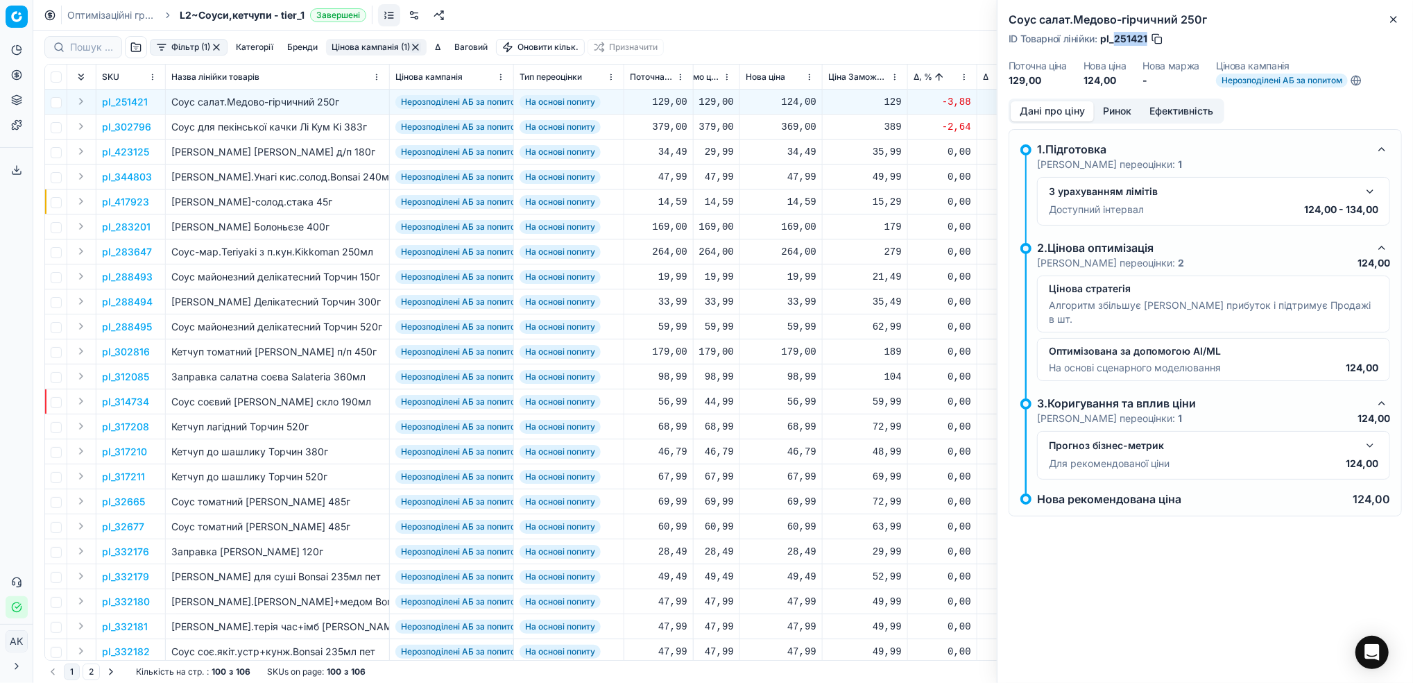
drag, startPoint x: 1148, startPoint y: 39, endPoint x: 1115, endPoint y: 39, distance: 33.3
click at [1115, 39] on div "ID Товарної лінійки : pl_251421" at bounding box center [1086, 39] width 155 height 14
click at [1395, 20] on icon "button" at bounding box center [1394, 20] width 6 height 6
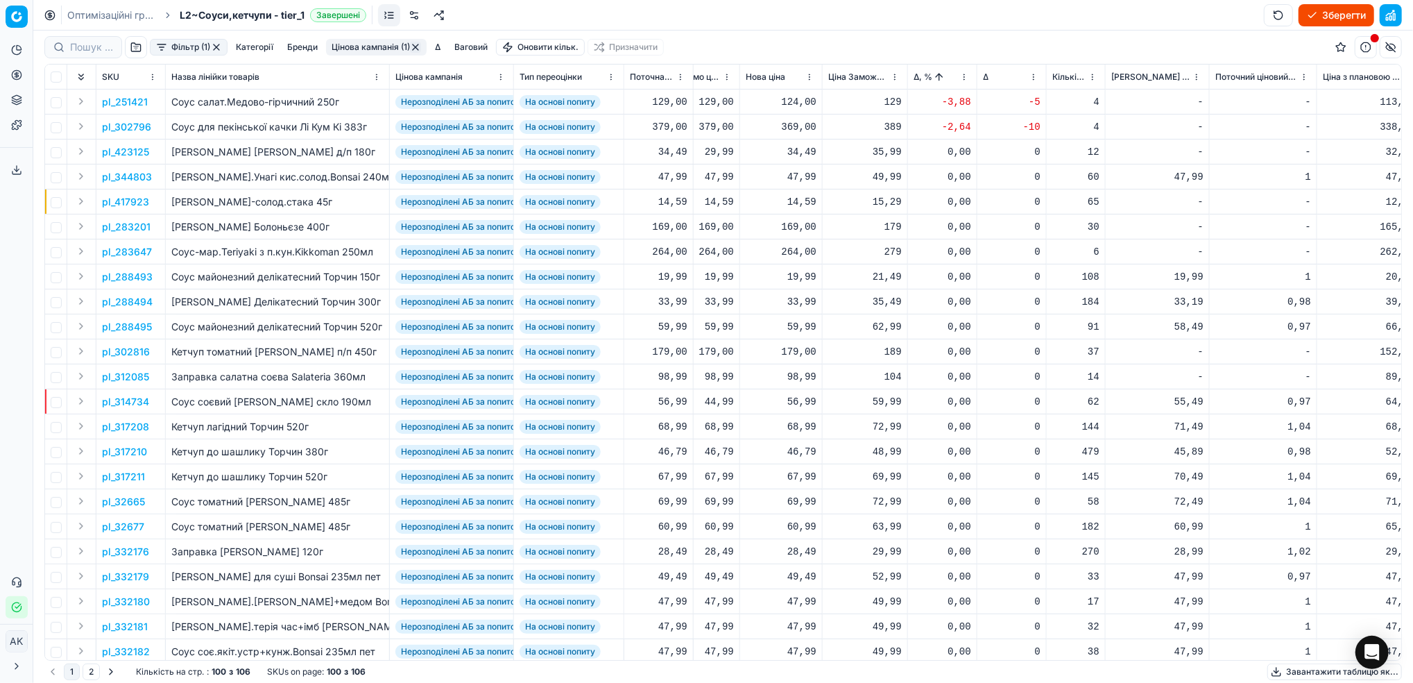
click at [801, 104] on div "124,00" at bounding box center [781, 102] width 71 height 14
click at [798, 224] on input "124.00" at bounding box center [831, 225] width 100 height 22
type input "129.00"
click at [118, 128] on p "pl_302796" at bounding box center [126, 127] width 49 height 14
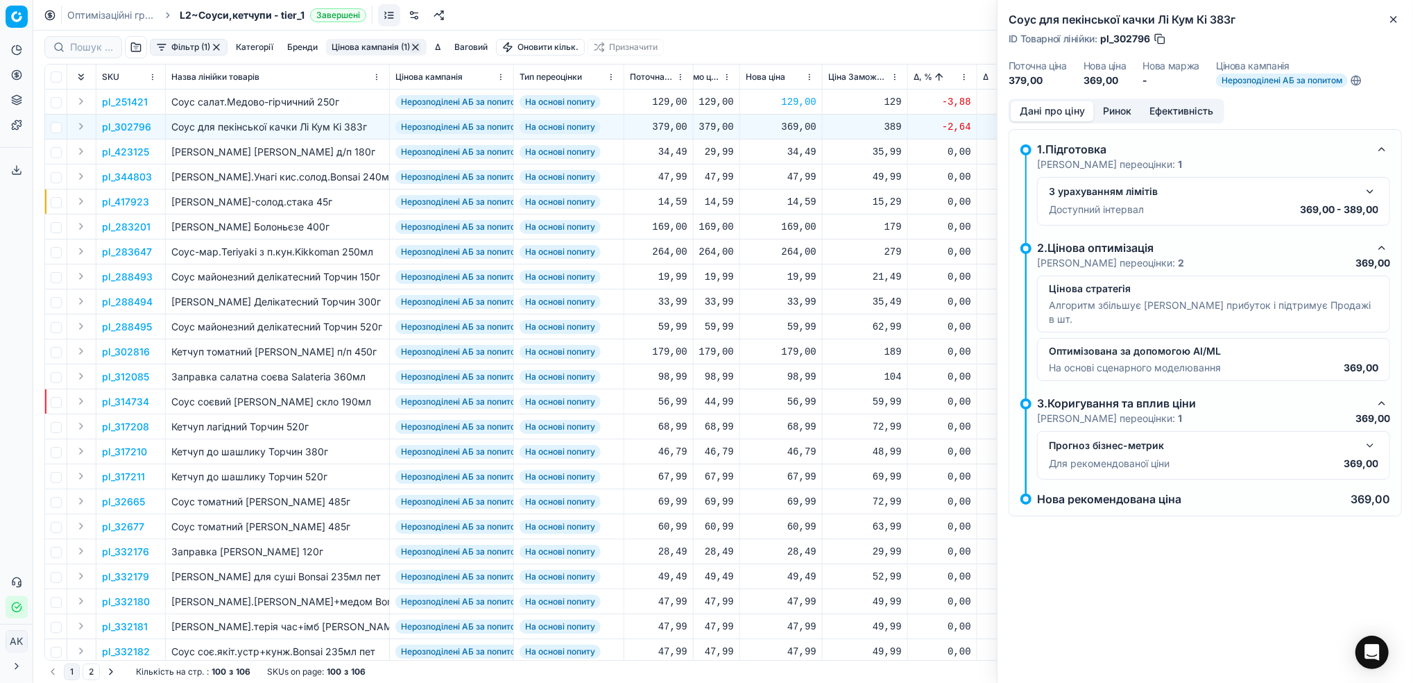
drag, startPoint x: 1155, startPoint y: 40, endPoint x: 1145, endPoint y: 37, distance: 9.9
click at [1145, 37] on div "ID Товарної лінійки : pl_302796" at bounding box center [1088, 39] width 158 height 14
drag, startPoint x: 1152, startPoint y: 37, endPoint x: 1116, endPoint y: 34, distance: 35.5
click at [1116, 34] on div "ID Товарної лінійки : pl_302796" at bounding box center [1088, 39] width 158 height 14
click at [1391, 15] on icon "button" at bounding box center [1394, 19] width 11 height 11
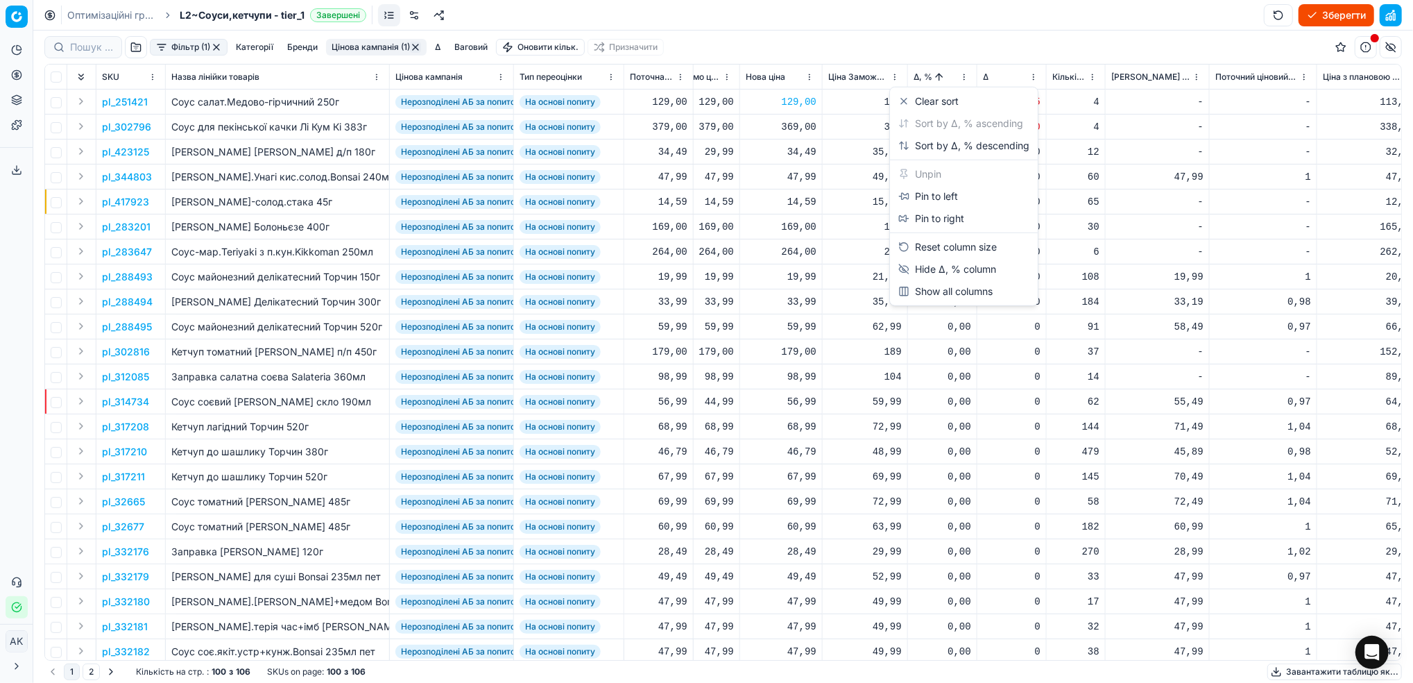
click at [967, 74] on html "Pricing platform Аналітика Цінова оптимізація Асортимент продукції Шаблони Серв…" at bounding box center [706, 341] width 1413 height 683
drag, startPoint x: 924, startPoint y: 146, endPoint x: 1008, endPoint y: 180, distance: 90.6
click at [924, 146] on div "Sort by Δ, % descending" at bounding box center [964, 146] width 131 height 14
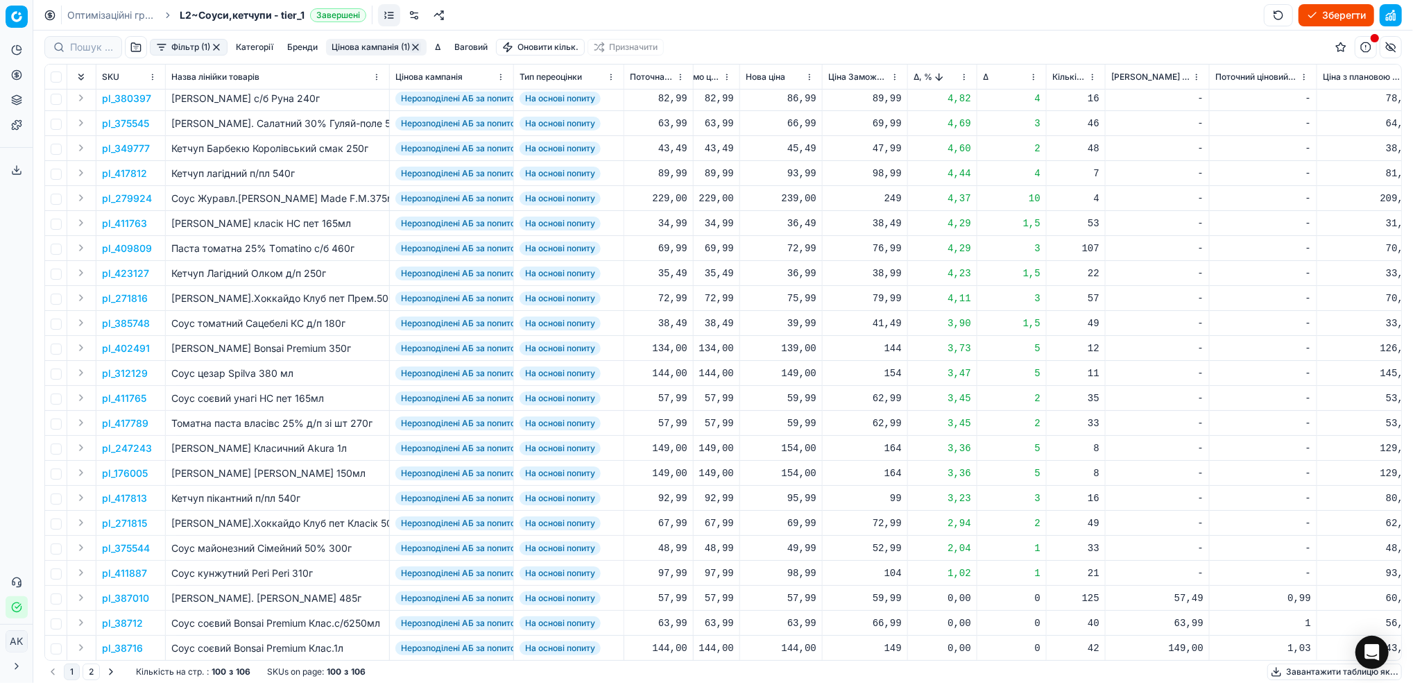
scroll to position [0, 518]
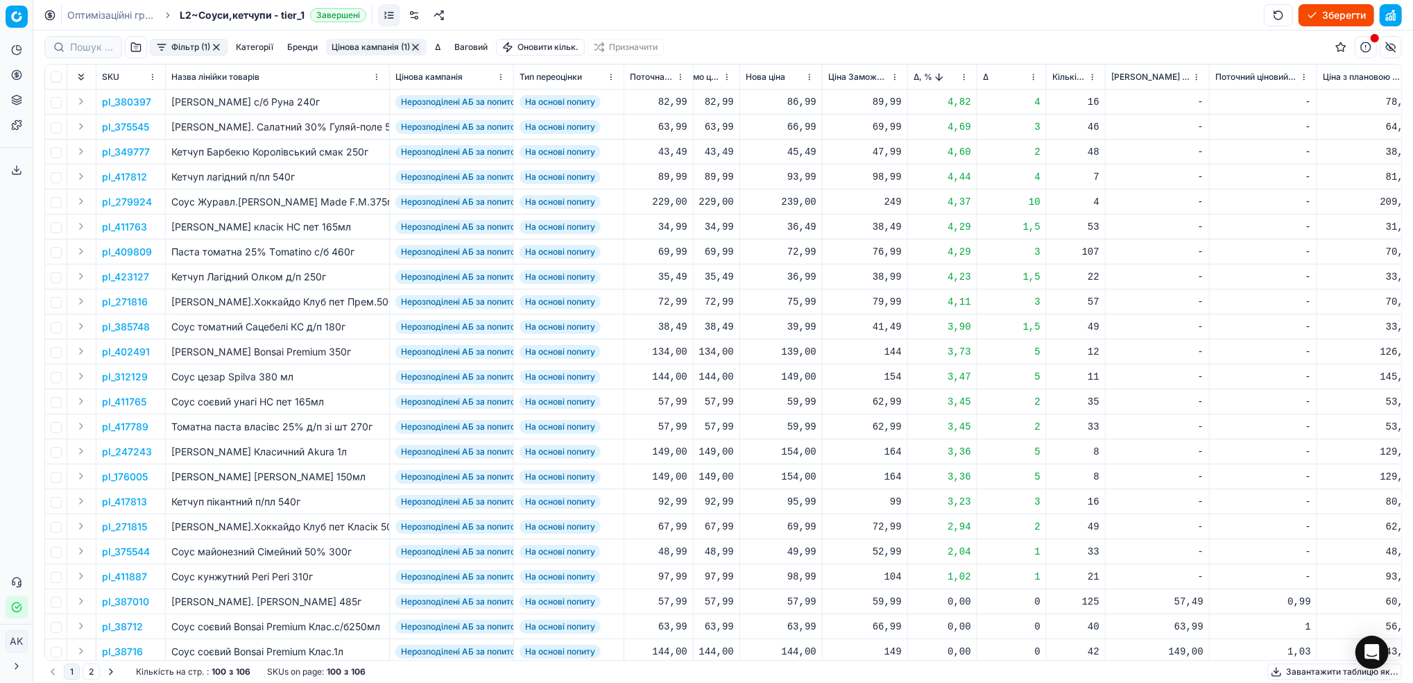
click at [353, 46] on button "Цінова кампанія (1)" at bounding box center [376, 47] width 101 height 17
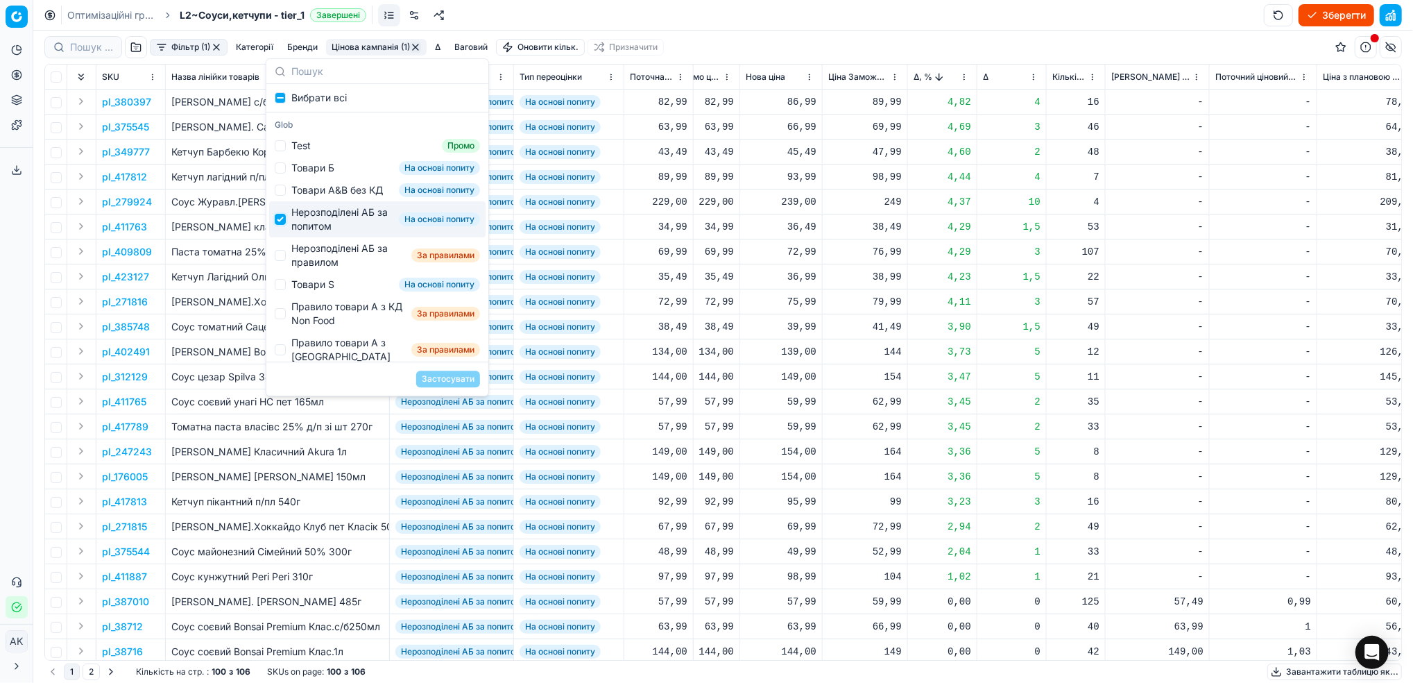
click at [283, 225] on input "Suggestions" at bounding box center [280, 219] width 11 height 11
checkbox input "false"
click at [278, 261] on input "Suggestions" at bounding box center [280, 255] width 11 height 11
checkbox input "true"
click at [441, 375] on button "Застосувати" at bounding box center [448, 379] width 64 height 17
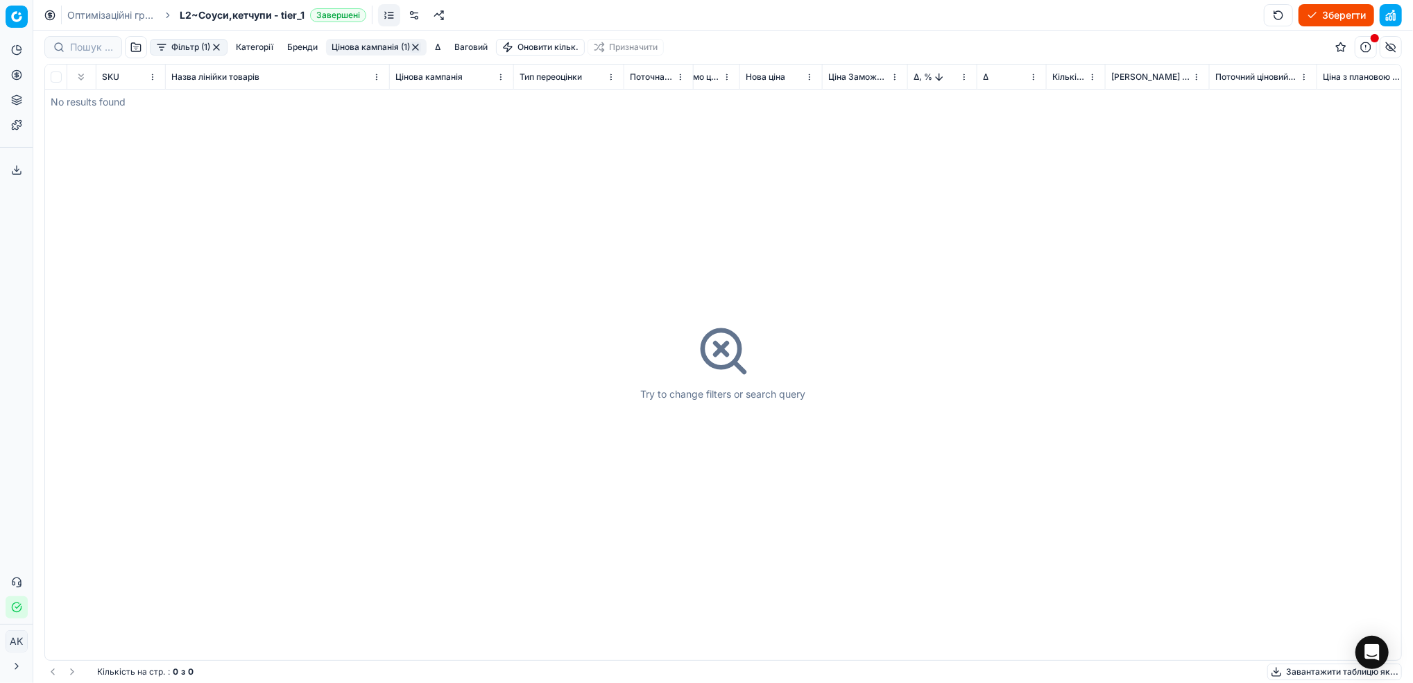
click at [215, 46] on button "button" at bounding box center [216, 47] width 11 height 11
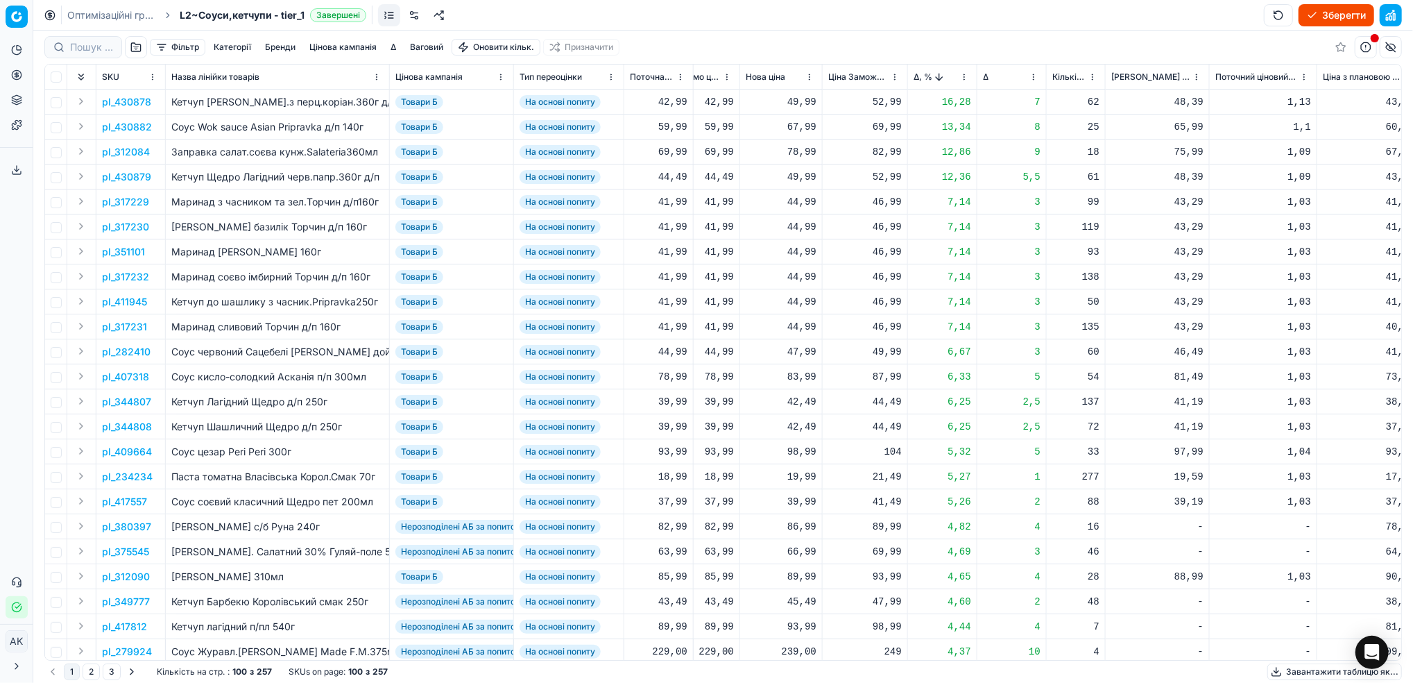
click at [137, 41] on button "button" at bounding box center [136, 47] width 22 height 22
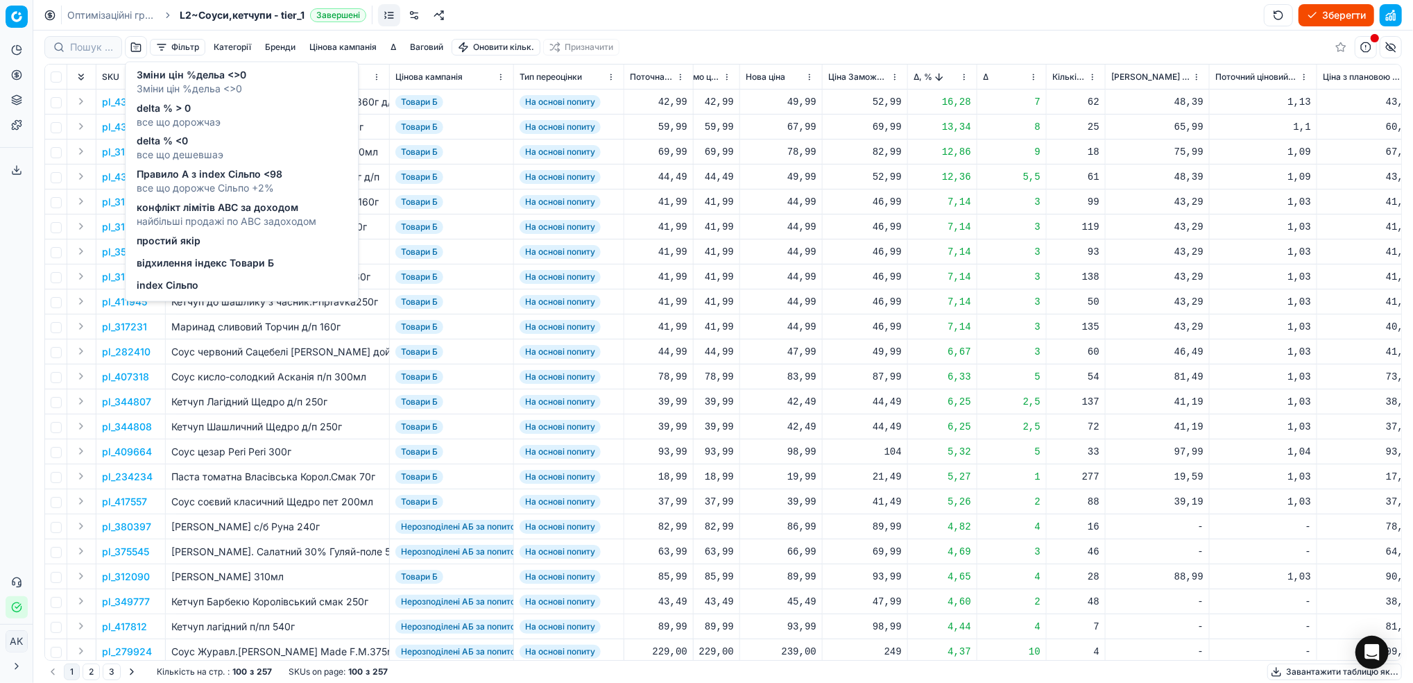
click at [169, 269] on span "відхилення індекс Товари Б" at bounding box center [205, 264] width 137 height 14
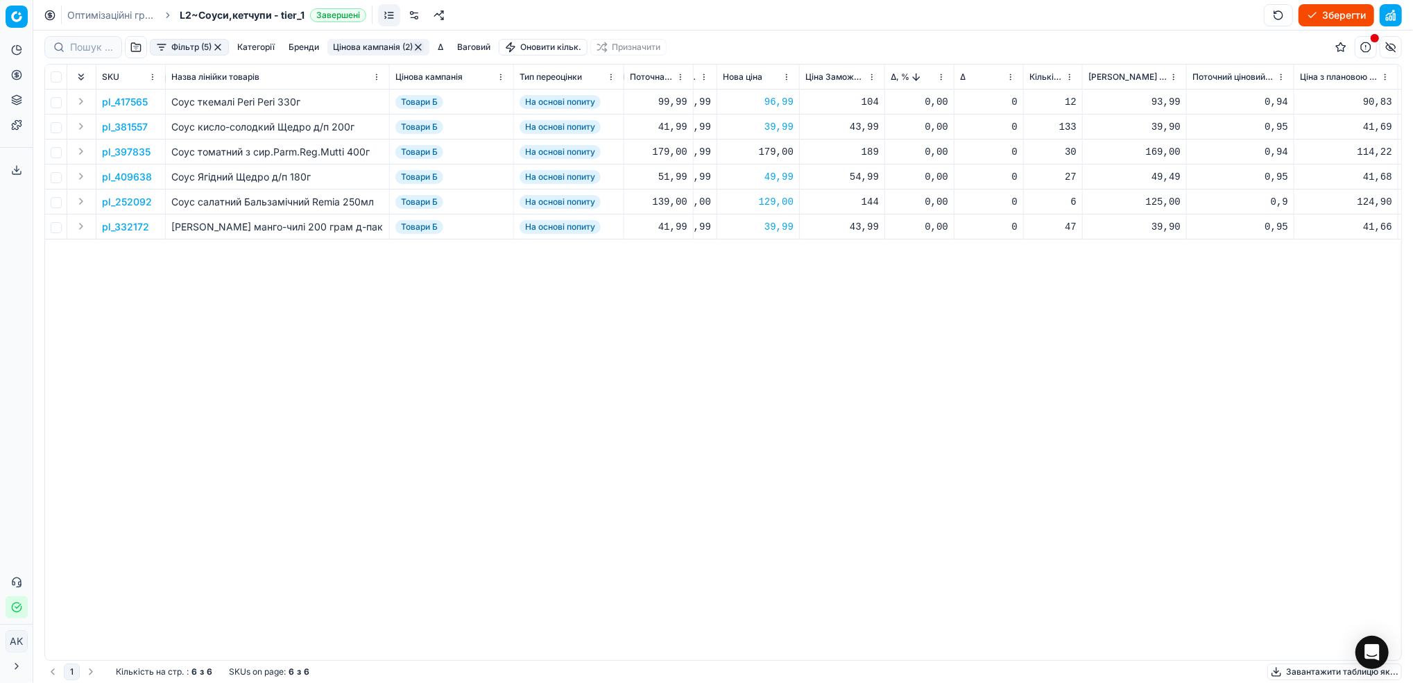
scroll to position [0, 256]
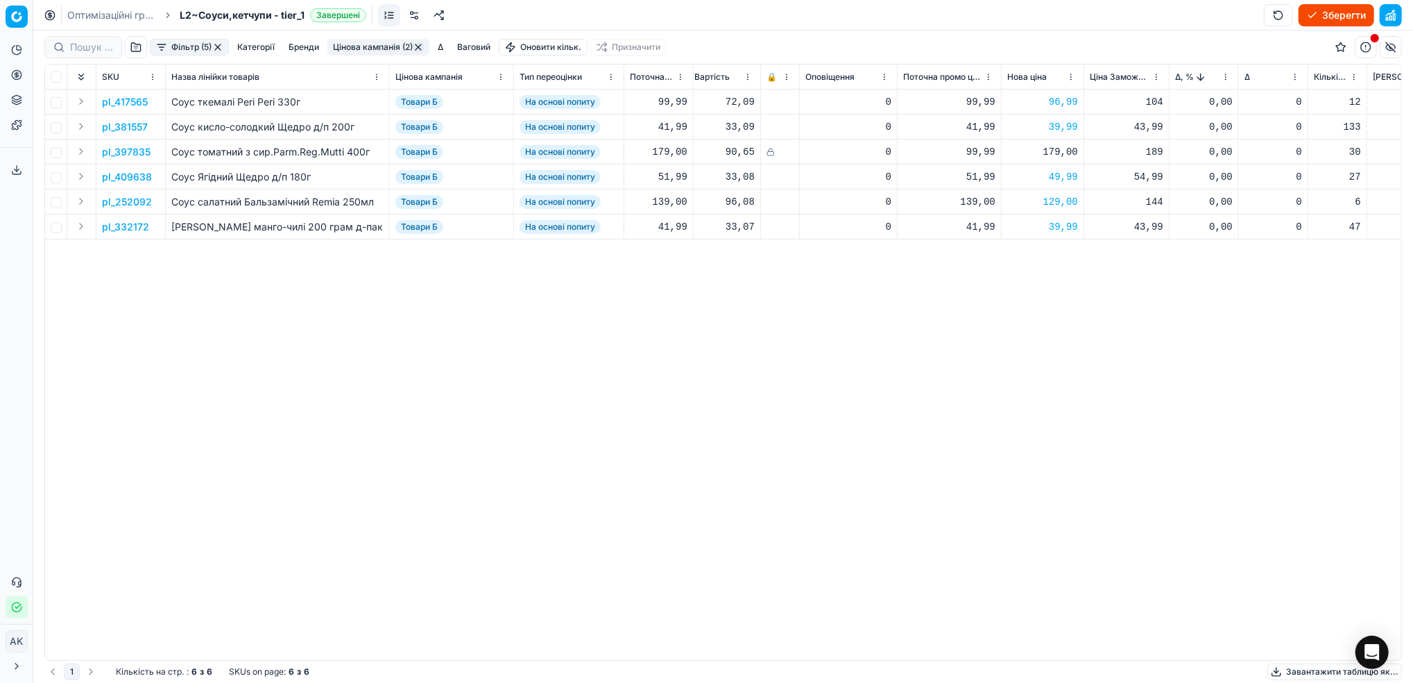
click at [1325, 14] on button "Зберегти" at bounding box center [1337, 15] width 76 height 22
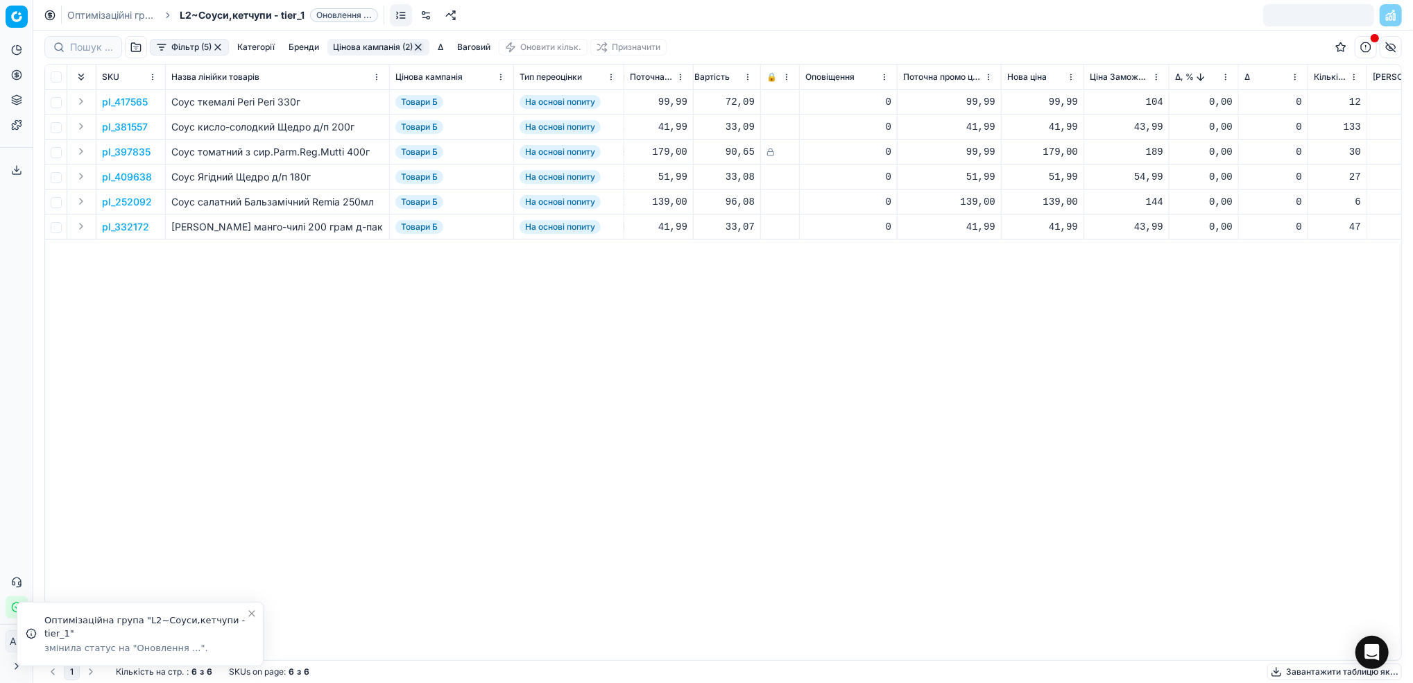
click at [111, 13] on link "Оптимізаційні групи" at bounding box center [111, 15] width 89 height 14
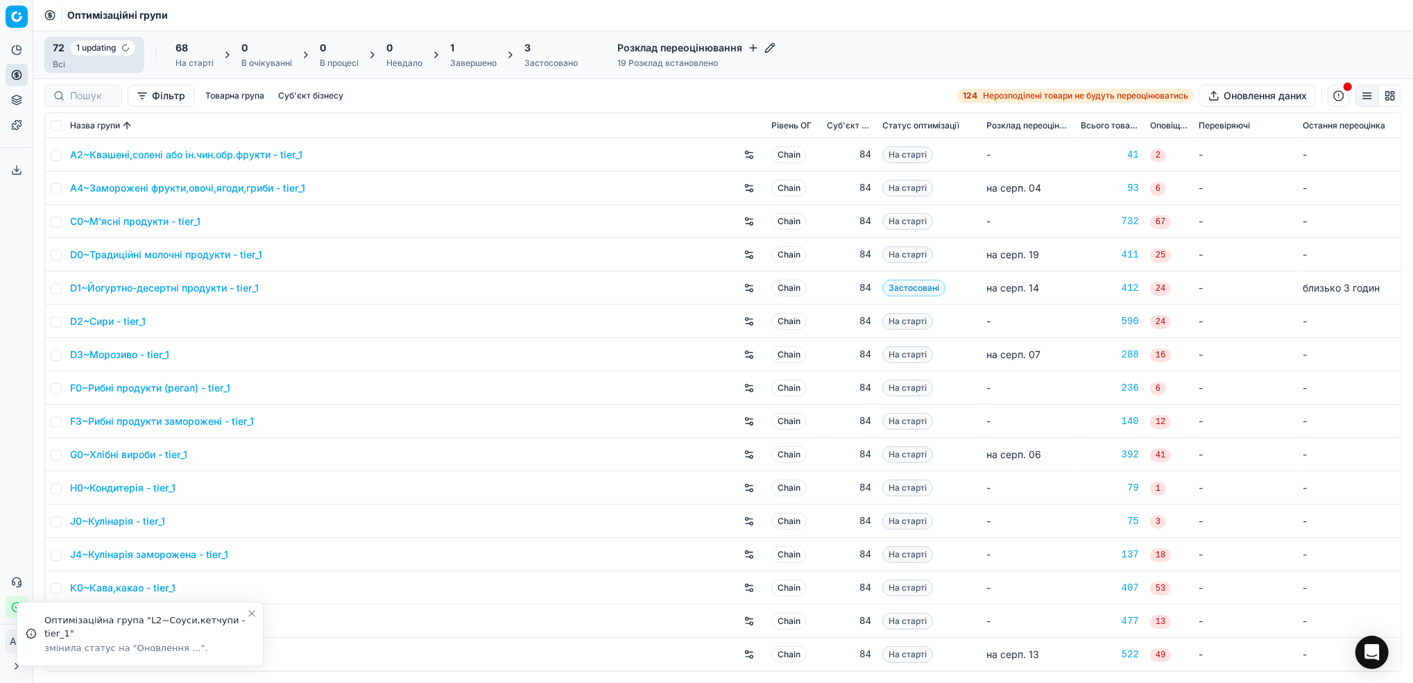
click at [468, 62] on div "Завершено" at bounding box center [473, 63] width 46 height 11
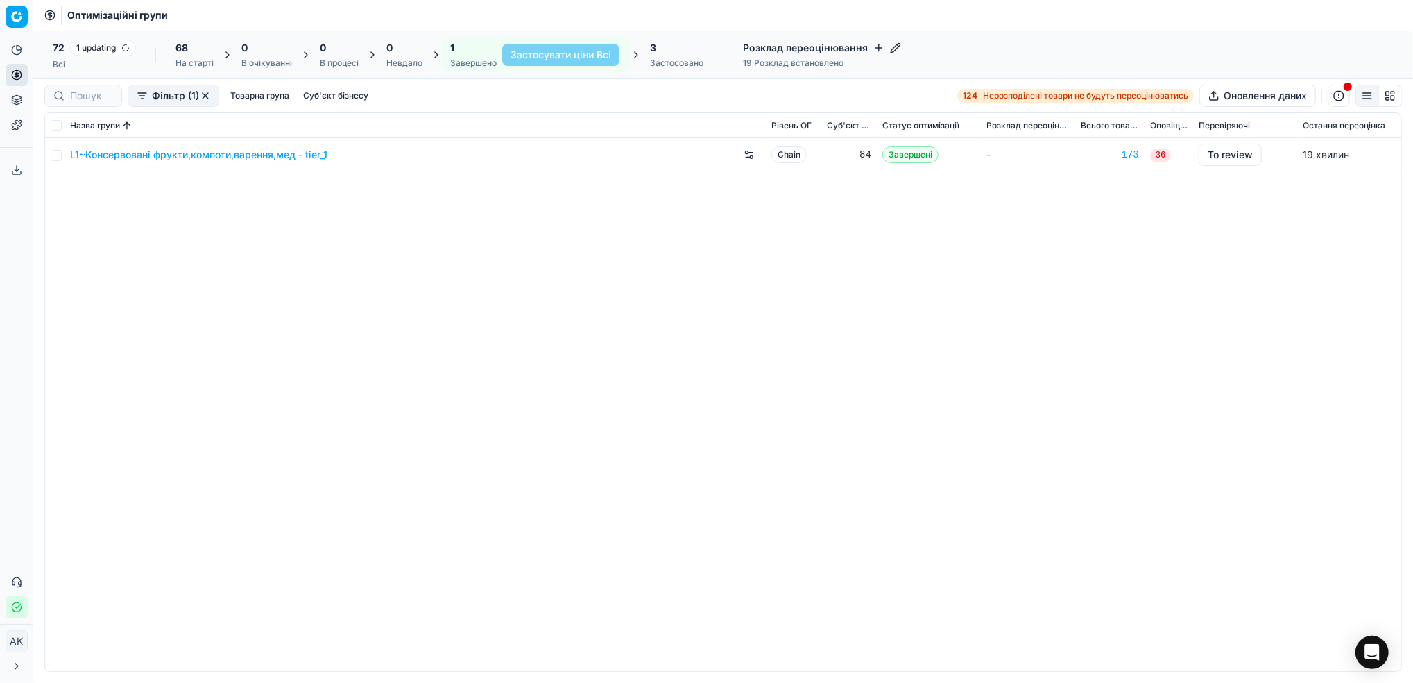
click at [183, 151] on link "L1~Консервовані фрукти,компоти,варення,мед - tier_1" at bounding box center [198, 155] width 257 height 14
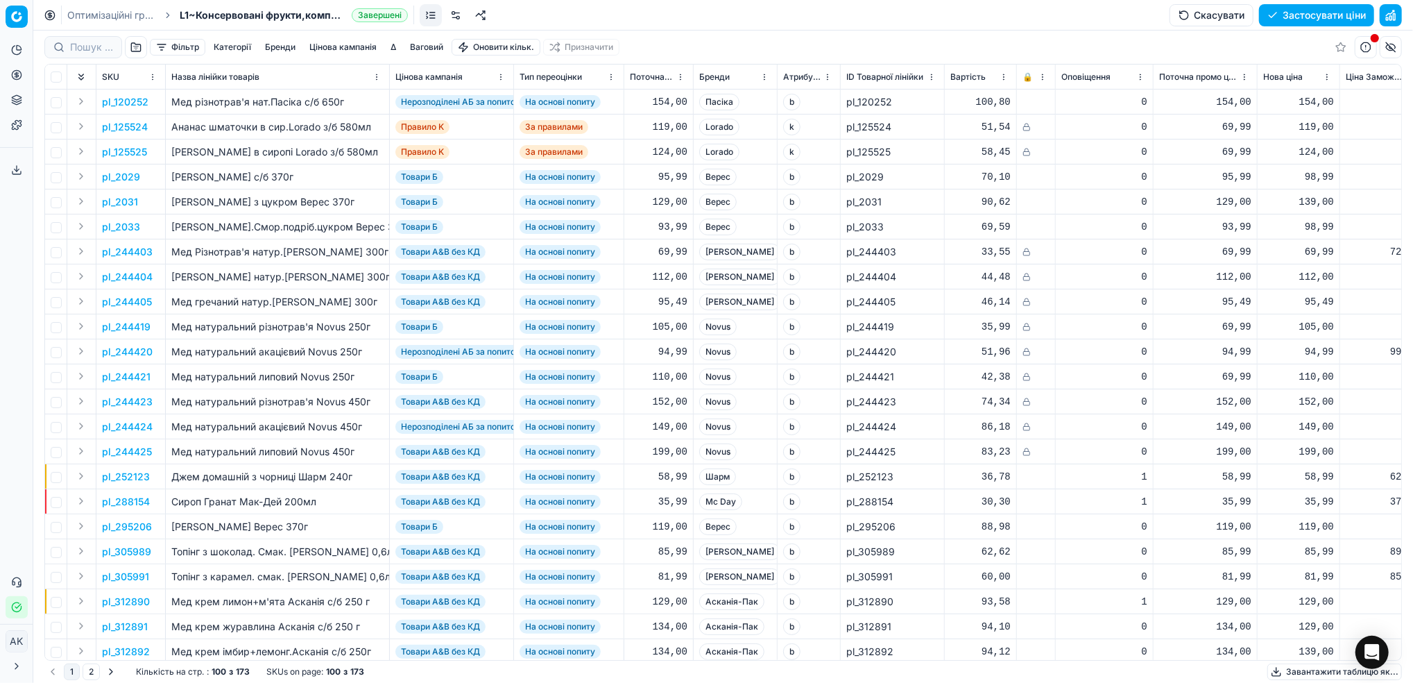
click at [1401, 11] on button "button" at bounding box center [1391, 15] width 22 height 22
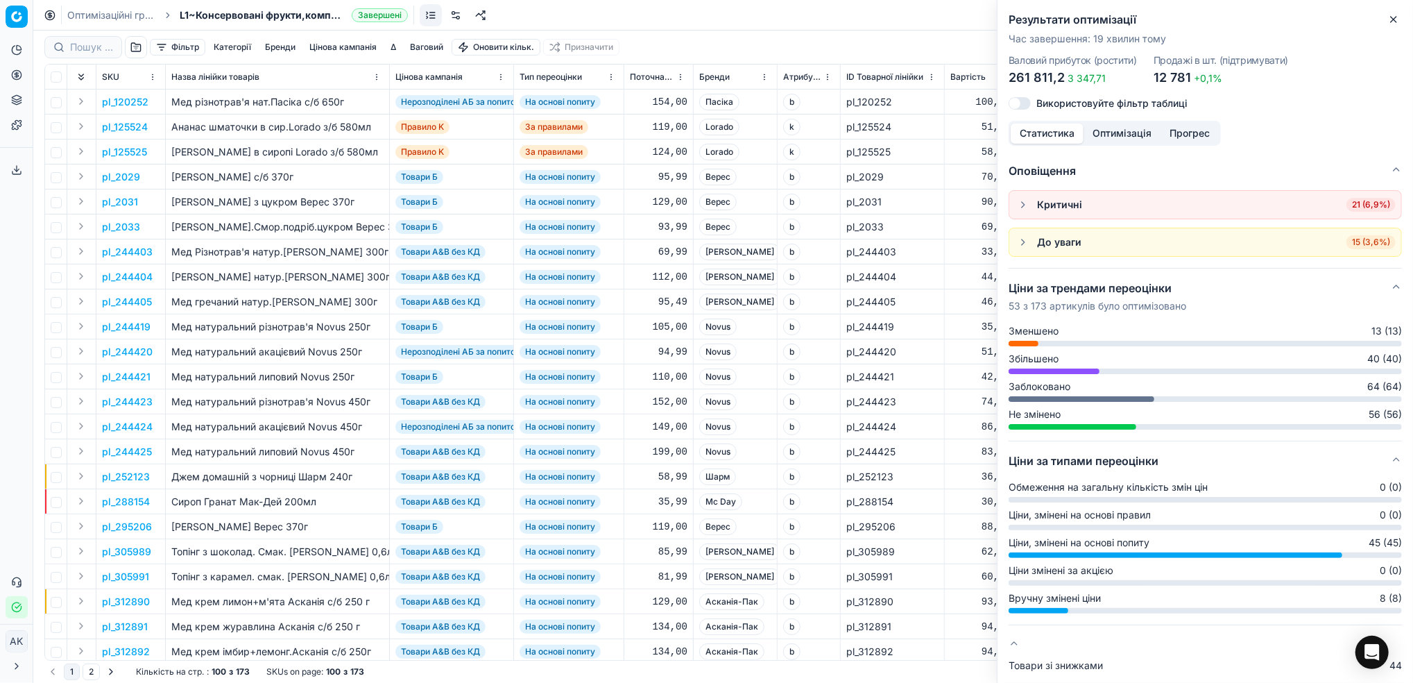
click at [1393, 22] on icon "button" at bounding box center [1394, 19] width 11 height 11
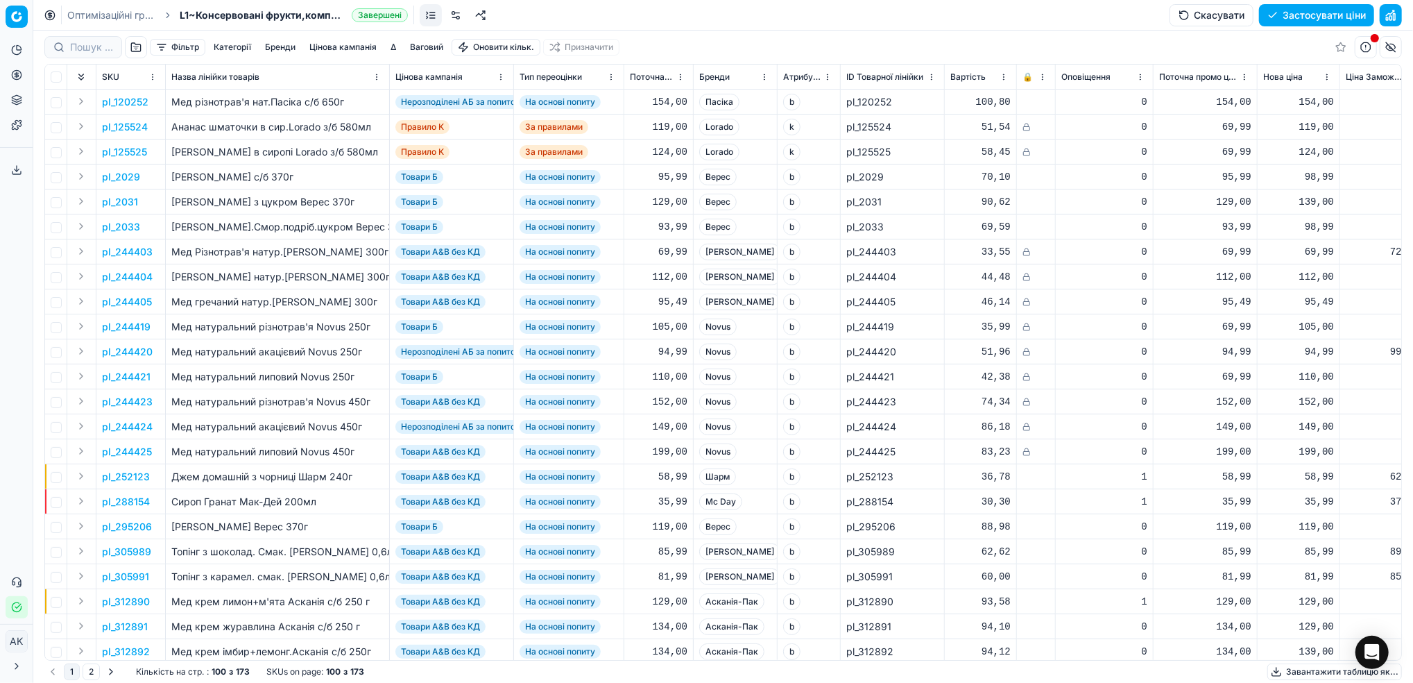
click at [136, 43] on button "button" at bounding box center [136, 47] width 22 height 22
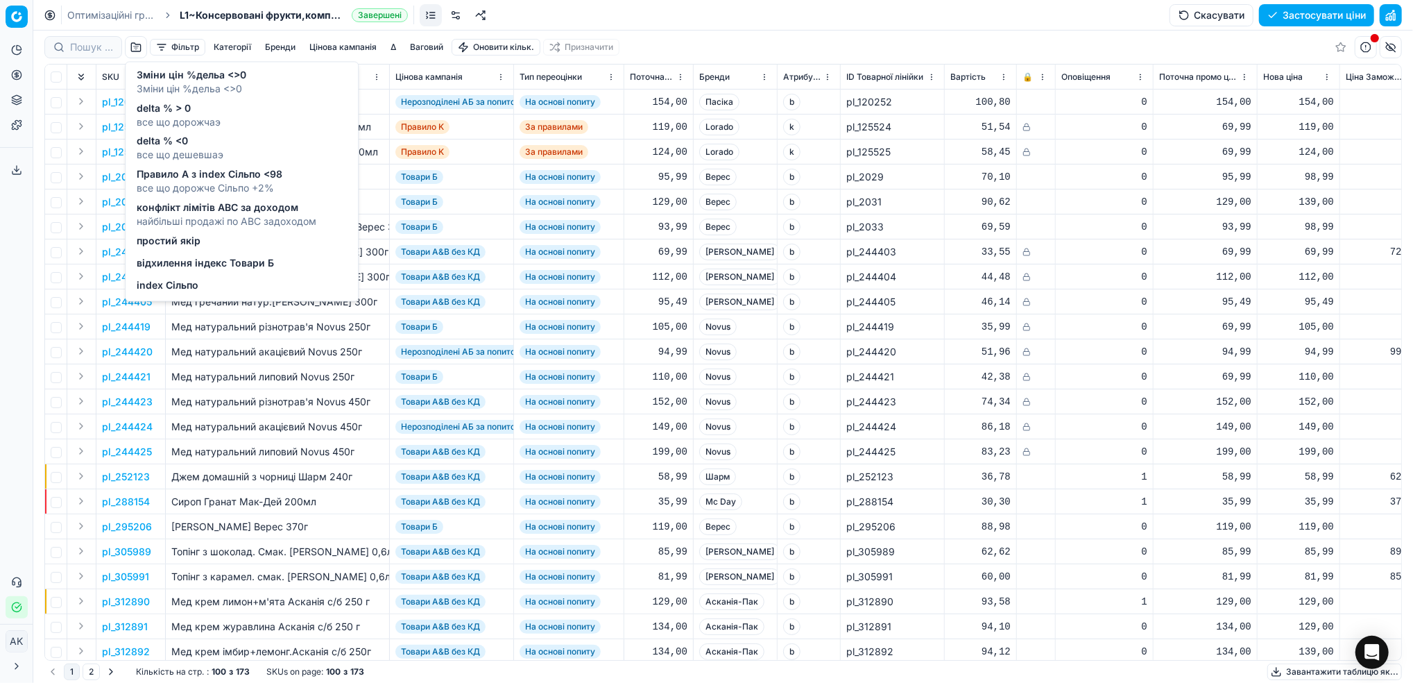
click at [186, 266] on span "відхилення індекс Товари Б" at bounding box center [205, 264] width 137 height 14
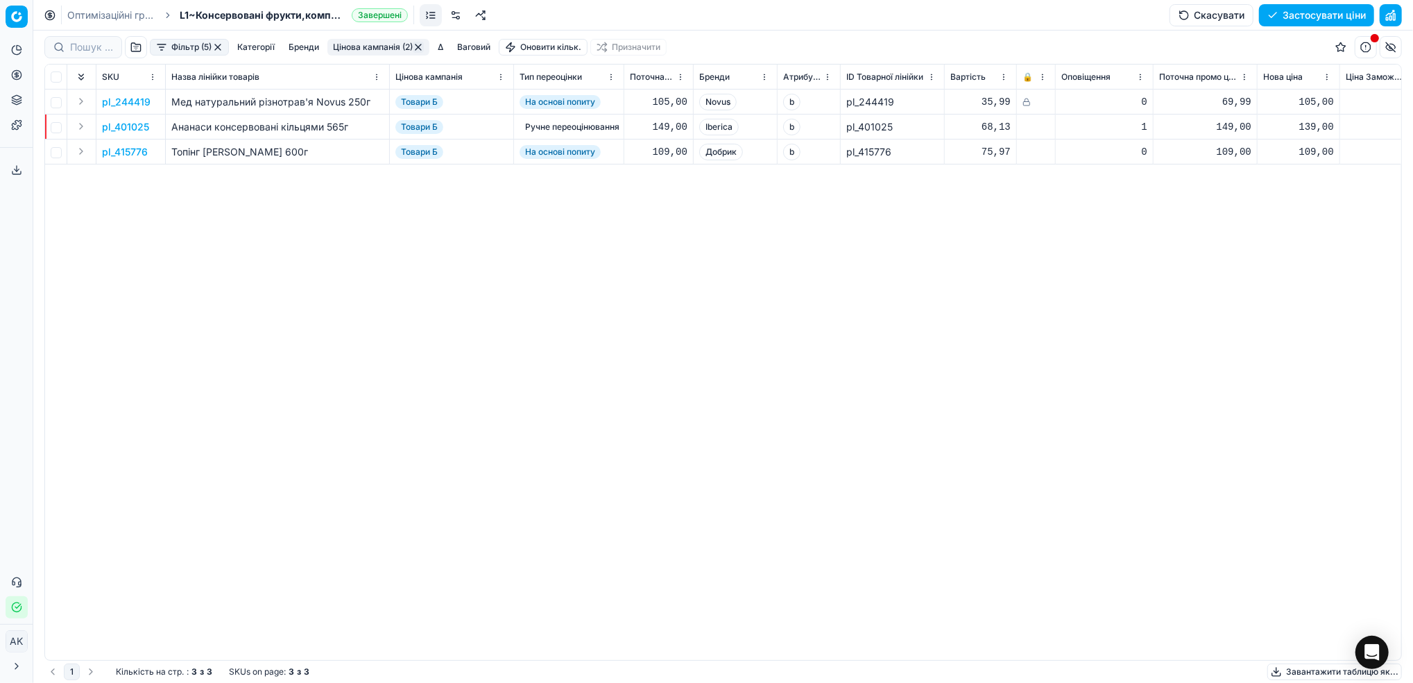
click at [213, 45] on button "button" at bounding box center [217, 47] width 11 height 11
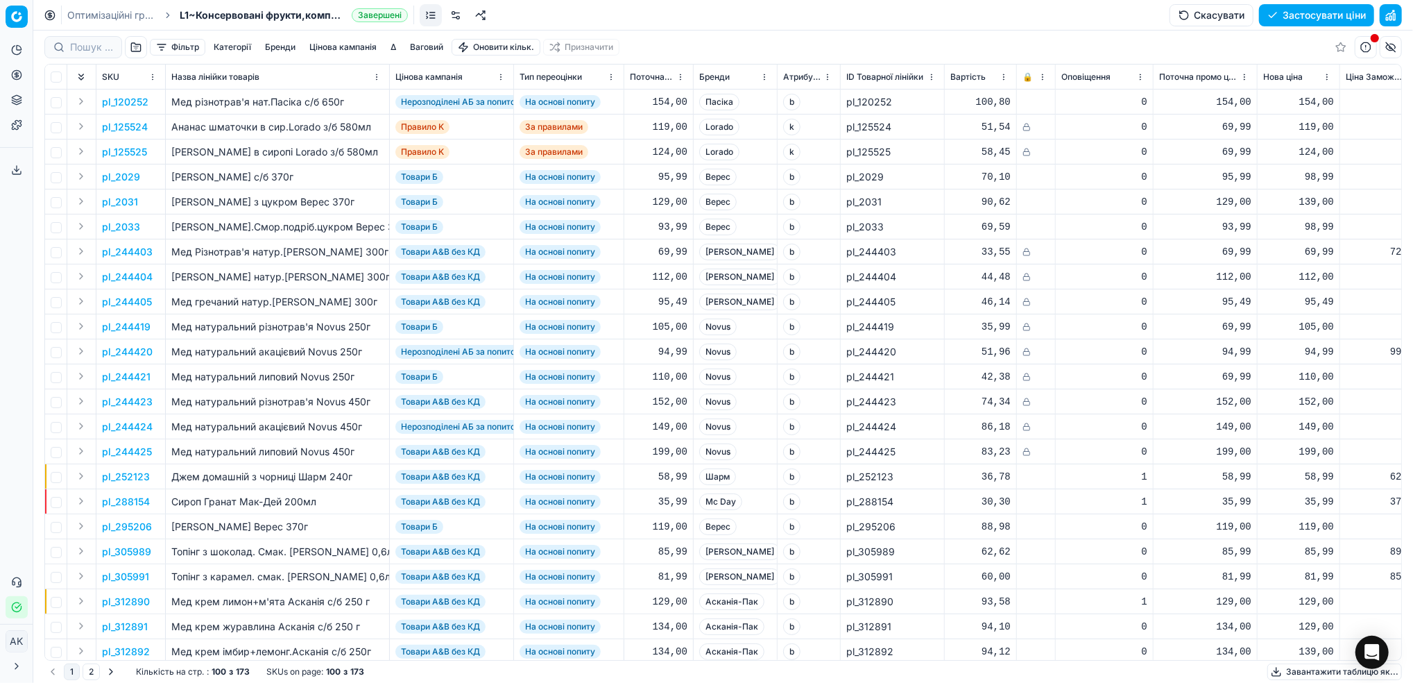
click at [1316, 10] on button "Застосувати ціни" at bounding box center [1316, 15] width 115 height 22
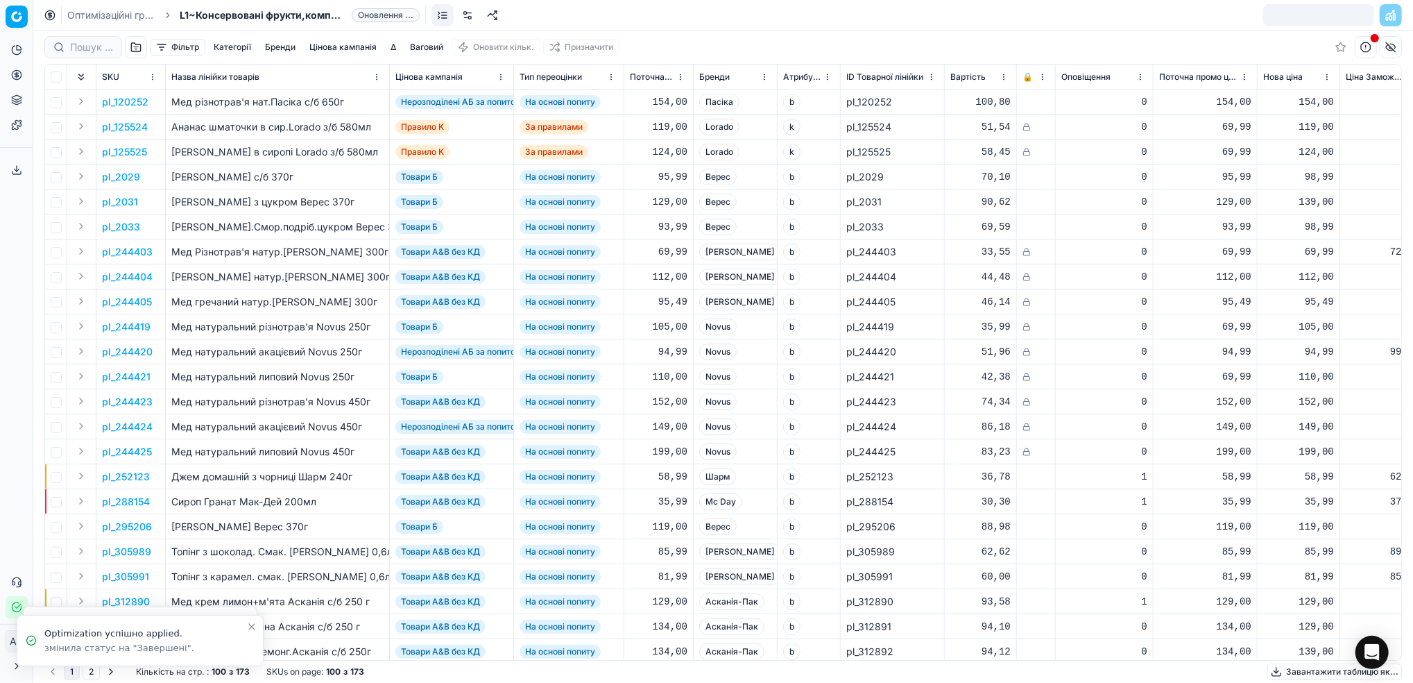
drag, startPoint x: 96, startPoint y: 12, endPoint x: 120, endPoint y: 40, distance: 36.4
click at [96, 11] on link "Оптимізаційні групи" at bounding box center [111, 15] width 89 height 14
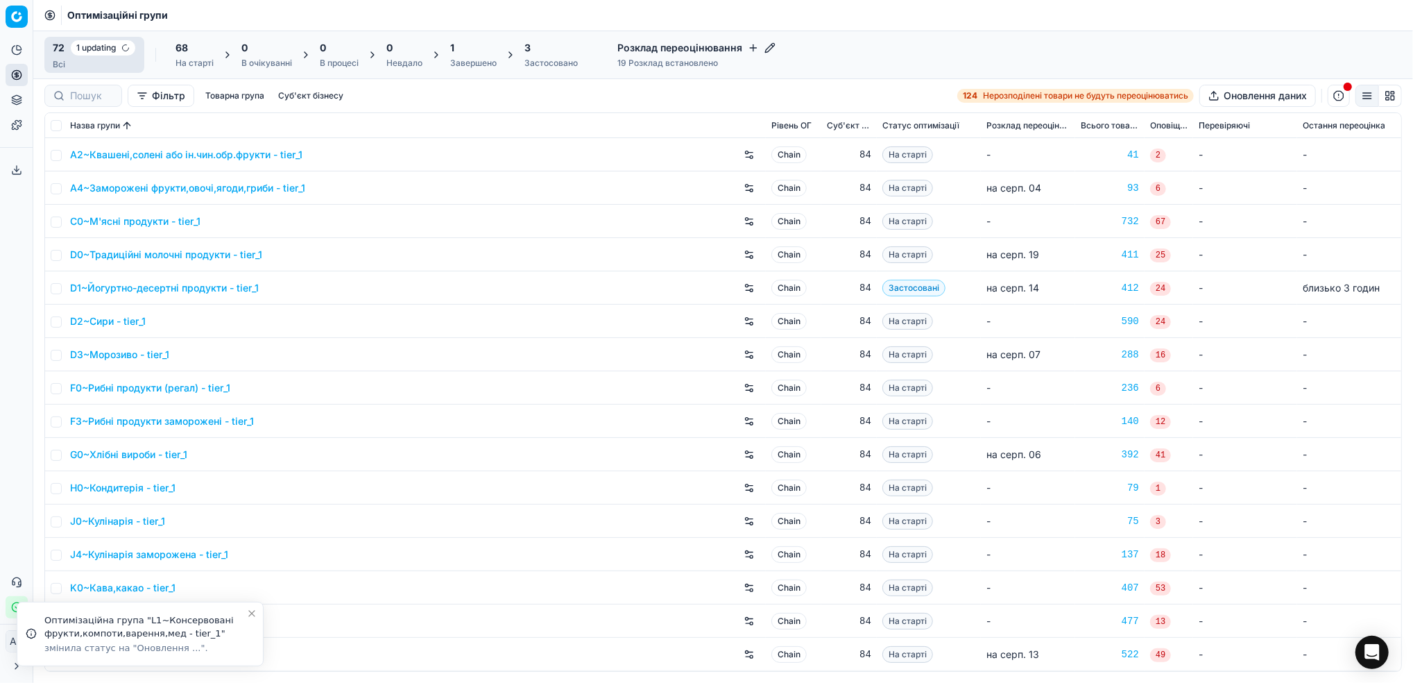
click at [467, 58] on div "Завершено" at bounding box center [473, 63] width 46 height 11
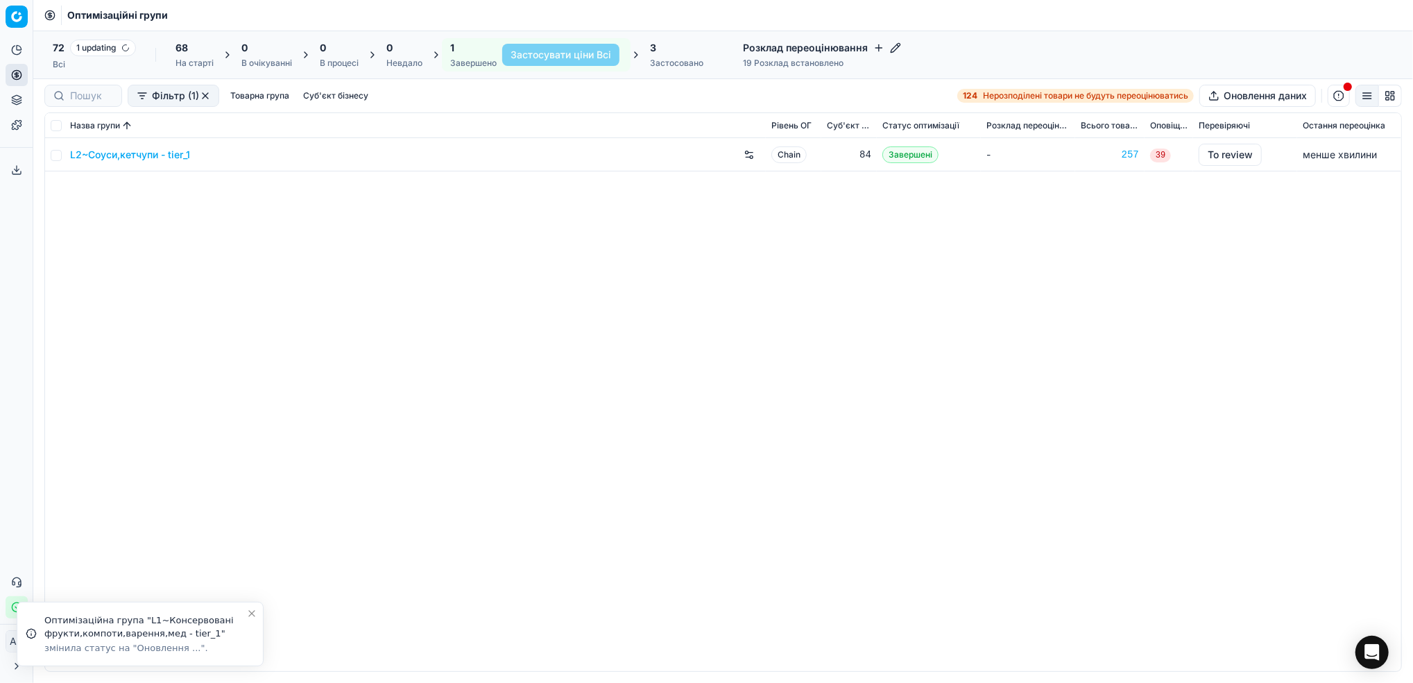
click at [114, 155] on link "L2~Соуси,кетчупи - tier_1" at bounding box center [130, 155] width 120 height 14
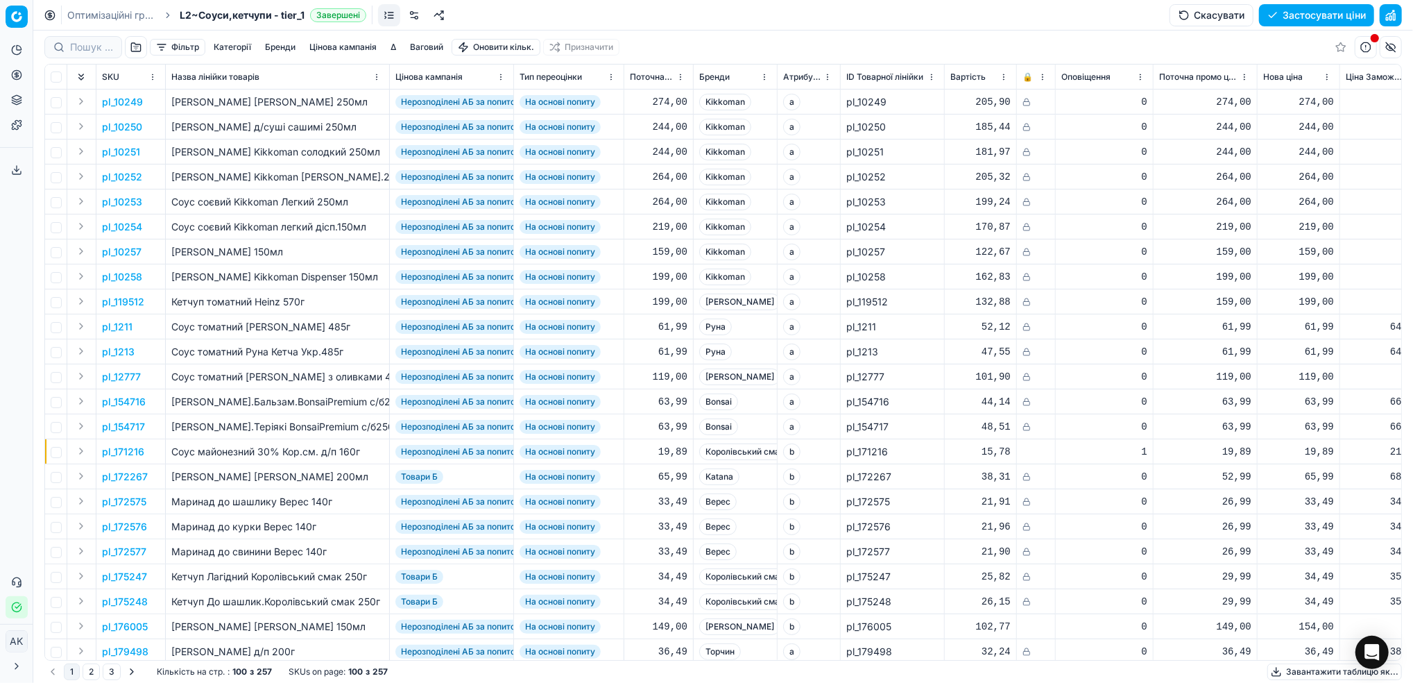
click at [1395, 12] on button "button" at bounding box center [1391, 15] width 22 height 22
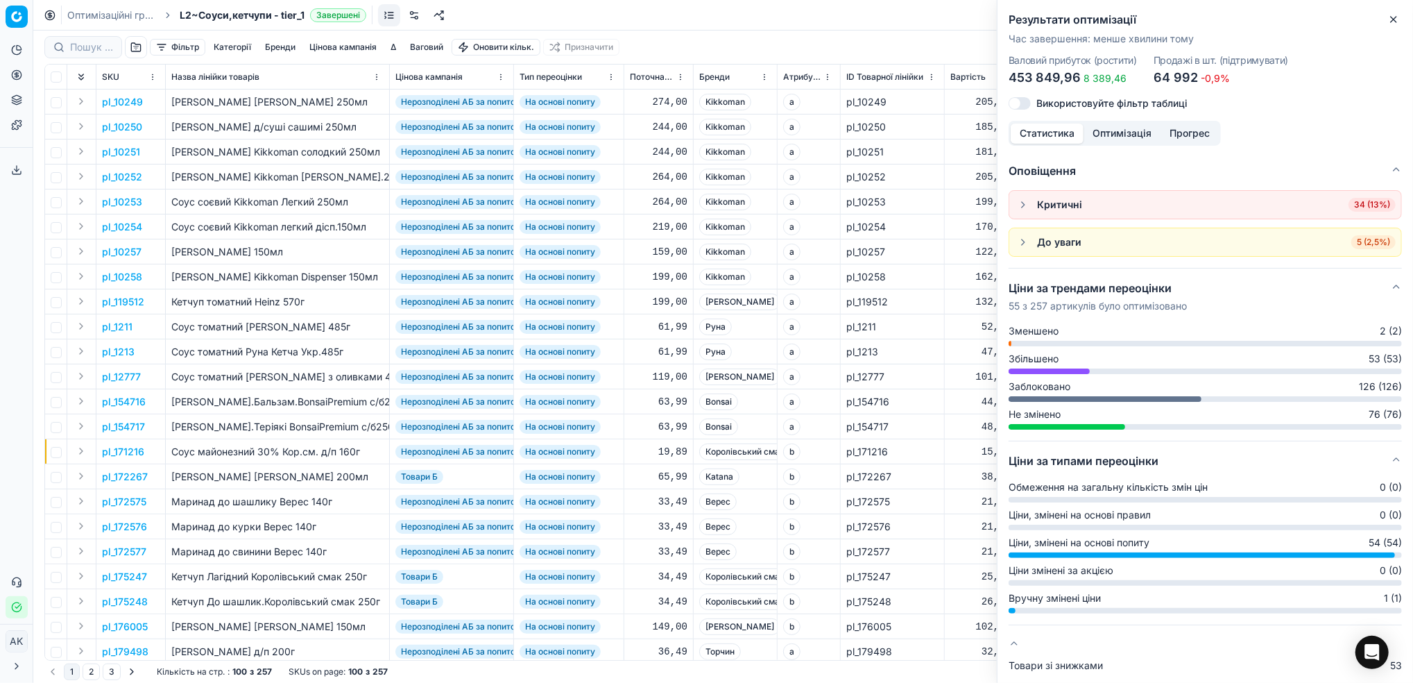
click at [1402, 23] on button "Close" at bounding box center [1394, 19] width 17 height 17
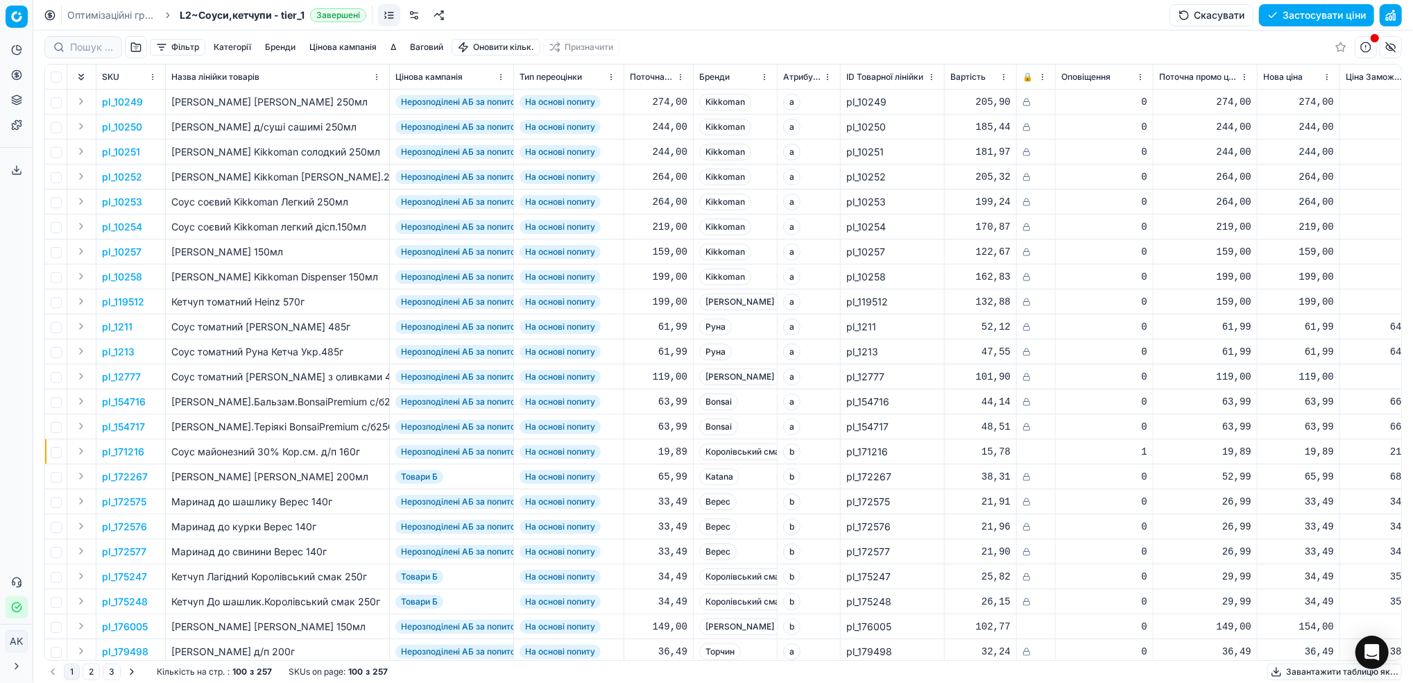
drag, startPoint x: 78, startPoint y: 15, endPoint x: 94, endPoint y: 23, distance: 18.0
click at [78, 15] on link "Оптимізаційні групи" at bounding box center [111, 15] width 89 height 14
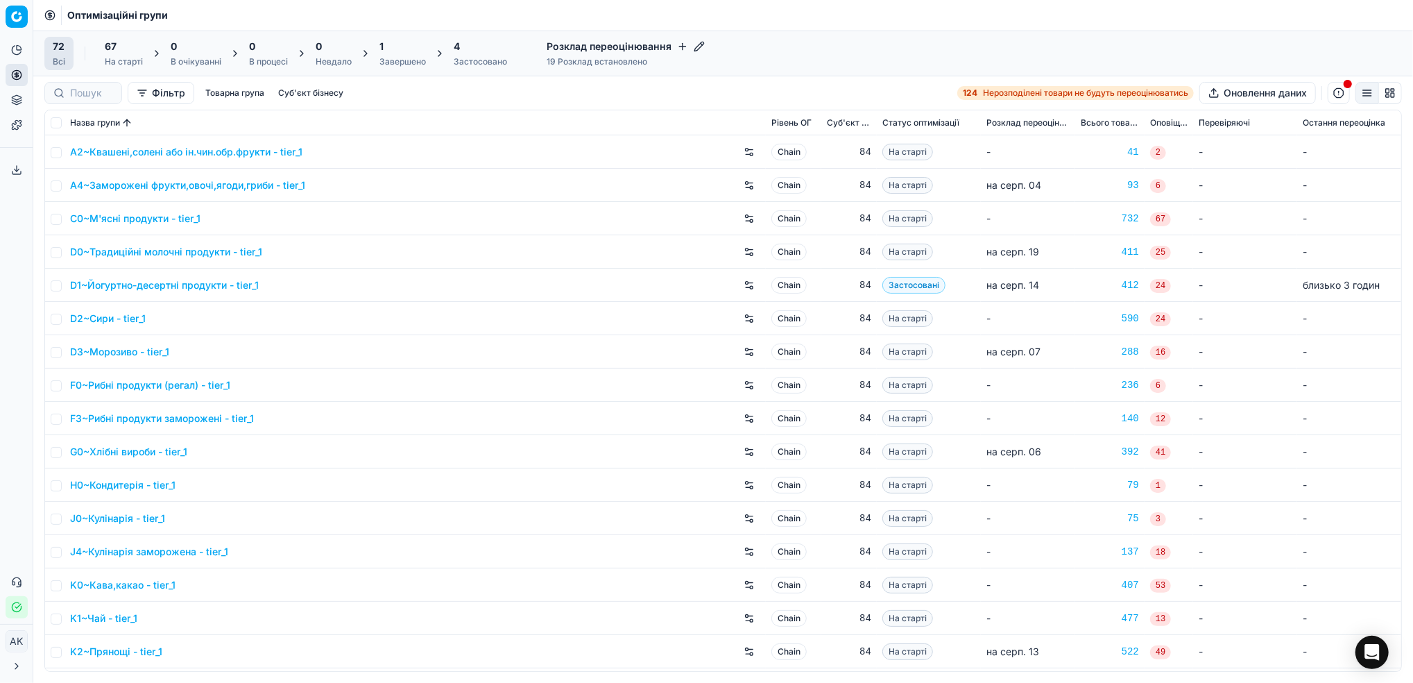
click at [393, 56] on div "Завершено" at bounding box center [403, 61] width 46 height 11
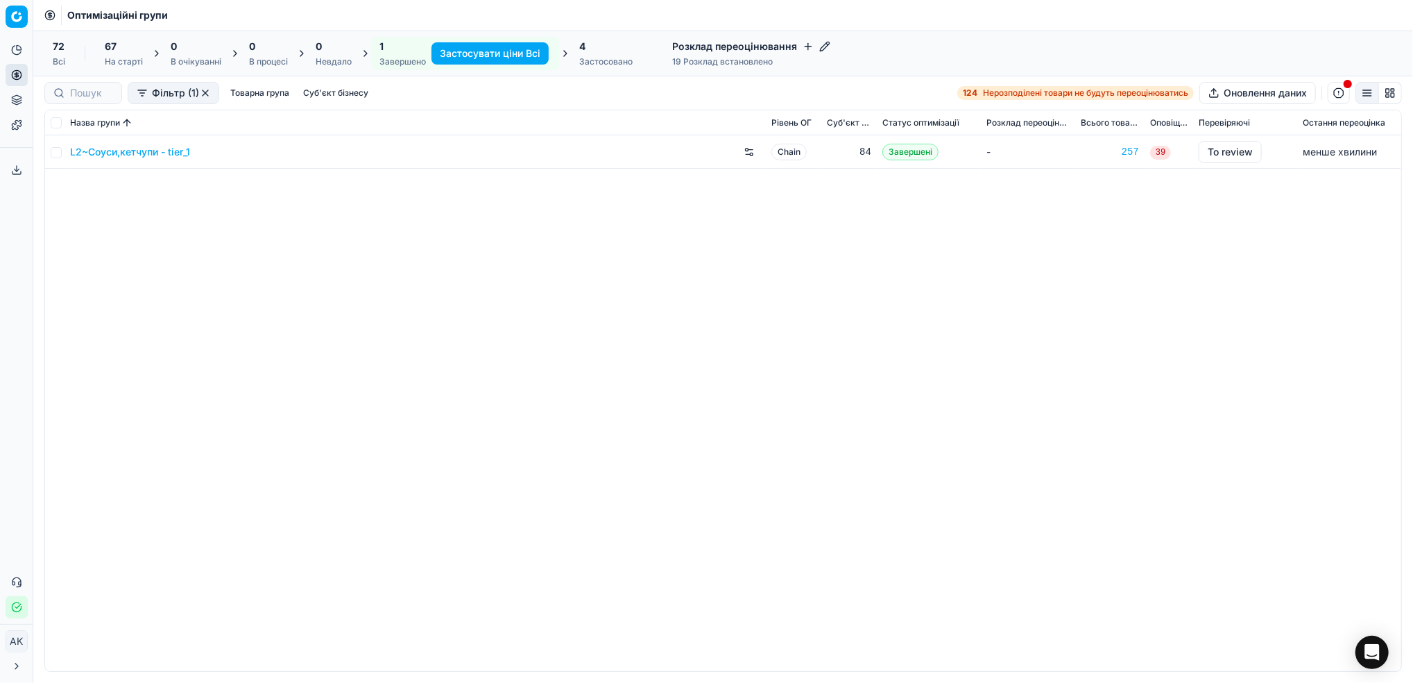
click at [96, 151] on link "L2~Соуси,кетчупи - tier_1" at bounding box center [130, 152] width 120 height 14
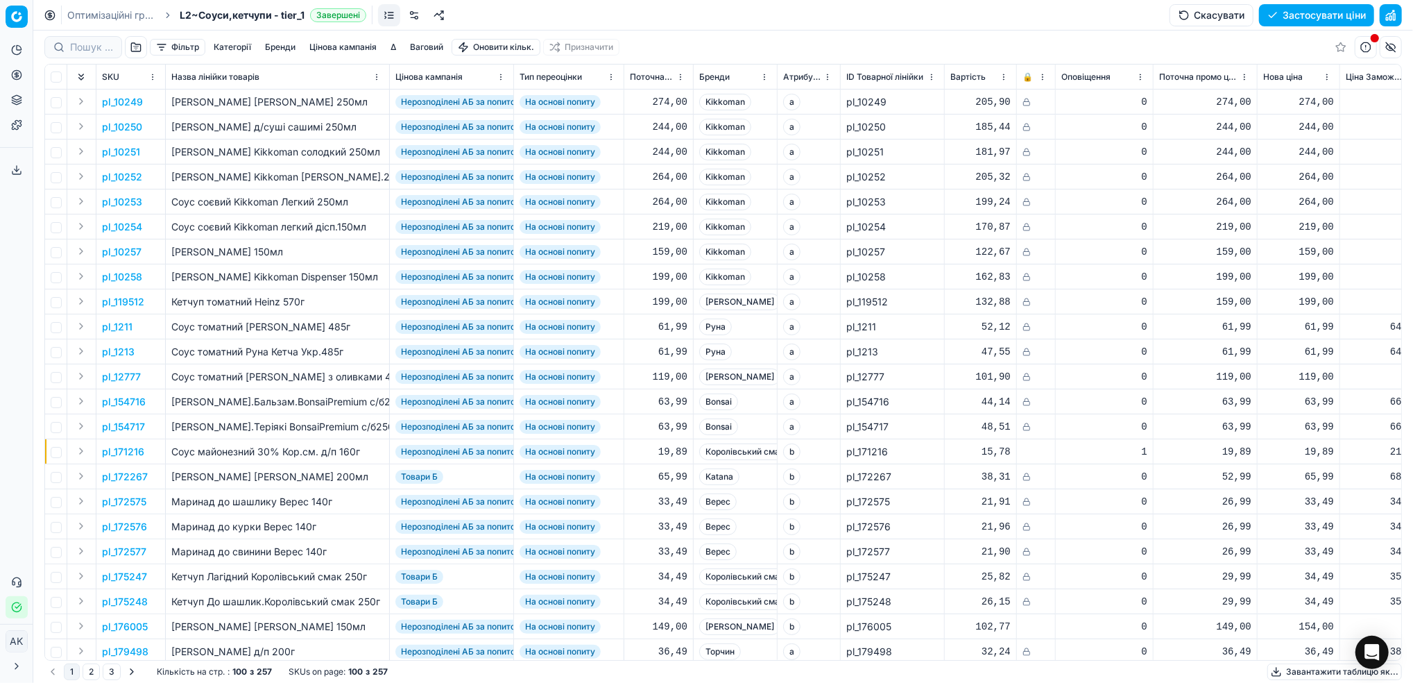
click at [131, 49] on button "button" at bounding box center [136, 47] width 22 height 22
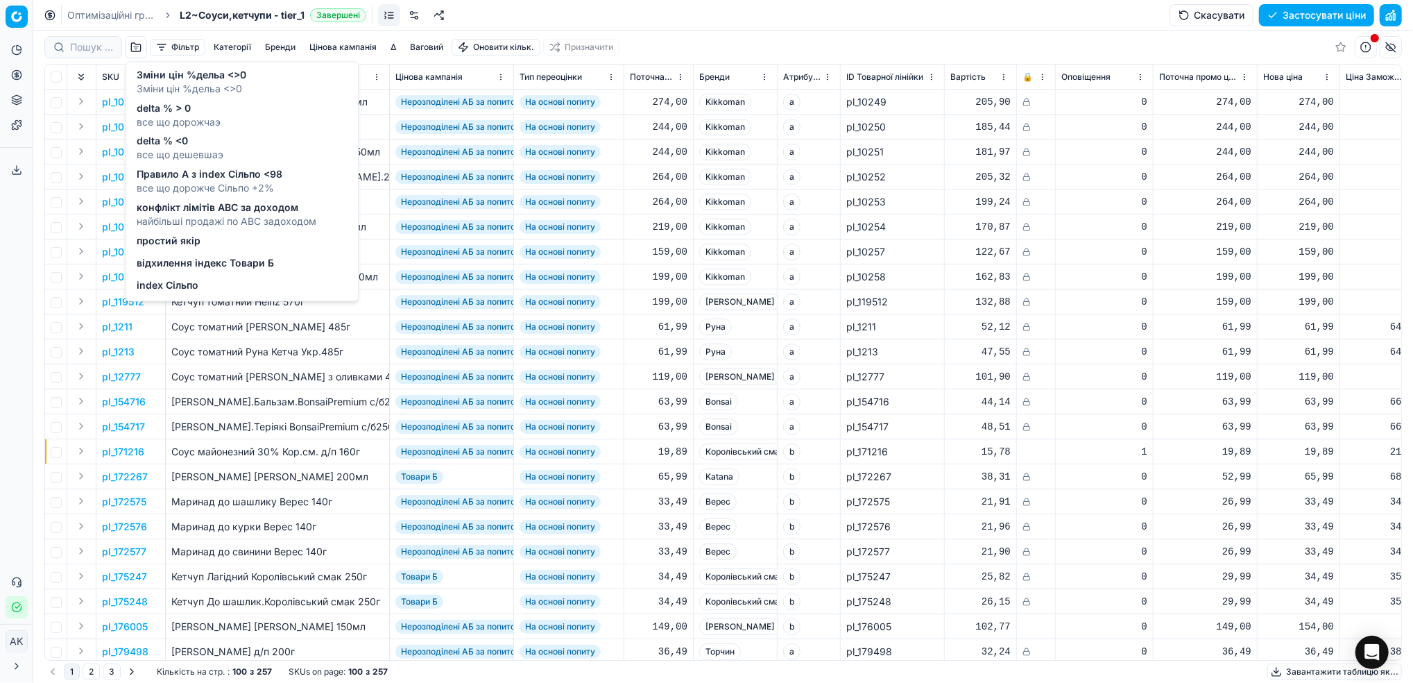
click at [176, 263] on span "відхилення індекс Товари Б" at bounding box center [205, 264] width 137 height 14
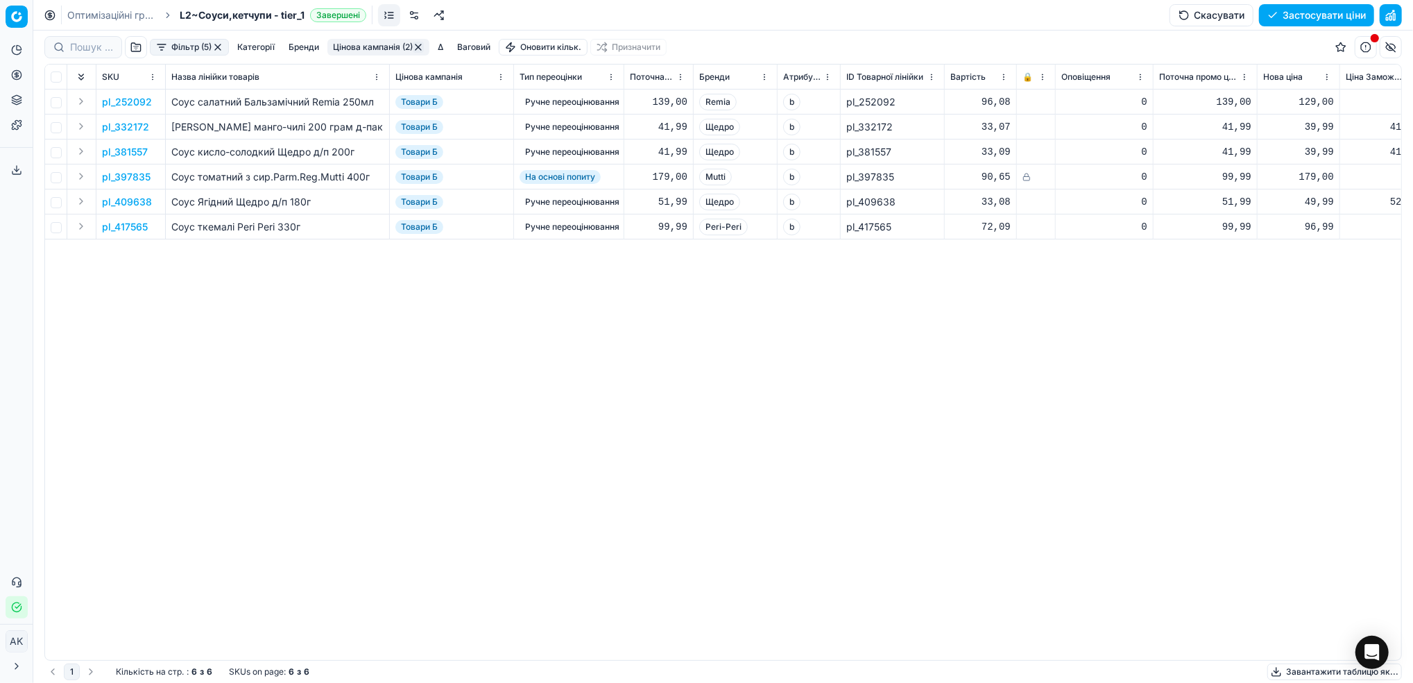
click at [217, 46] on button "button" at bounding box center [217, 47] width 11 height 11
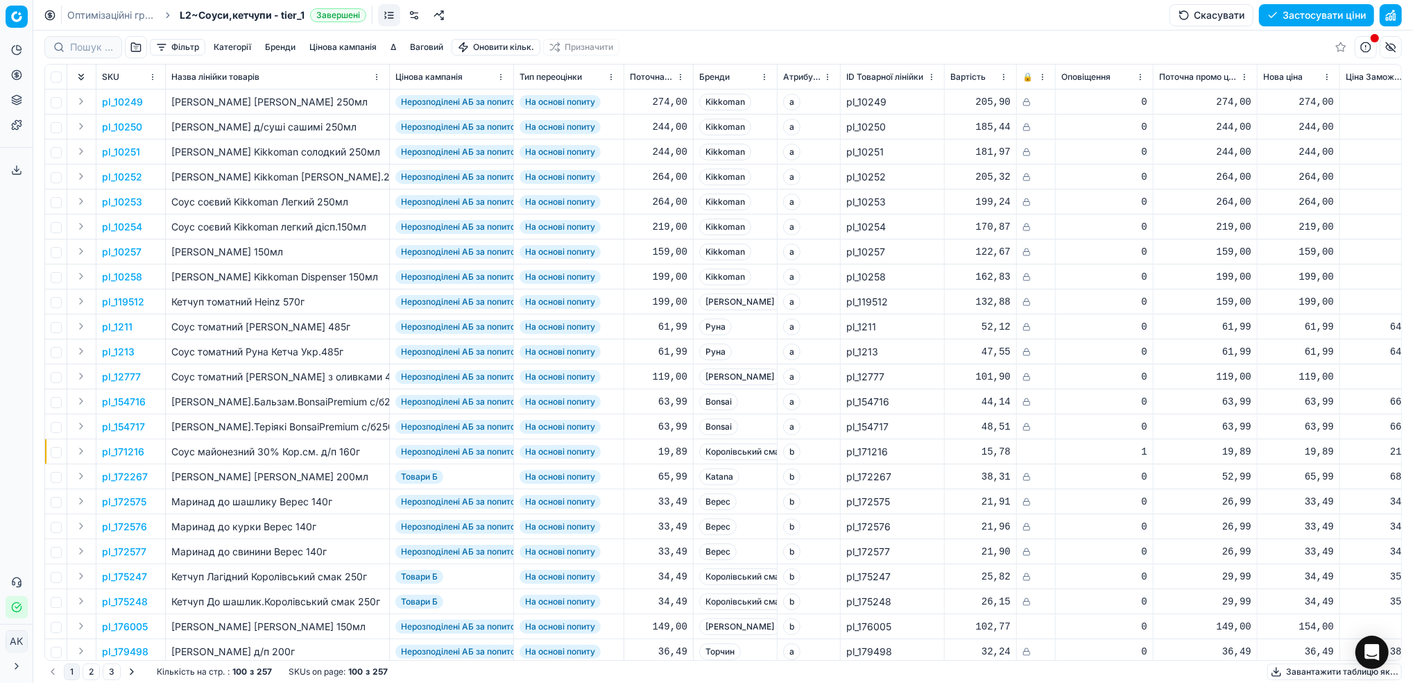
click at [1349, 12] on button "Застосувати ціни" at bounding box center [1316, 15] width 115 height 22
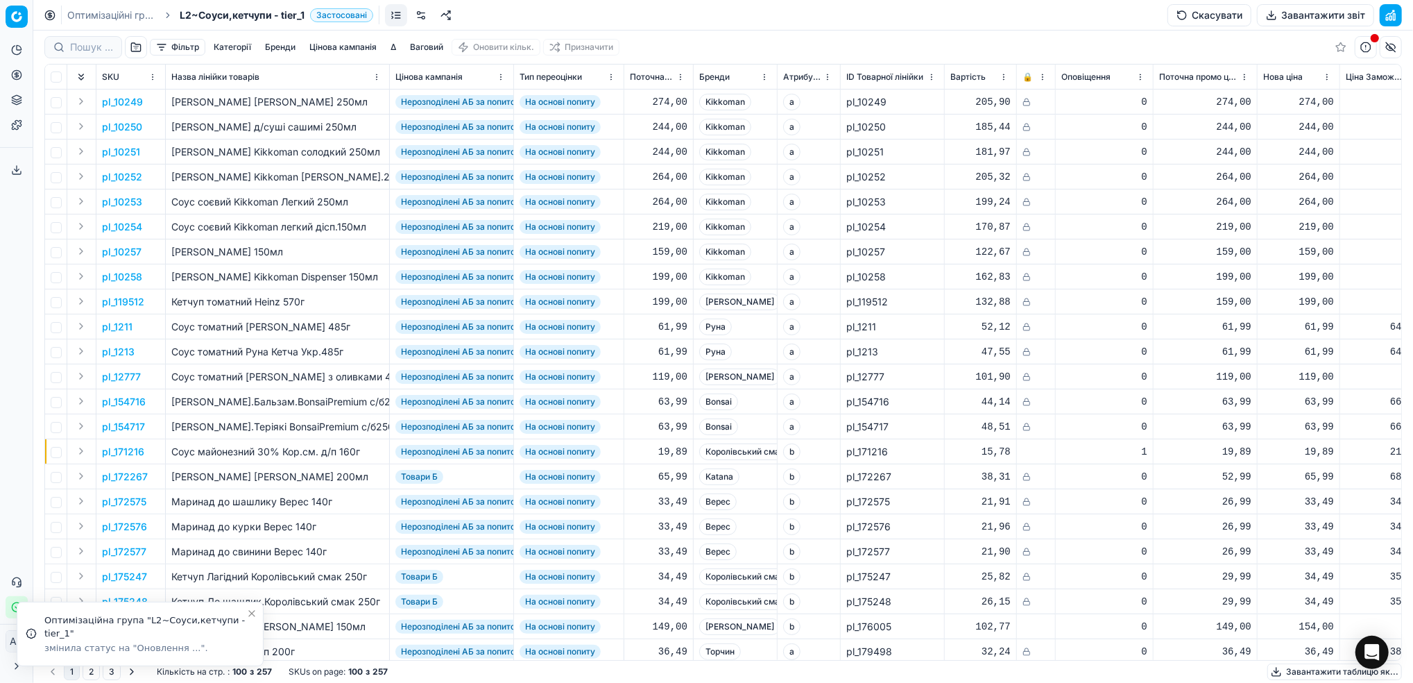
click at [112, 20] on link "Оптимізаційні групи" at bounding box center [111, 15] width 89 height 14
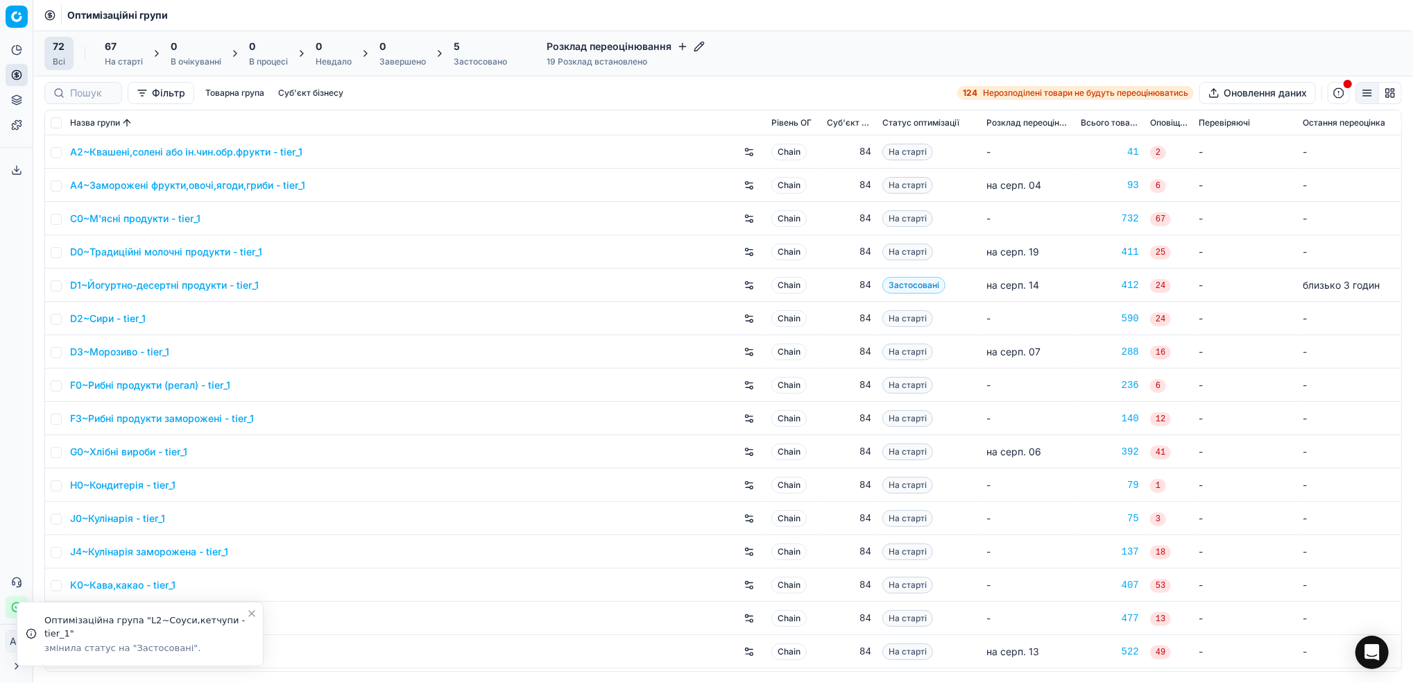
click at [482, 58] on div "Застосовано" at bounding box center [480, 61] width 53 height 11
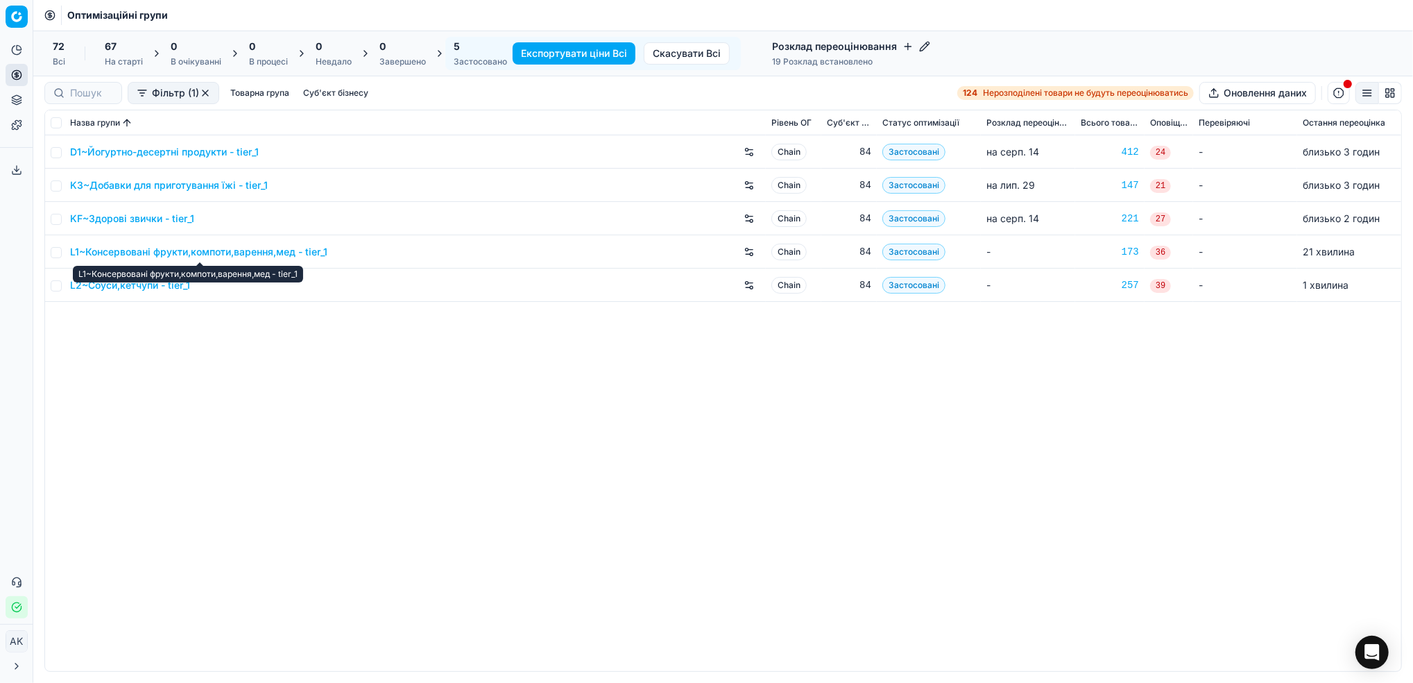
click at [162, 254] on link "L1~Консервовані фрукти,компоти,варення,мед - tier_1" at bounding box center [198, 252] width 257 height 14
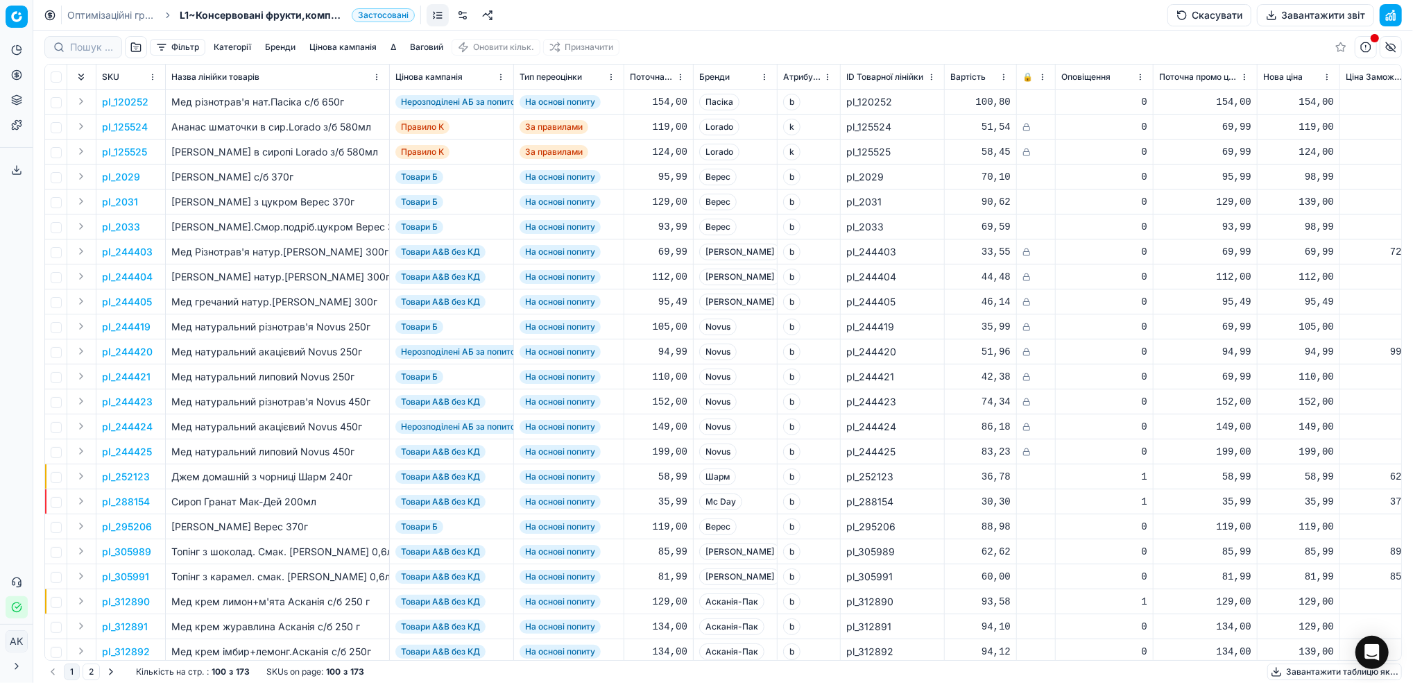
click at [1301, 17] on button "Завантажити звіт" at bounding box center [1315, 15] width 117 height 22
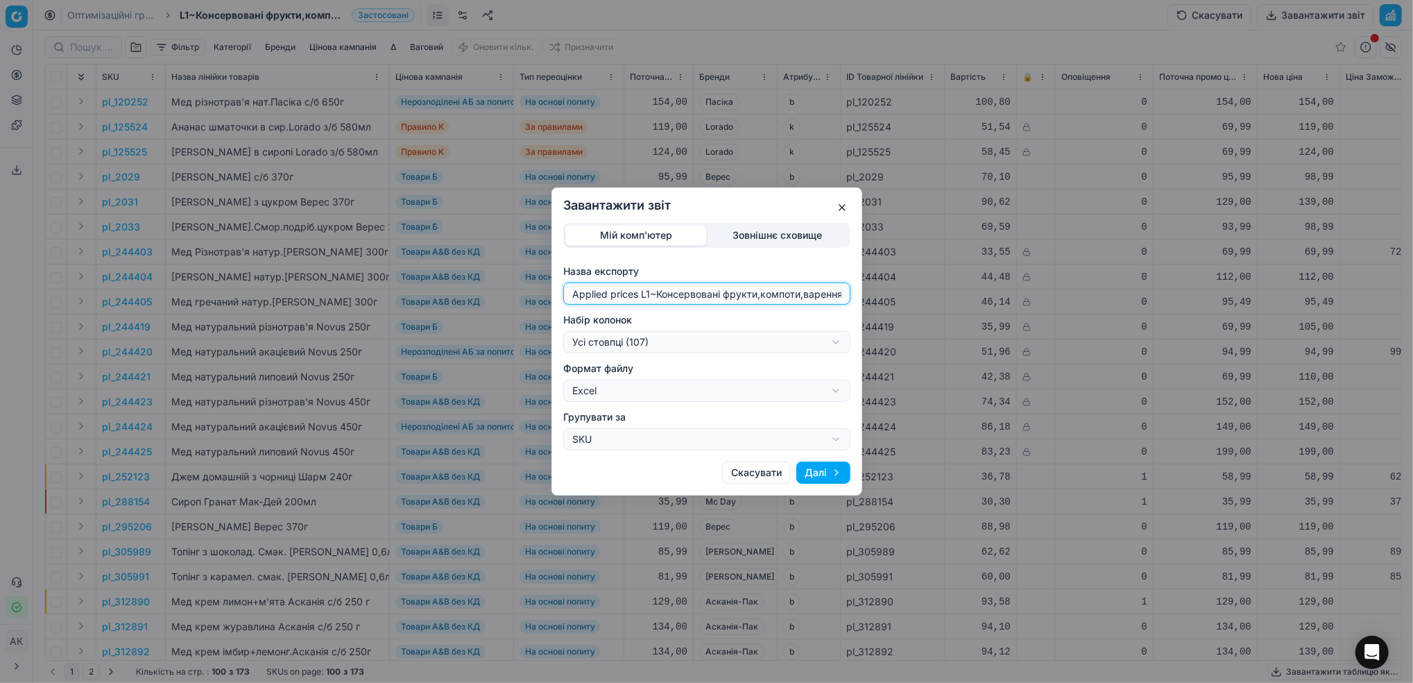
drag, startPoint x: 648, startPoint y: 292, endPoint x: 553, endPoint y: 292, distance: 95.1
click at [553, 292] on div "Мій комп'ютер Зовнішнє сховище Назва експорту Applied prices L1~Консервовані фр…" at bounding box center [706, 337] width 309 height 228
type input "20250814~Консервовані фрукти,компоти,варення,мед - tier_1"
click at [841, 343] on div "Завантажити звіт Мій комп'ютер Зовнішнє сховище Назва експорту 20250814~Консерв…" at bounding box center [706, 341] width 1413 height 683
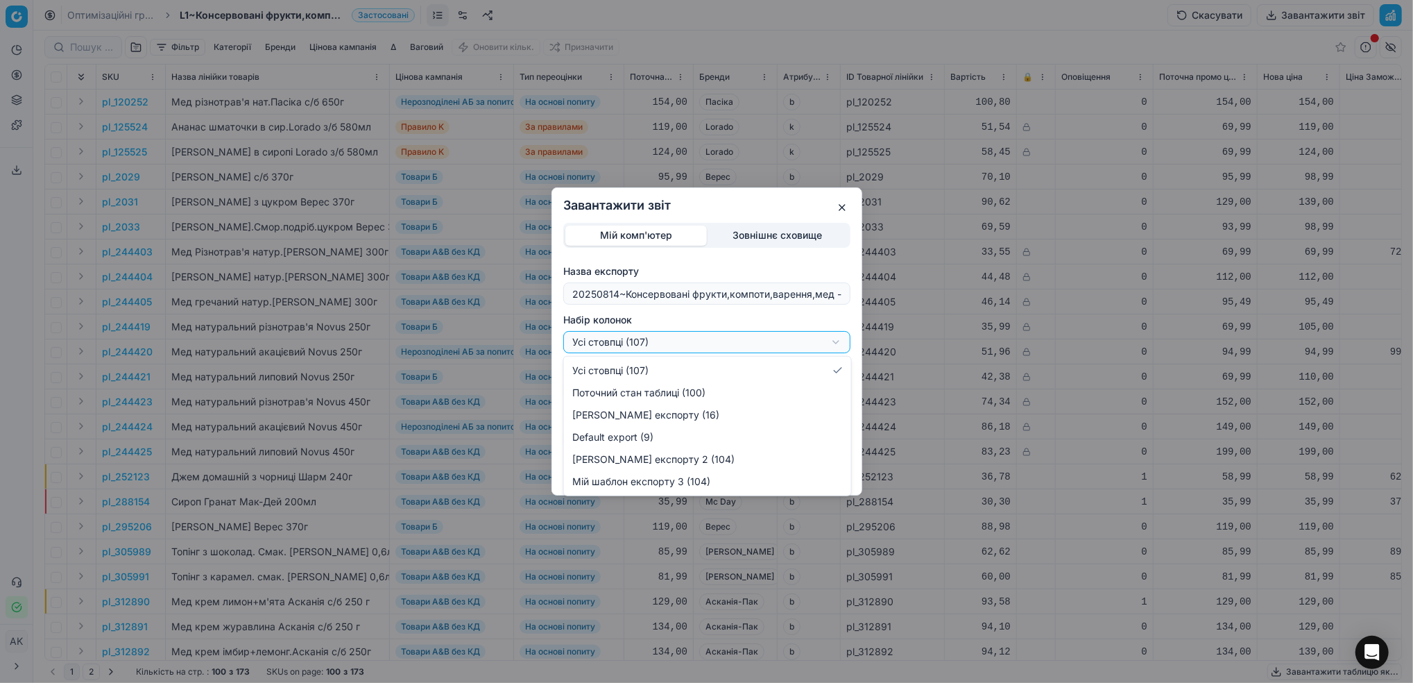
select select "custom"
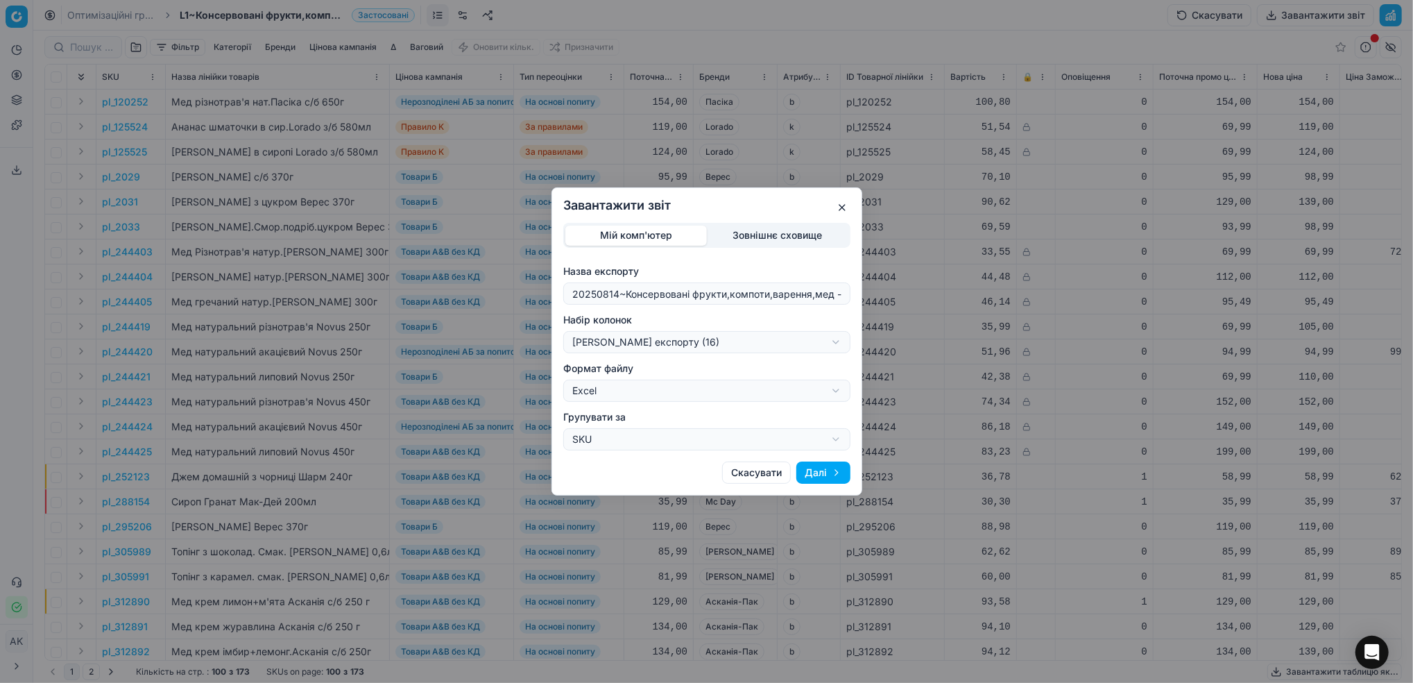
click at [831, 467] on button "Далі" at bounding box center [824, 472] width 54 height 22
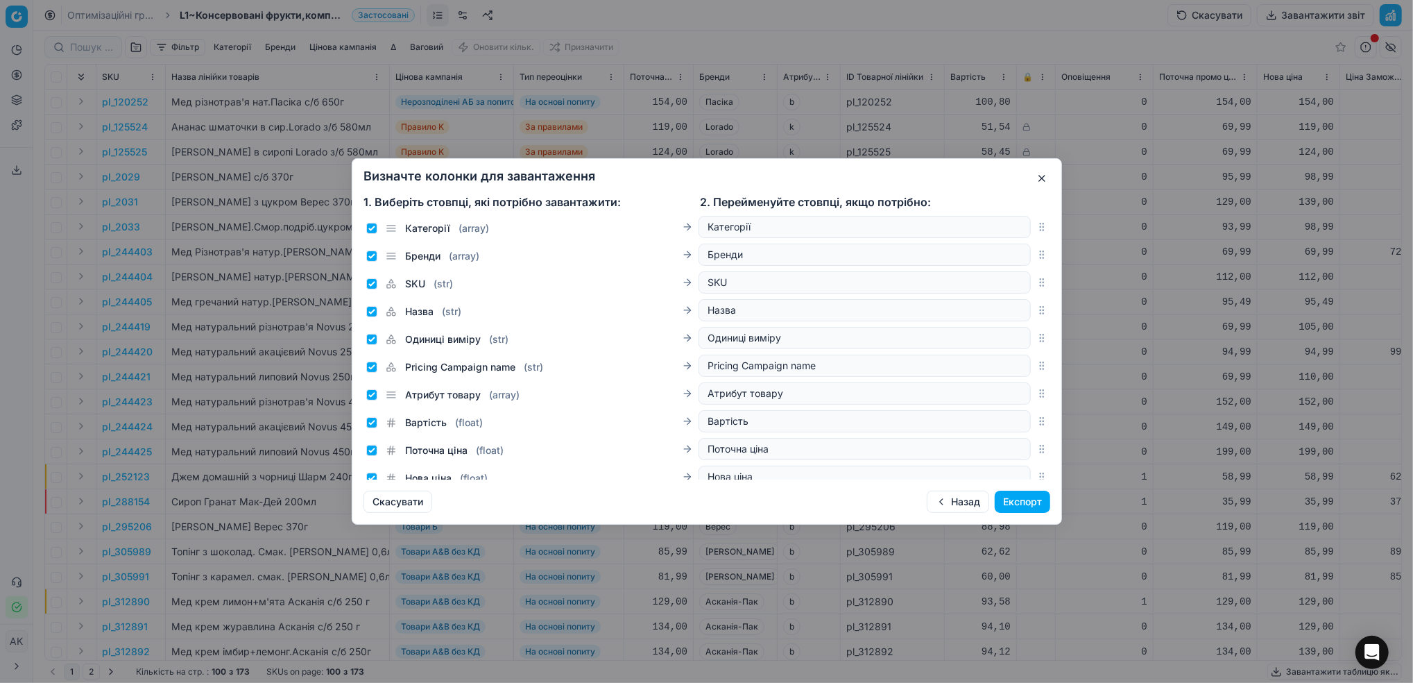
click at [1034, 500] on button "Експорт" at bounding box center [1023, 502] width 56 height 22
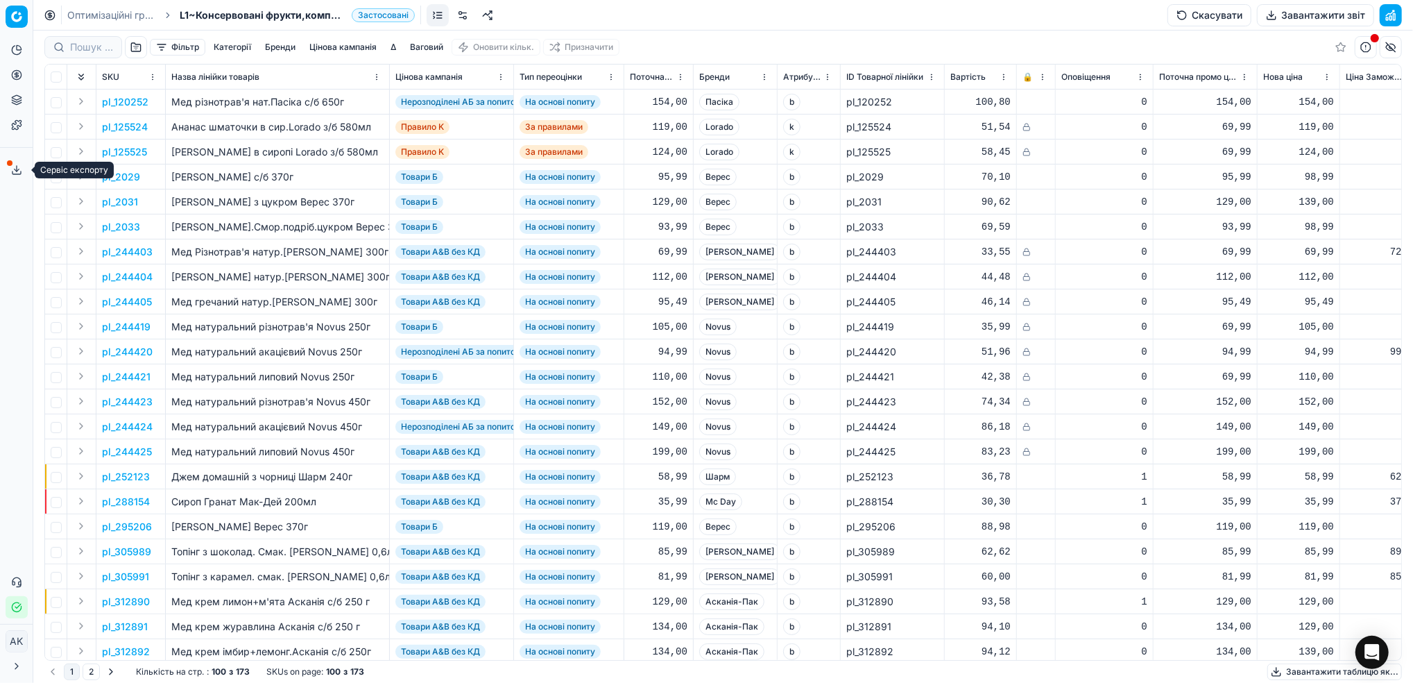
click at [15, 171] on icon at bounding box center [16, 169] width 11 height 11
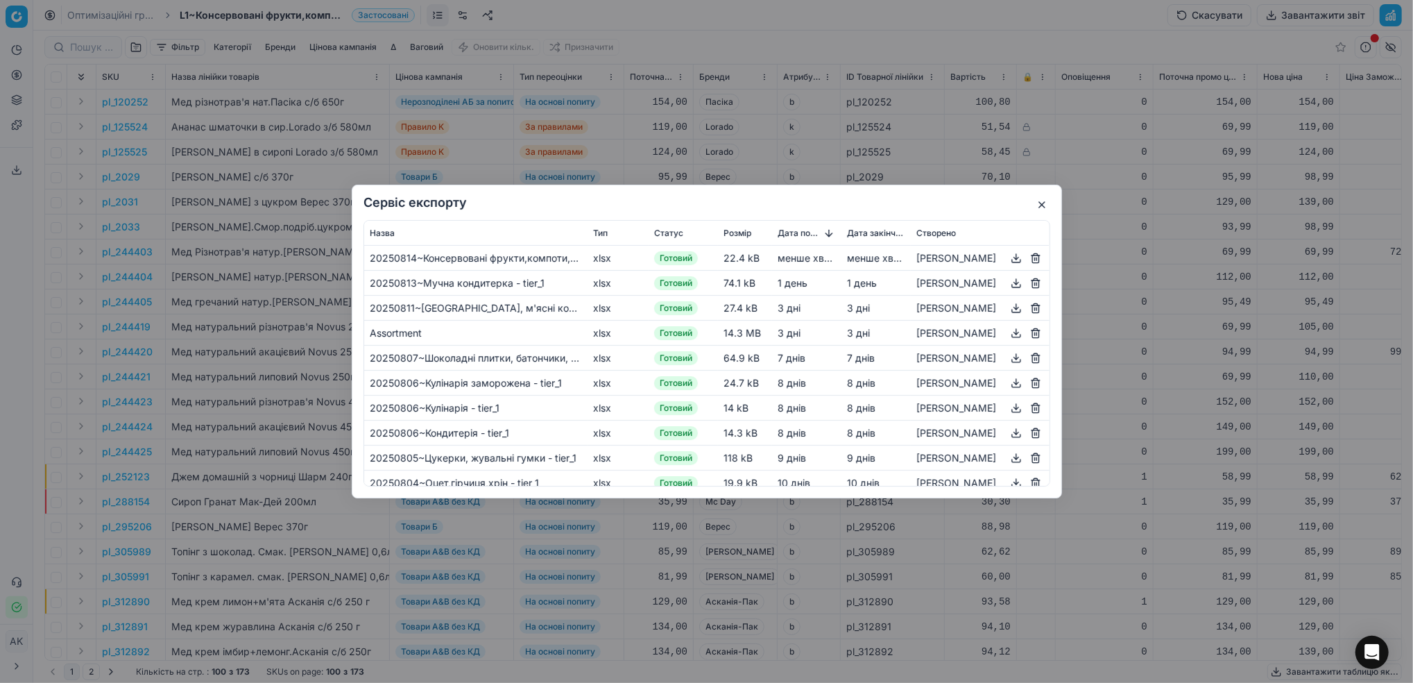
click at [1013, 255] on button "button" at bounding box center [1016, 258] width 17 height 17
click at [1039, 203] on button "button" at bounding box center [1042, 204] width 17 height 17
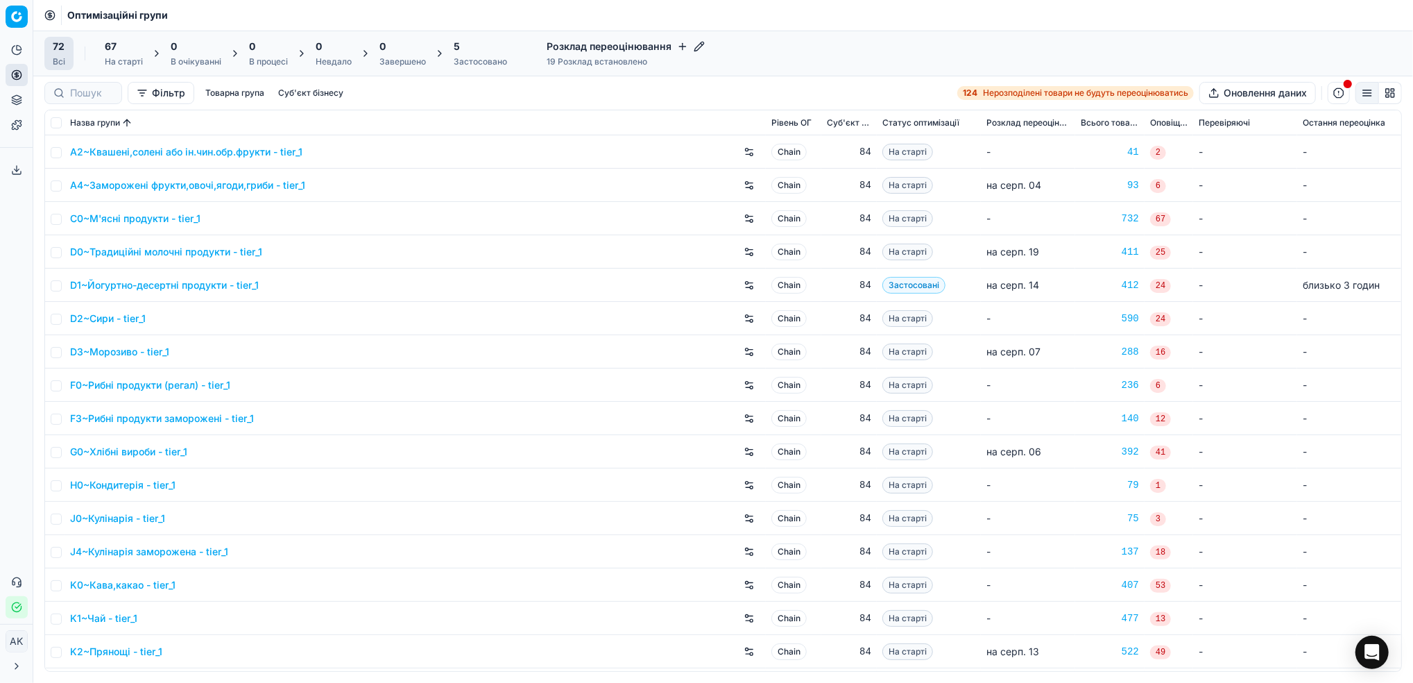
click at [485, 52] on div "5" at bounding box center [480, 47] width 53 height 14
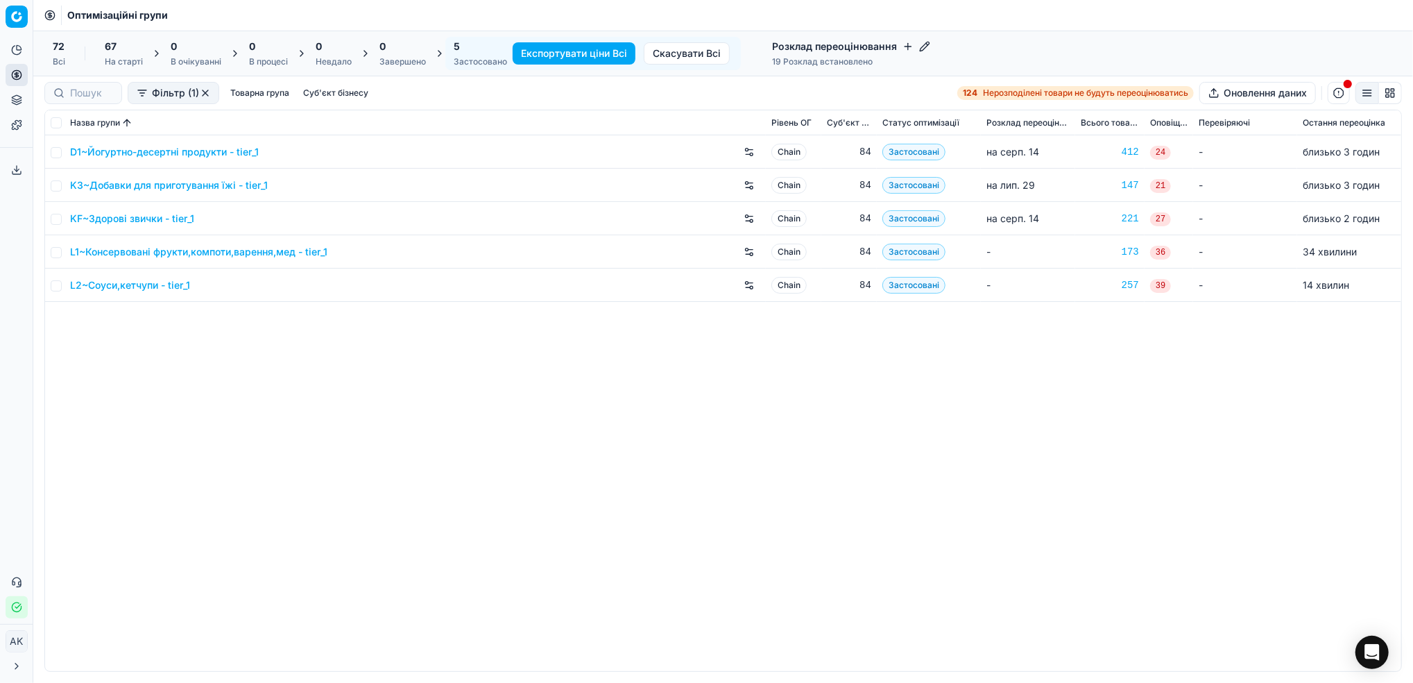
click at [116, 280] on link "L2~Соуси,кетчупи - tier_1" at bounding box center [130, 285] width 120 height 14
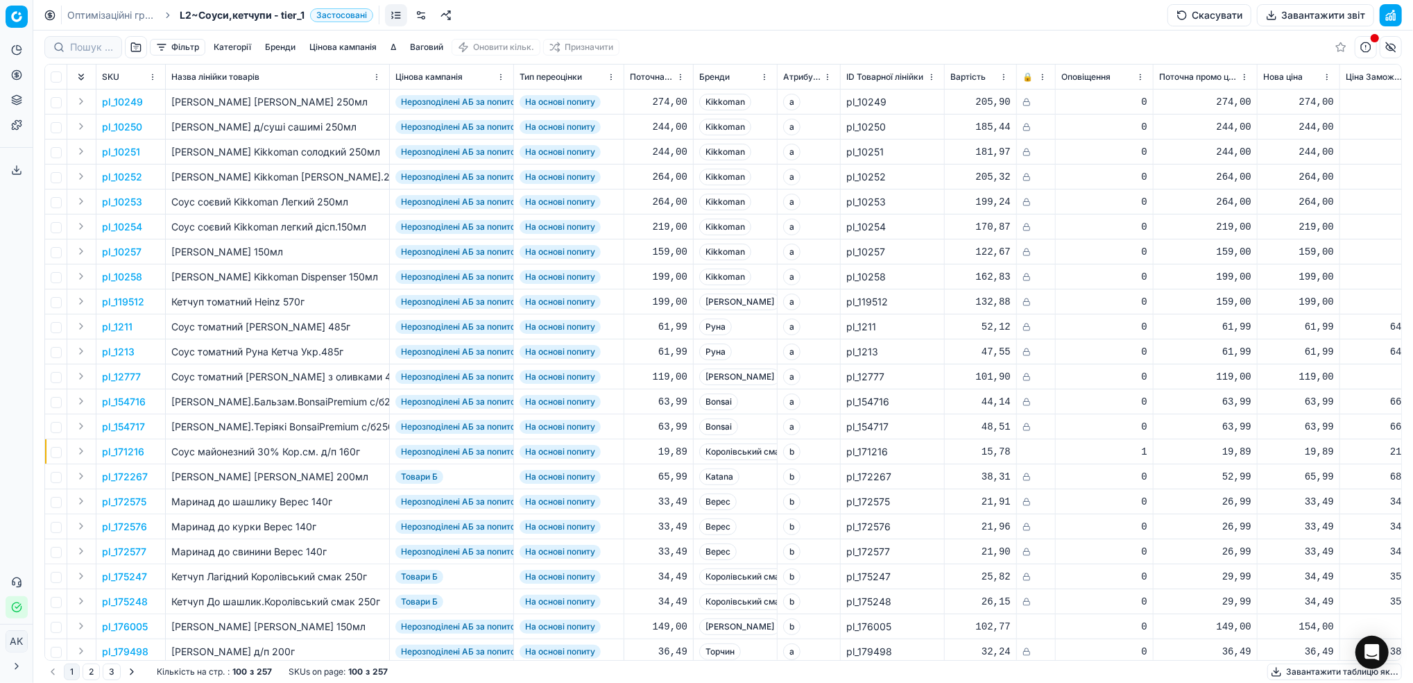
click at [1302, 12] on button "Завантажити звіт" at bounding box center [1315, 15] width 117 height 22
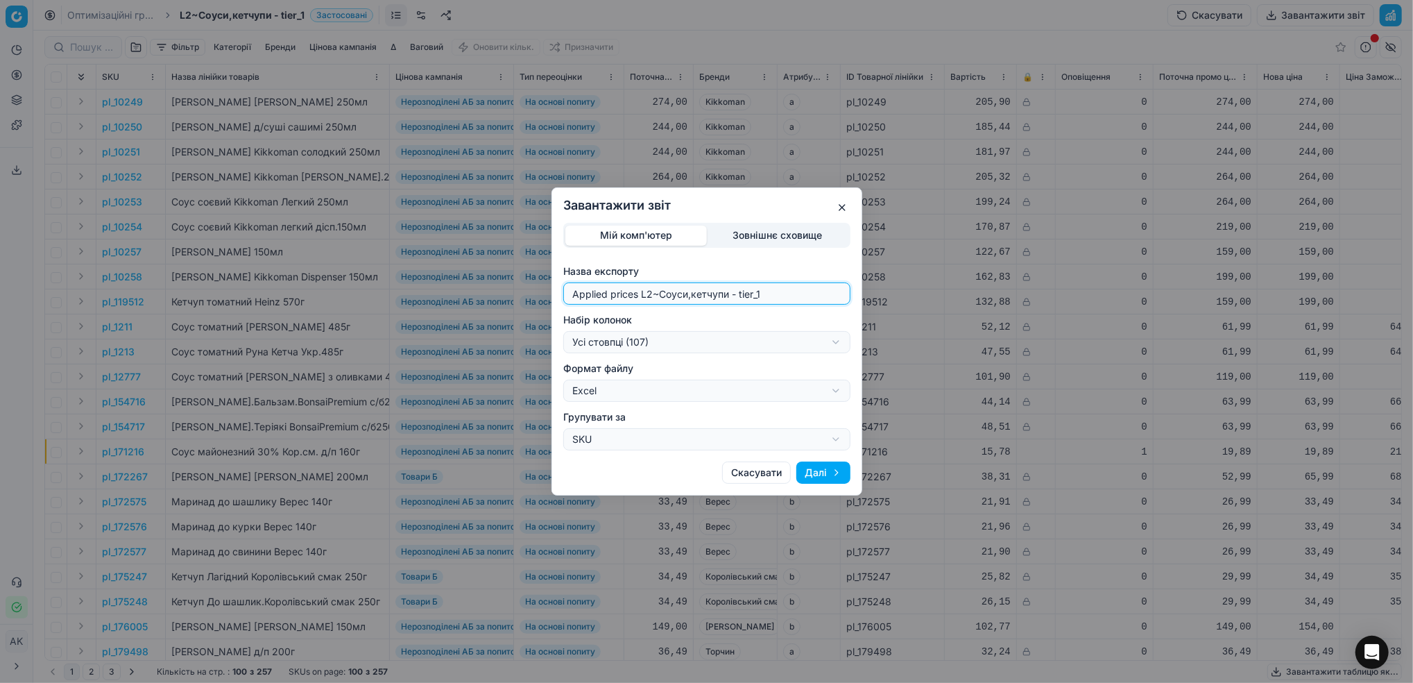
drag, startPoint x: 654, startPoint y: 296, endPoint x: 483, endPoint y: 314, distance: 171.7
click at [483, 314] on div "Завантажити звіт Мій комп'ютер Зовнішнє сховище Назва експорту Applied prices L…" at bounding box center [706, 341] width 1413 height 683
type input "20250814~Соуси,кетчупи - tier_1"
click at [815, 343] on div "Завантажити звіт Мій комп'ютер Зовнішнє сховище Назва експорту 20250814~[GEOGRA…" at bounding box center [706, 341] width 1413 height 683
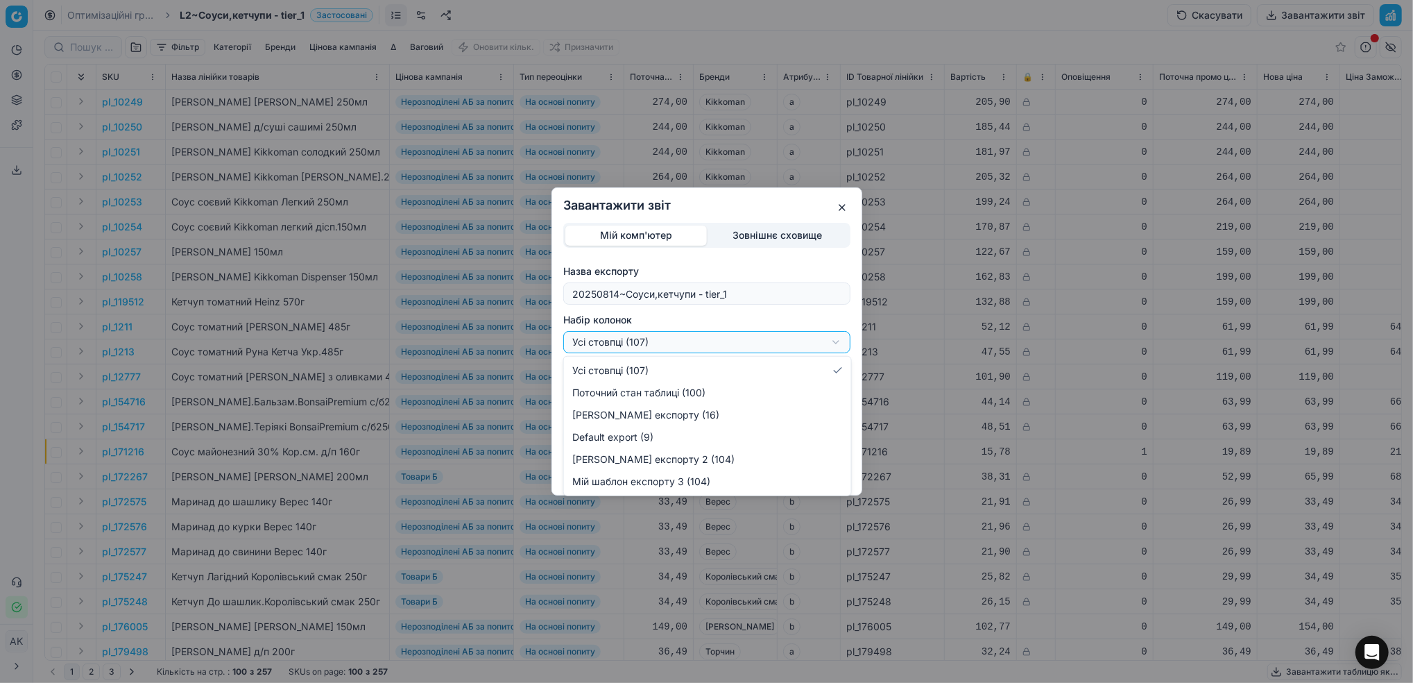
select select "custom"
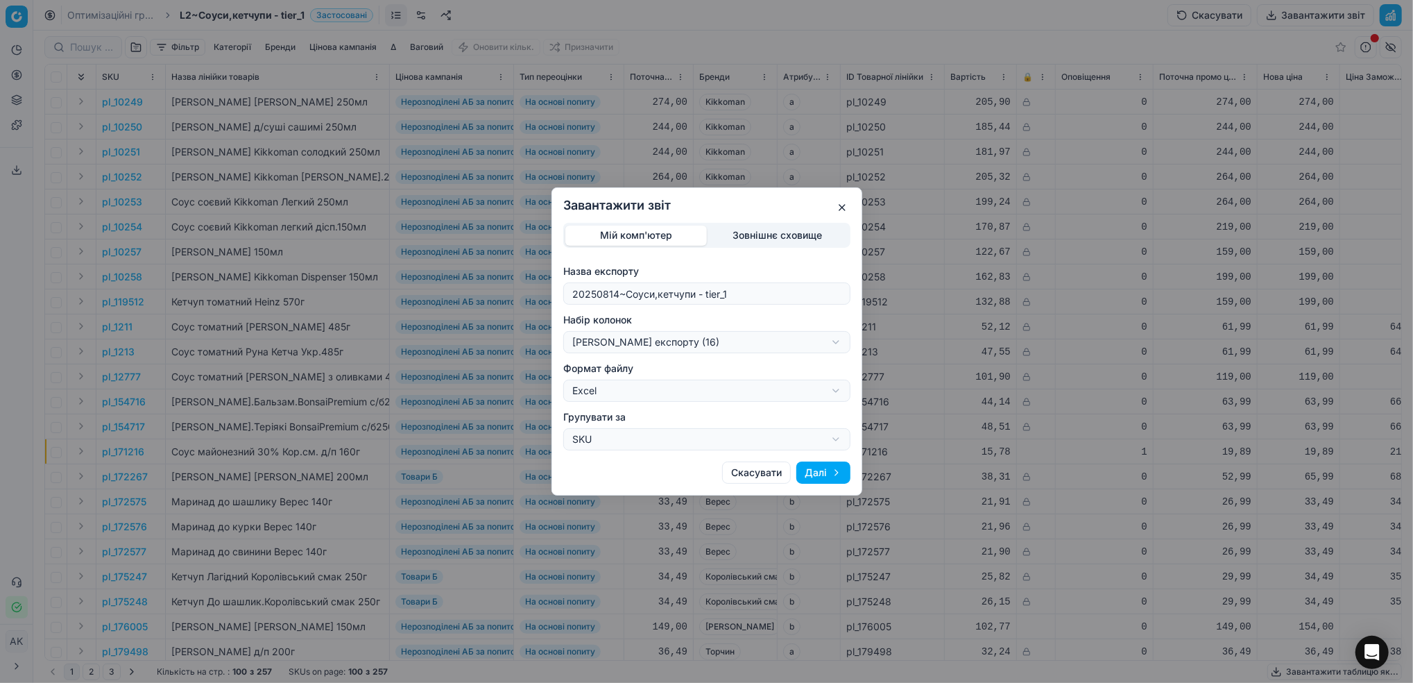
click at [813, 473] on button "Далі" at bounding box center [824, 472] width 54 height 22
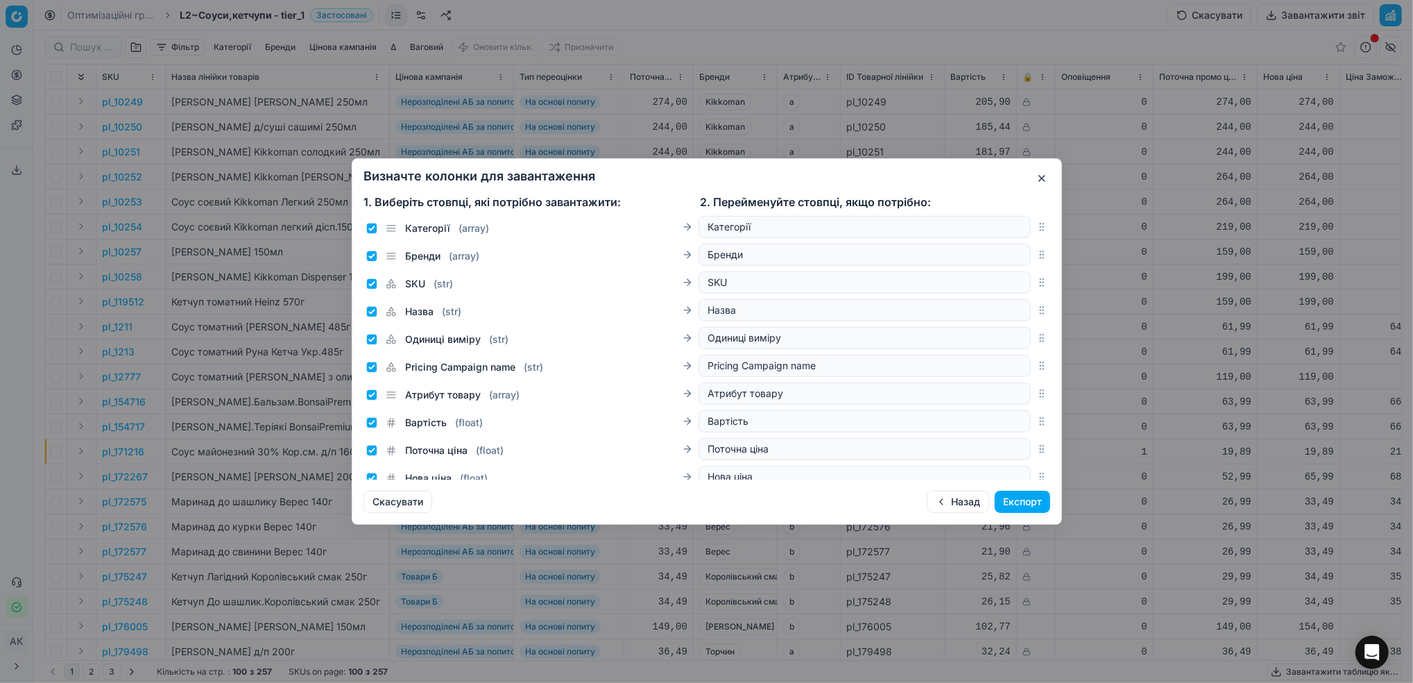
click at [1046, 499] on button "Експорт" at bounding box center [1023, 502] width 56 height 22
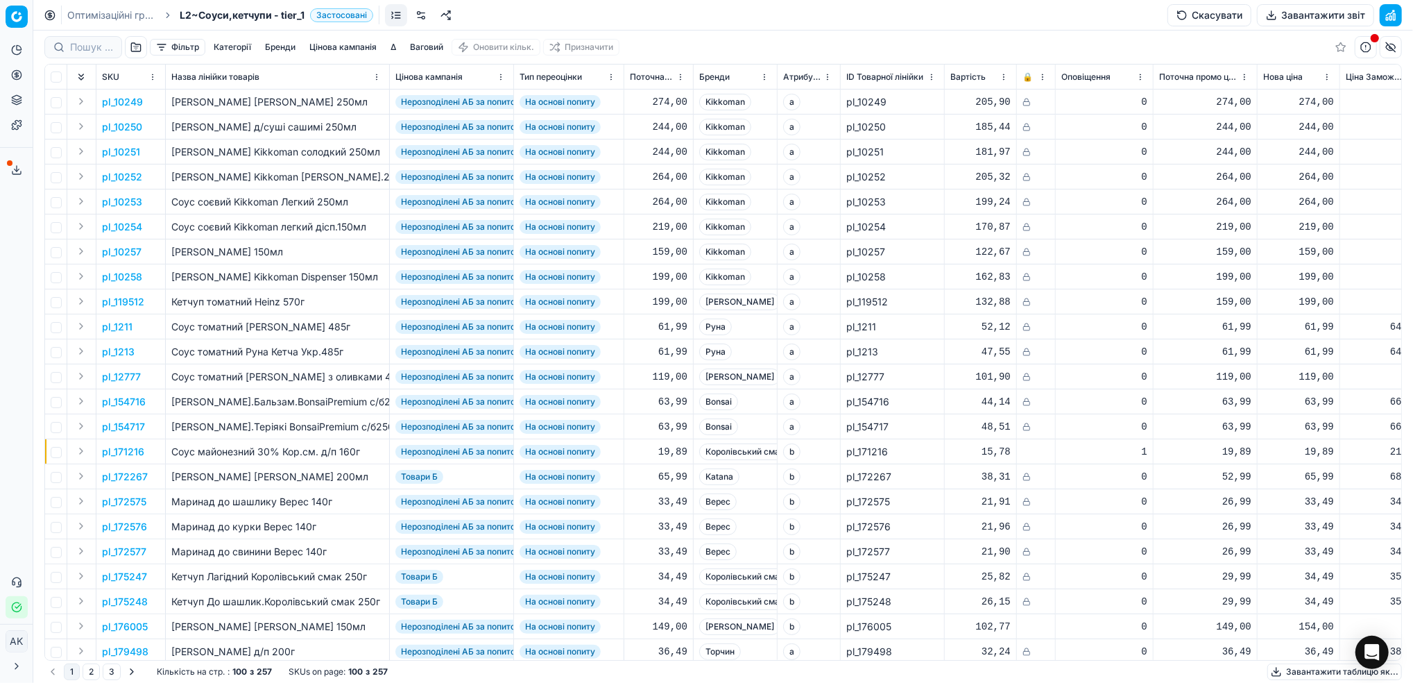
click at [9, 173] on button "Сервіс експорту" at bounding box center [17, 170] width 22 height 22
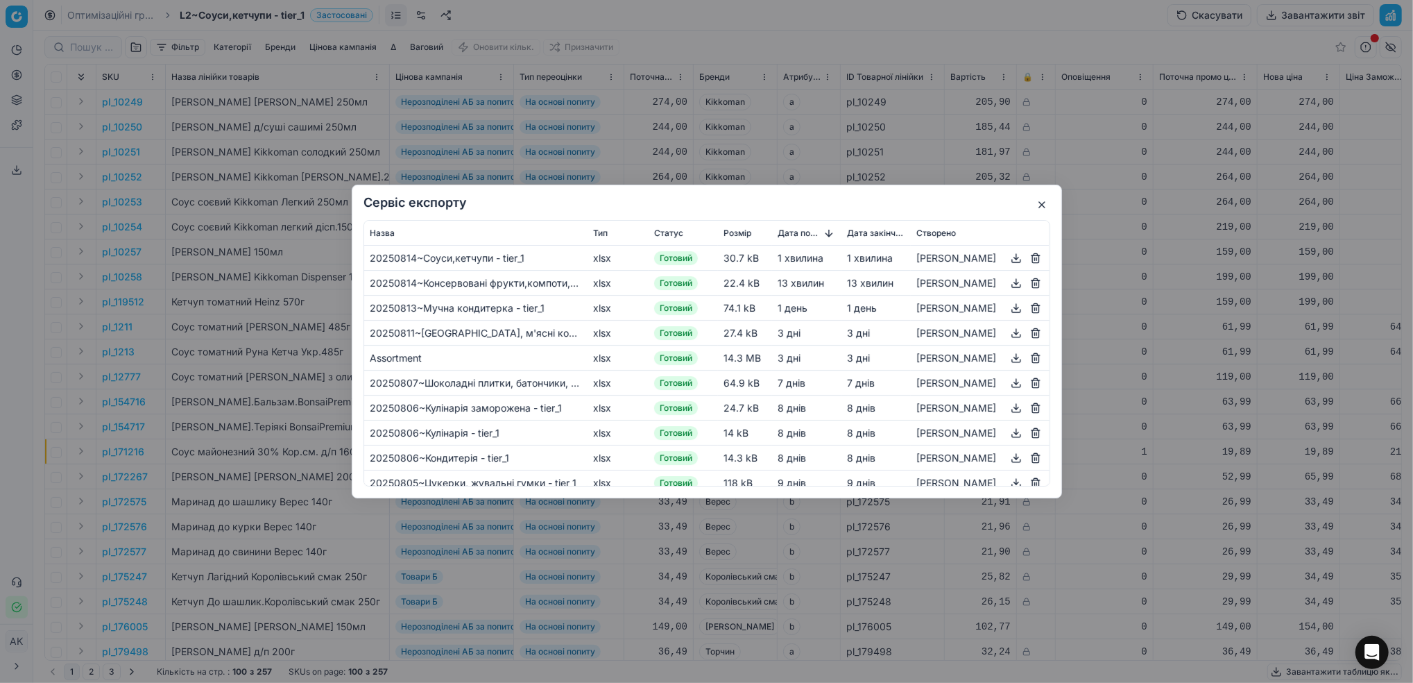
click at [1012, 255] on button "button" at bounding box center [1016, 258] width 17 height 17
click at [1046, 203] on button "button" at bounding box center [1042, 204] width 17 height 17
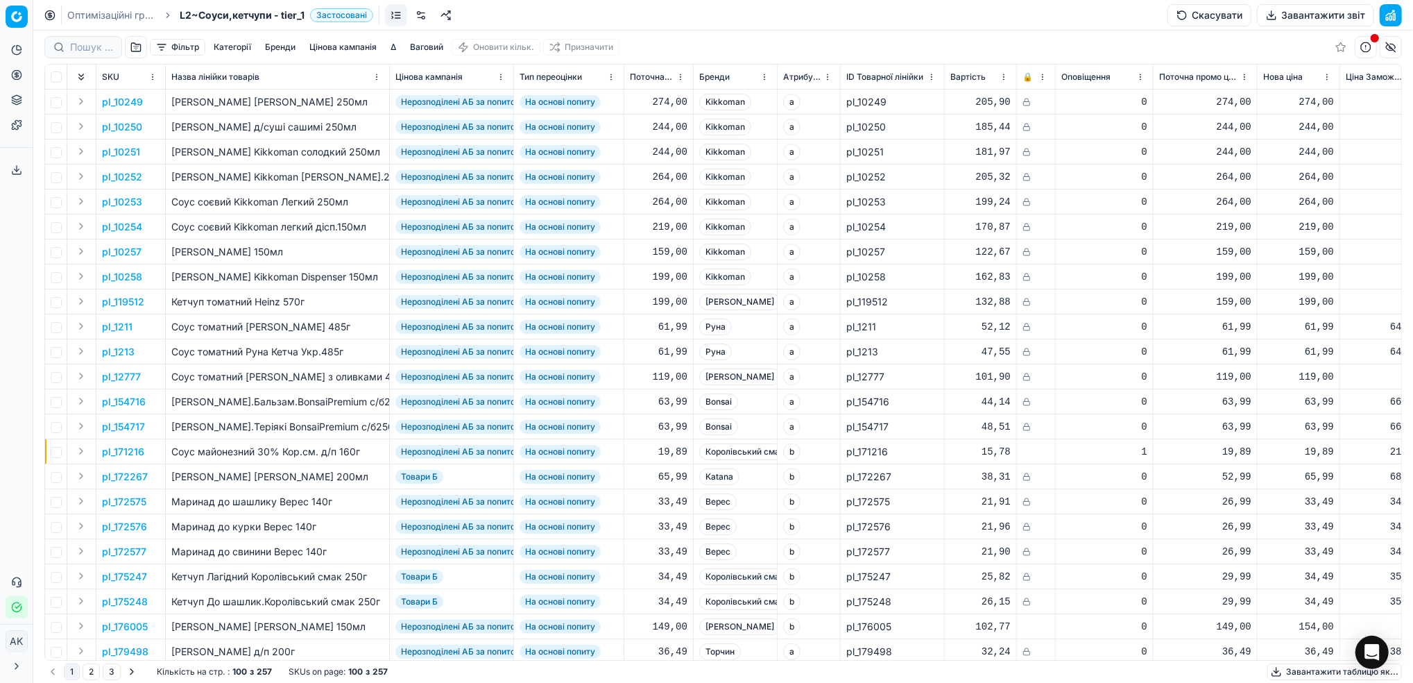
click at [74, 15] on link "Оптимізаційні групи" at bounding box center [111, 15] width 89 height 14
